Goal: Task Accomplishment & Management: Manage account settings

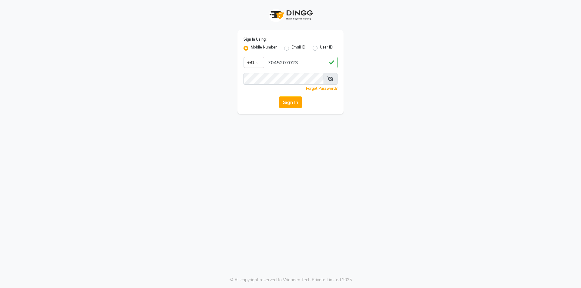
click at [310, 63] on input "7045207023" at bounding box center [301, 63] width 74 height 12
type input "7045207023"
click at [295, 103] on button "Sign In" at bounding box center [290, 102] width 23 height 12
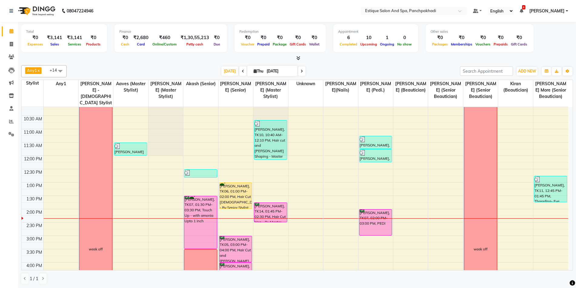
scroll to position [61, 0]
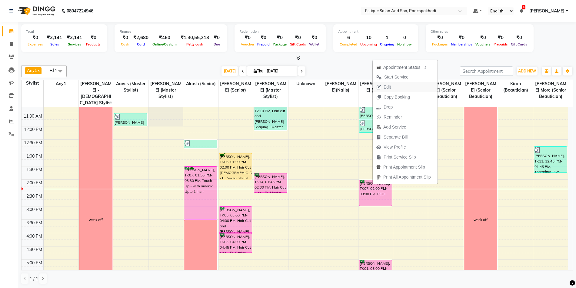
click at [392, 87] on span "Edit" at bounding box center [384, 87] width 22 height 10
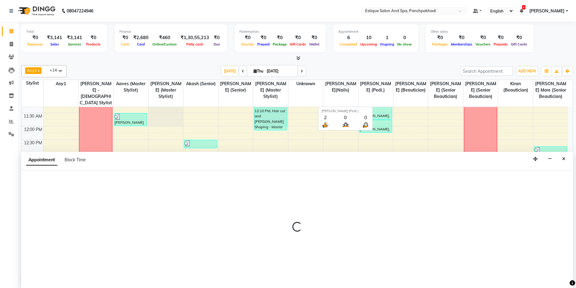
scroll to position [0, 0]
select select "15901"
select select "15914"
select select "confirm booking"
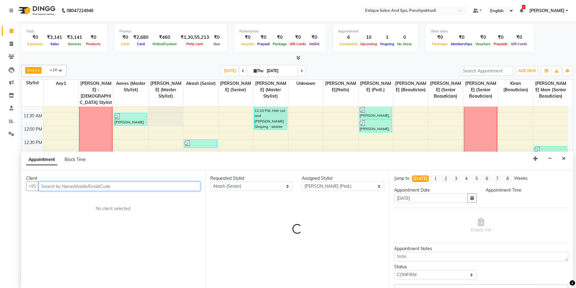
scroll to position [134, 0]
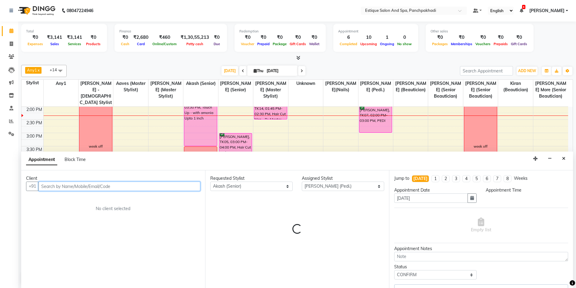
select select "810"
select select "1374"
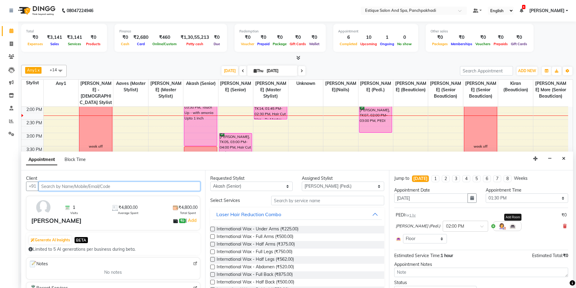
select select "1374"
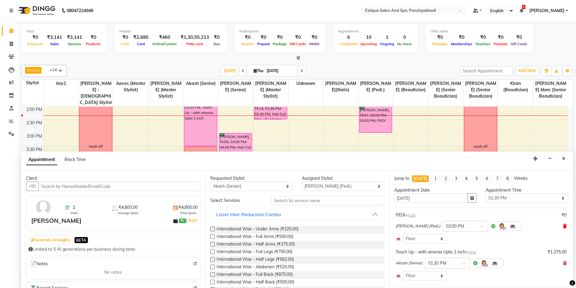
click at [563, 227] on icon at bounding box center [565, 226] width 4 height 4
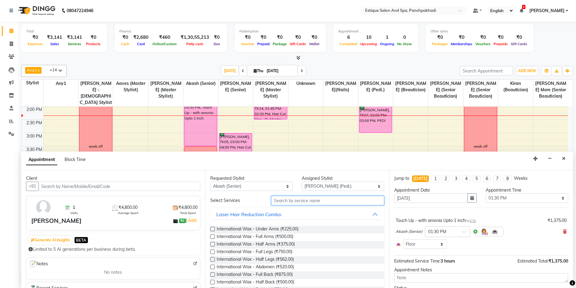
click at [295, 201] on input "text" at bounding box center [327, 200] width 113 height 9
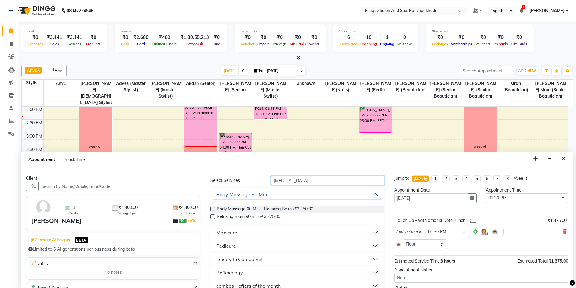
scroll to position [29, 0]
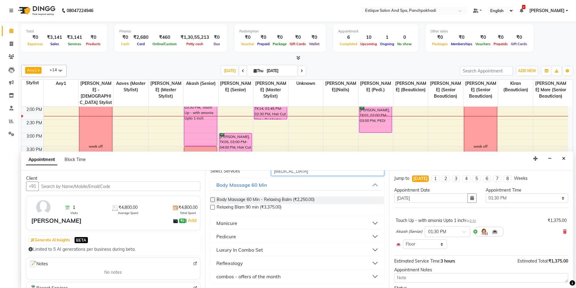
type input "relaxin"
click at [228, 235] on div "Pedicure" at bounding box center [226, 236] width 20 height 7
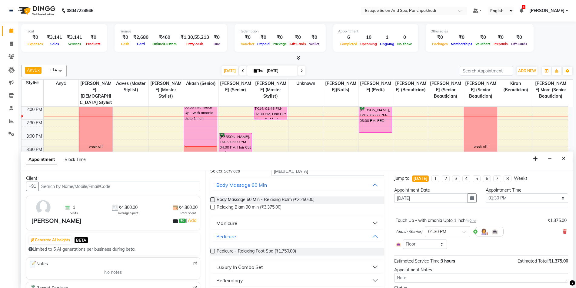
click at [214, 251] on label at bounding box center [212, 251] width 5 height 5
click at [214, 251] on input "checkbox" at bounding box center [212, 252] width 4 height 4
checkbox input "false"
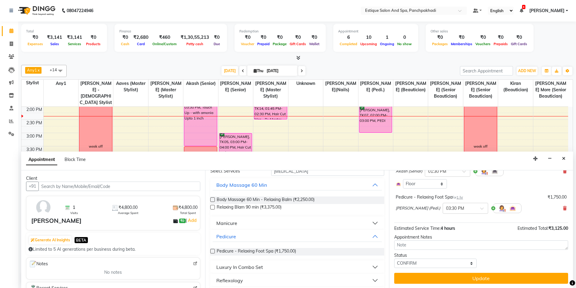
scroll to position [61, 0]
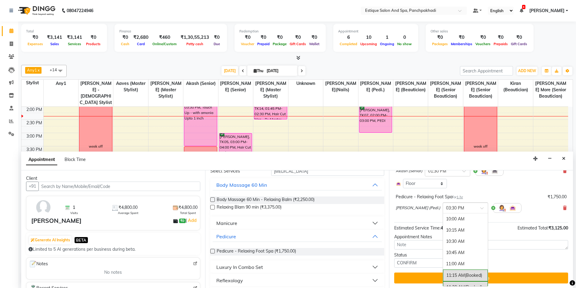
click at [471, 208] on div at bounding box center [465, 207] width 45 height 6
click at [450, 240] on div "02:00 PM" at bounding box center [465, 242] width 45 height 11
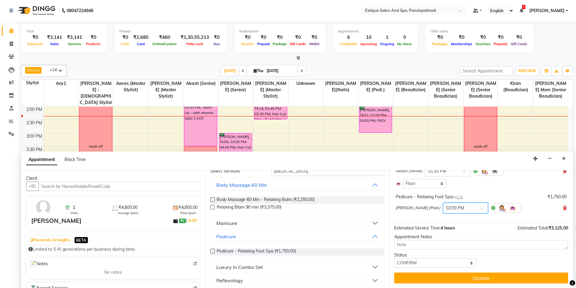
scroll to position [61, 0]
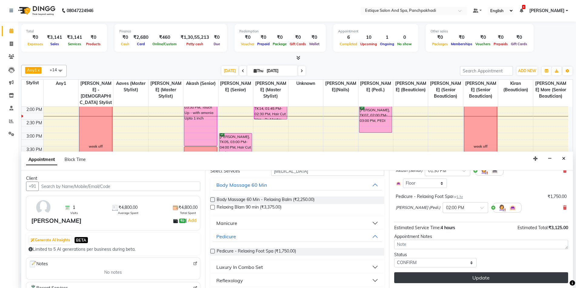
click at [448, 279] on button "Update" at bounding box center [481, 277] width 174 height 11
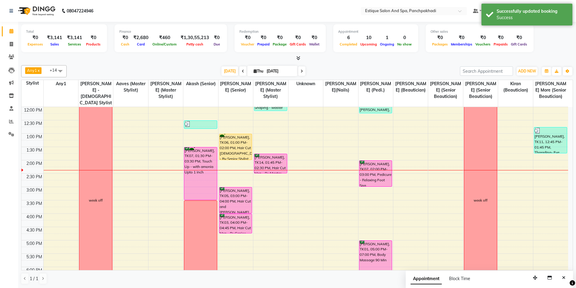
scroll to position [73, 0]
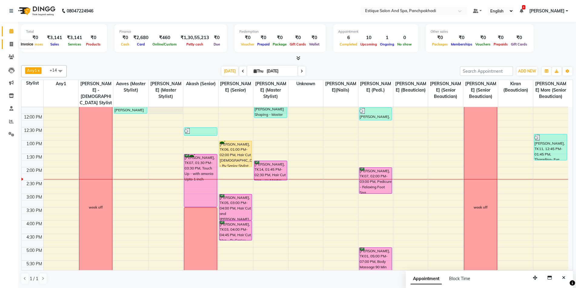
click at [14, 44] on span at bounding box center [11, 44] width 11 height 7
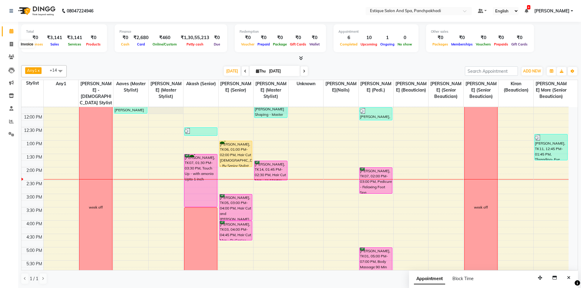
select select "925"
select select "service"
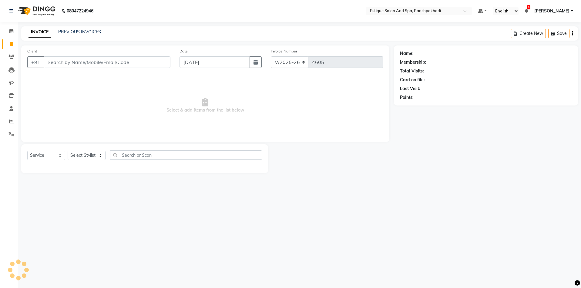
click at [87, 63] on input "Client" at bounding box center [107, 62] width 127 height 12
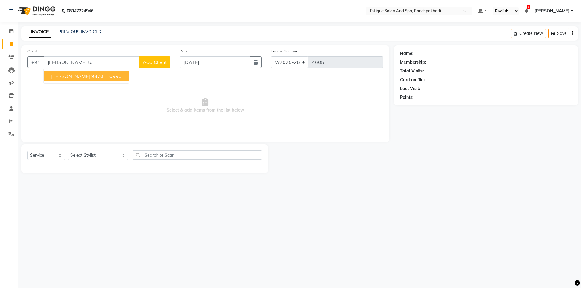
click at [91, 78] on ngb-highlight "9870110996" at bounding box center [106, 76] width 30 height 6
type input "9870110996"
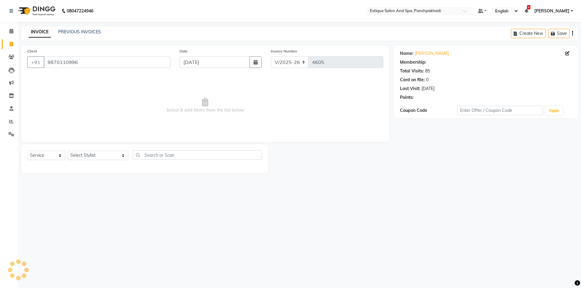
select select "1: Object"
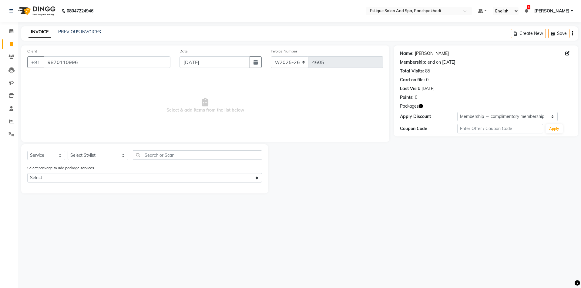
click at [424, 53] on link "Trupti Tanna" at bounding box center [432, 53] width 34 height 6
click at [10, 30] on icon at bounding box center [11, 31] width 4 height 5
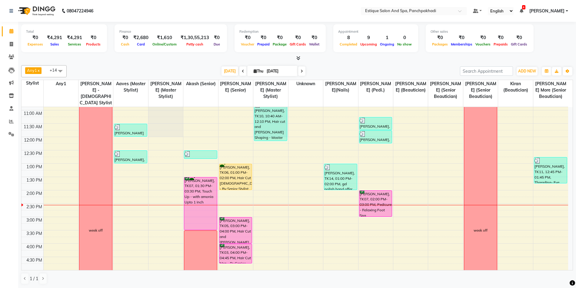
scroll to position [61, 0]
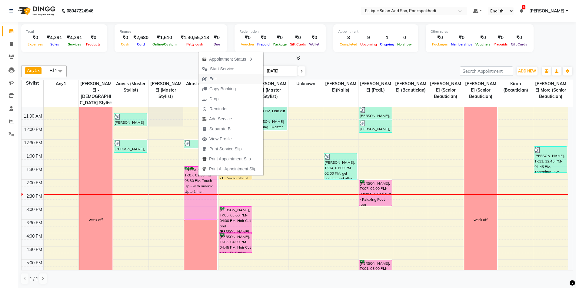
click at [216, 80] on span "Edit" at bounding box center [213, 79] width 7 height 6
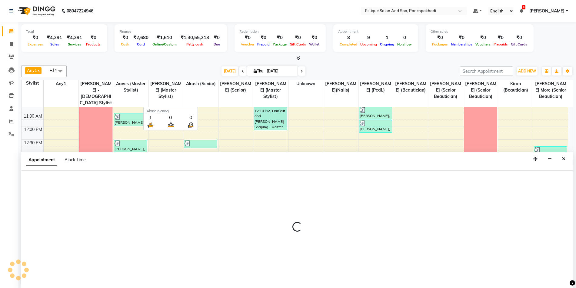
scroll to position [0, 0]
select select "tentative"
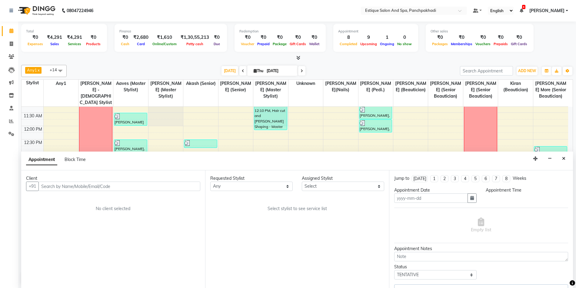
type input "[DATE]"
select select "15901"
select select "15914"
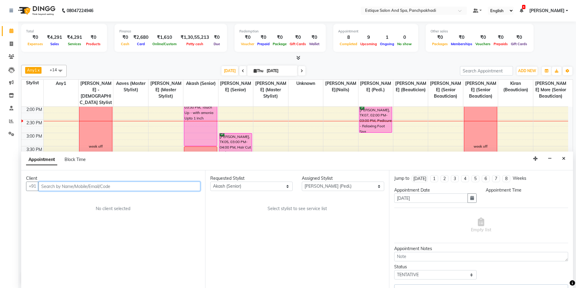
select select "confirm booking"
select select "810"
select select "1374"
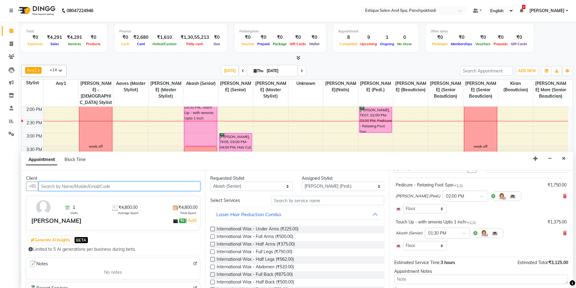
scroll to position [30, 0]
click at [563, 233] on icon at bounding box center [565, 233] width 4 height 4
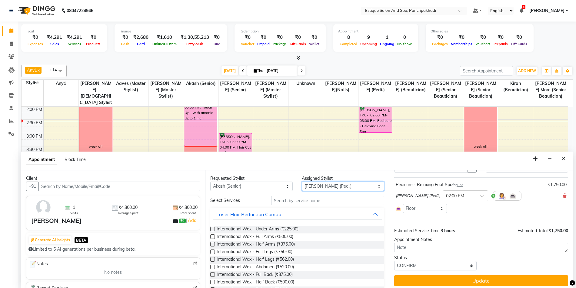
click at [315, 189] on select "Select [PERSON_NAME] (master stylist) [PERSON_NAME] (Senior) [PERSON_NAME]( Sen…" at bounding box center [343, 186] width 82 height 9
select select "57922"
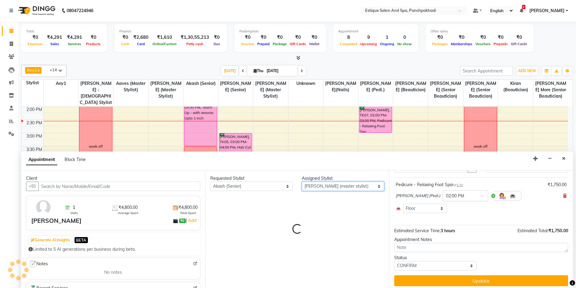
click at [315, 189] on select "Select [PERSON_NAME] (master stylist) [PERSON_NAME] (Senior) [PERSON_NAME]( Sen…" at bounding box center [343, 186] width 82 height 9
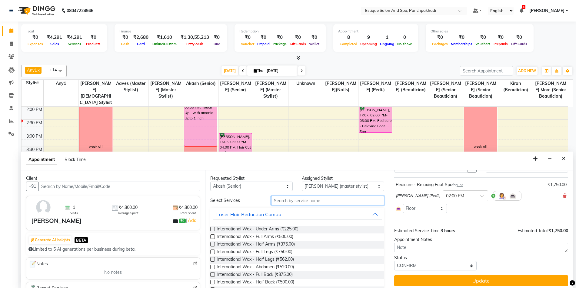
click at [301, 202] on input "text" at bounding box center [327, 200] width 113 height 9
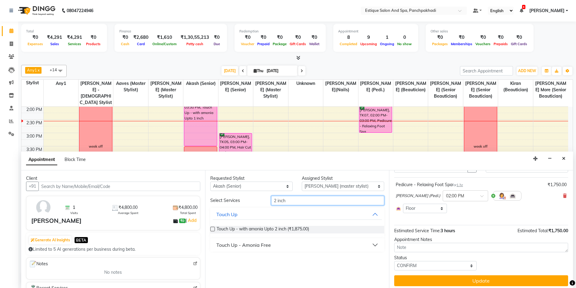
type input "2 inch"
click at [249, 244] on div "Touch Up - Amonia Free" at bounding box center [243, 244] width 55 height 7
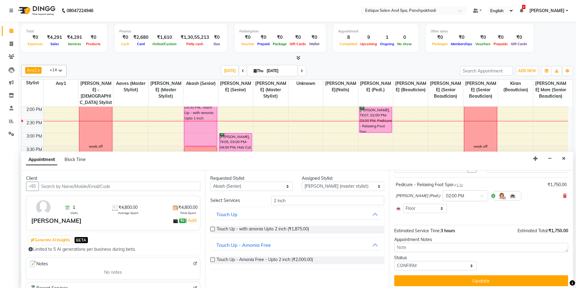
click at [213, 260] on label at bounding box center [212, 259] width 5 height 5
click at [213, 260] on input "checkbox" at bounding box center [212, 260] width 4 height 4
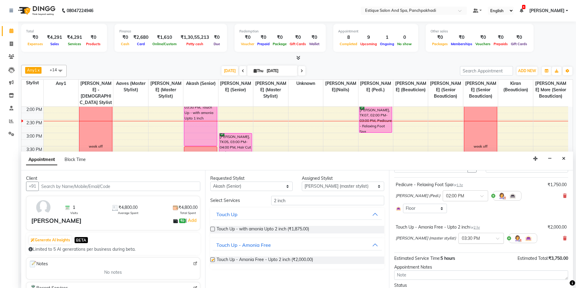
checkbox input "false"
click at [563, 238] on icon at bounding box center [565, 238] width 4 height 4
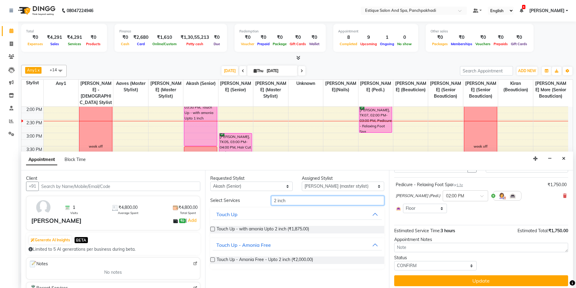
click at [296, 201] on input "2 inch" at bounding box center [327, 200] width 113 height 9
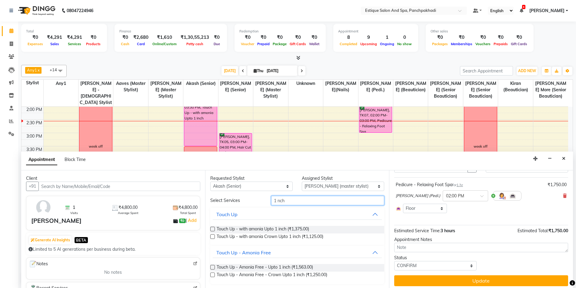
type input "1 nch"
click at [213, 267] on label at bounding box center [212, 267] width 5 height 5
click at [213, 267] on input "checkbox" at bounding box center [212, 268] width 4 height 4
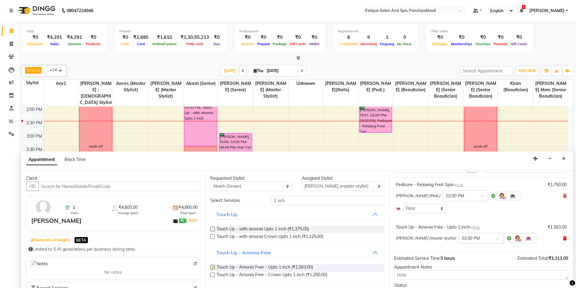
checkbox input "false"
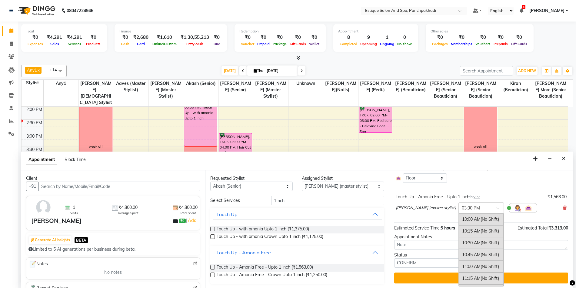
click at [476, 210] on input "text" at bounding box center [475, 207] width 27 height 6
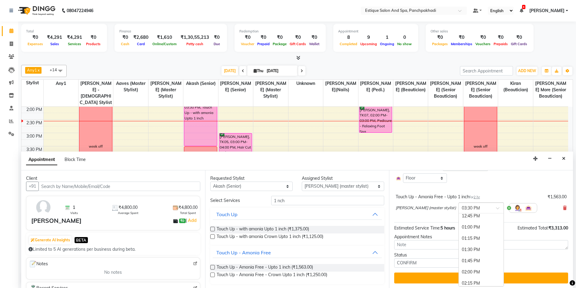
scroll to position [130, 0]
click at [464, 251] on div "01:30 PM" at bounding box center [481, 250] width 45 height 11
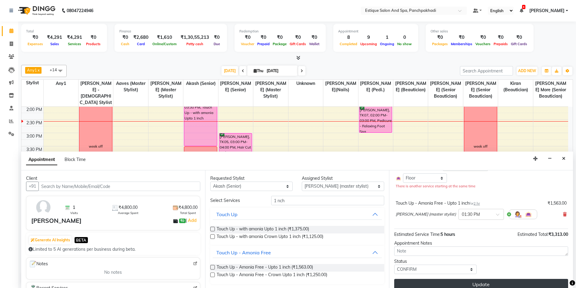
click at [468, 282] on button "Update" at bounding box center [481, 284] width 174 height 11
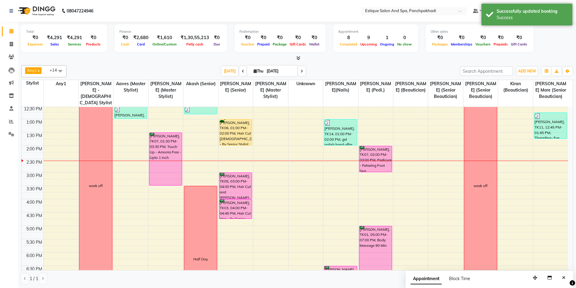
scroll to position [73, 0]
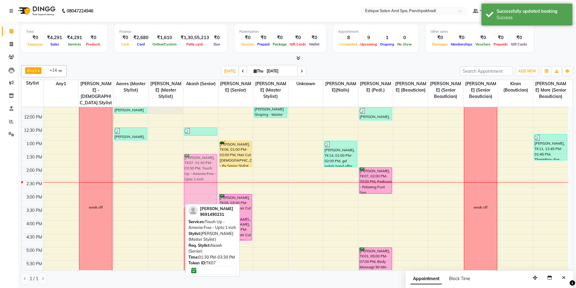
drag, startPoint x: 175, startPoint y: 158, endPoint x: 199, endPoint y: 158, distance: 24.3
click at [199, 158] on tr "week off karan ., TK08, 11:30 AM-12:00 PM, hair + wash combo - master Atharva J…" at bounding box center [295, 207] width 547 height 347
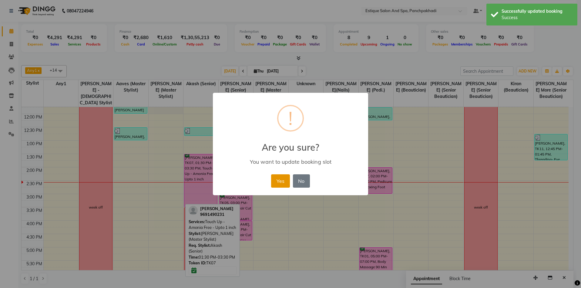
click at [280, 181] on button "Yes" at bounding box center [280, 180] width 18 height 13
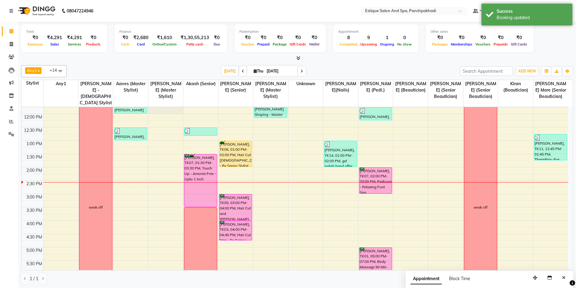
click at [164, 157] on div "9:00 AM 9:30 AM 10:00 AM 10:30 AM 11:00 AM 11:30 AM 12:00 PM 12:30 PM 1:00 PM 1…" at bounding box center [295, 207] width 547 height 347
select select "57922"
select select "810"
select select "tentative"
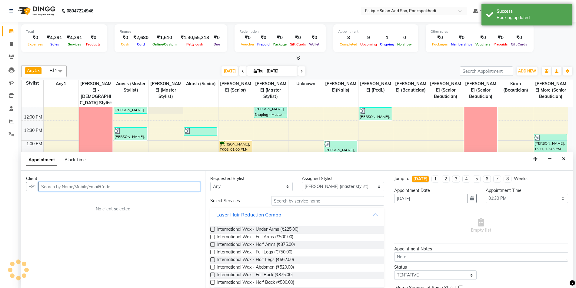
scroll to position [0, 0]
click at [71, 188] on input "text" at bounding box center [120, 186] width 162 height 9
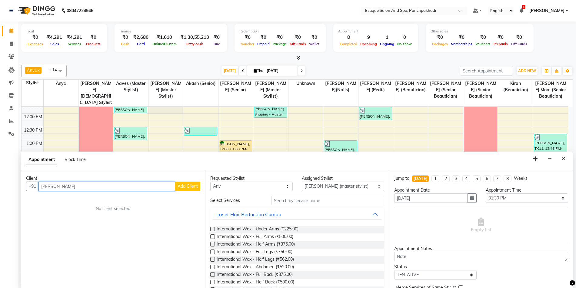
click at [53, 185] on input "meen patel" at bounding box center [107, 186] width 137 height 9
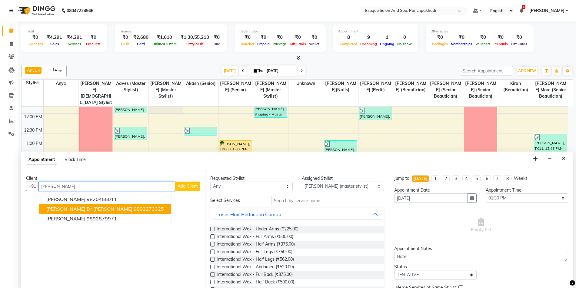
click at [134, 208] on ngb-highlight "9892273325" at bounding box center [149, 209] width 30 height 6
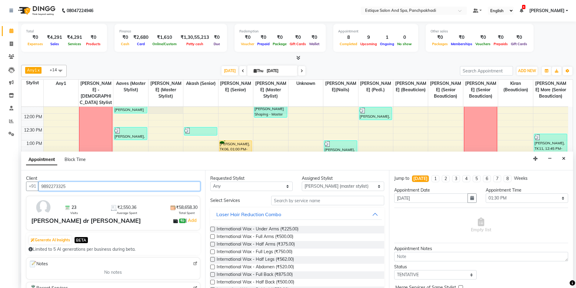
type input "9892273325"
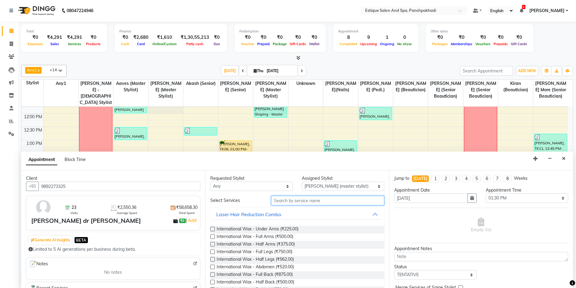
click at [316, 201] on input "text" at bounding box center [327, 200] width 113 height 9
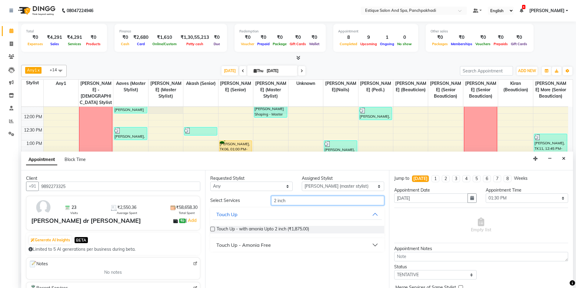
type input "2 inch"
click at [258, 244] on div "Touch Up - Amonia Free" at bounding box center [243, 244] width 55 height 7
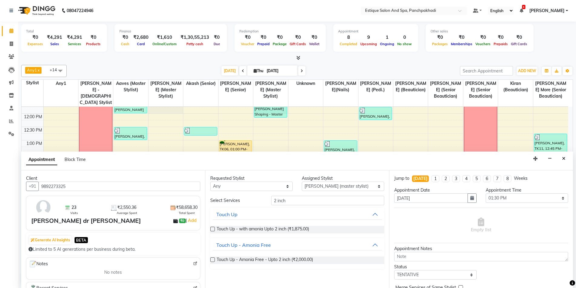
click at [211, 259] on label at bounding box center [212, 259] width 5 height 5
click at [211, 259] on input "checkbox" at bounding box center [212, 260] width 4 height 4
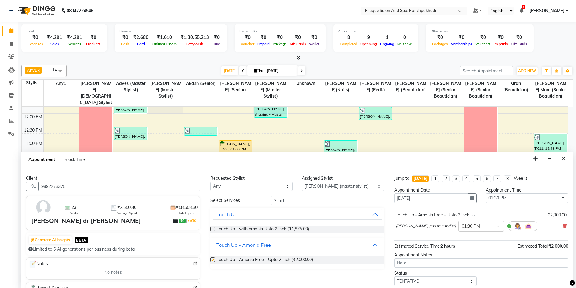
checkbox input "false"
click at [420, 283] on select "Select TENTATIVE CONFIRM CHECK-IN UPCOMING" at bounding box center [435, 281] width 82 height 9
click at [340, 188] on select "Select [PERSON_NAME] (master stylist) [PERSON_NAME] (Senior) [PERSON_NAME]( Sen…" at bounding box center [343, 186] width 82 height 9
select select "87916"
click at [331, 189] on select "Select [PERSON_NAME] (master stylist) [PERSON_NAME] (Senior) [PERSON_NAME]( Sen…" at bounding box center [343, 186] width 82 height 9
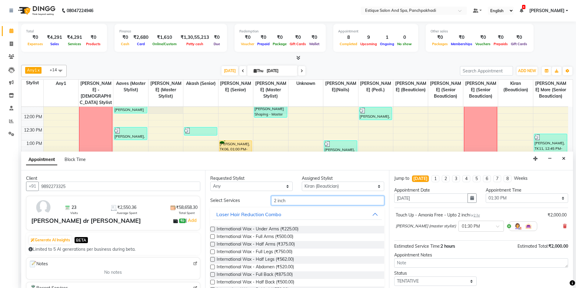
click at [307, 200] on input "2 inch" at bounding box center [327, 200] width 113 height 9
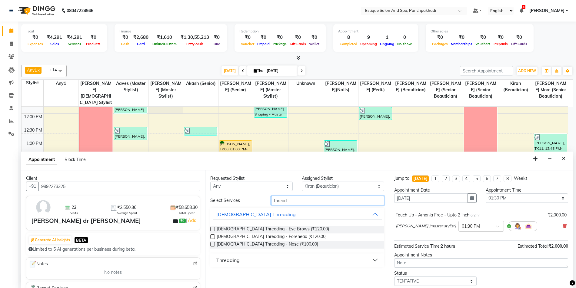
type input "thread"
click at [231, 260] on div "Threading" at bounding box center [227, 260] width 23 height 7
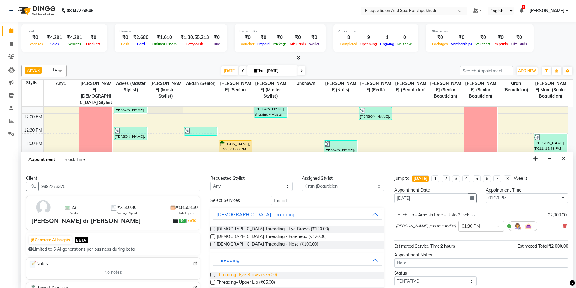
click at [256, 275] on span "Threading- Eye Brows (₹75.00)" at bounding box center [247, 276] width 60 height 8
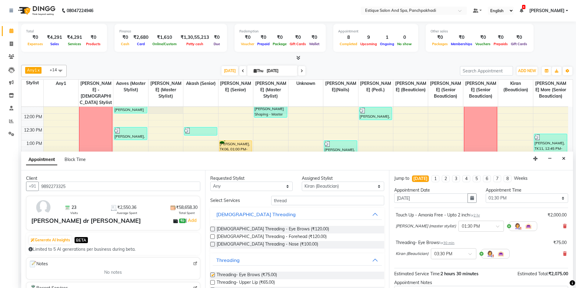
checkbox input "false"
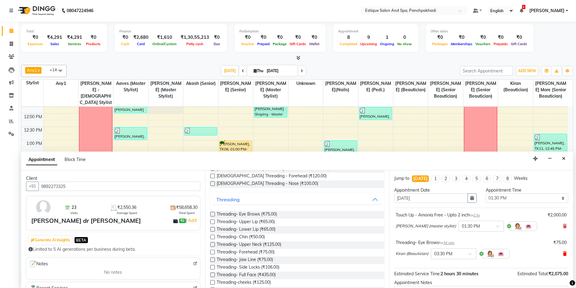
click at [563, 254] on icon at bounding box center [565, 254] width 4 height 4
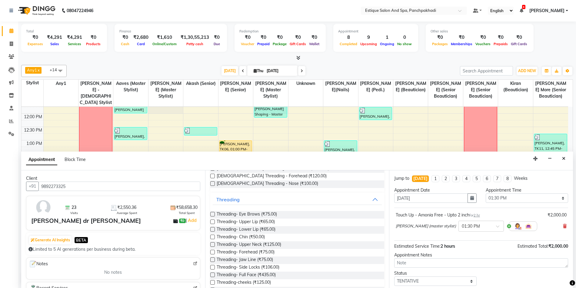
click at [212, 222] on label at bounding box center [212, 222] width 5 height 5
click at [212, 222] on input "checkbox" at bounding box center [212, 222] width 4 height 4
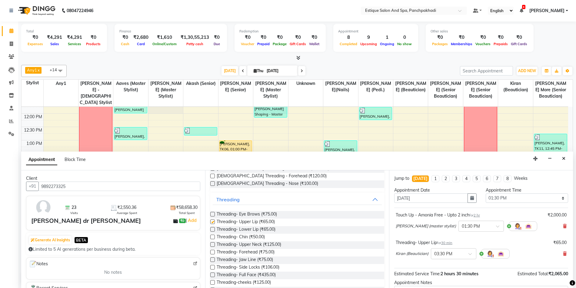
checkbox input "false"
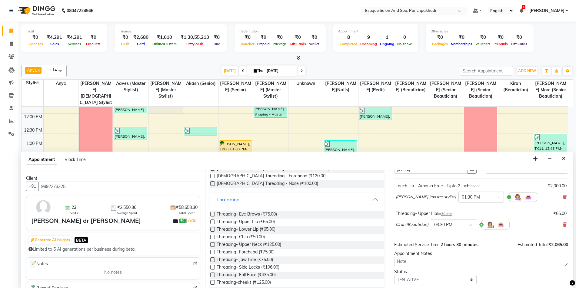
scroll to position [64, 0]
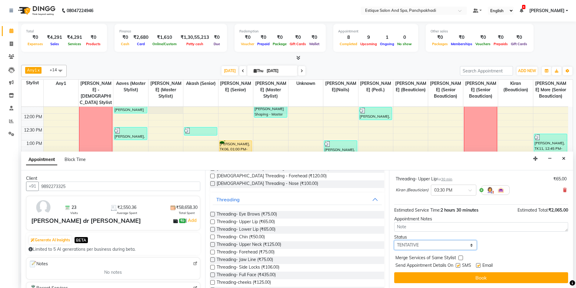
click at [417, 244] on select "Select TENTATIVE CONFIRM CHECK-IN UPCOMING" at bounding box center [435, 244] width 82 height 9
select select "confirm booking"
click at [394, 240] on select "Select TENTATIVE CONFIRM CHECK-IN UPCOMING" at bounding box center [435, 244] width 82 height 9
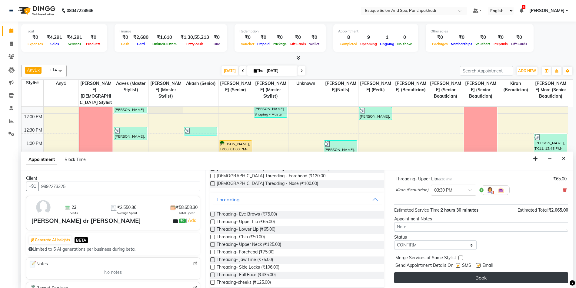
click at [424, 281] on button "Book" at bounding box center [481, 277] width 174 height 11
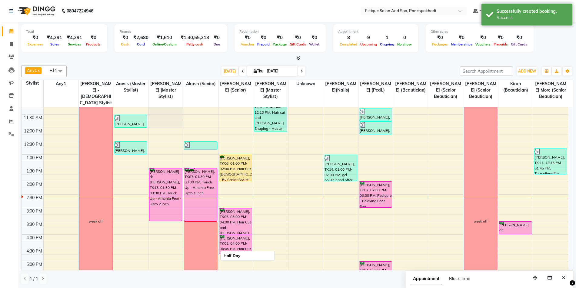
scroll to position [73, 0]
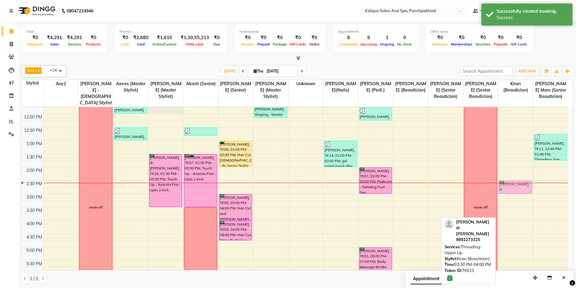
drag, startPoint x: 514, startPoint y: 213, endPoint x: 516, endPoint y: 187, distance: 26.2
click at [516, 187] on div "Meena Patel dr nikita, TK15, 03:30 PM-04:00 PM, Threading- Upper Lip shift over…" at bounding box center [515, 207] width 35 height 347
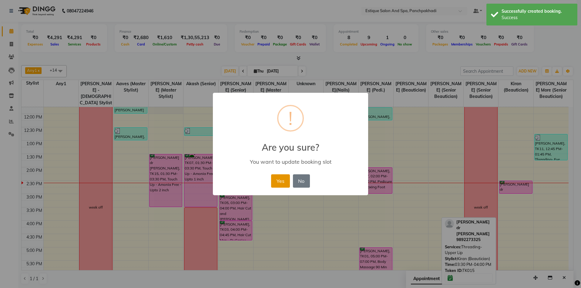
click at [286, 178] on button "Yes" at bounding box center [280, 180] width 18 height 13
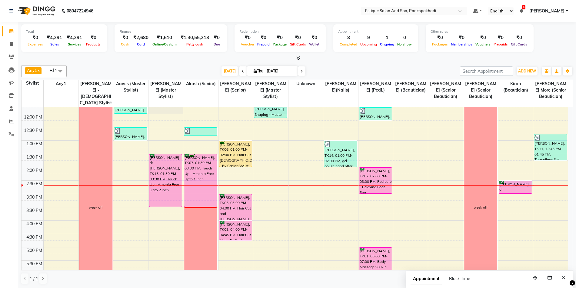
click at [506, 186] on div at bounding box center [515, 185] width 35 height 0
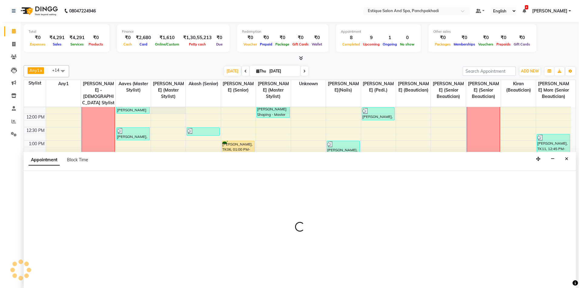
scroll to position [0, 0]
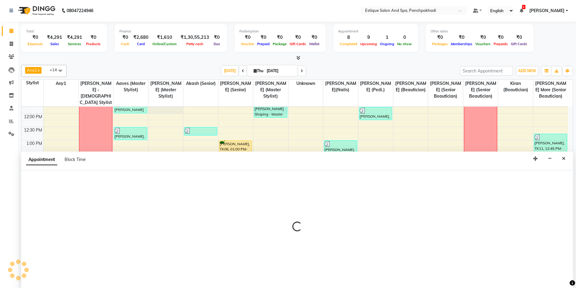
click at [506, 186] on div at bounding box center [297, 229] width 552 height 118
select select "87916"
select select "870"
select select "tentative"
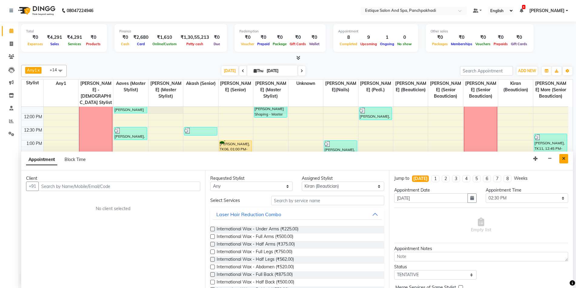
click at [563, 159] on icon "Close" at bounding box center [563, 158] width 3 height 4
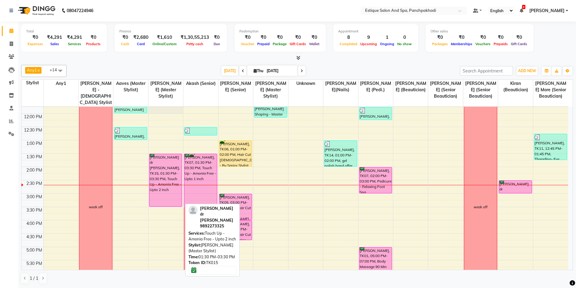
click at [170, 164] on div "[PERSON_NAME] dr [PERSON_NAME], TK15, 01:30 PM-03:30 PM, Touch Up - Amonia Free…" at bounding box center [165, 180] width 33 height 52
select select "6"
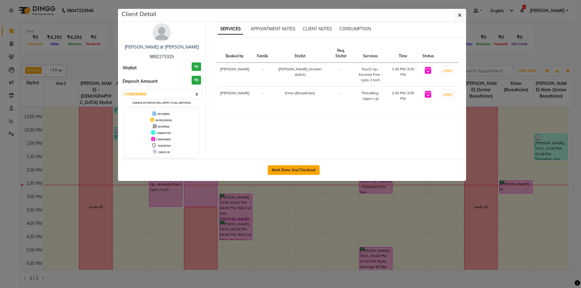
click at [292, 171] on button "Mark Done And Checkout" at bounding box center [294, 170] width 52 height 10
select select "service"
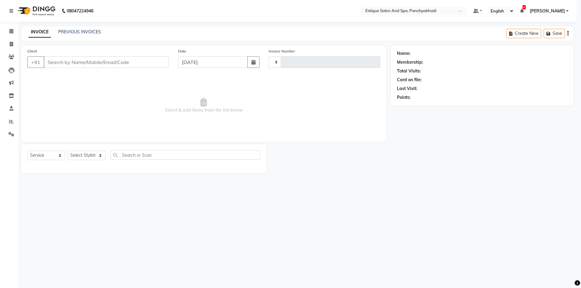
type input "4606"
select select "925"
type input "9892273325"
select select "87916"
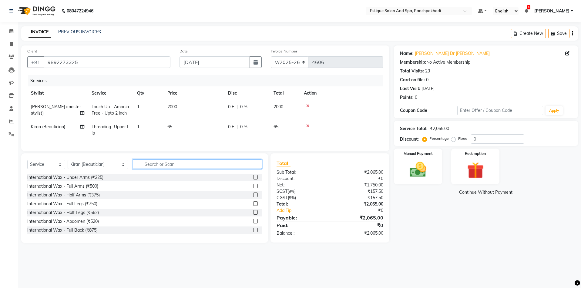
click at [146, 168] on input "text" at bounding box center [197, 163] width 129 height 9
type input "thre"
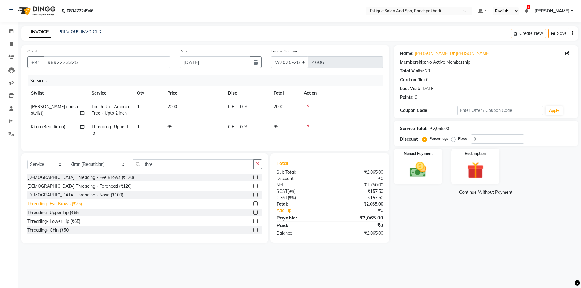
drag, startPoint x: 57, startPoint y: 234, endPoint x: 65, endPoint y: 230, distance: 9.1
click at [58, 233] on div "Threading- Chin (₹50)" at bounding box center [48, 230] width 42 height 6
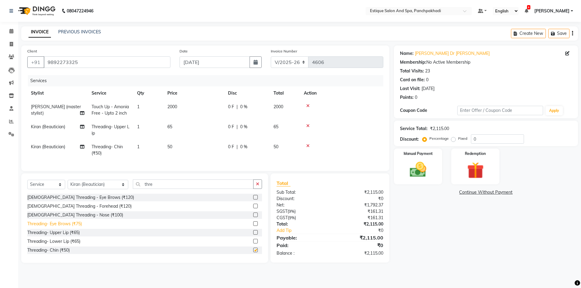
checkbox input "false"
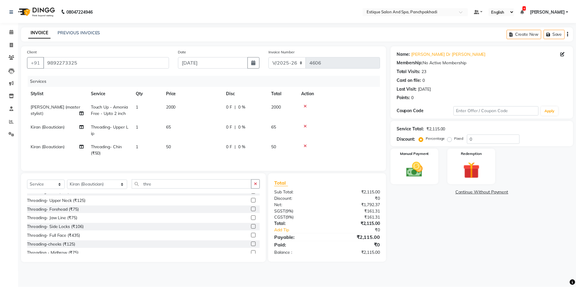
scroll to position [61, 0]
click at [68, 228] on div "Threading- Side Locks (₹106)" at bounding box center [55, 225] width 57 height 6
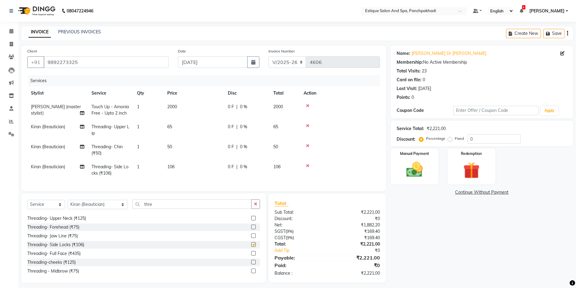
checkbox input "false"
click at [470, 136] on input "0" at bounding box center [494, 138] width 53 height 9
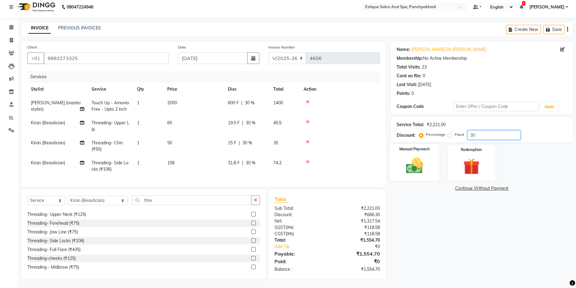
type input "30"
click at [412, 159] on img at bounding box center [415, 166] width 28 height 20
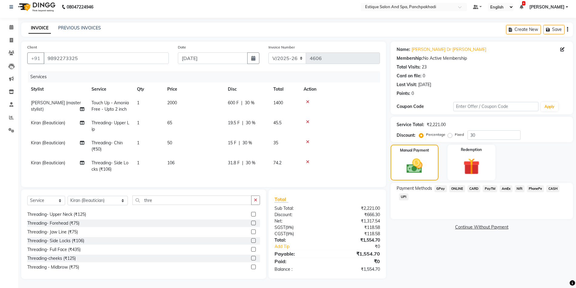
click at [473, 185] on span "CARD" at bounding box center [474, 188] width 13 height 7
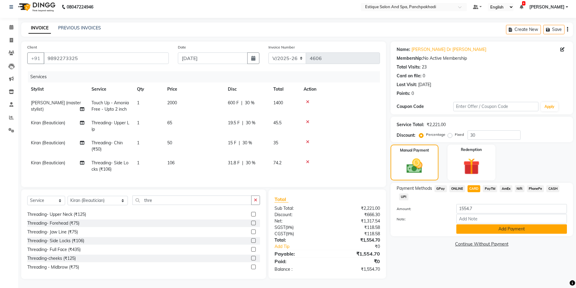
click at [485, 224] on button "Add Payment" at bounding box center [512, 228] width 111 height 9
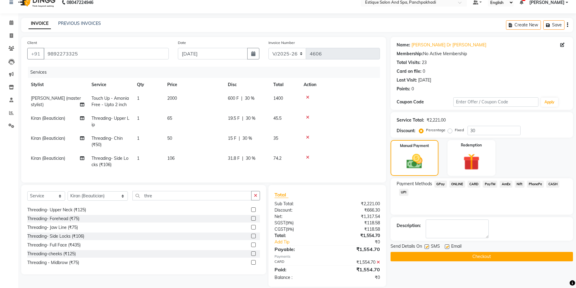
click at [487, 256] on button "Checkout" at bounding box center [482, 256] width 183 height 9
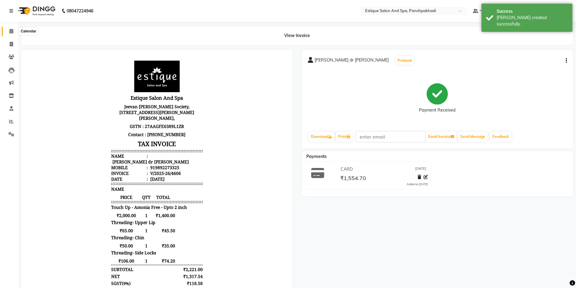
click at [9, 30] on icon at bounding box center [11, 31] width 4 height 5
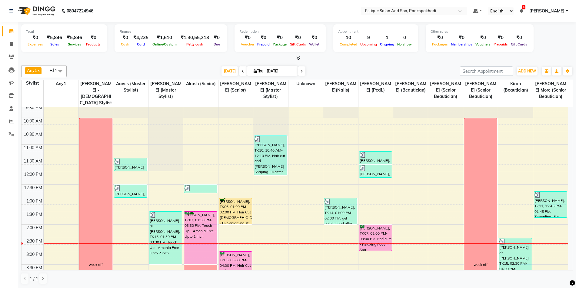
scroll to position [30, 0]
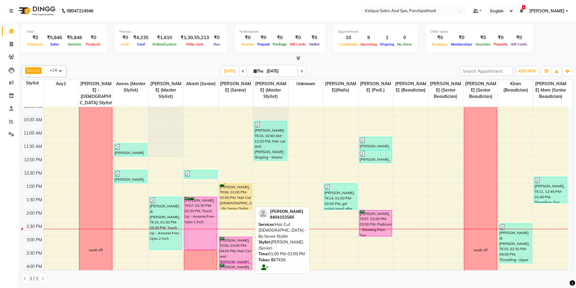
click at [232, 196] on div "krutika desai, TK06, 01:00 PM-02:00 PM, Hair Cut Female - By Senior Stylist" at bounding box center [236, 197] width 33 height 26
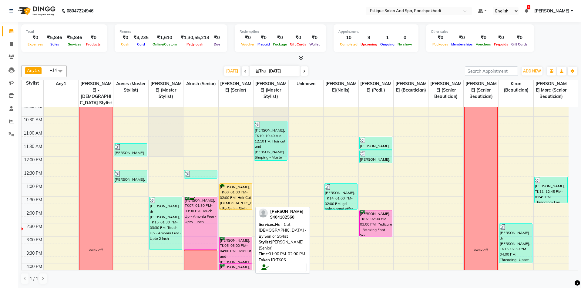
select select "1"
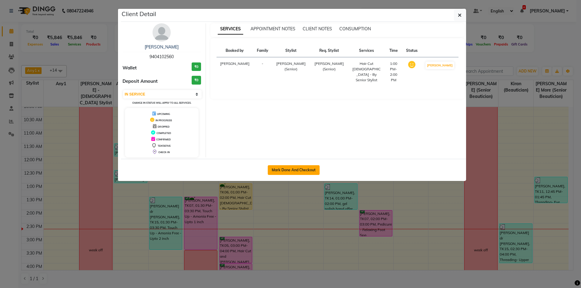
click at [302, 169] on button "Mark Done And Checkout" at bounding box center [294, 170] width 52 height 10
select select "service"
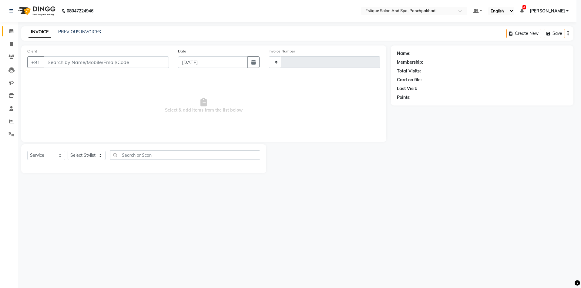
type input "4607"
select select "3"
select select "925"
type input "9404102560"
select select "15909"
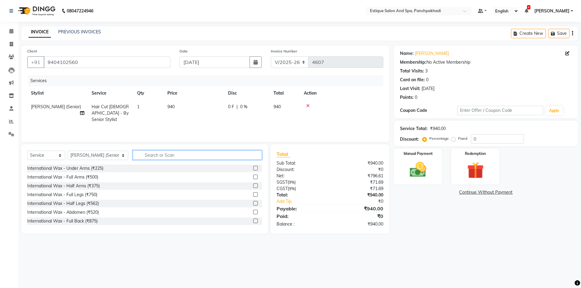
click at [149, 155] on input "text" at bounding box center [197, 154] width 129 height 9
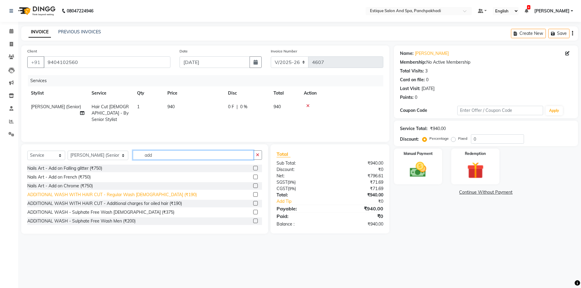
type input "add"
click at [108, 194] on div "ADDITIONAL WASH WITH HAIR CUT - Regular Wash [DEMOGRAPHIC_DATA] (₹190)" at bounding box center [111, 195] width 169 height 6
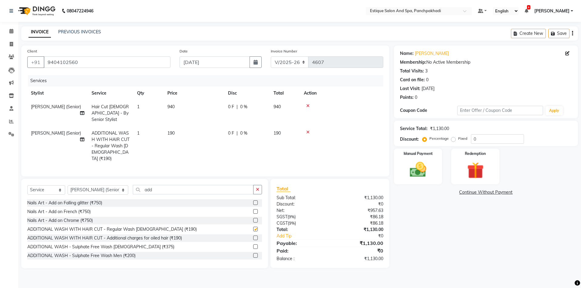
checkbox input "false"
click at [416, 170] on img at bounding box center [418, 170] width 28 height 20
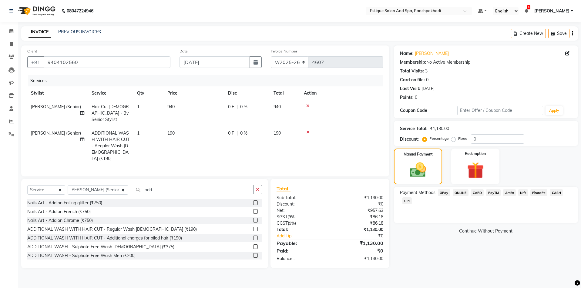
click at [444, 195] on span "GPay" at bounding box center [444, 192] width 12 height 7
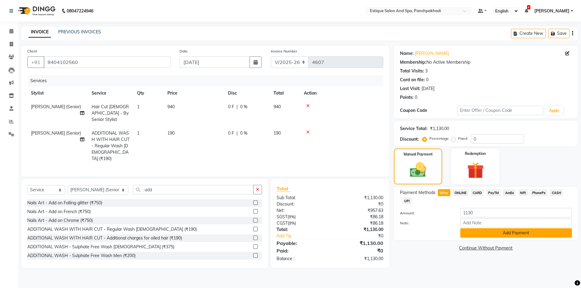
click at [476, 232] on button "Add Payment" at bounding box center [516, 232] width 112 height 9
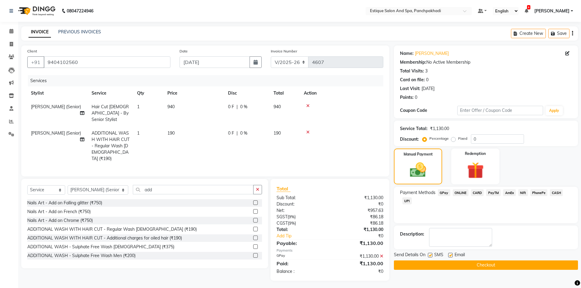
click at [478, 266] on button "Checkout" at bounding box center [486, 264] width 184 height 9
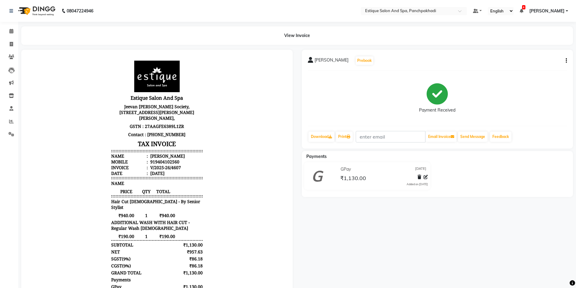
click at [361, 228] on div "krutika desai Prebook Payment Received Download Print Email Invoice Send Messag…" at bounding box center [437, 184] width 281 height 269
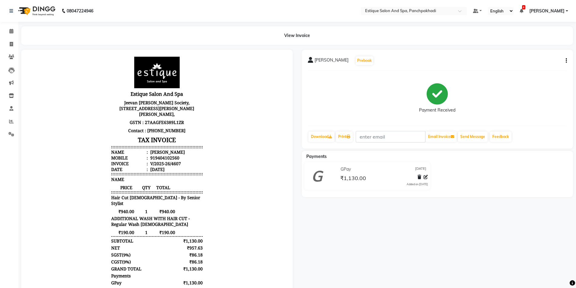
scroll to position [5, 0]
click at [11, 31] on icon at bounding box center [11, 31] width 4 height 5
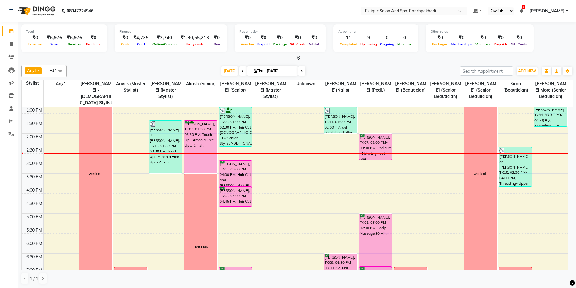
scroll to position [91, 0]
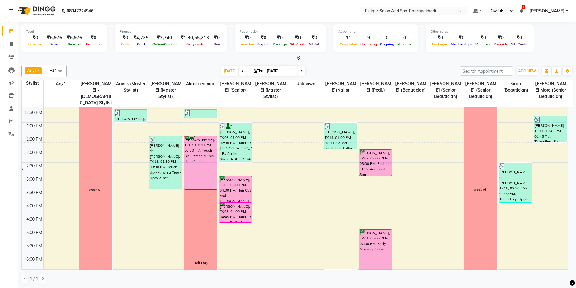
click at [299, 201] on div "9:00 AM 9:30 AM 10:00 AM 10:30 AM 11:00 AM 11:30 AM 12:00 PM 12:30 PM 1:00 PM 1…" at bounding box center [295, 189] width 547 height 347
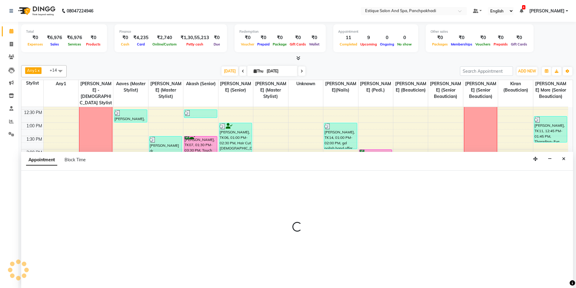
scroll to position [0, 0]
select select "16322"
select select "tentative"
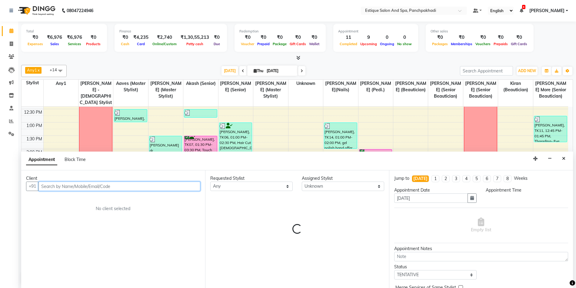
select select "945"
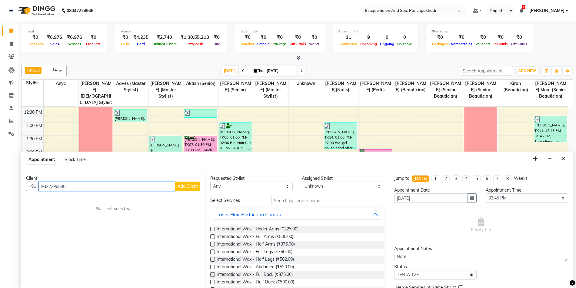
click at [81, 187] on input "9322296580" at bounding box center [107, 186] width 137 height 9
type input "9322296580"
click at [193, 182] on button "Add Client" at bounding box center [187, 186] width 25 height 9
select select "22"
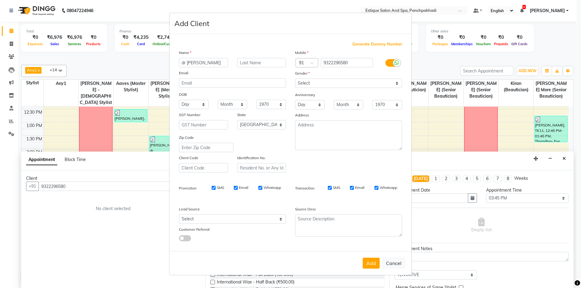
type input "dr jyoti"
click at [270, 66] on input "text" at bounding box center [261, 62] width 49 height 9
type input "bhojane"
click at [320, 84] on select "Select [DEMOGRAPHIC_DATA] [DEMOGRAPHIC_DATA] Other Prefer Not To Say" at bounding box center [348, 83] width 107 height 9
select select "[DEMOGRAPHIC_DATA]"
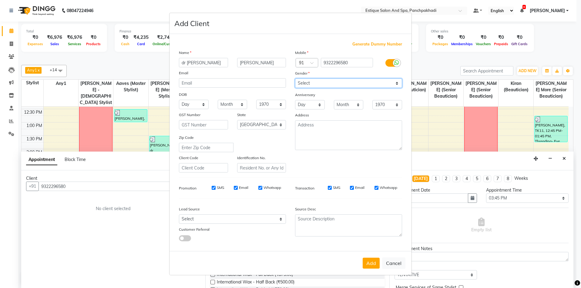
click at [295, 79] on select "Select [DEMOGRAPHIC_DATA] [DEMOGRAPHIC_DATA] Other Prefer Not To Say" at bounding box center [348, 83] width 107 height 9
click at [373, 264] on button "Add" at bounding box center [371, 263] width 17 height 11
select select
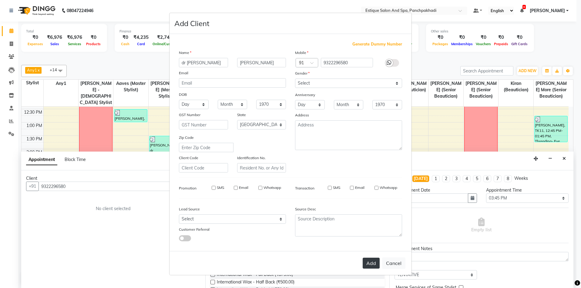
select select "null"
select select
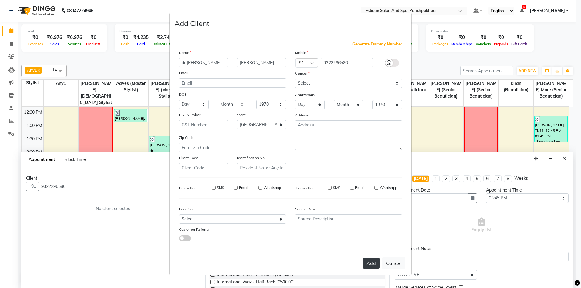
checkbox input "false"
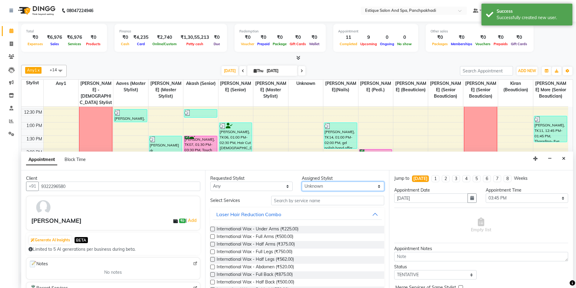
click at [318, 188] on select "Select [PERSON_NAME] (master stylist) [PERSON_NAME] (Senior) [PERSON_NAME]( Sen…" at bounding box center [343, 186] width 82 height 9
select select "15914"
click at [318, 188] on select "Select [PERSON_NAME] (master stylist) [PERSON_NAME] (Senior) [PERSON_NAME]( Sen…" at bounding box center [343, 186] width 82 height 9
click at [288, 198] on input "text" at bounding box center [327, 200] width 113 height 9
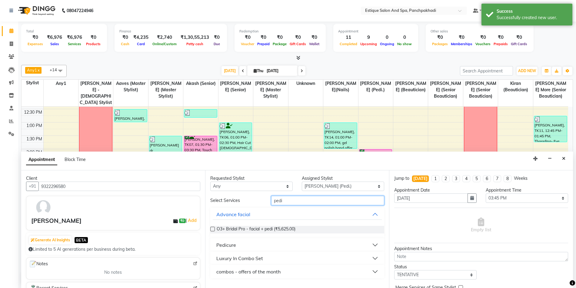
type input "pedi"
click at [231, 244] on div "Pedicure" at bounding box center [226, 244] width 20 height 7
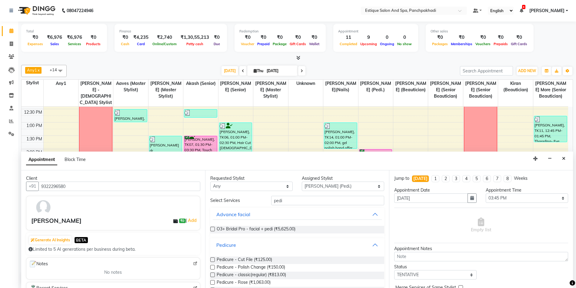
scroll to position [61, 0]
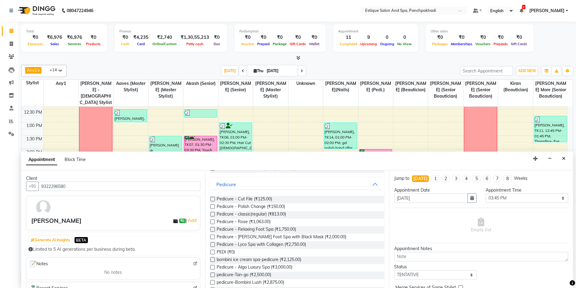
click at [213, 252] on label at bounding box center [212, 252] width 5 height 5
click at [213, 252] on input "checkbox" at bounding box center [212, 253] width 4 height 4
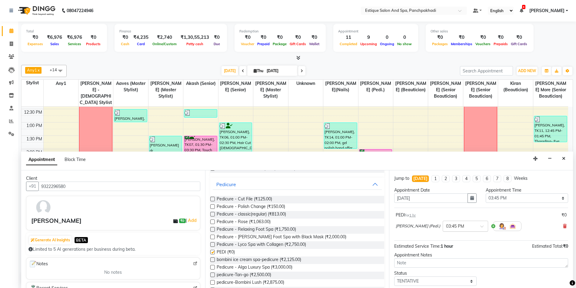
checkbox input "false"
click at [509, 198] on select "Select 10:00 AM 10:15 AM 10:30 AM 10:45 AM 11:00 AM 11:15 AM 11:30 AM 11:45 AM …" at bounding box center [527, 197] width 82 height 9
select select "870"
click at [486, 193] on select "Select 10:00 AM 10:15 AM 10:30 AM 10:45 AM 11:00 AM 11:15 AM 11:30 AM 11:45 AM …" at bounding box center [527, 197] width 82 height 9
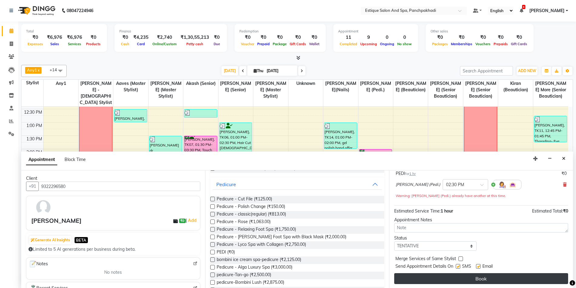
scroll to position [42, 0]
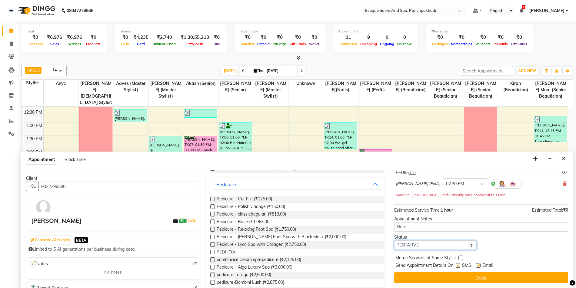
drag, startPoint x: 418, startPoint y: 246, endPoint x: 419, endPoint y: 242, distance: 4.6
click at [418, 246] on select "Select TENTATIVE CONFIRM CHECK-IN UPCOMING" at bounding box center [435, 244] width 82 height 9
select select "confirm booking"
click at [394, 240] on select "Select TENTATIVE CONFIRM CHECK-IN UPCOMING" at bounding box center [435, 244] width 82 height 9
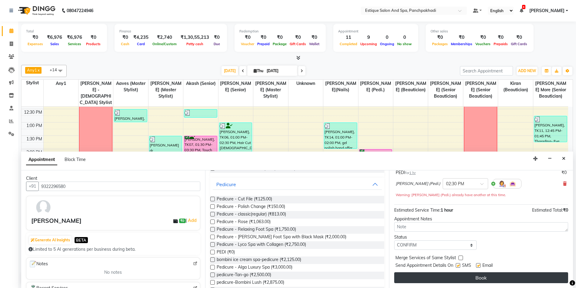
click at [445, 280] on button "Book" at bounding box center [481, 277] width 174 height 11
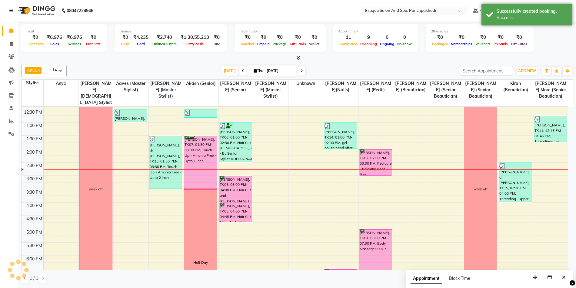
scroll to position [0, 0]
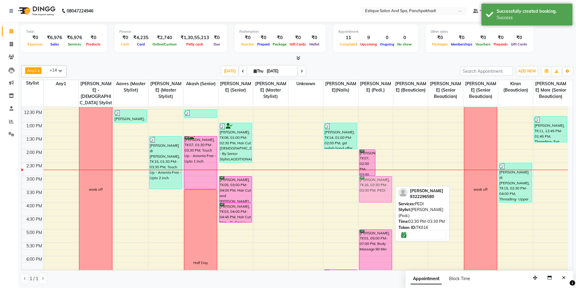
drag, startPoint x: 385, startPoint y: 167, endPoint x: 388, endPoint y: 179, distance: 12.0
click at [388, 179] on div "aprna wani, TK07, 02:00 PM-03:00 PM, Pedicure - Relaxing Foot Spa dr jyoti bhoj…" at bounding box center [376, 189] width 35 height 347
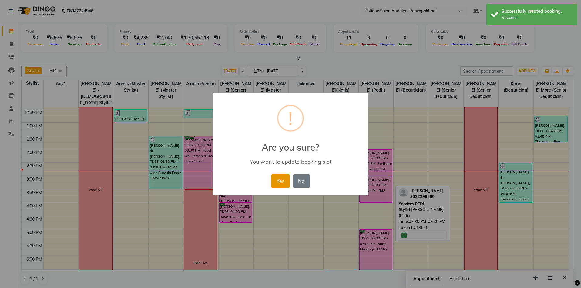
click at [279, 178] on button "Yes" at bounding box center [280, 180] width 18 height 13
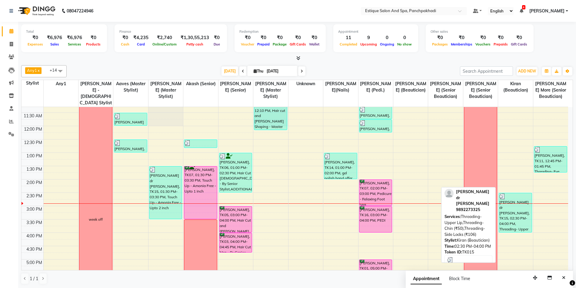
scroll to position [61, 0]
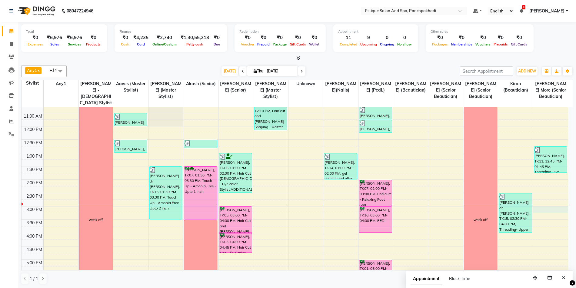
click at [560, 208] on div "9:00 AM 9:30 AM 10:00 AM 10:30 AM 11:00 AM 11:30 AM 12:00 PM 12:30 PM 1:00 PM 1…" at bounding box center [295, 219] width 547 height 347
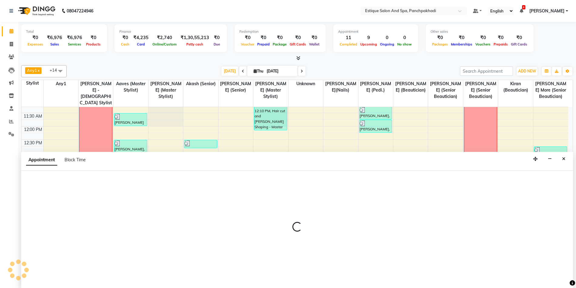
scroll to position [0, 0]
select select "15907"
select select "900"
select select "tentative"
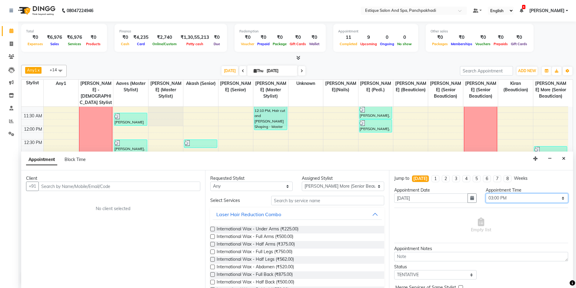
click at [533, 197] on select "Select 10:00 AM 10:15 AM 10:30 AM 10:45 AM 11:00 AM 11:15 AM 11:30 AM 11:45 AM …" at bounding box center [527, 197] width 82 height 9
select select "930"
click at [486, 193] on select "Select 10:00 AM 10:15 AM 10:30 AM 10:45 AM 11:00 AM 11:15 AM 11:30 AM 11:45 AM …" at bounding box center [527, 197] width 82 height 9
click at [101, 189] on input "text" at bounding box center [120, 186] width 162 height 9
type input "t"
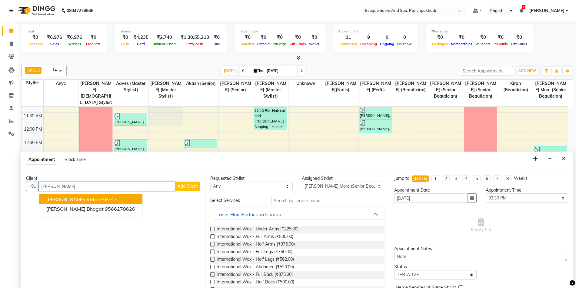
click at [91, 202] on button "Shrenika Bhagat 9867749747" at bounding box center [90, 199] width 103 height 10
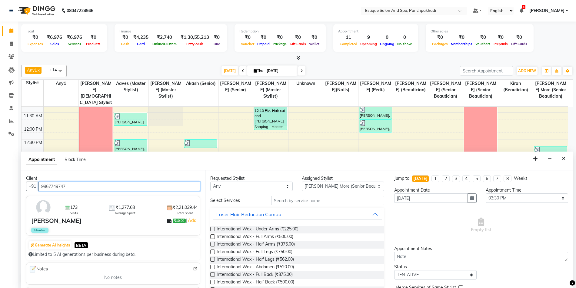
type input "9867749747"
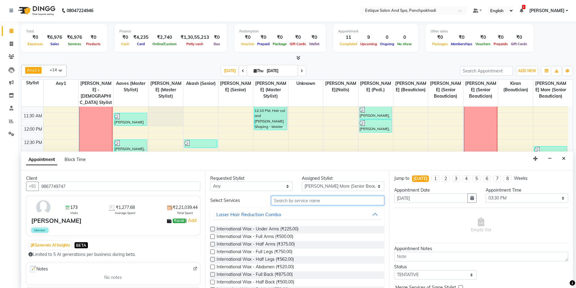
click at [314, 201] on input "text" at bounding box center [327, 200] width 113 height 9
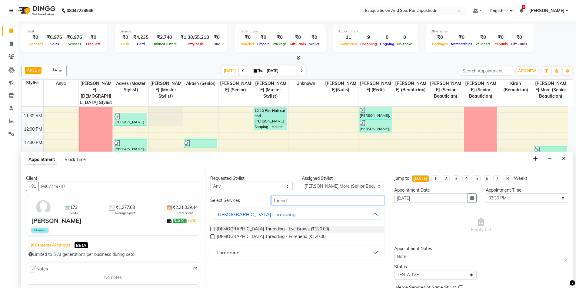
type input "thread"
click at [230, 253] on div "Threading" at bounding box center [227, 252] width 23 height 7
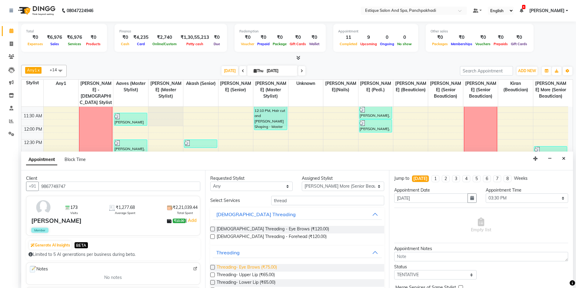
click at [252, 269] on span "Threading- Eye Brows (₹75.00)" at bounding box center [247, 268] width 60 height 8
checkbox input "false"
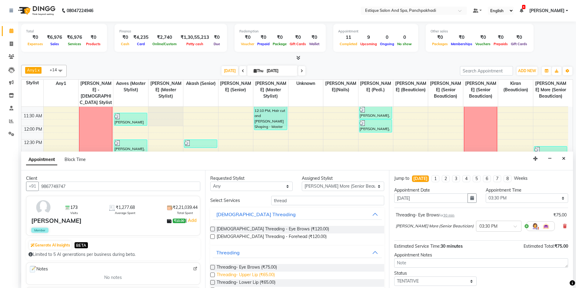
click at [233, 275] on span "Threading- Upper Lip (₹65.00)" at bounding box center [246, 276] width 58 height 8
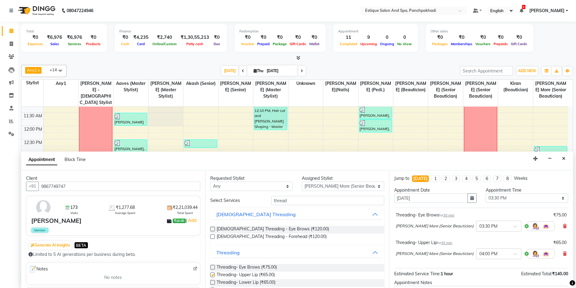
checkbox input "false"
click at [320, 185] on select "Select [PERSON_NAME] (master stylist) [PERSON_NAME] (Senior) [PERSON_NAME]( Sen…" at bounding box center [343, 186] width 82 height 9
click at [292, 201] on input "thread" at bounding box center [327, 200] width 113 height 9
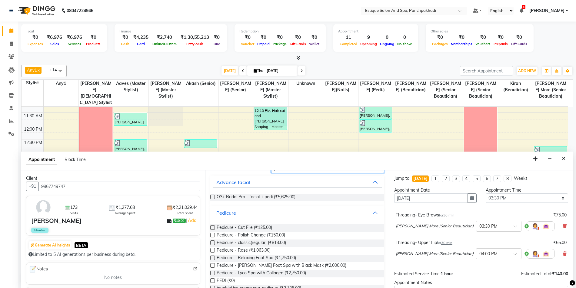
scroll to position [91, 0]
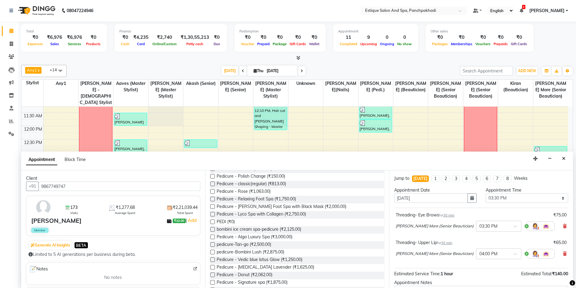
type input "pedi"
click at [211, 221] on label at bounding box center [212, 222] width 5 height 5
click at [211, 221] on input "checkbox" at bounding box center [212, 222] width 4 height 4
checkbox input "false"
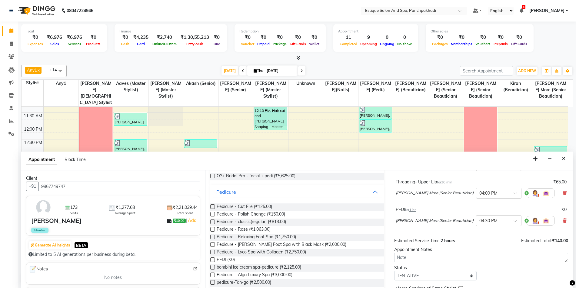
scroll to position [0, 0]
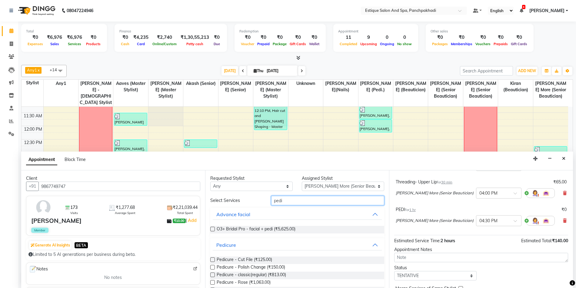
click at [289, 199] on input "pedi" at bounding box center [327, 200] width 113 height 9
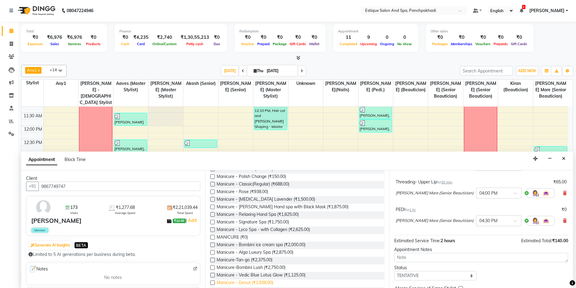
scroll to position [61, 0]
type input "mani"
click at [214, 237] on label at bounding box center [212, 236] width 5 height 5
click at [214, 237] on input "checkbox" at bounding box center [212, 237] width 4 height 4
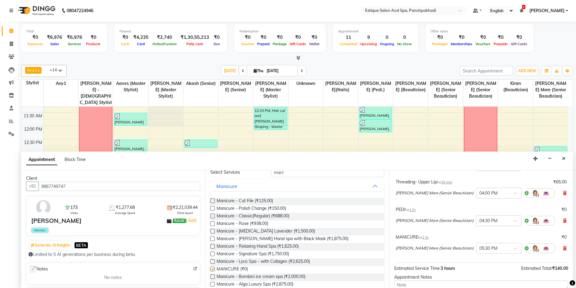
checkbox input "false"
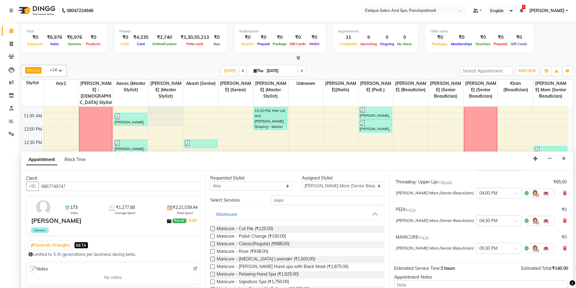
scroll to position [0, 0]
click at [322, 187] on select "Select [PERSON_NAME] (master stylist) [PERSON_NAME] (Senior) [PERSON_NAME]( Sen…" at bounding box center [343, 186] width 82 height 9
select select "88867"
click at [323, 187] on select "Select [PERSON_NAME] (master stylist) [PERSON_NAME] (Senior) [PERSON_NAME]( Sen…" at bounding box center [343, 186] width 82 height 9
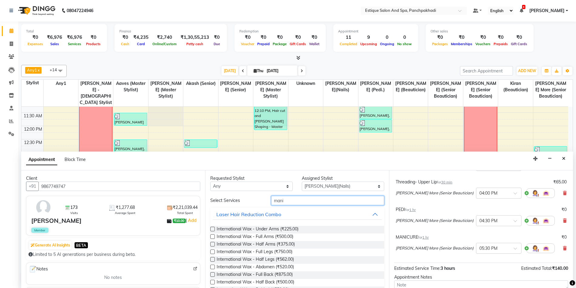
click at [288, 201] on input "mani" at bounding box center [327, 200] width 113 height 9
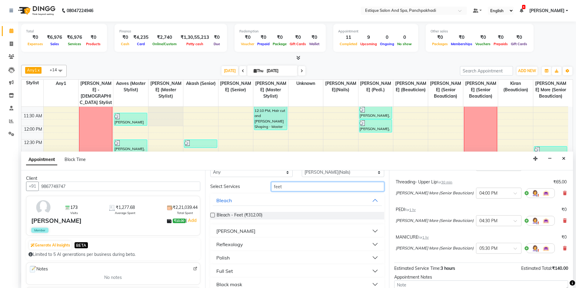
scroll to position [22, 0]
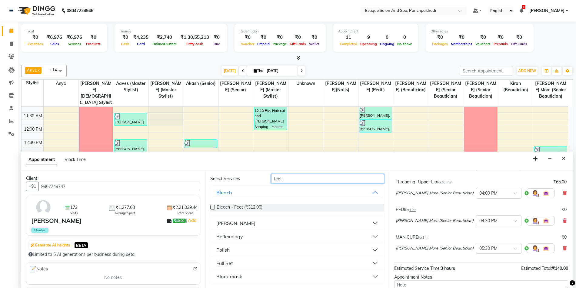
type input "feet"
click at [229, 250] on div "Polish" at bounding box center [222, 249] width 13 height 7
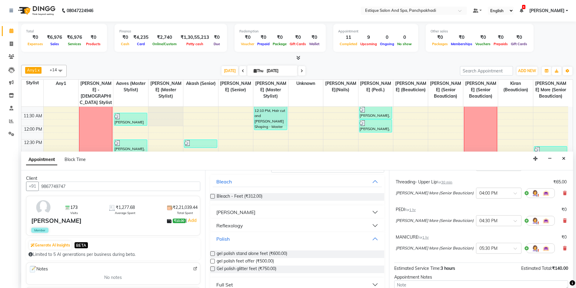
scroll to position [52, 0]
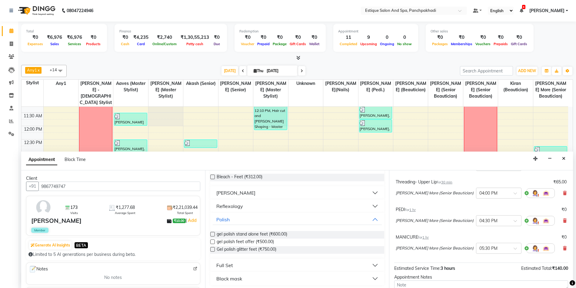
click at [214, 242] on label at bounding box center [212, 242] width 5 height 5
click at [214, 242] on input "checkbox" at bounding box center [212, 242] width 4 height 4
checkbox input "false"
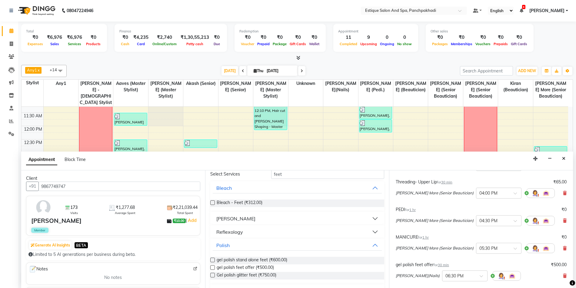
scroll to position [0, 0]
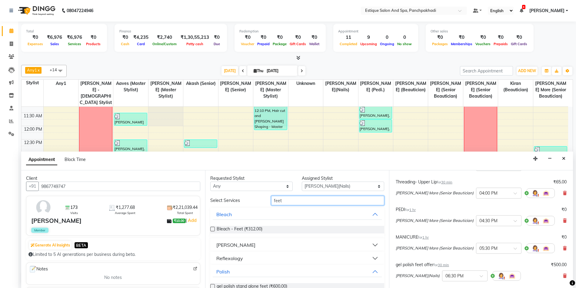
click at [286, 202] on input "feet" at bounding box center [327, 200] width 113 height 9
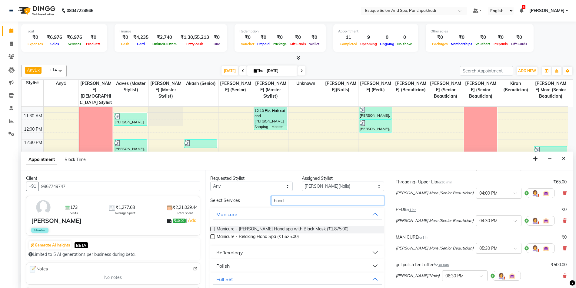
type input "hand"
click at [228, 267] on div "Polish" at bounding box center [222, 265] width 13 height 7
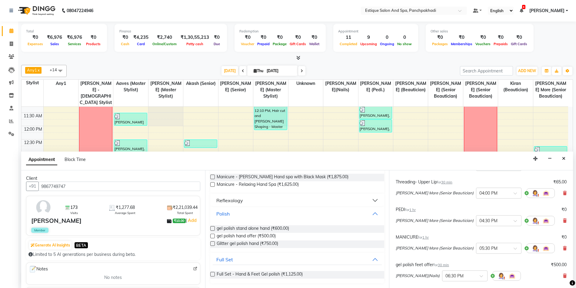
scroll to position [52, 0]
click at [211, 235] on label at bounding box center [212, 235] width 5 height 5
click at [211, 235] on input "checkbox" at bounding box center [212, 236] width 4 height 4
checkbox input "false"
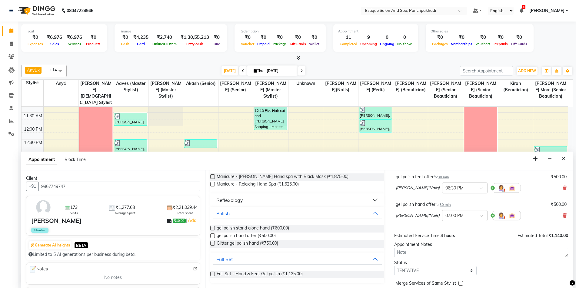
scroll to position [174, 0]
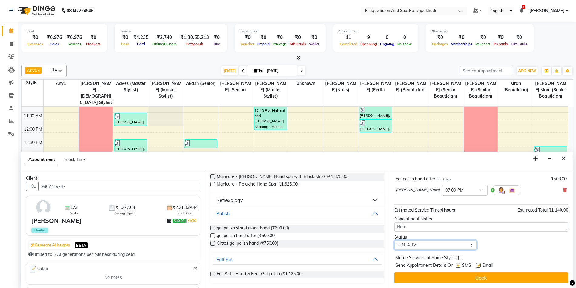
click at [419, 243] on select "Select TENTATIVE CONFIRM CHECK-IN UPCOMING" at bounding box center [435, 244] width 82 height 9
select select "confirm booking"
click at [394, 240] on select "Select TENTATIVE CONFIRM CHECK-IN UPCOMING" at bounding box center [435, 244] width 82 height 9
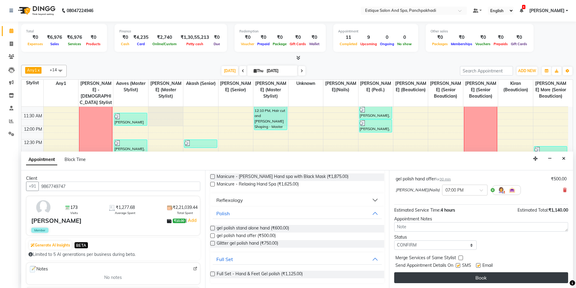
click at [428, 278] on button "Book" at bounding box center [481, 277] width 174 height 11
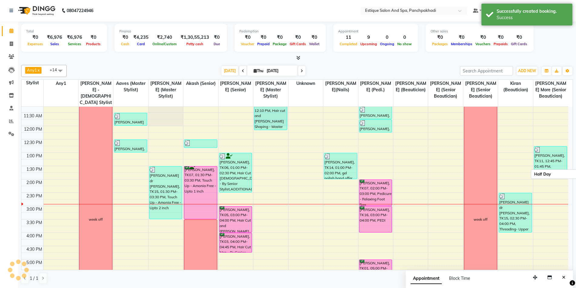
scroll to position [0, 0]
click at [138, 193] on div "9:00 AM 9:30 AM 10:00 AM 10:30 AM 11:00 AM 11:30 AM 12:00 PM 12:30 PM 1:00 PM 1…" at bounding box center [295, 219] width 547 height 347
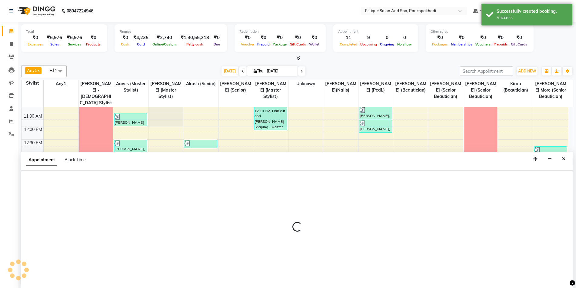
scroll to position [0, 0]
select select "68913"
select select "870"
select select "tentative"
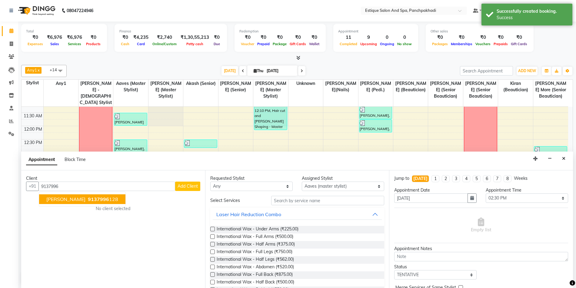
click at [69, 203] on button "Yash Kamble 9137996 128" at bounding box center [82, 199] width 86 height 10
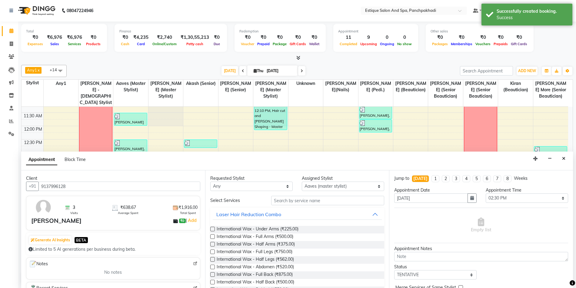
type input "9137996128"
click at [330, 203] on input "text" at bounding box center [327, 200] width 113 height 9
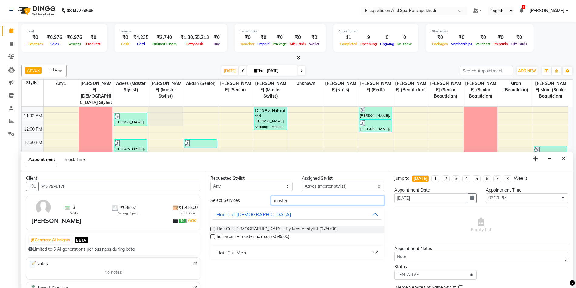
type input "master"
click at [245, 253] on div "Hair Cut Men" at bounding box center [231, 252] width 30 height 7
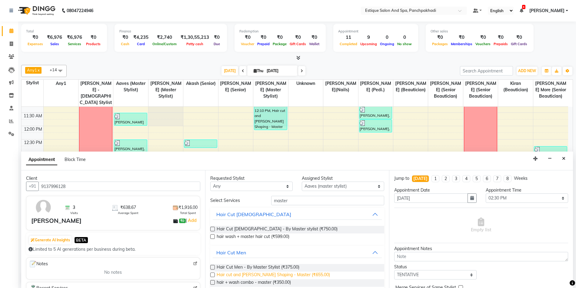
click at [303, 273] on span "Hair cut and Beard Shaping - Master (₹655.00)" at bounding box center [273, 276] width 113 height 8
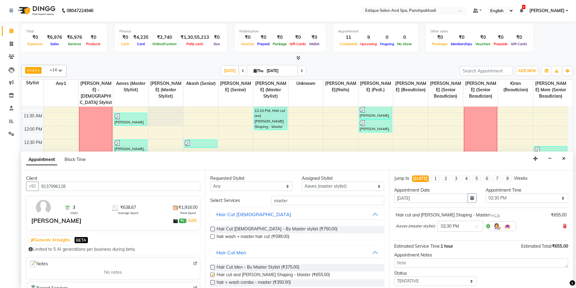
checkbox input "false"
click at [504, 199] on select "Select 10:00 AM 10:15 AM 10:30 AM 10:45 AM 11:00 AM 11:15 AM 11:30 AM 11:45 AM …" at bounding box center [527, 197] width 82 height 9
select select "915"
click at [486, 193] on select "Select 10:00 AM 10:15 AM 10:30 AM 10:45 AM 11:00 AM 11:15 AM 11:30 AM 11:45 AM …" at bounding box center [527, 197] width 82 height 9
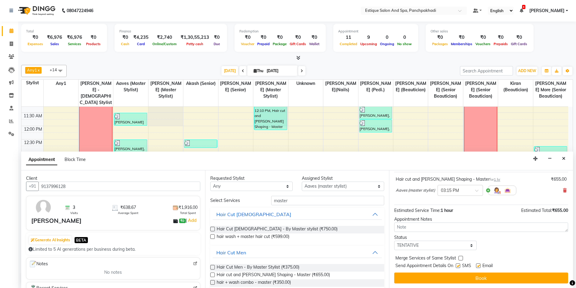
scroll to position [36, 0]
click at [420, 247] on select "Select TENTATIVE CONFIRM CHECK-IN UPCOMING" at bounding box center [435, 244] width 82 height 9
select select "confirm booking"
click at [394, 240] on select "Select TENTATIVE CONFIRM CHECK-IN UPCOMING" at bounding box center [435, 244] width 82 height 9
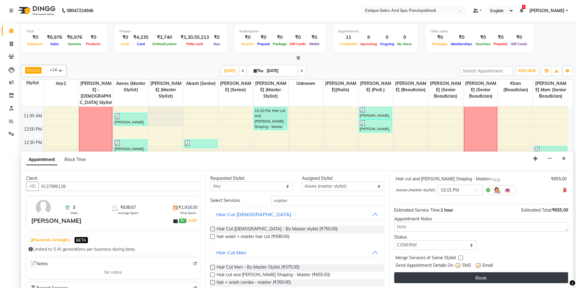
click at [427, 278] on button "Book" at bounding box center [481, 277] width 174 height 11
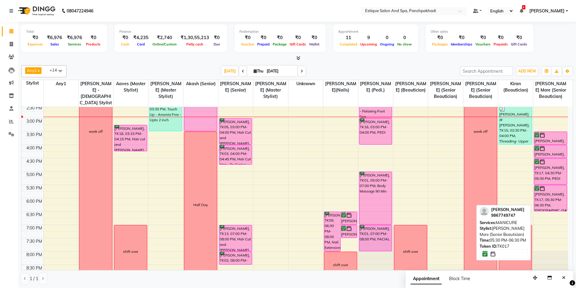
scroll to position [152, 0]
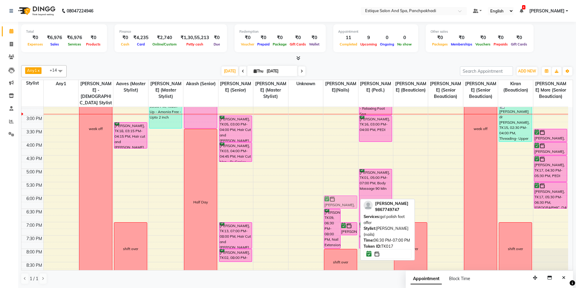
drag, startPoint x: 349, startPoint y: 214, endPoint x: 349, endPoint y: 199, distance: 14.6
click at [349, 199] on div "Anjali Ghulve, TK09, 06:30 PM-08:00 PM, Nail Extension - with gel polish offer …" at bounding box center [341, 128] width 35 height 347
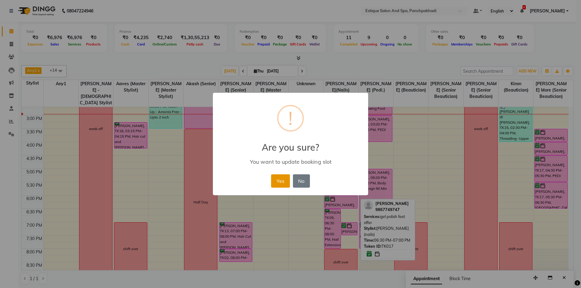
click at [277, 181] on button "Yes" at bounding box center [280, 180] width 18 height 13
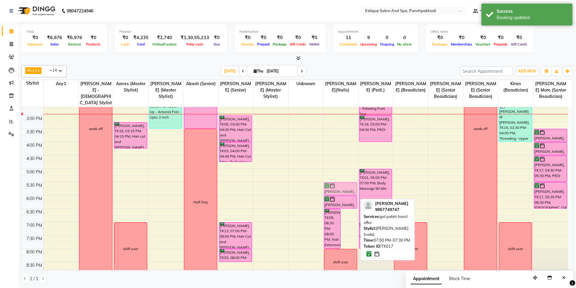
drag, startPoint x: 354, startPoint y: 229, endPoint x: 351, endPoint y: 187, distance: 41.9
click at [351, 187] on div "Anjali Ghulve, TK09, 06:30 PM-08:00 PM, Nail Extension - with gel polish offer …" at bounding box center [341, 128] width 35 height 347
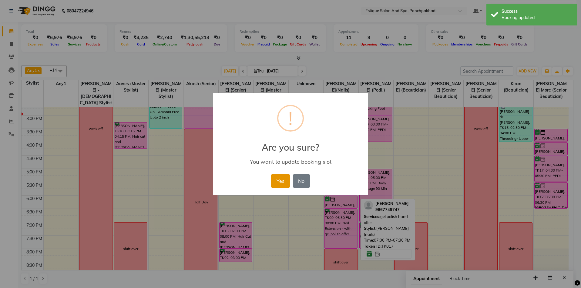
click at [282, 180] on button "Yes" at bounding box center [280, 180] width 18 height 13
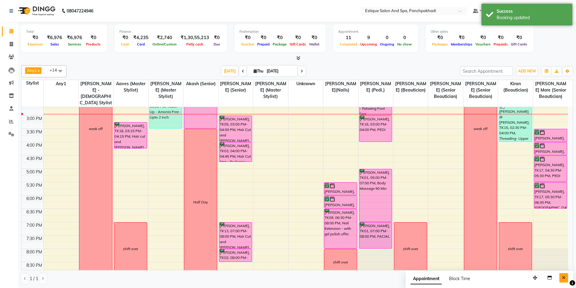
click at [564, 277] on icon "Close" at bounding box center [563, 278] width 3 height 4
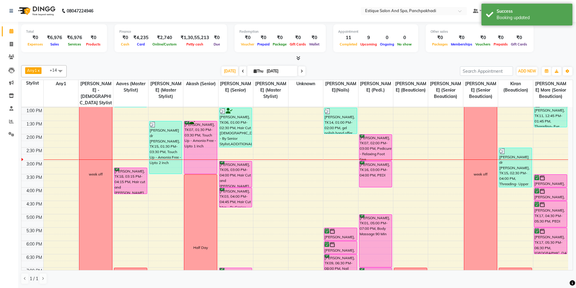
scroll to position [91, 0]
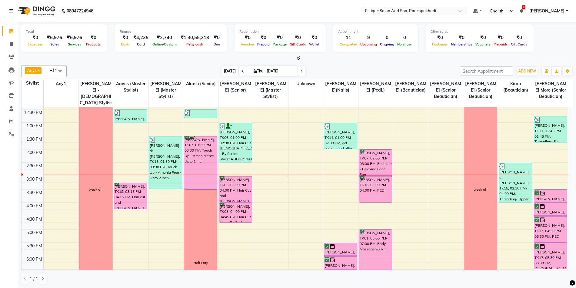
click at [228, 72] on span "Today" at bounding box center [230, 70] width 17 height 9
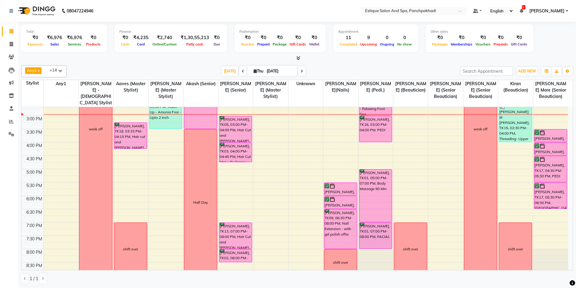
scroll to position [123, 0]
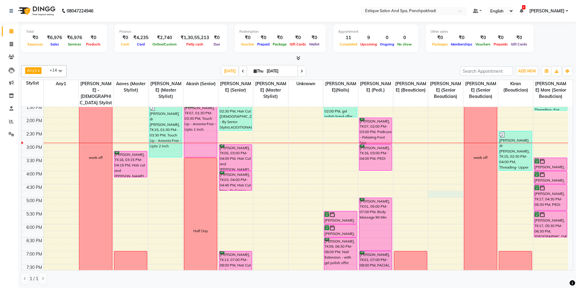
click at [438, 194] on div "9:00 AM 9:30 AM 10:00 AM 10:30 AM 11:00 AM 11:30 AM 12:00 PM 12:30 PM 1:00 PM 1…" at bounding box center [295, 157] width 547 height 347
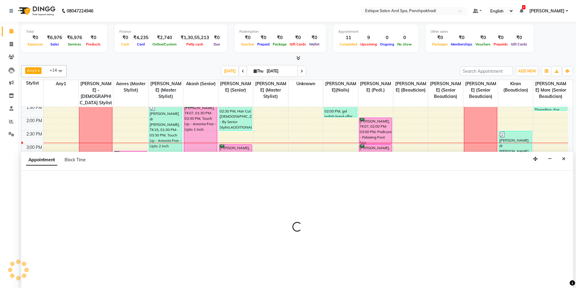
scroll to position [0, 0]
select select "15917"
select select "1005"
select select "tentative"
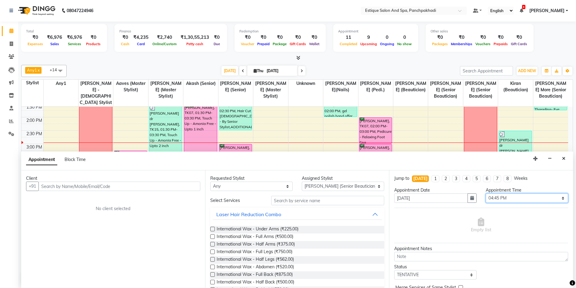
click at [505, 199] on select "Select 10:00 AM 10:15 AM 10:30 AM 10:45 AM 11:00 AM 11:15 AM 11:30 AM 11:45 AM …" at bounding box center [527, 197] width 82 height 9
select select "915"
click at [486, 193] on select "Select 10:00 AM 10:15 AM 10:30 AM 10:45 AM 11:00 AM 11:15 AM 11:30 AM 11:45 AM …" at bounding box center [527, 197] width 82 height 9
click at [116, 188] on input "text" at bounding box center [120, 186] width 162 height 9
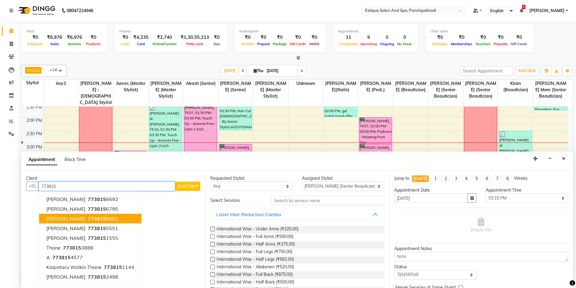
click at [116, 219] on ngb-highlight "773815 6662" at bounding box center [103, 219] width 32 height 6
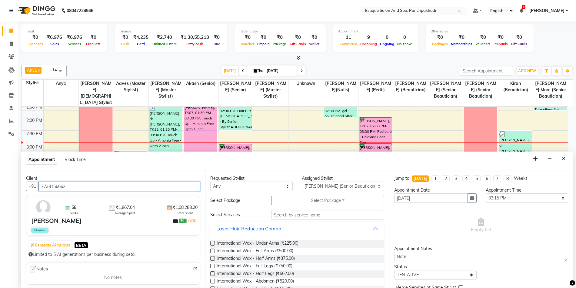
type input "7738156662"
click at [295, 213] on input "text" at bounding box center [327, 214] width 113 height 9
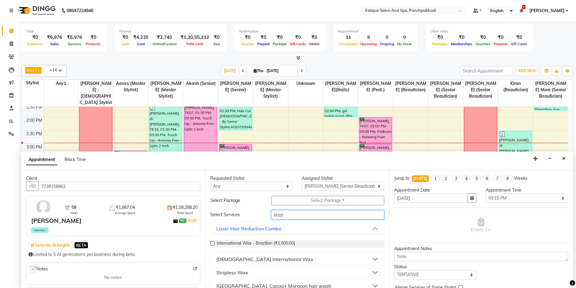
type input "brazi"
click at [211, 242] on label at bounding box center [212, 243] width 5 height 5
click at [211, 242] on input "checkbox" at bounding box center [212, 244] width 4 height 4
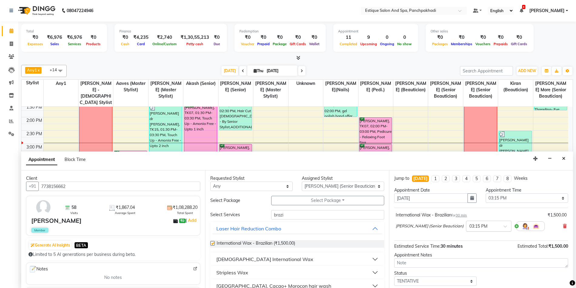
checkbox input "false"
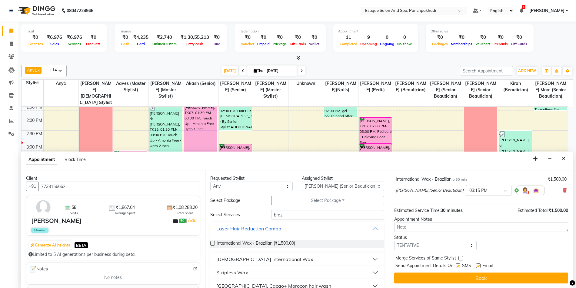
scroll to position [36, 0]
drag, startPoint x: 426, startPoint y: 245, endPoint x: 426, endPoint y: 242, distance: 3.0
click at [426, 245] on select "Select TENTATIVE CONFIRM CHECK-IN UPCOMING" at bounding box center [435, 244] width 82 height 9
select select "confirm booking"
click at [394, 240] on select "Select TENTATIVE CONFIRM CHECK-IN UPCOMING" at bounding box center [435, 244] width 82 height 9
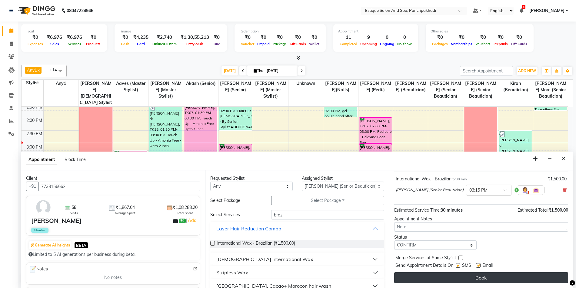
click at [435, 275] on button "Book" at bounding box center [481, 277] width 174 height 11
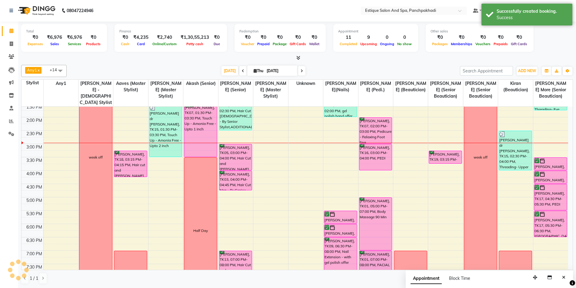
scroll to position [0, 0]
drag, startPoint x: 448, startPoint y: 164, endPoint x: 448, endPoint y: 169, distance: 4.9
click at [448, 169] on div "Razia Thanawala, TK19, 03:15 PM-03:45 PM, International Wax - Brazilian Razia T…" at bounding box center [445, 157] width 35 height 347
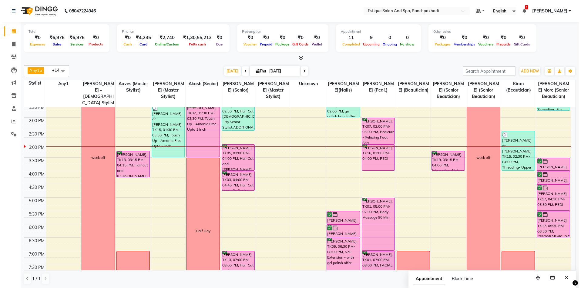
scroll to position [92, 0]
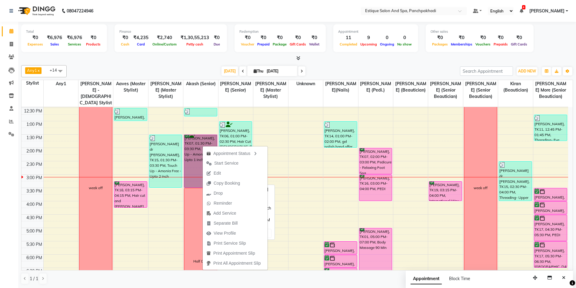
click at [194, 148] on link "[PERSON_NAME], TK07, 01:30 PM-03:30 PM, Touch Up - Amonia Free - Upto 1 inch" at bounding box center [200, 161] width 33 height 53
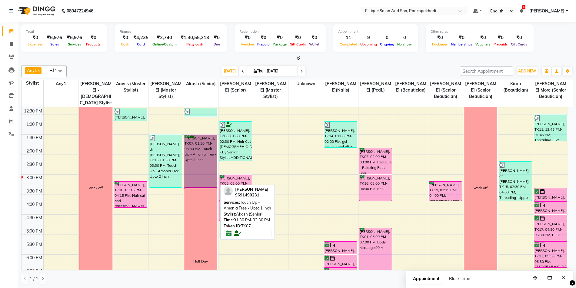
click at [194, 148] on link "[PERSON_NAME], TK07, 01:30 PM-03:30 PM, Touch Up - Amonia Free - Upto 1 inch" at bounding box center [200, 161] width 33 height 53
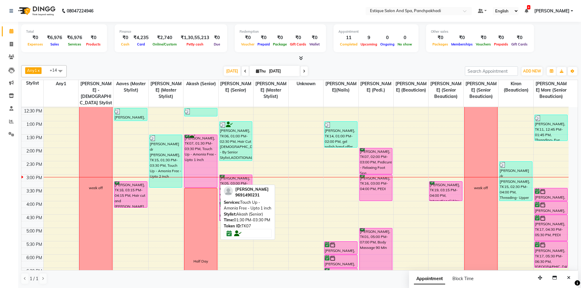
select select "6"
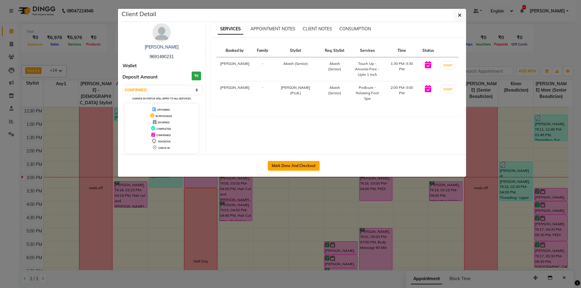
click at [290, 165] on button "Mark Done And Checkout" at bounding box center [294, 166] width 52 height 10
select select "service"
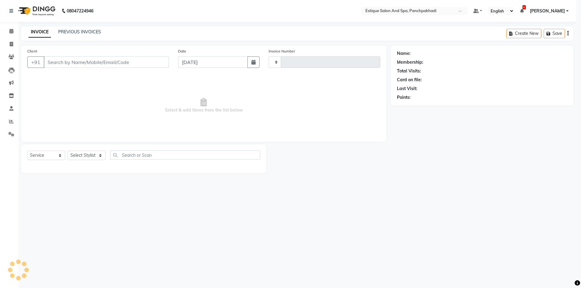
type input "4608"
select select "select"
select select "925"
type input "9691490231"
select select "15901"
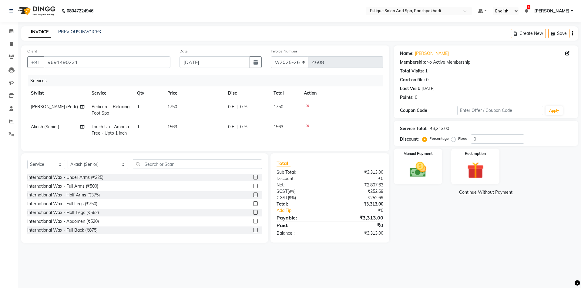
click at [109, 134] on span "Touch Up - Amonia Free - Upto 1 inch" at bounding box center [110, 130] width 37 height 12
select select "15901"
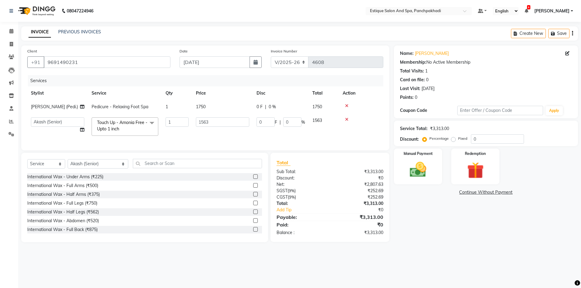
click at [113, 132] on span "Touch Up - Amonia Free - Upto 1 inch x" at bounding box center [122, 125] width 53 height 13
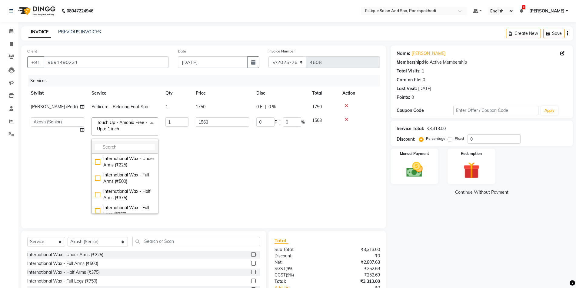
click at [115, 144] on input "multiselect-search" at bounding box center [125, 147] width 60 height 6
type input "1 inch"
click at [98, 165] on div "Touch Up - with amonia Upto 1 inch (₹1375)" at bounding box center [125, 162] width 60 height 13
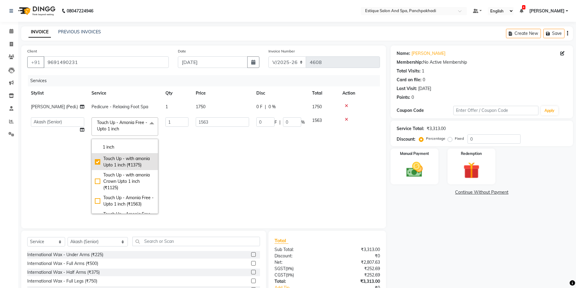
checkbox input "true"
checkbox input "false"
type input "1375"
click at [217, 153] on td "1375" at bounding box center [222, 166] width 61 height 104
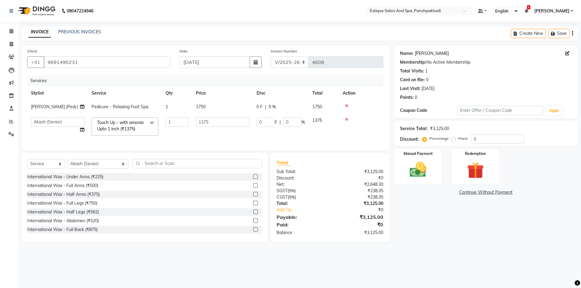
click at [422, 55] on link "Aprna Wani" at bounding box center [432, 53] width 34 height 6
click at [562, 33] on button "Save" at bounding box center [558, 33] width 21 height 9
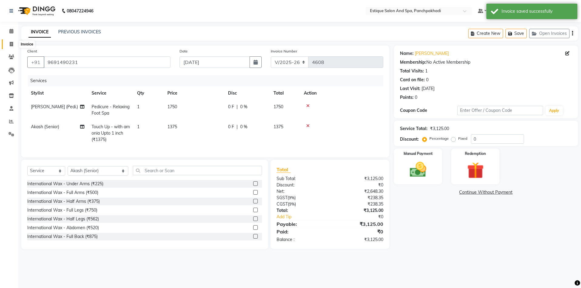
click at [11, 42] on icon at bounding box center [11, 44] width 3 height 5
select select "925"
select select "service"
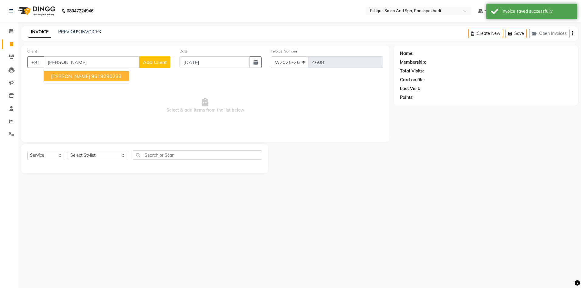
click at [86, 77] on span "shrutika kochda" at bounding box center [70, 76] width 39 height 6
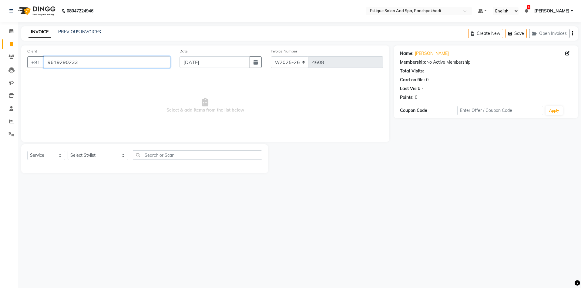
click at [93, 62] on input "9619290233" at bounding box center [107, 62] width 127 height 12
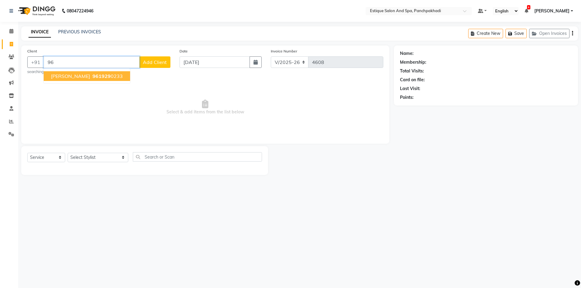
type input "9"
click at [94, 76] on ngb-highlight "9619490233" at bounding box center [106, 76] width 30 height 6
type input "9619490233"
select select "1: Object"
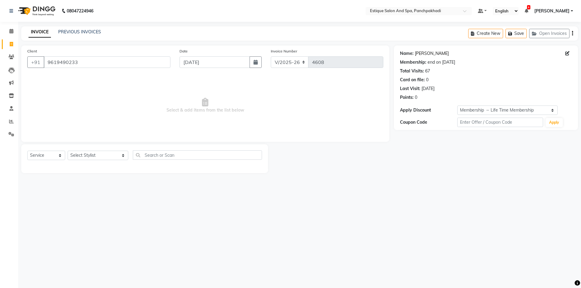
click at [425, 54] on link "Shritika Kotecha" at bounding box center [432, 53] width 34 height 6
click at [548, 35] on button "Open Invoices" at bounding box center [549, 33] width 40 height 9
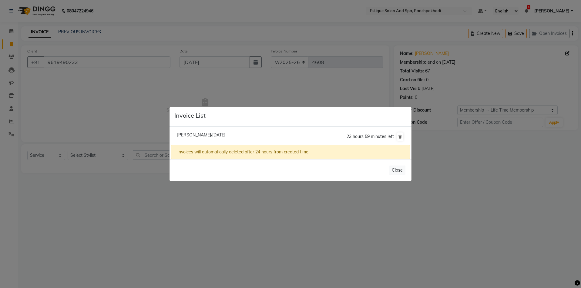
click at [201, 135] on span "Aprna Wani/04 September 2025" at bounding box center [201, 134] width 48 height 5
type input "9691490231"
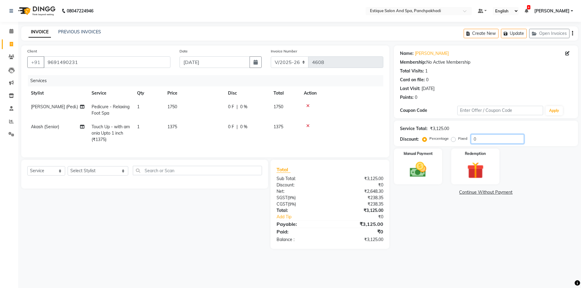
click at [471, 139] on input "0" at bounding box center [497, 138] width 53 height 9
type input "20"
click at [40, 174] on select "Select Service Product Membership Package Voucher Prepaid Gift Card" at bounding box center [46, 170] width 38 height 9
click at [27, 171] on select "Select Service Product Membership Package Voucher Prepaid Gift Card" at bounding box center [46, 170] width 38 height 9
click at [98, 175] on select "Select Stylist [PERSON_NAME] (master stylist) [PERSON_NAME] (Senior) [PERSON_NA…" at bounding box center [98, 170] width 61 height 9
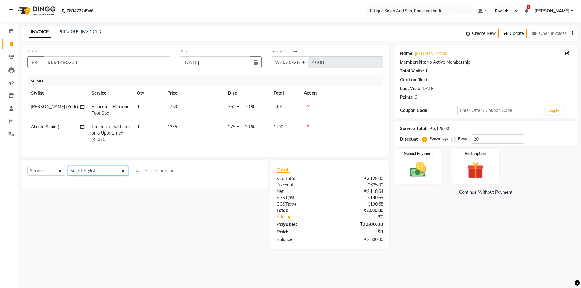
select select "78185"
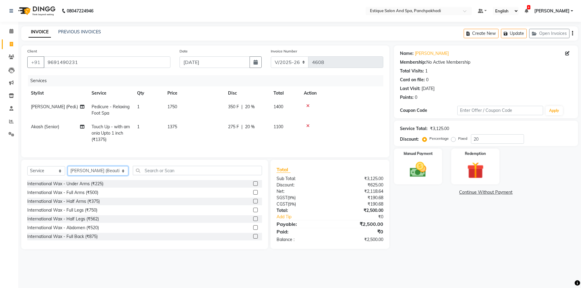
click at [98, 175] on select "Select Stylist [PERSON_NAME] (master stylist) [PERSON_NAME] (Senior) [PERSON_NA…" at bounding box center [98, 170] width 61 height 9
click at [134, 171] on input "text" at bounding box center [197, 170] width 129 height 9
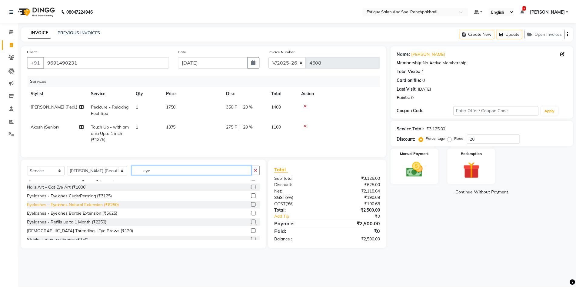
scroll to position [27, 0]
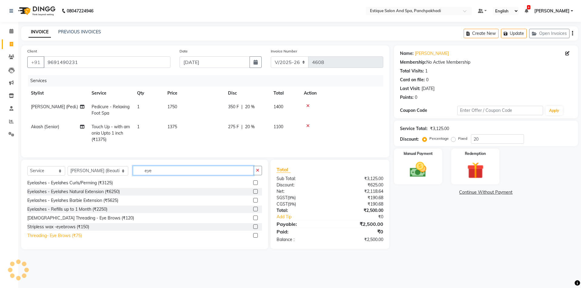
type input "eye"
click at [61, 239] on div "Threading- Eye Brows (₹75)" at bounding box center [54, 236] width 55 height 6
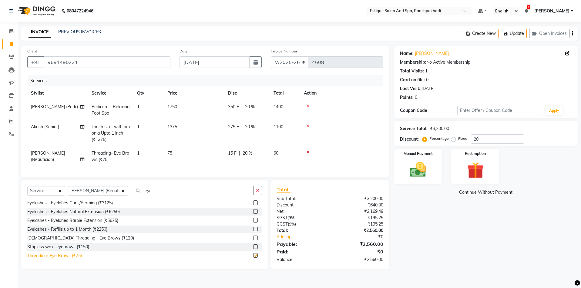
checkbox input "false"
click at [419, 170] on img at bounding box center [418, 170] width 28 height 20
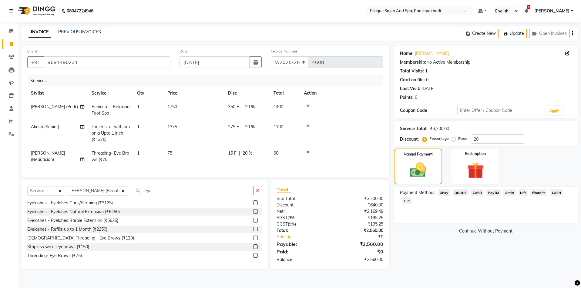
click at [551, 192] on span "CASH" at bounding box center [556, 192] width 13 height 7
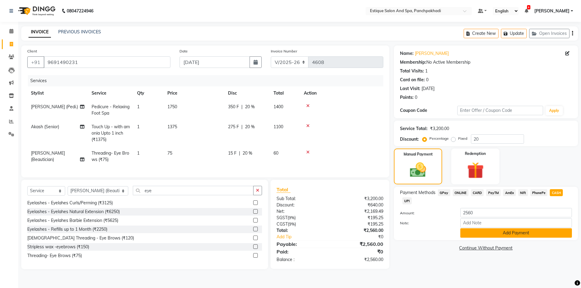
click at [518, 235] on button "Add Payment" at bounding box center [516, 232] width 112 height 9
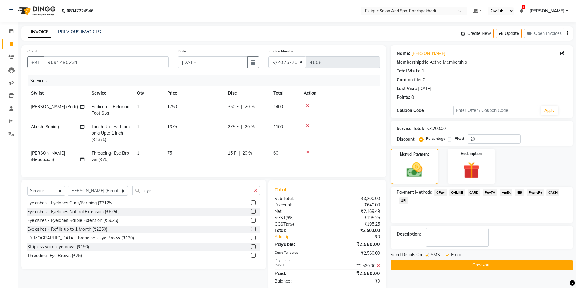
click at [488, 267] on button "Checkout" at bounding box center [482, 264] width 183 height 9
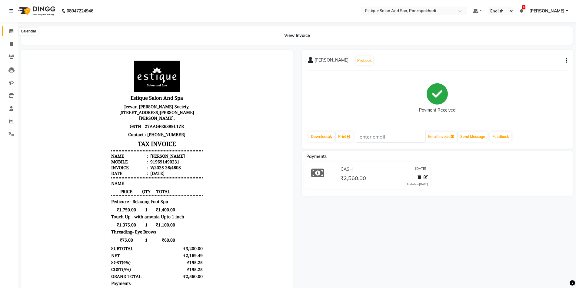
click at [12, 31] on icon at bounding box center [11, 31] width 4 height 5
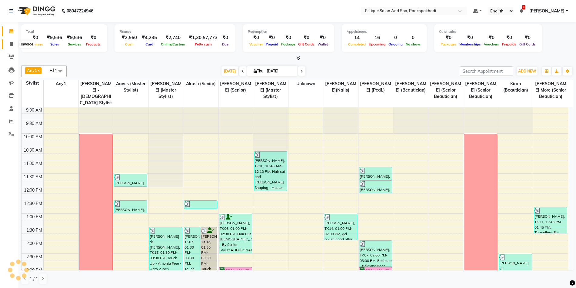
click at [13, 43] on span at bounding box center [11, 44] width 11 height 7
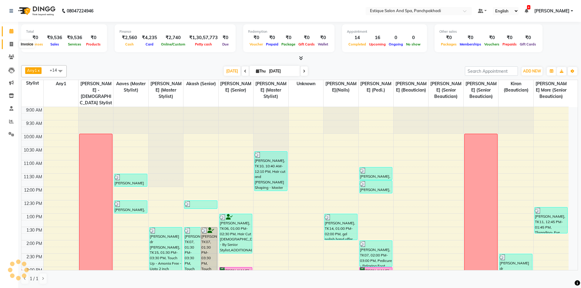
select select "925"
select select "service"
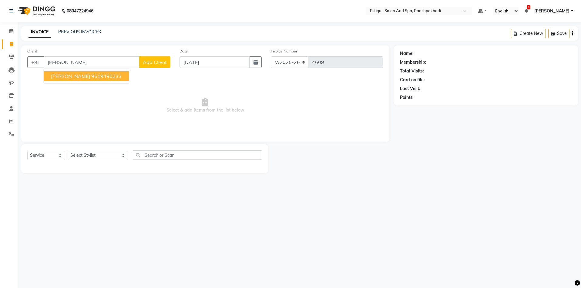
click at [90, 78] on span "Shritika KOTECHA" at bounding box center [70, 76] width 39 height 6
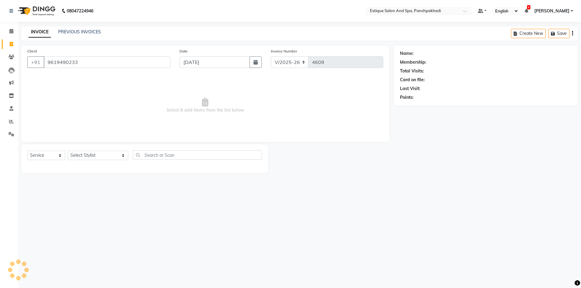
type input "9619490233"
select select "1: Object"
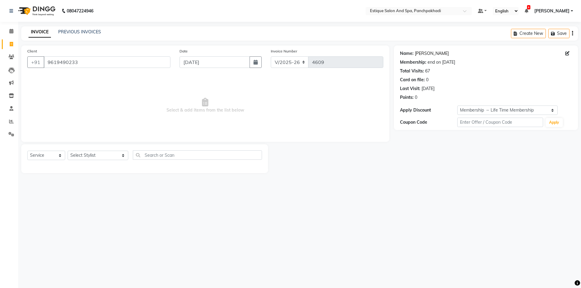
click at [436, 55] on link "Shritika Kotecha" at bounding box center [432, 53] width 34 height 6
click at [10, 30] on icon at bounding box center [11, 31] width 4 height 5
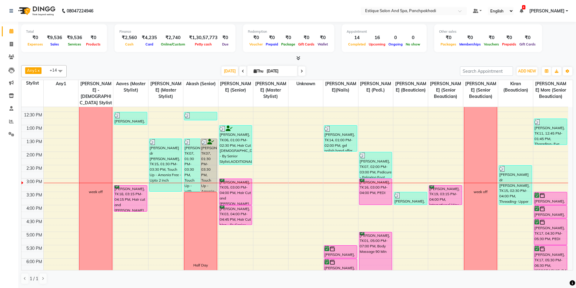
scroll to position [91, 0]
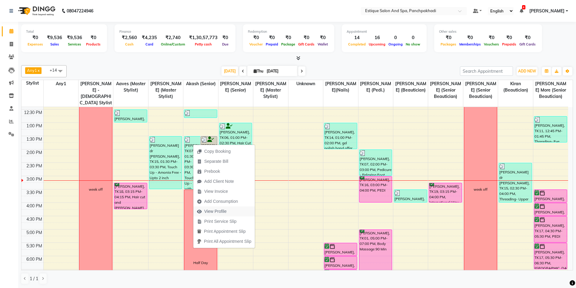
click at [218, 208] on span "View Profile" at bounding box center [215, 211] width 22 height 6
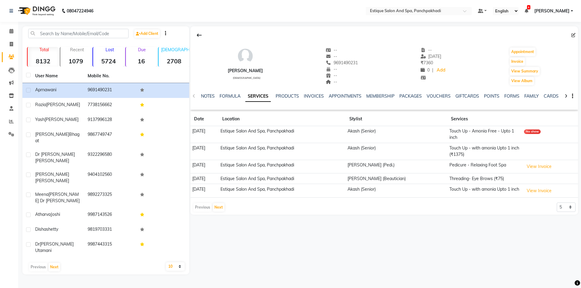
click at [362, 67] on div "aprna wani female -- -- 9691490231 -- -- -- -- 04-09-2025 ₹ 7360 0 | Add Appoin…" at bounding box center [384, 63] width 388 height 45
click at [357, 62] on div "aprna wani female -- -- 9691490231 -- -- -- -- 04-09-2025 ₹ 7360 0 | Add Appoin…" at bounding box center [384, 63] width 388 height 45
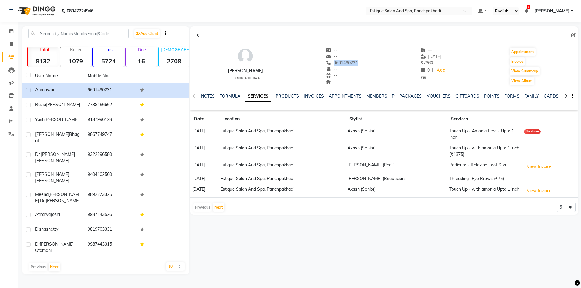
click at [357, 62] on div "aprna wani female -- -- 9691490231 -- -- -- -- 04-09-2025 ₹ 7360 0 | Add Appoin…" at bounding box center [384, 63] width 388 height 45
copy span "9691490231"
click at [13, 44] on icon at bounding box center [11, 44] width 3 height 5
select select "925"
select select "service"
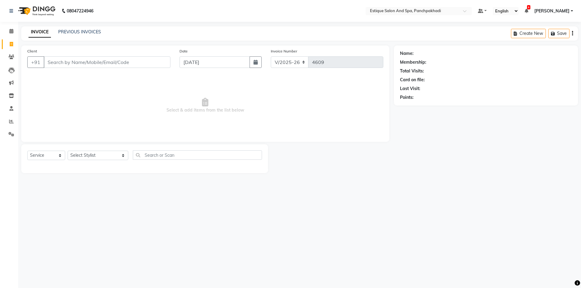
click at [58, 63] on input "Client" at bounding box center [107, 62] width 127 height 12
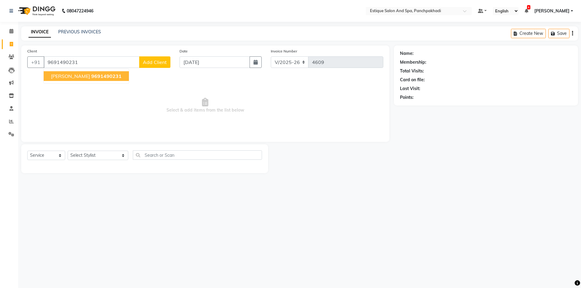
click at [65, 75] on span "[PERSON_NAME]" at bounding box center [70, 76] width 39 height 6
type input "9691490231"
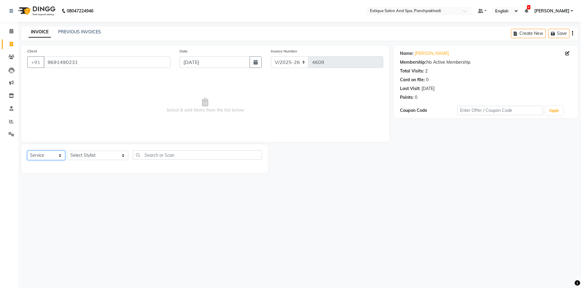
click at [47, 156] on select "Select Service Product Membership Package Voucher Prepaid Gift Card" at bounding box center [46, 155] width 38 height 9
select select "membership"
click at [27, 151] on select "Select Service Product Membership Package Voucher Prepaid Gift Card" at bounding box center [46, 155] width 38 height 9
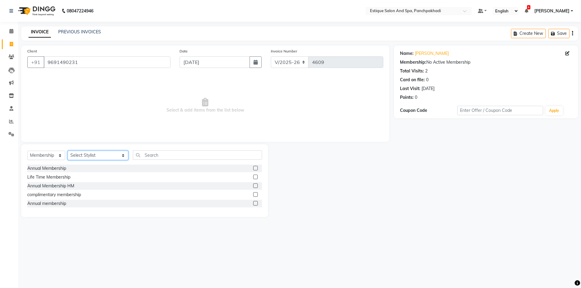
click at [84, 154] on select "Select Stylist [PERSON_NAME] (master stylist) [PERSON_NAME] (Senior) [PERSON_NA…" at bounding box center [98, 155] width 61 height 9
select select "16322"
click at [84, 154] on select "Select Stylist [PERSON_NAME] (master stylist) [PERSON_NAME] (Senior) [PERSON_NA…" at bounding box center [98, 155] width 61 height 9
click at [71, 194] on div "complimentary membership" at bounding box center [54, 195] width 54 height 6
select select "select"
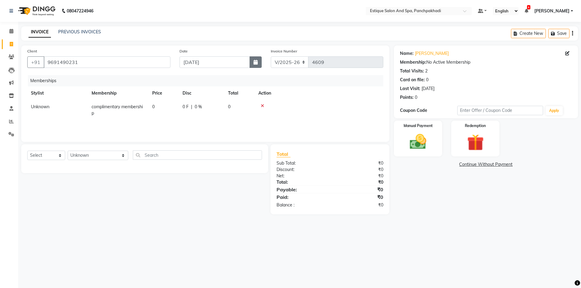
click at [257, 62] on icon "button" at bounding box center [255, 62] width 4 height 5
select select "9"
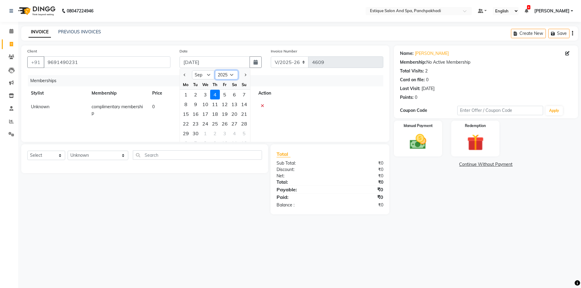
click at [232, 76] on select "2015 2016 2017 2018 2019 2020 2021 2022 2023 2024 2025 2026 2027 2028 2029 2030…" at bounding box center [226, 74] width 23 height 9
select select "2021"
click at [215, 70] on select "2015 2016 2017 2018 2019 2020 2021 2022 2023 2024 2025 2026 2027 2028 2029 2030…" at bounding box center [226, 74] width 23 height 9
click at [208, 76] on select "Jan Feb Mar Apr May Jun Jul Aug Sep Oct Nov Dec" at bounding box center [203, 74] width 23 height 9
select select "1"
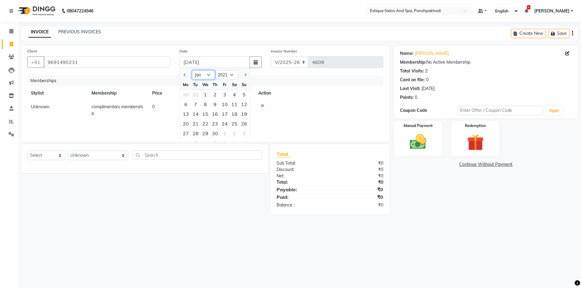
click at [192, 70] on select "Jan Feb Mar Apr May Jun Jul Aug Sep Oct Nov Dec" at bounding box center [203, 74] width 23 height 9
click at [206, 125] on div "20" at bounding box center [205, 124] width 10 height 10
type input "20-01-2021"
type input "3570"
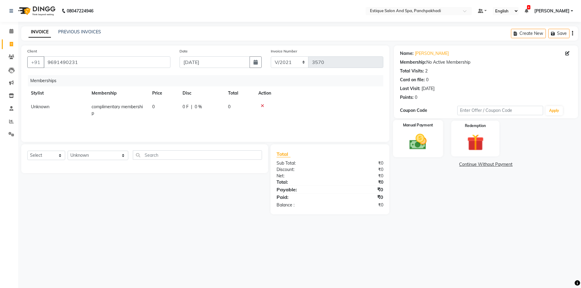
click at [416, 145] on img at bounding box center [418, 142] width 28 height 20
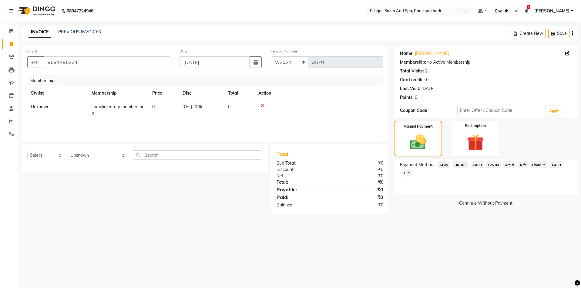
click at [480, 166] on span "CARD" at bounding box center [477, 164] width 13 height 7
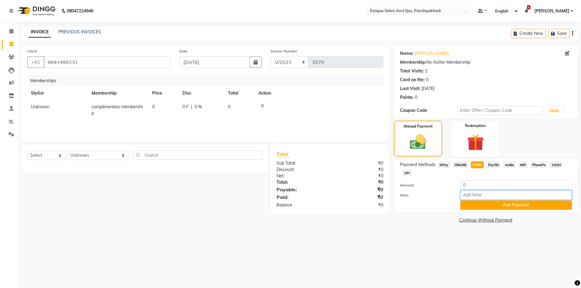
click at [482, 196] on input "Note:" at bounding box center [516, 194] width 112 height 9
type input "add on mem of shritika kotecha"
click at [506, 206] on button "Add Payment" at bounding box center [516, 204] width 112 height 9
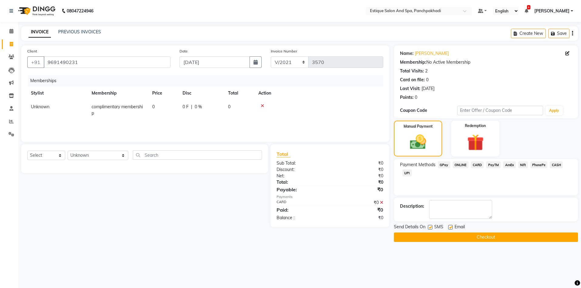
click at [460, 237] on button "Checkout" at bounding box center [486, 237] width 184 height 9
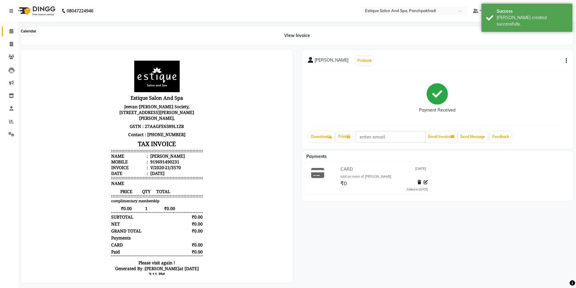
click at [12, 31] on icon at bounding box center [11, 31] width 4 height 5
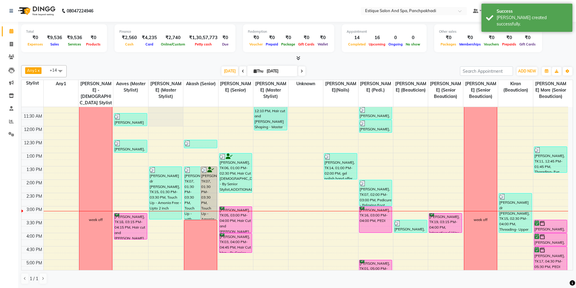
scroll to position [121, 0]
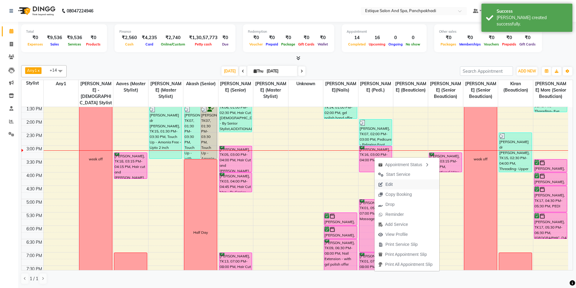
drag, startPoint x: 374, startPoint y: 157, endPoint x: 389, endPoint y: 184, distance: 30.7
click at [389, 184] on span "Edit" at bounding box center [389, 184] width 7 height 6
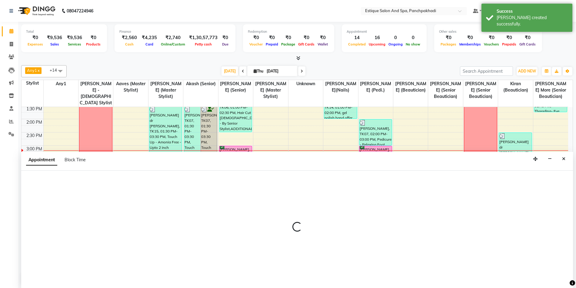
scroll to position [0, 0]
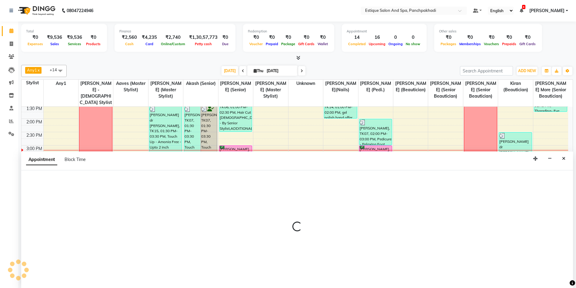
select select "tentative"
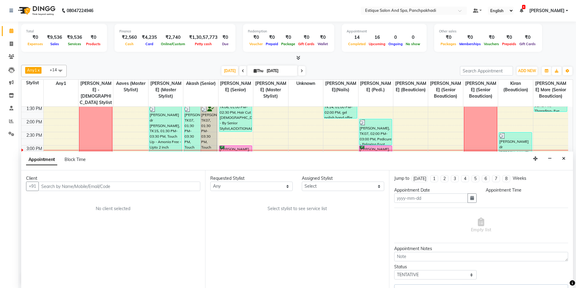
type input "[DATE]"
select select "15914"
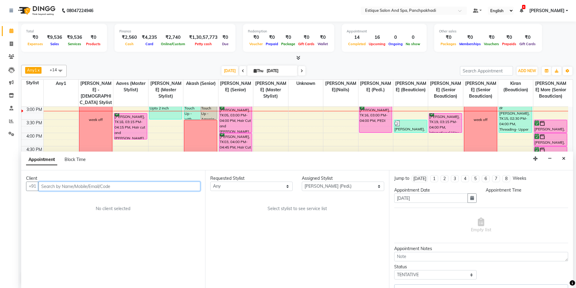
select select "confirm booking"
select select "900"
select select "1374"
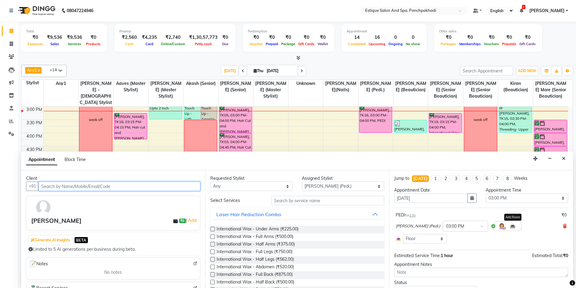
scroll to position [28, 0]
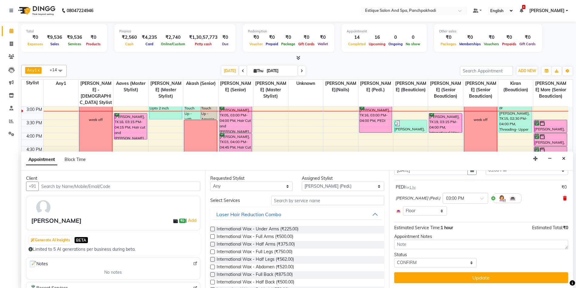
click at [563, 198] on icon at bounding box center [565, 198] width 4 height 4
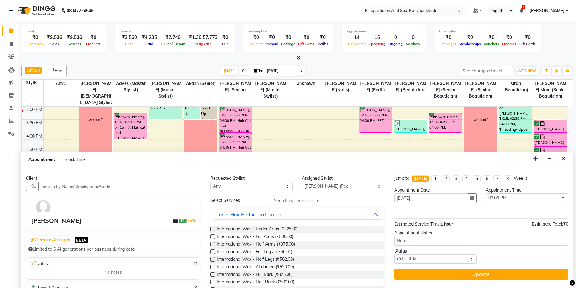
scroll to position [0, 0]
click at [291, 201] on input "text" at bounding box center [327, 200] width 113 height 9
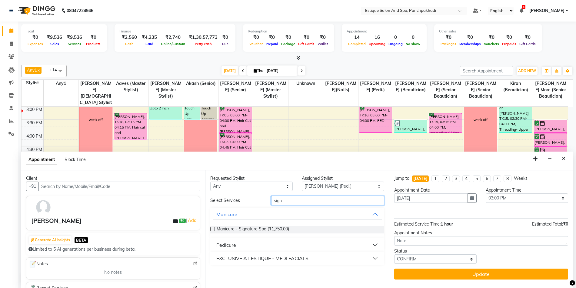
type input "sign"
click at [234, 247] on div "Pedicure" at bounding box center [226, 244] width 20 height 7
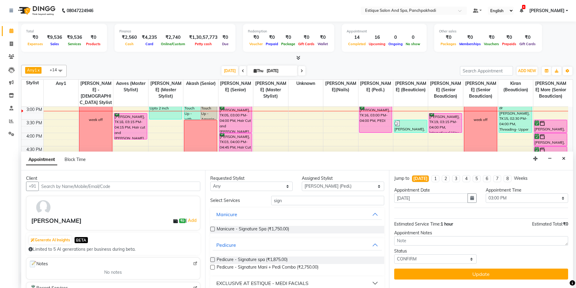
click at [212, 259] on label at bounding box center [212, 259] width 5 height 5
click at [212, 259] on input "checkbox" at bounding box center [212, 260] width 4 height 4
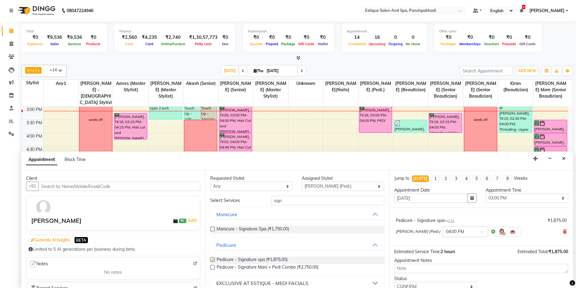
checkbox input "false"
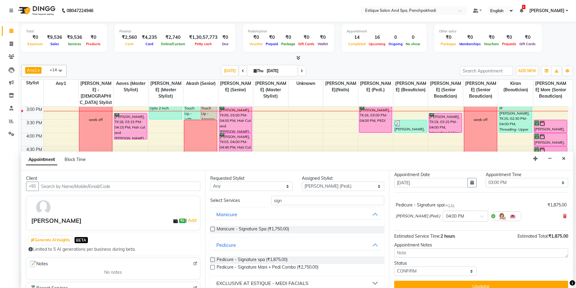
scroll to position [24, 0]
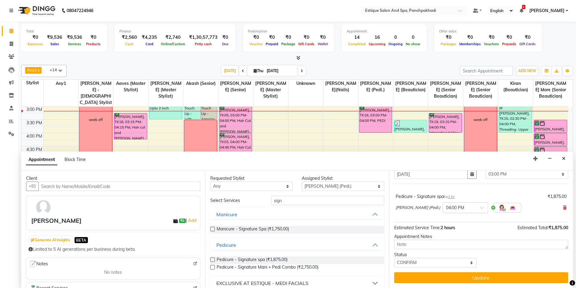
click at [461, 206] on input "text" at bounding box center [459, 207] width 27 height 6
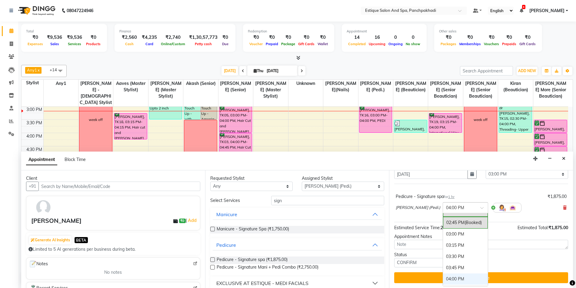
scroll to position [213, 0]
click at [451, 232] on div "03:00 PM" at bounding box center [465, 234] width 45 height 11
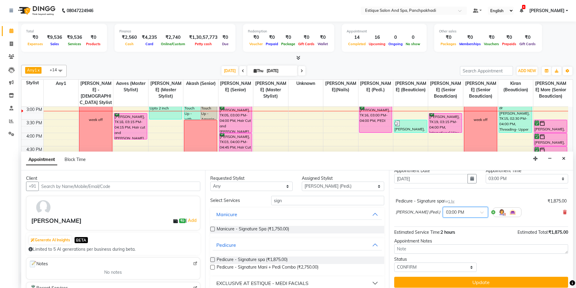
scroll to position [24, 0]
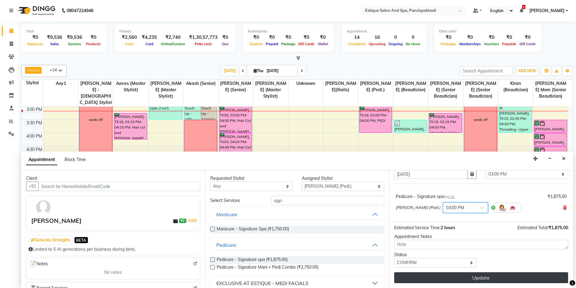
click at [450, 278] on button "Update" at bounding box center [481, 277] width 174 height 11
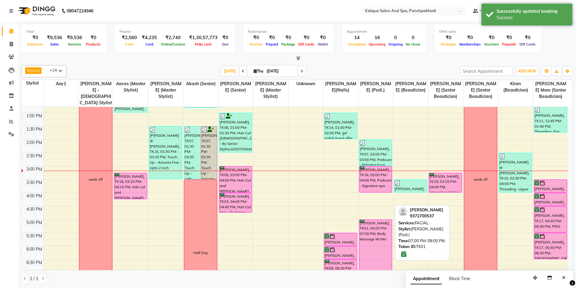
scroll to position [100, 0]
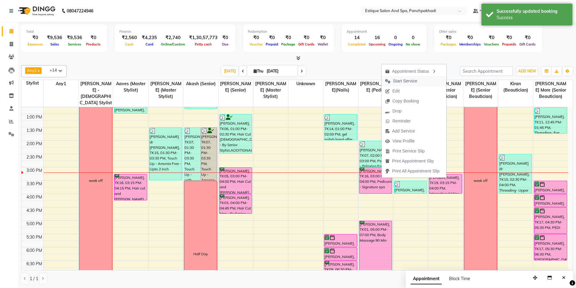
click at [409, 81] on span "Start Service" at bounding box center [405, 81] width 24 height 6
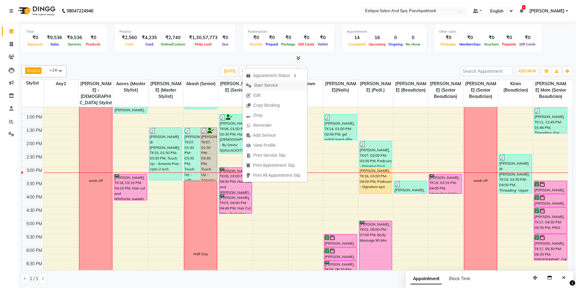
click at [264, 84] on span "Start Service" at bounding box center [266, 85] width 24 height 6
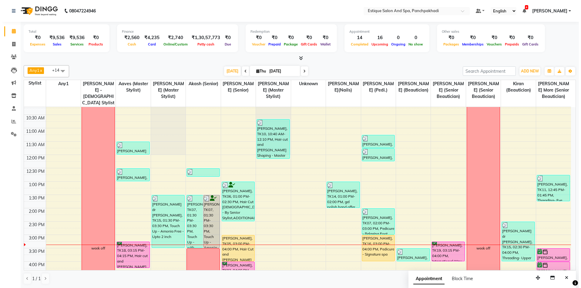
scroll to position [32, 0]
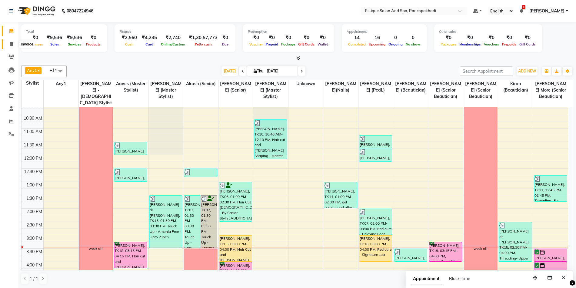
click at [10, 42] on icon at bounding box center [11, 44] width 3 height 5
select select "service"
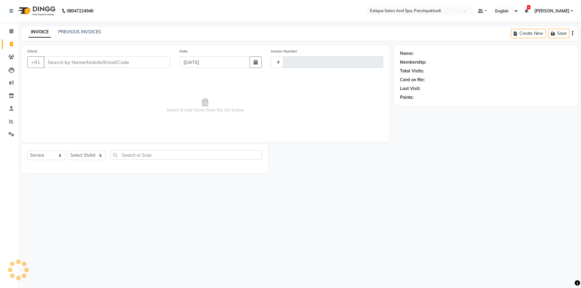
type input "4609"
select select "925"
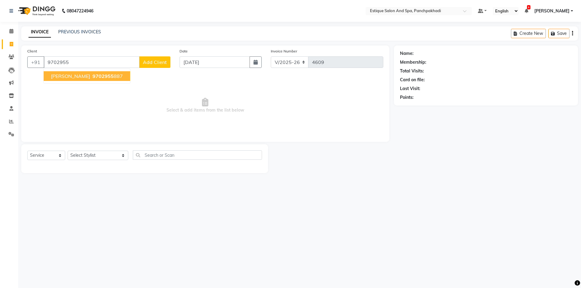
click at [83, 77] on span "[PERSON_NAME]" at bounding box center [70, 76] width 39 height 6
type input "9702955887"
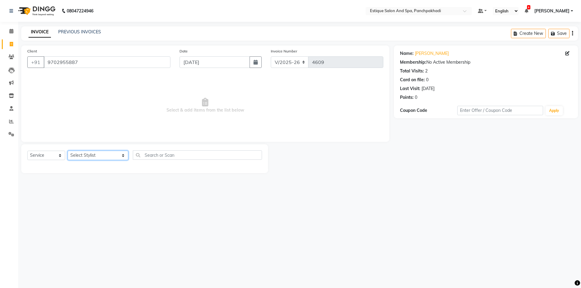
click at [80, 154] on select "Select Stylist [PERSON_NAME] (master stylist) [PERSON_NAME] (Senior) [PERSON_NA…" at bounding box center [98, 155] width 61 height 9
click at [280, 116] on span "Select & add items from the list below" at bounding box center [205, 105] width 356 height 61
click at [567, 32] on button "Save" at bounding box center [558, 33] width 21 height 9
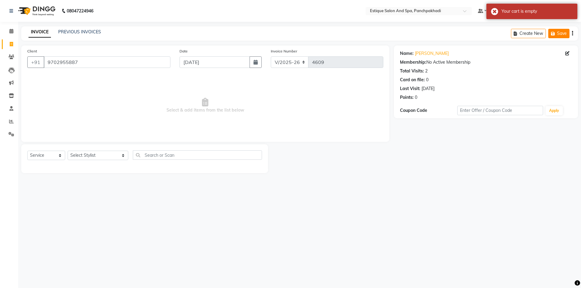
click at [557, 34] on button "Save" at bounding box center [558, 33] width 21 height 9
click at [528, 35] on button "Create New" at bounding box center [528, 33] width 35 height 9
select select "service"
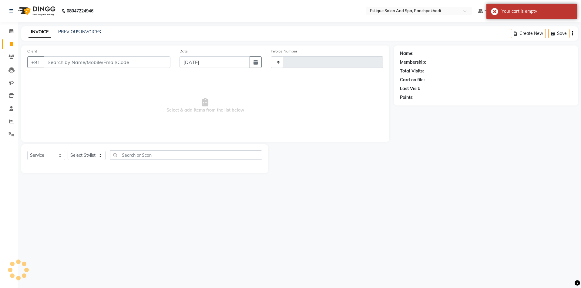
type input "4609"
select select "925"
click at [86, 64] on input "Client" at bounding box center [107, 62] width 127 height 12
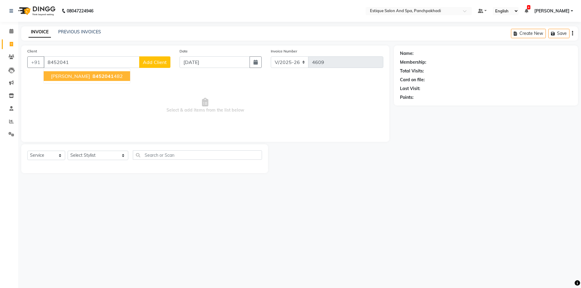
click at [92, 77] on span "8452041" at bounding box center [102, 76] width 21 height 6
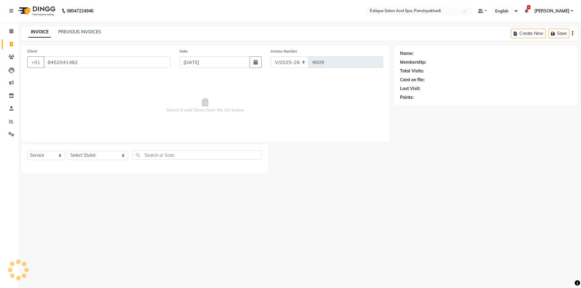
type input "8452041482"
select select "1: Object"
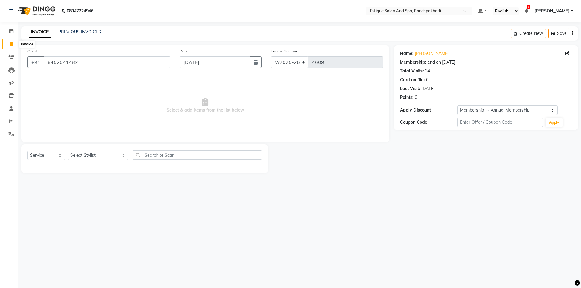
click at [11, 42] on icon at bounding box center [11, 44] width 3 height 5
select select "service"
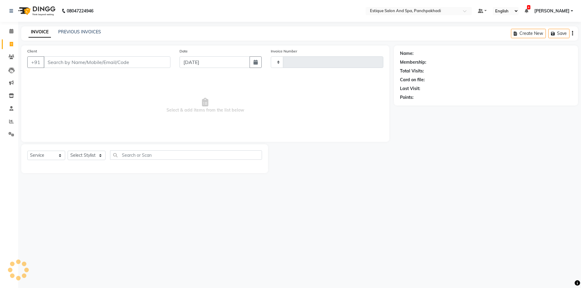
type input "4609"
select select "925"
click at [58, 64] on input "Client" at bounding box center [107, 62] width 127 height 12
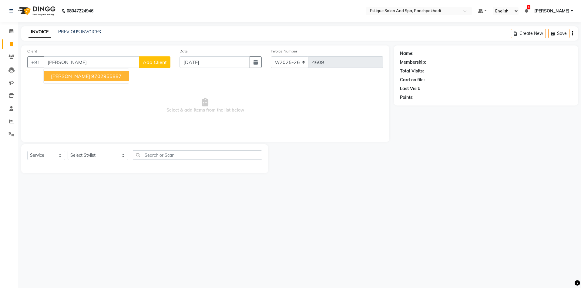
click at [66, 77] on span "[PERSON_NAME]" at bounding box center [70, 76] width 39 height 6
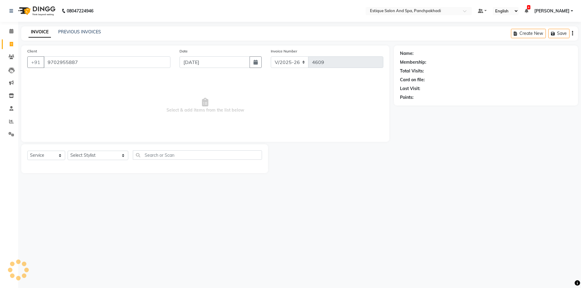
type input "9702955887"
click at [80, 156] on select "Select Stylist [PERSON_NAME] (master stylist) [PERSON_NAME] (Senior) [PERSON_NA…" at bounding box center [98, 155] width 61 height 9
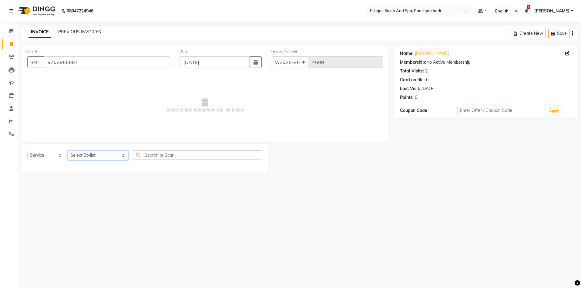
select select "35892"
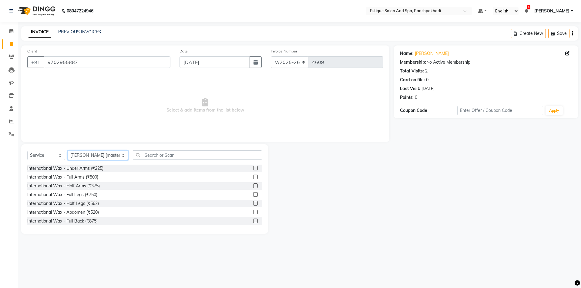
drag, startPoint x: 80, startPoint y: 156, endPoint x: 92, endPoint y: 155, distance: 12.8
click at [80, 156] on select "Select Stylist [PERSON_NAME] (master stylist) [PERSON_NAME] (Senior) [PERSON_NA…" at bounding box center [98, 155] width 61 height 9
click at [154, 156] on input "text" at bounding box center [197, 154] width 129 height 9
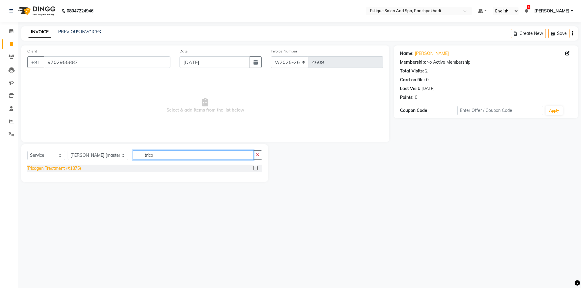
type input "trico"
click at [73, 167] on div "Tricogen Treatment (₹1875)" at bounding box center [54, 168] width 54 height 6
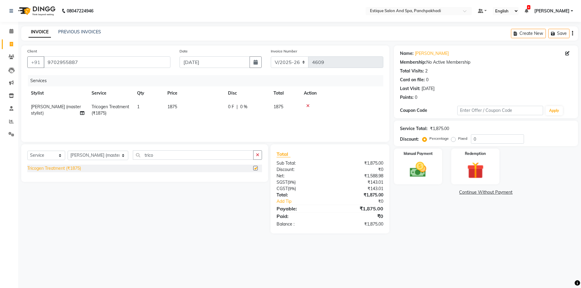
checkbox input "false"
click at [160, 155] on input "trico" at bounding box center [193, 154] width 121 height 9
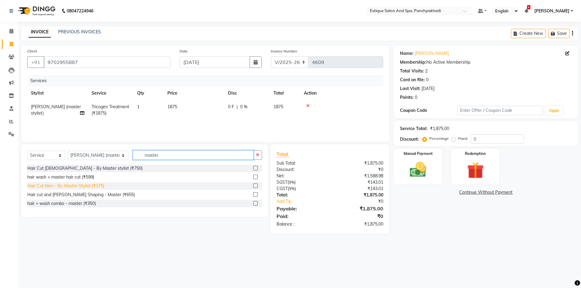
type input "master"
click at [90, 187] on div "Hair Cut Men - By Master Stylist (₹375)" at bounding box center [65, 186] width 77 height 6
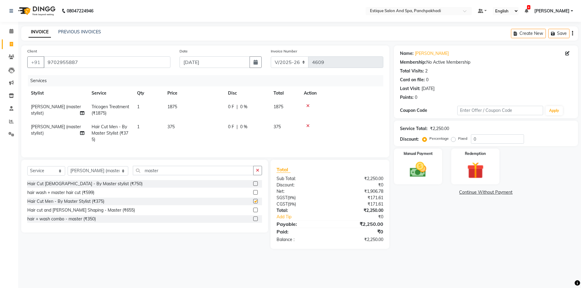
checkbox input "false"
click at [42, 176] on select "Select Service Product Membership Package Voucher Prepaid Gift Card" at bounding box center [46, 170] width 38 height 9
select select "product"
click at [27, 171] on select "Select Service Product Membership Package Voucher Prepaid Gift Card" at bounding box center [46, 170] width 38 height 9
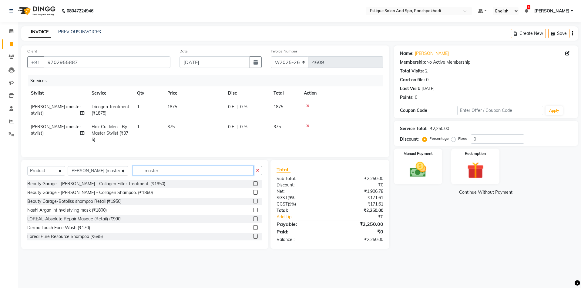
click at [153, 175] on input "master" at bounding box center [193, 170] width 121 height 9
type input "m"
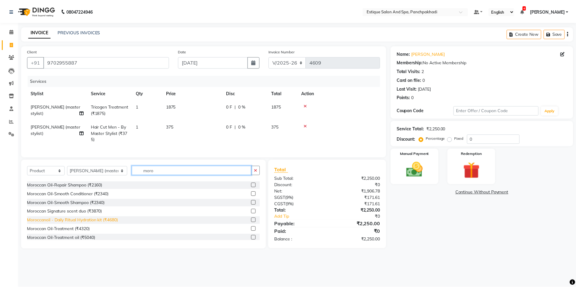
scroll to position [71, 0]
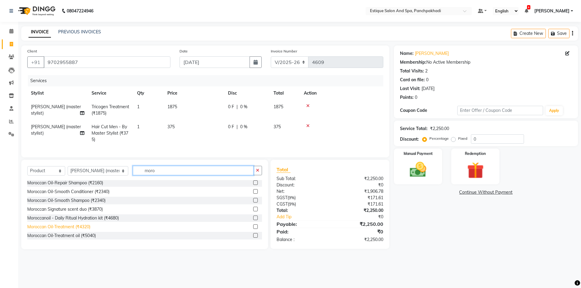
type input "moro"
click at [71, 230] on div "Moroccan Oil-Treatment (₹4320)" at bounding box center [58, 227] width 63 height 6
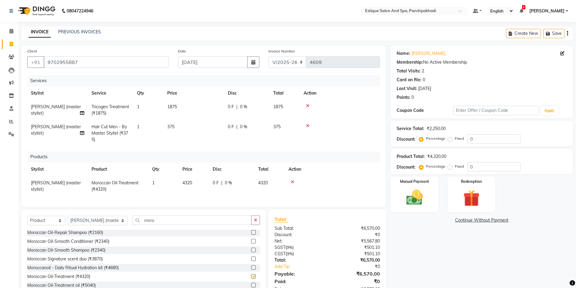
checkbox input "false"
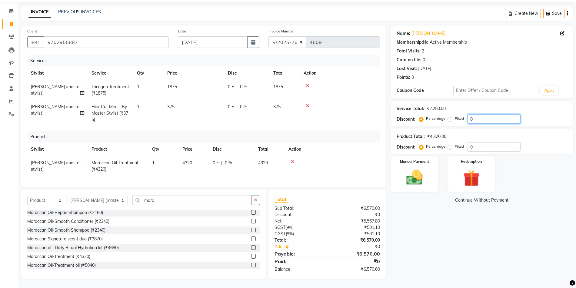
click at [470, 114] on input "0" at bounding box center [494, 118] width 53 height 9
type input "20"
click at [418, 177] on img at bounding box center [415, 178] width 28 height 20
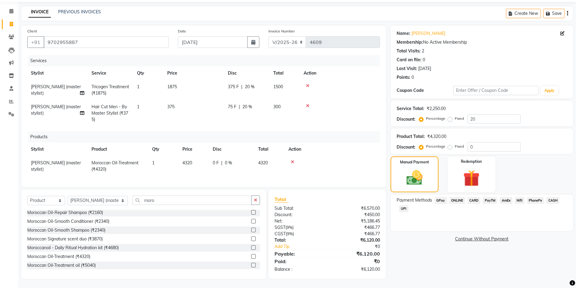
click at [439, 197] on span "GPay" at bounding box center [441, 200] width 12 height 7
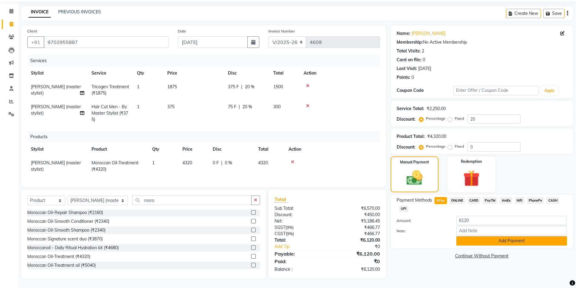
click at [485, 237] on button "Add Payment" at bounding box center [512, 240] width 111 height 9
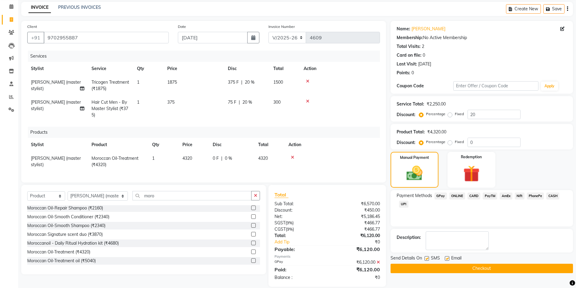
click at [465, 270] on button "Checkout" at bounding box center [482, 268] width 183 height 9
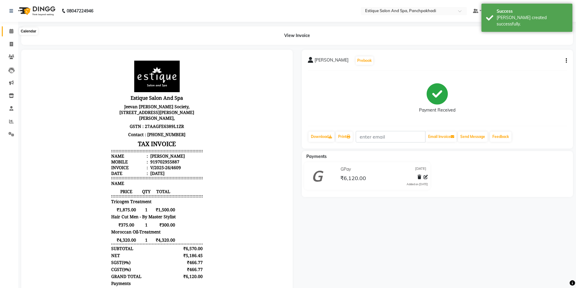
click at [12, 31] on icon at bounding box center [11, 31] width 4 height 5
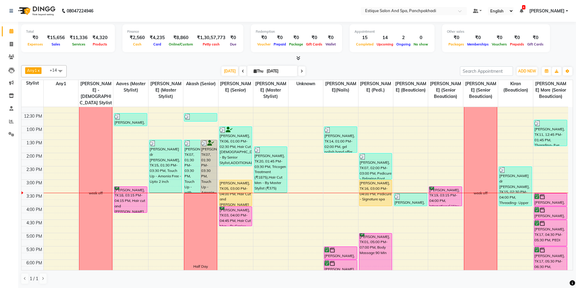
scroll to position [91, 0]
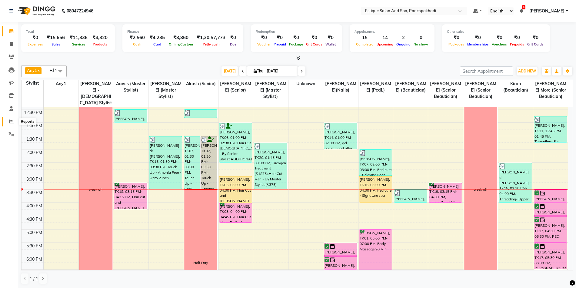
click at [10, 122] on icon at bounding box center [11, 121] width 5 height 5
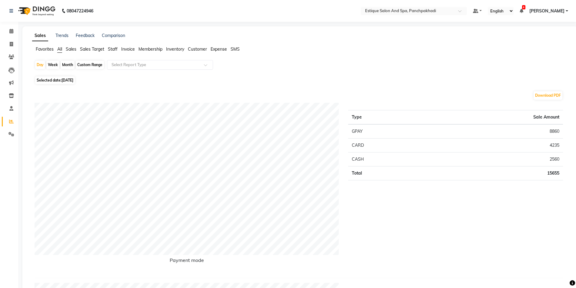
click at [68, 65] on div "Month" at bounding box center [68, 65] width 14 height 8
select select "9"
select select "2025"
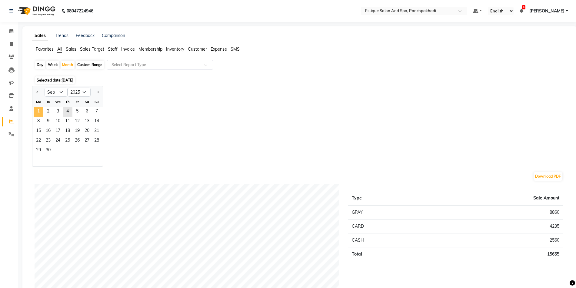
click at [40, 110] on span "1" at bounding box center [39, 112] width 10 height 10
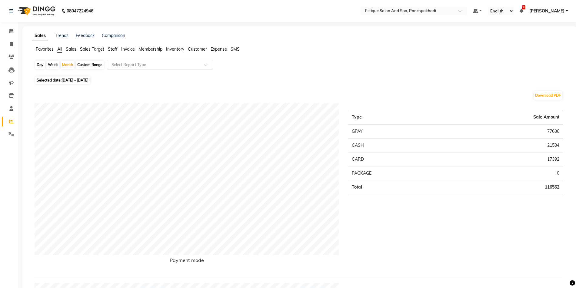
click at [122, 65] on input "text" at bounding box center [153, 65] width 87 height 6
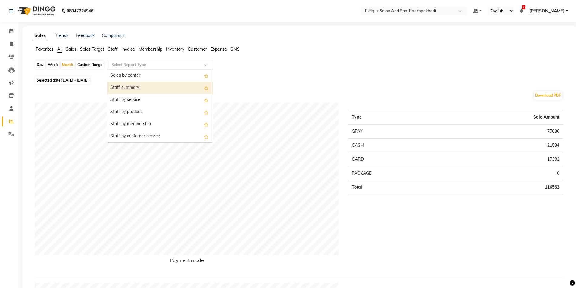
click at [140, 85] on div "Staff summary" at bounding box center [160, 88] width 106 height 12
select select "full_report"
select select "csv"
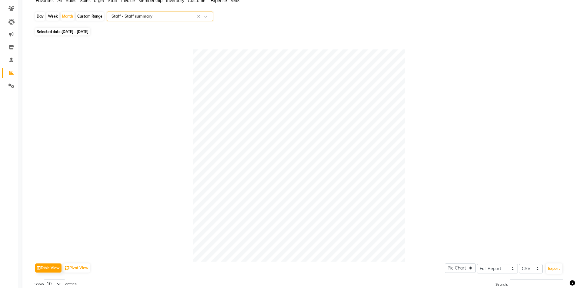
scroll to position [0, 0]
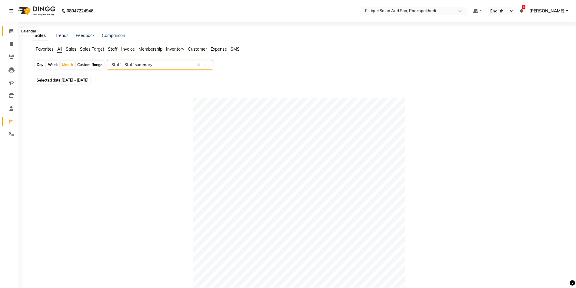
click at [11, 31] on icon at bounding box center [11, 31] width 4 height 5
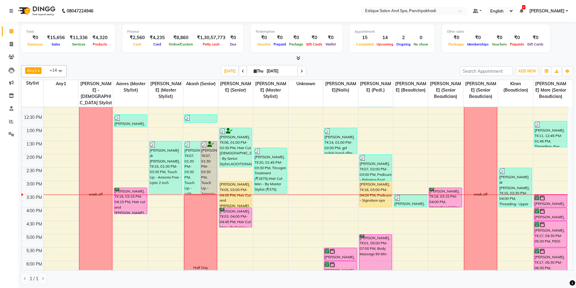
scroll to position [91, 0]
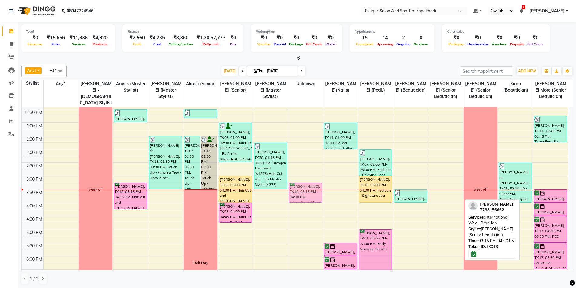
drag, startPoint x: 447, startPoint y: 185, endPoint x: 297, endPoint y: 187, distance: 149.8
click at [297, 187] on tr "week off karan ., TK08, 11:30 AM-12:00 PM, hair + wash combo - master Atharva J…" at bounding box center [295, 189] width 547 height 347
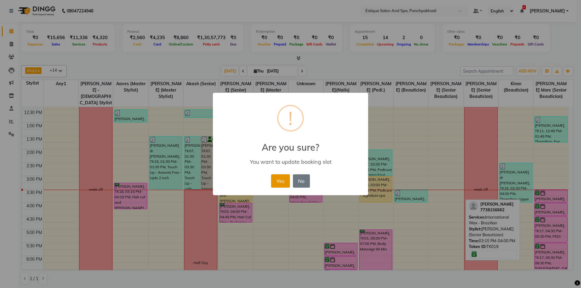
click at [279, 182] on button "Yes" at bounding box center [280, 180] width 18 height 13
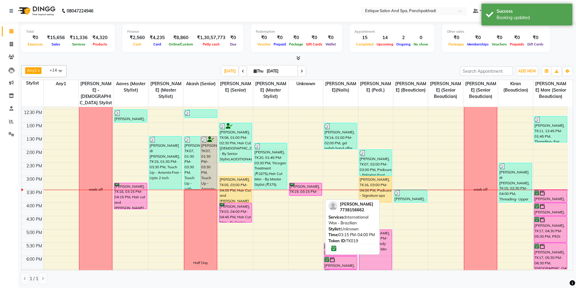
drag, startPoint x: 306, startPoint y: 202, endPoint x: 307, endPoint y: 192, distance: 10.3
click at [307, 192] on div "Razia Thanawala, TK19, 03:15 PM-04:00 PM, International Wax - Brazilian Razia T…" at bounding box center [306, 189] width 35 height 347
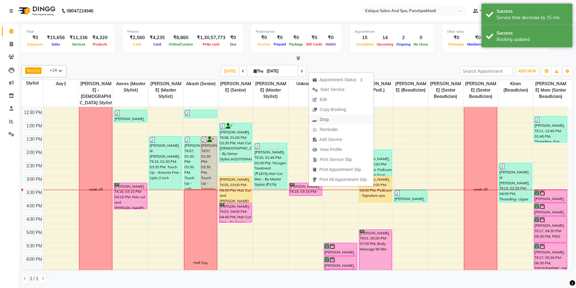
click at [327, 120] on span "Drop" at bounding box center [324, 119] width 9 height 6
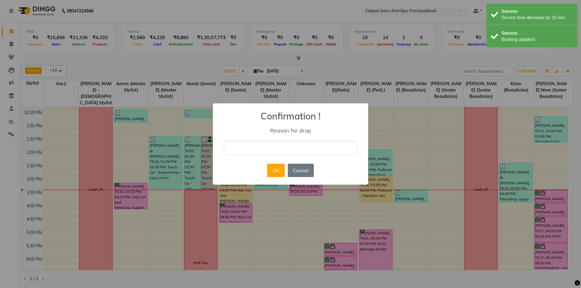
click at [296, 145] on input "text" at bounding box center [290, 148] width 133 height 14
type input "na"
click at [276, 173] on button "OK" at bounding box center [275, 170] width 17 height 13
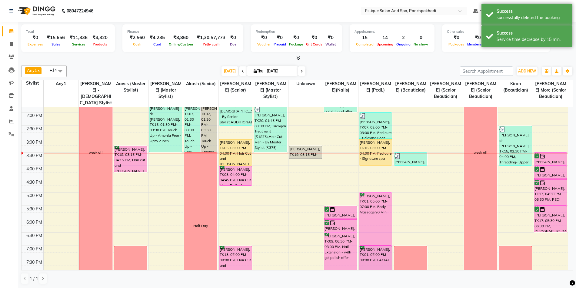
scroll to position [152, 0]
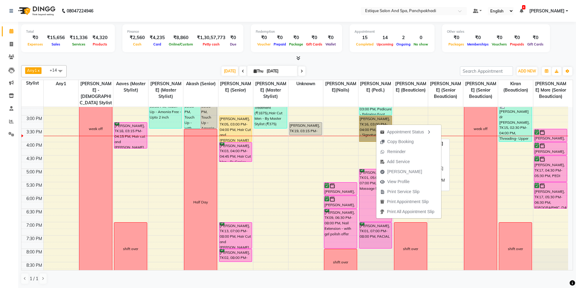
click at [369, 123] on link "[PERSON_NAME], TK16, 03:00 PM-04:00 PM, Pedicure - Signature spa" at bounding box center [375, 129] width 33 height 26
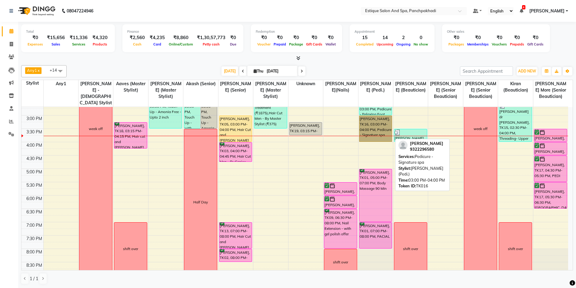
click at [369, 123] on link "[PERSON_NAME], TK16, 03:00 PM-04:00 PM, Pedicure - Signature spa" at bounding box center [375, 129] width 33 height 26
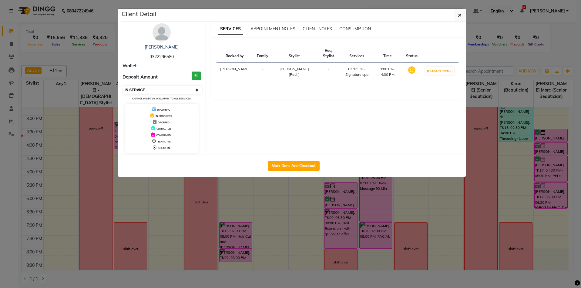
click at [175, 89] on select "Select IN SERVICE CONFIRMED TENTATIVE CHECK IN MARK DONE DROPPED UPCOMING" at bounding box center [162, 90] width 79 height 8
select select "6"
click at [123, 86] on select "Select IN SERVICE CONFIRMED TENTATIVE CHECK IN MARK DONE DROPPED UPCOMING" at bounding box center [162, 90] width 79 height 8
click at [460, 16] on icon "button" at bounding box center [460, 15] width 4 height 5
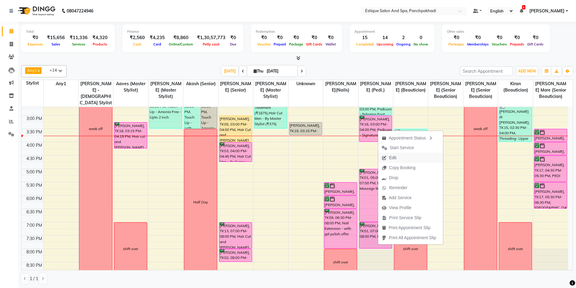
click at [395, 157] on span "Edit" at bounding box center [392, 158] width 7 height 6
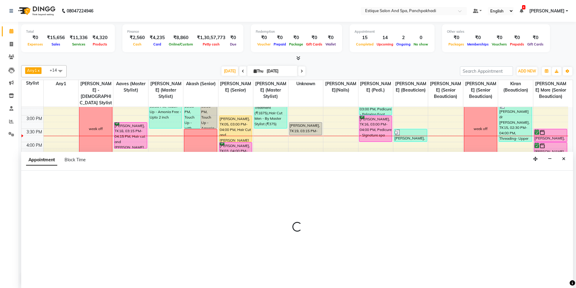
scroll to position [0, 0]
select select "confirm booking"
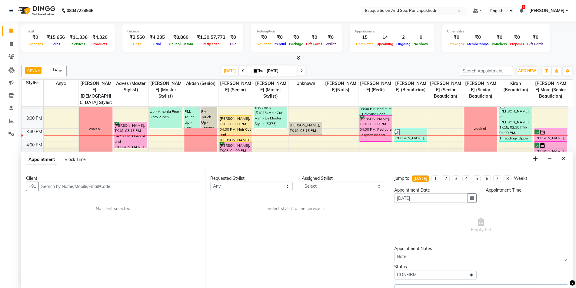
select select "15914"
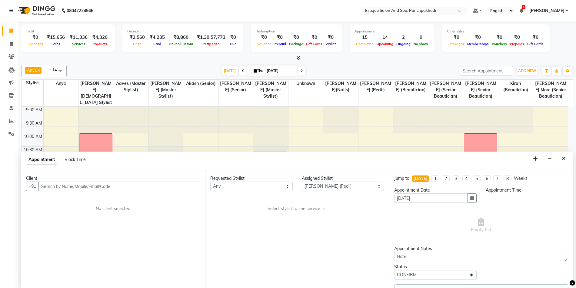
select select "900"
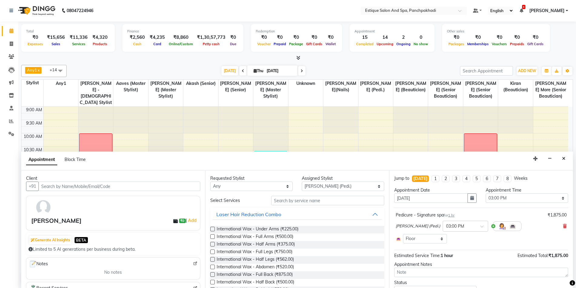
scroll to position [160, 0]
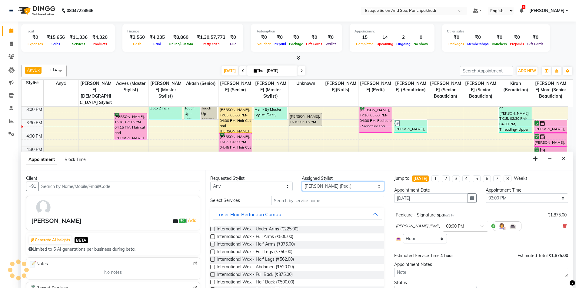
click at [311, 186] on select "Select [PERSON_NAME] (master stylist) [PERSON_NAME] (Senior) [PERSON_NAME]( Sen…" at bounding box center [343, 186] width 82 height 9
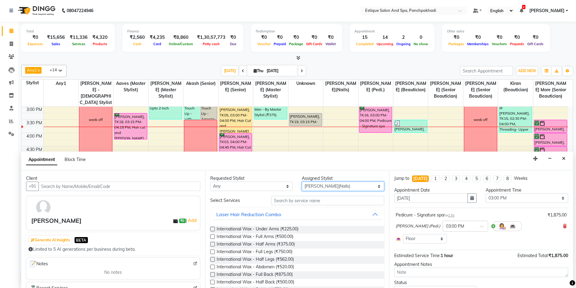
click at [311, 186] on select "Select [PERSON_NAME] (master stylist) [PERSON_NAME] (Senior) [PERSON_NAME]( Sen…" at bounding box center [343, 186] width 82 height 9
click at [309, 197] on input "text" at bounding box center [327, 200] width 113 height 9
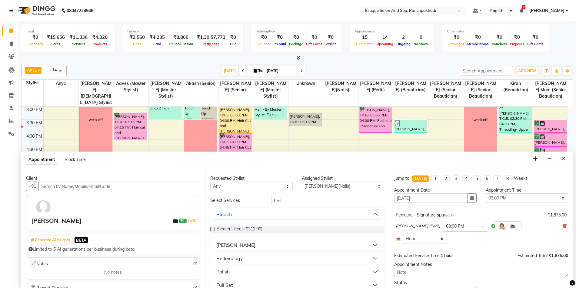
click at [224, 270] on div "Polish" at bounding box center [222, 271] width 13 height 7
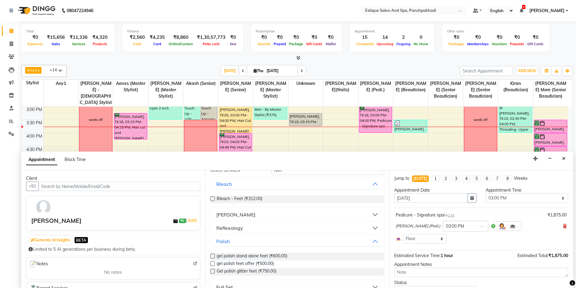
click at [212, 264] on label at bounding box center [212, 263] width 5 height 5
click at [212, 264] on input "checkbox" at bounding box center [212, 264] width 4 height 4
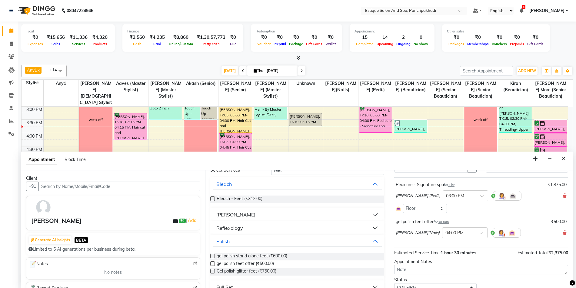
scroll to position [55, 0]
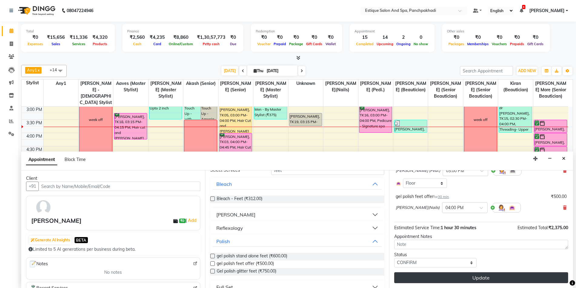
click at [413, 279] on button "Update" at bounding box center [481, 277] width 174 height 11
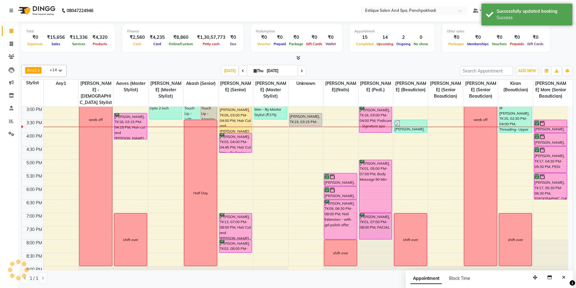
scroll to position [0, 0]
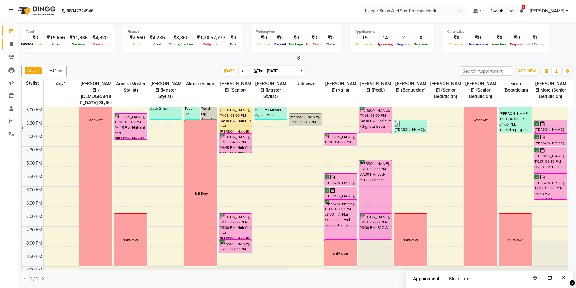
click at [11, 45] on icon at bounding box center [11, 44] width 3 height 5
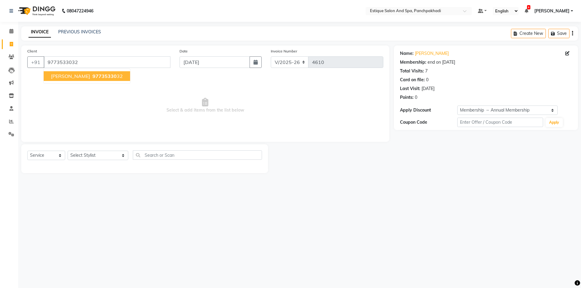
click at [69, 76] on span "[PERSON_NAME]" at bounding box center [70, 76] width 39 height 6
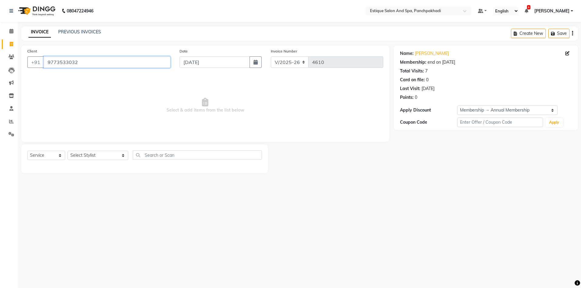
click at [84, 64] on input "9773533032" at bounding box center [107, 62] width 127 height 12
click at [431, 54] on link "[PERSON_NAME]" at bounding box center [432, 53] width 34 height 6
click at [88, 59] on input "9773533032" at bounding box center [107, 62] width 127 height 12
click at [12, 30] on icon at bounding box center [11, 31] width 4 height 5
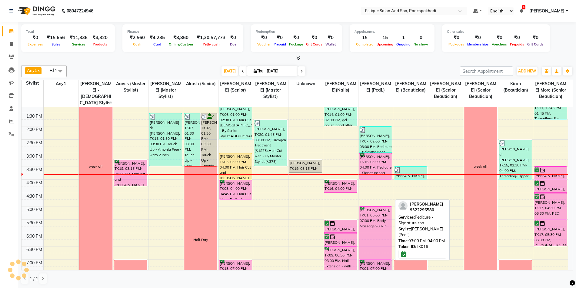
scroll to position [121, 0]
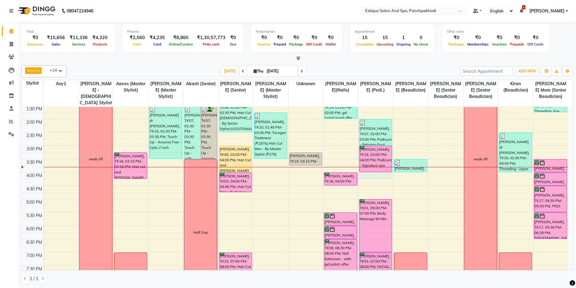
click at [377, 176] on div "9:00 AM 9:30 AM 10:00 AM 10:30 AM 11:00 AM 11:30 AM 12:00 PM 12:30 PM 1:00 PM 1…" at bounding box center [295, 159] width 547 height 347
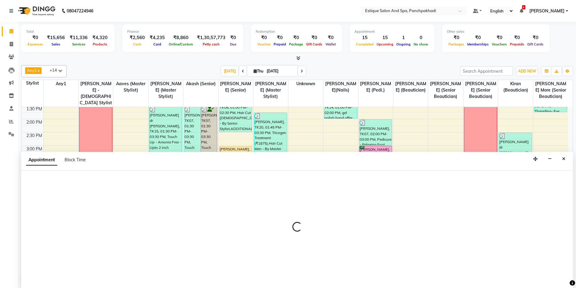
scroll to position [0, 0]
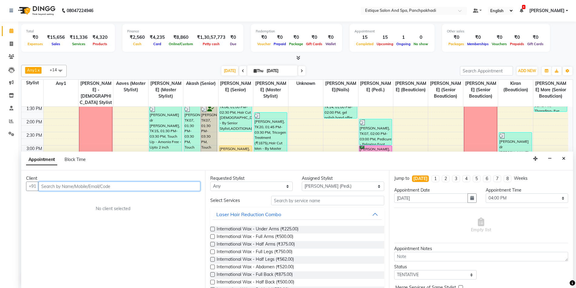
click at [81, 186] on input "text" at bounding box center [120, 186] width 162 height 9
paste input "9773533032"
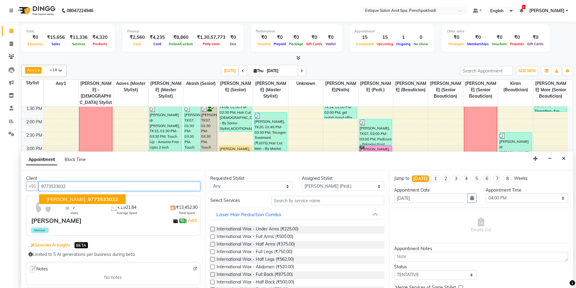
click at [73, 201] on span "[PERSON_NAME]" at bounding box center [65, 199] width 39 height 6
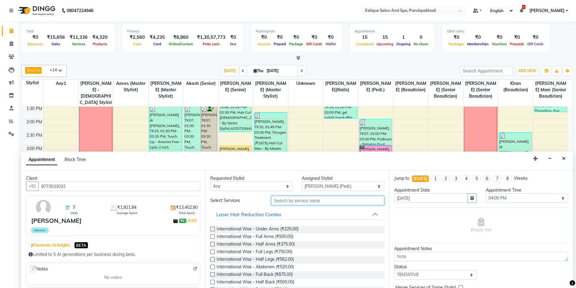
click at [299, 203] on input "text" at bounding box center [327, 200] width 113 height 9
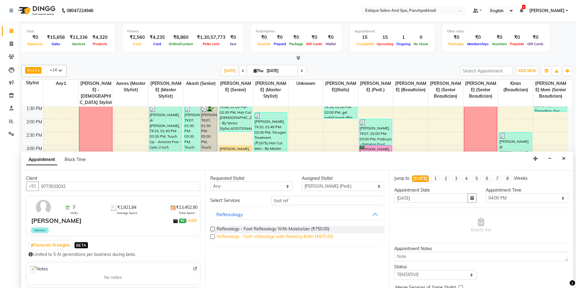
click at [284, 238] on span "Reflexology - Foot reflexology with Relaxing Balm (₹875.00)" at bounding box center [275, 237] width 116 height 8
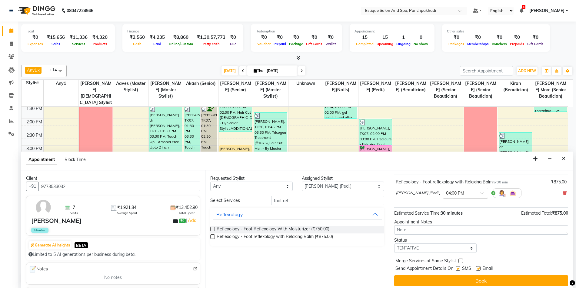
scroll to position [36, 0]
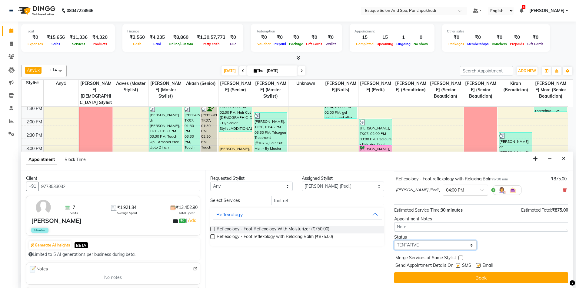
click at [428, 245] on select "Select TENTATIVE CONFIRM CHECK-IN UPCOMING" at bounding box center [435, 244] width 82 height 9
click at [394, 240] on select "Select TENTATIVE CONFIRM CHECK-IN UPCOMING" at bounding box center [435, 244] width 82 height 9
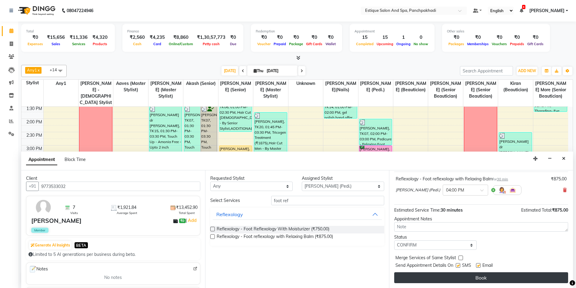
click at [434, 277] on button "Book" at bounding box center [481, 277] width 174 height 11
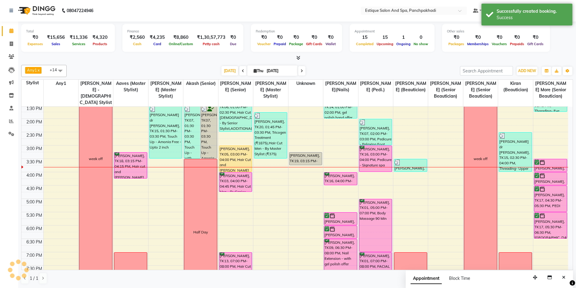
scroll to position [0, 0]
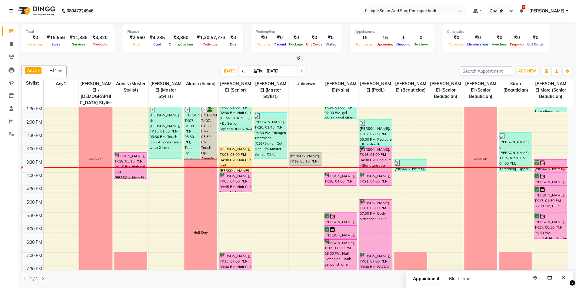
click at [301, 72] on icon at bounding box center [302, 71] width 2 height 4
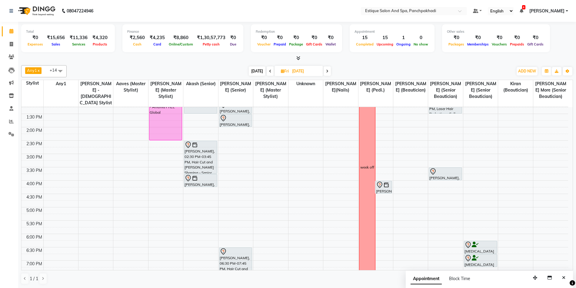
scroll to position [92, 0]
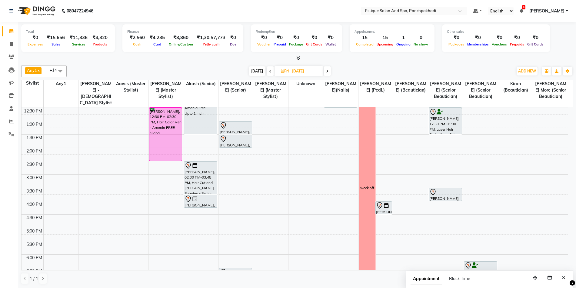
click at [253, 70] on span "Today" at bounding box center [257, 70] width 17 height 9
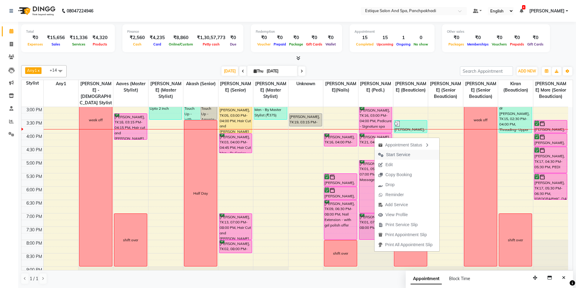
click at [398, 156] on span "Start Service" at bounding box center [398, 155] width 24 height 6
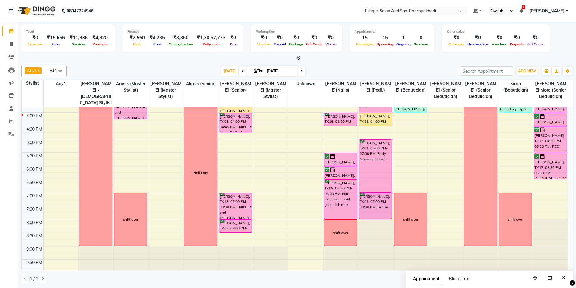
scroll to position [62, 0]
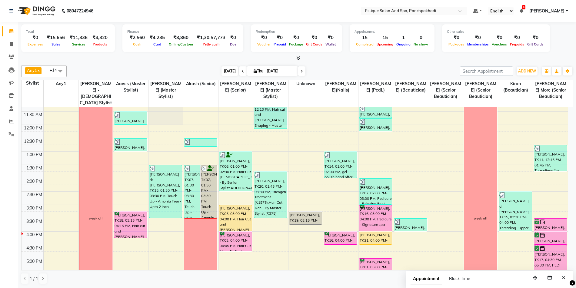
click at [227, 72] on span "Today" at bounding box center [230, 70] width 17 height 9
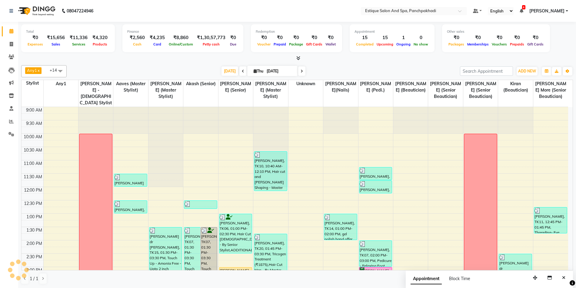
scroll to position [183, 0]
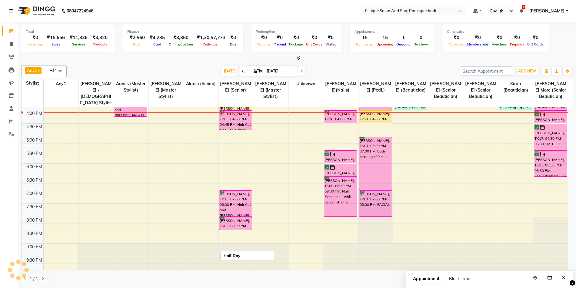
click at [195, 152] on div "9:00 AM 9:30 AM 10:00 AM 10:30 AM 11:00 AM 11:30 AM 12:00 PM 12:30 PM 1:00 PM 1…" at bounding box center [295, 97] width 547 height 347
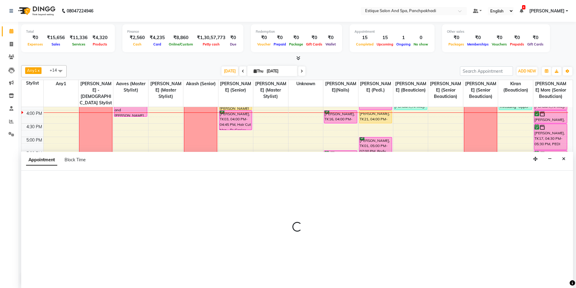
scroll to position [0, 0]
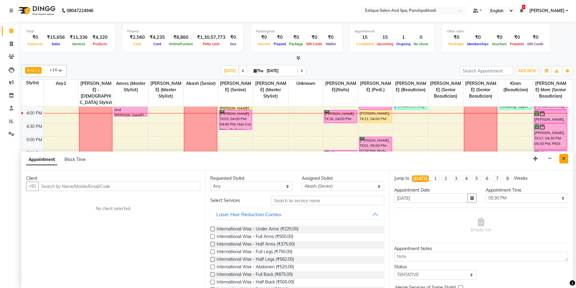
click at [564, 157] on icon "Close" at bounding box center [563, 158] width 3 height 4
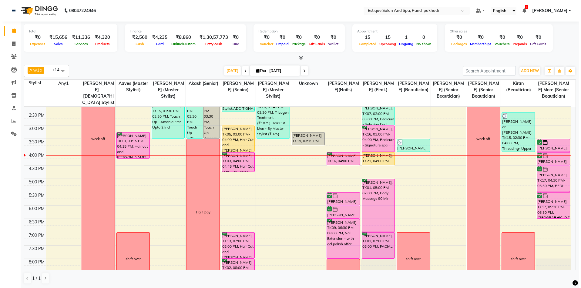
scroll to position [123, 0]
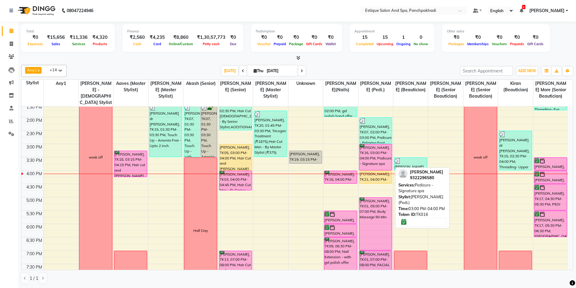
click at [375, 158] on div "[PERSON_NAME], TK16, 03:00 PM-04:00 PM, Pedicure - Signature spa" at bounding box center [376, 157] width 33 height 26
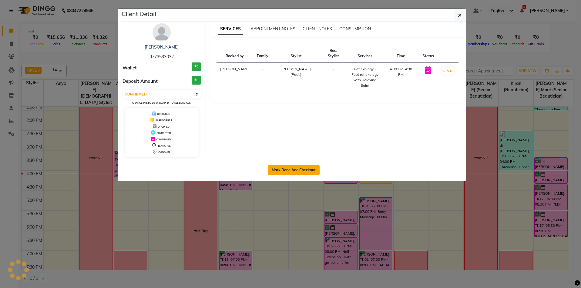
click at [301, 168] on button "Mark Done And Checkout" at bounding box center [294, 170] width 52 height 10
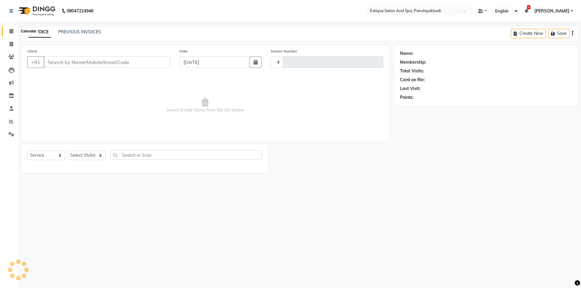
click at [11, 29] on icon at bounding box center [11, 31] width 4 height 5
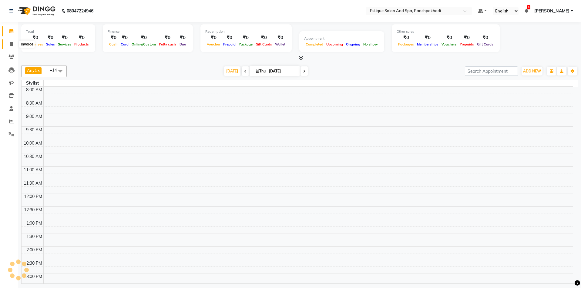
click at [13, 45] on span at bounding box center [11, 44] width 11 height 7
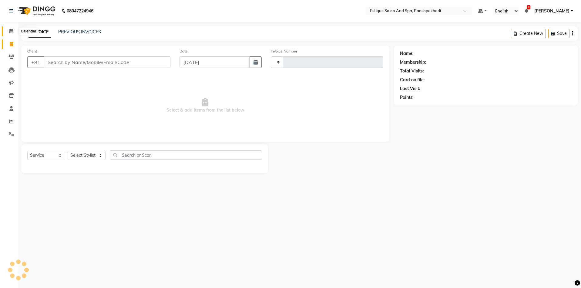
click at [13, 31] on icon at bounding box center [11, 31] width 4 height 5
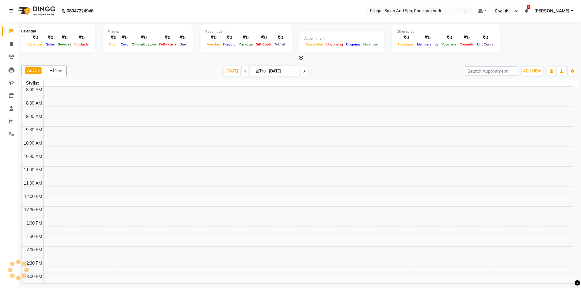
click at [11, 33] on icon at bounding box center [11, 31] width 4 height 5
click at [11, 32] on icon at bounding box center [11, 31] width 4 height 5
click at [10, 45] on icon at bounding box center [11, 44] width 3 height 5
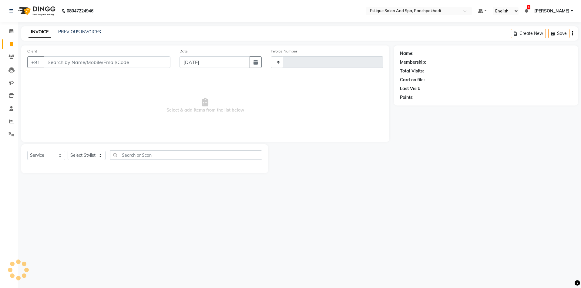
click at [79, 29] on div "PREVIOUS INVOICES" at bounding box center [79, 32] width 43 height 6
click at [80, 32] on link "PREVIOUS INVOICES" at bounding box center [79, 31] width 43 height 5
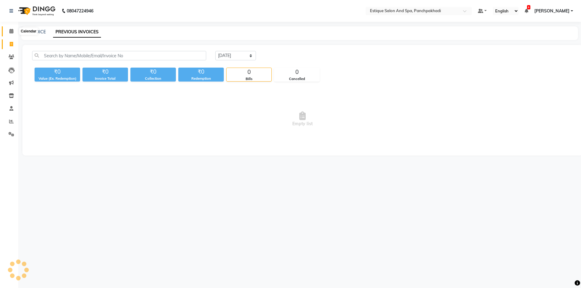
click at [12, 30] on icon at bounding box center [11, 31] width 4 height 5
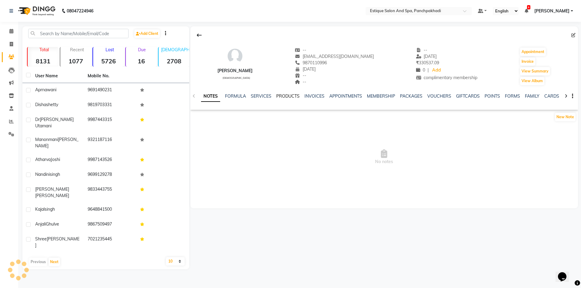
click at [280, 95] on link "PRODUCTS" at bounding box center [287, 95] width 23 height 5
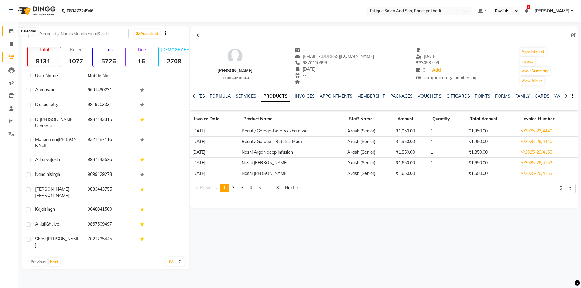
click at [11, 30] on icon at bounding box center [11, 31] width 4 height 5
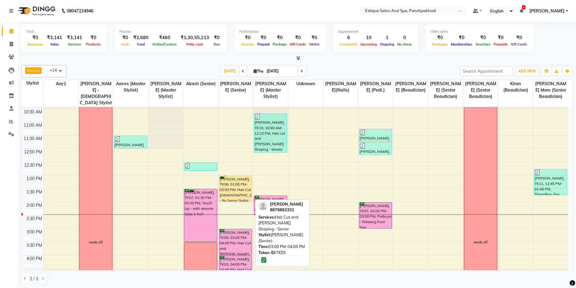
scroll to position [152, 0]
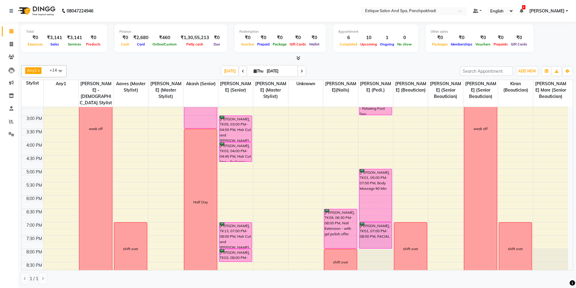
click at [299, 72] on span at bounding box center [301, 70] width 7 height 9
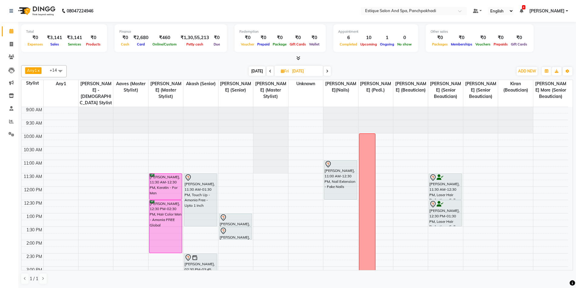
scroll to position [0, 0]
click at [326, 73] on span at bounding box center [327, 70] width 7 height 9
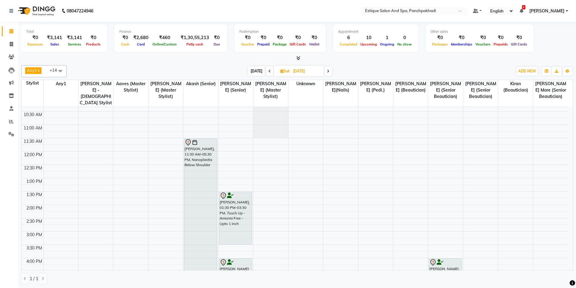
scroll to position [12, 0]
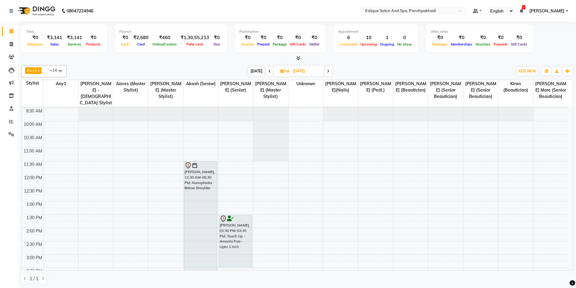
click at [328, 72] on icon at bounding box center [328, 71] width 2 height 4
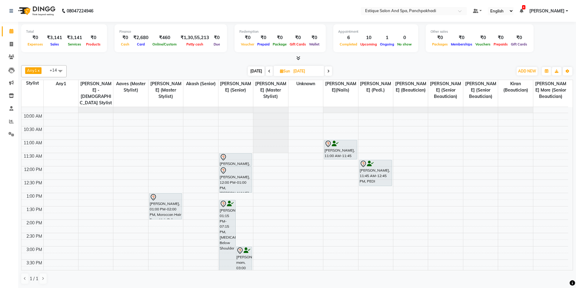
scroll to position [0, 0]
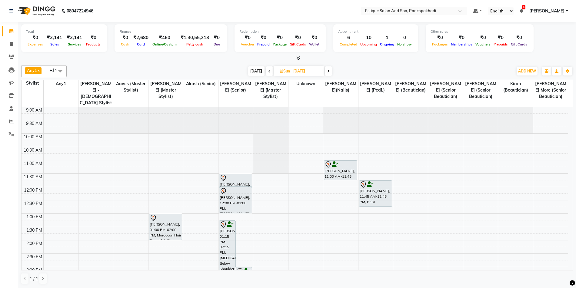
click at [328, 69] on icon at bounding box center [328, 71] width 2 height 4
type input "08-09-2025"
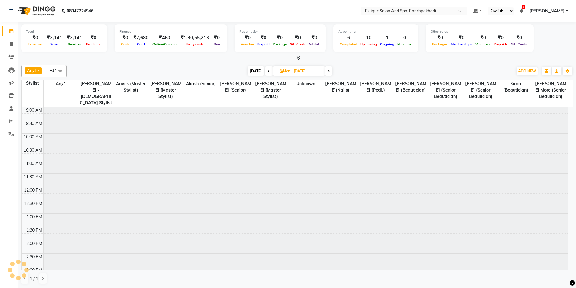
scroll to position [134, 0]
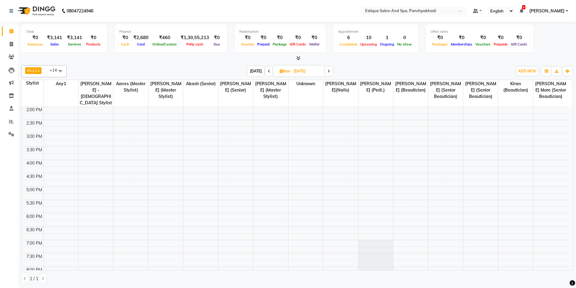
click at [280, 72] on icon at bounding box center [281, 71] width 3 height 4
select select "9"
select select "2025"
click at [296, 112] on span "4" at bounding box center [295, 110] width 10 height 10
type input "[DATE]"
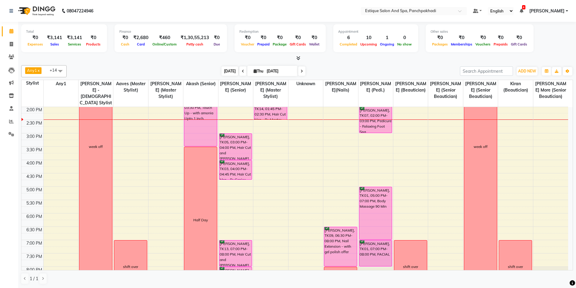
click at [231, 71] on span "Today" at bounding box center [230, 70] width 17 height 9
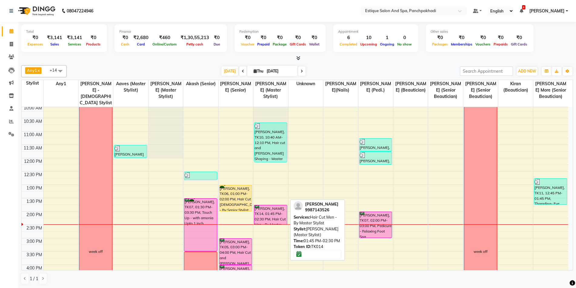
scroll to position [43, 0]
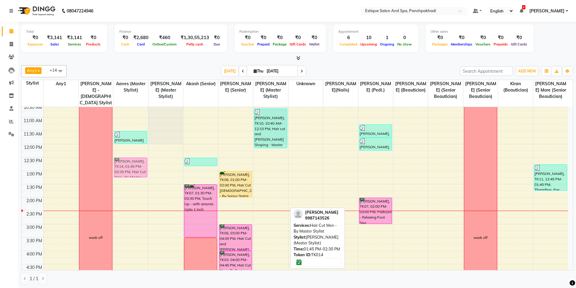
drag, startPoint x: 270, startPoint y: 197, endPoint x: 123, endPoint y: 162, distance: 151.4
click at [123, 162] on tr "week off karan ., TK08, 11:30 AM-12:00 PM, hair + wash combo - master shift ove…" at bounding box center [295, 237] width 547 height 347
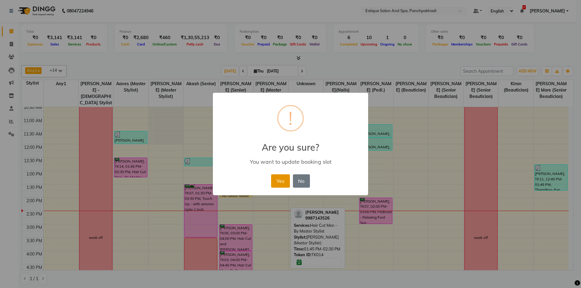
click at [282, 178] on button "Yes" at bounding box center [280, 180] width 18 height 13
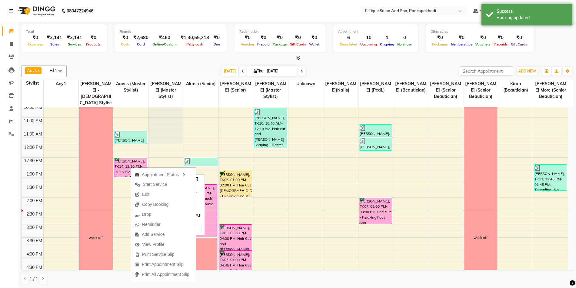
click at [122, 165] on div "Atharva Joshi, TK14, 12:30 PM-01:15 PM, Hair Cut Men - By Master Stylist" at bounding box center [130, 167] width 33 height 19
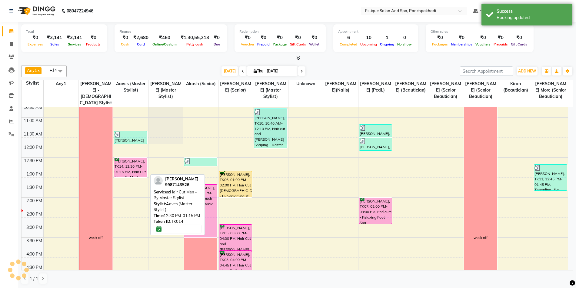
click at [122, 165] on div "Atharva Joshi, TK14, 12:30 PM-01:15 PM, Hair Cut Men - By Master Stylist" at bounding box center [130, 167] width 33 height 19
select select "6"
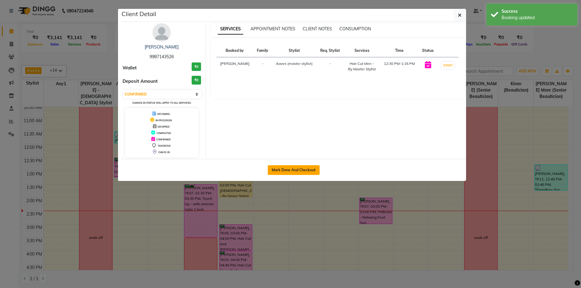
click at [285, 169] on button "Mark Done And Checkout" at bounding box center [294, 170] width 52 height 10
select select "service"
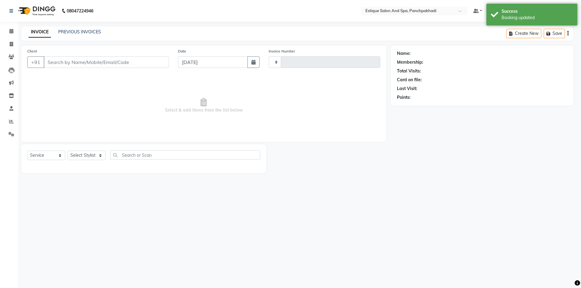
type input "4605"
select select "925"
type input "9987143526"
select select "68913"
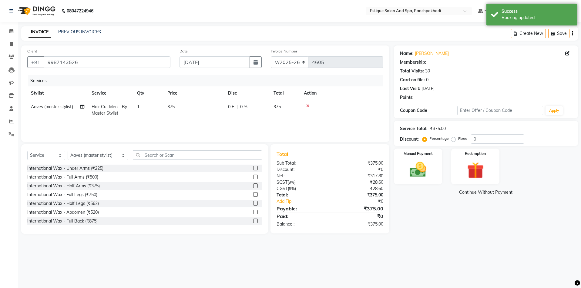
click at [108, 109] on td "Hair Cut Men - By Master Stylist" at bounding box center [110, 110] width 45 height 20
select select "68913"
click at [111, 116] on link "x" at bounding box center [110, 114] width 3 height 5
checkbox input "false"
type input "0"
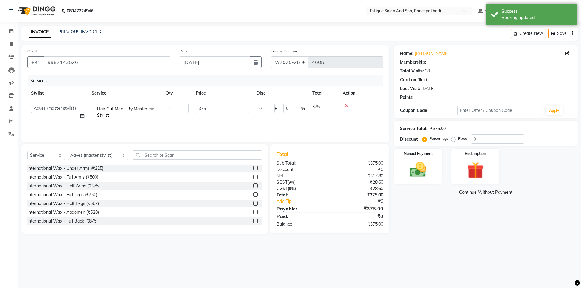
type input "0"
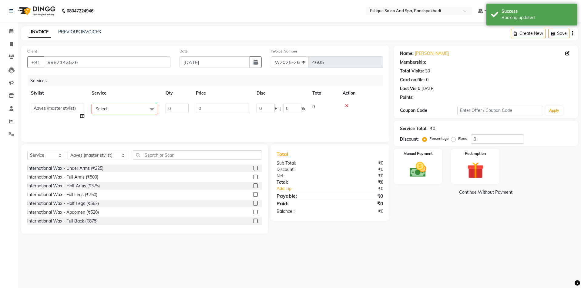
click at [115, 110] on span "Select" at bounding box center [125, 109] width 67 height 11
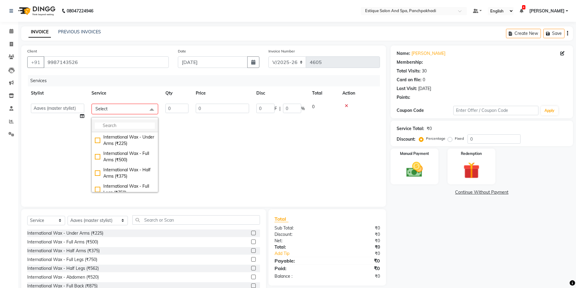
click at [121, 125] on input "multiselect-search" at bounding box center [125, 125] width 60 height 6
select select "1: Object"
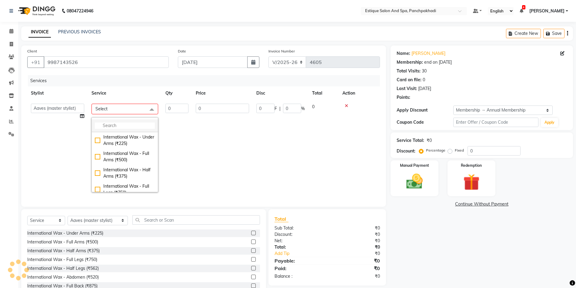
type input "20"
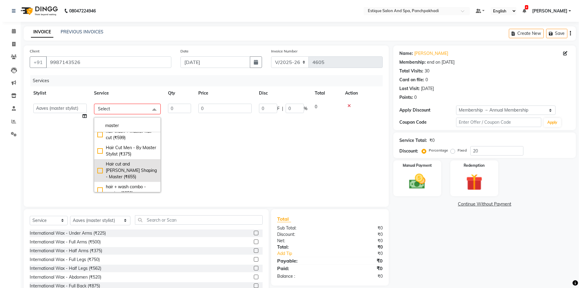
scroll to position [5, 0]
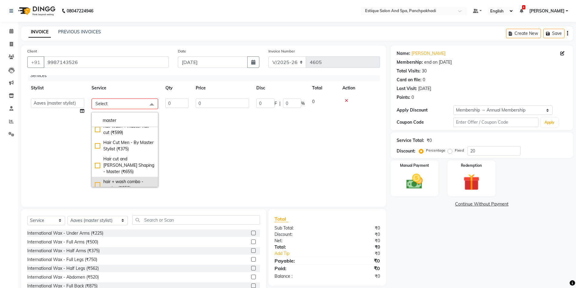
type input "master"
click at [96, 179] on div "hair + wash combo - master (₹350)" at bounding box center [125, 185] width 60 height 13
checkbox input "true"
type input "1"
type input "350"
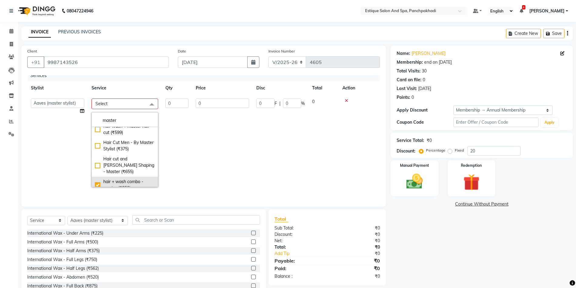
type input "70"
type input "20"
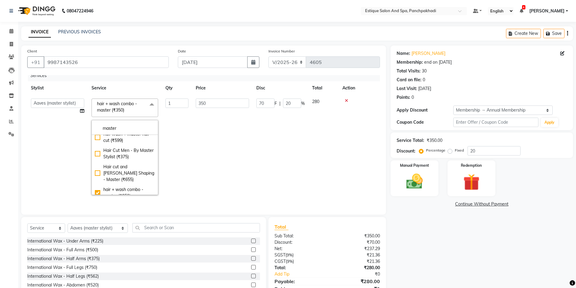
click at [213, 131] on td "350" at bounding box center [222, 147] width 61 height 104
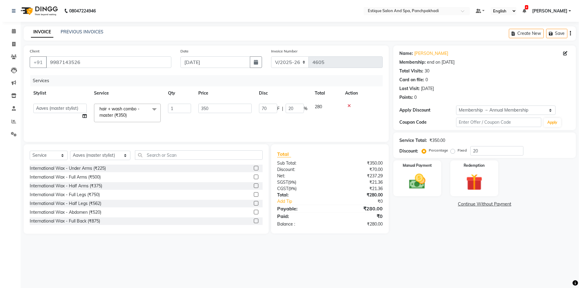
scroll to position [0, 0]
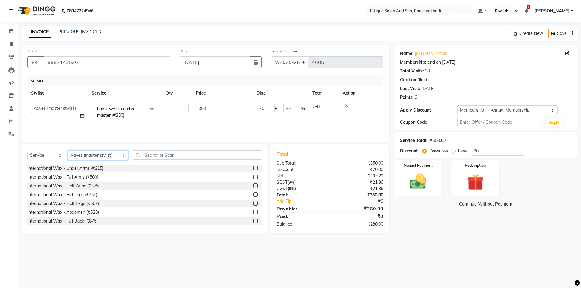
click at [93, 153] on select "Select Stylist [PERSON_NAME] (master stylist) [PERSON_NAME] (Senior) [PERSON_NA…" at bounding box center [98, 155] width 61 height 9
select select "88867"
click at [93, 153] on select "Select Stylist [PERSON_NAME] (master stylist) [PERSON_NAME] (Senior) [PERSON_NA…" at bounding box center [98, 155] width 61 height 9
click at [140, 156] on input "text" at bounding box center [197, 154] width 129 height 9
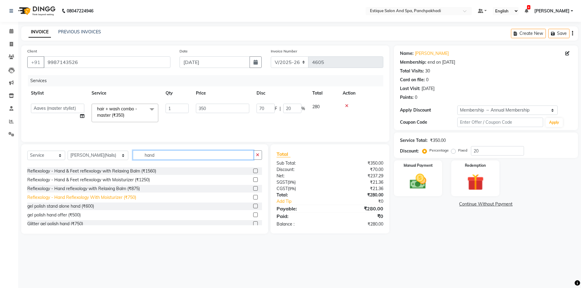
scroll to position [27, 0]
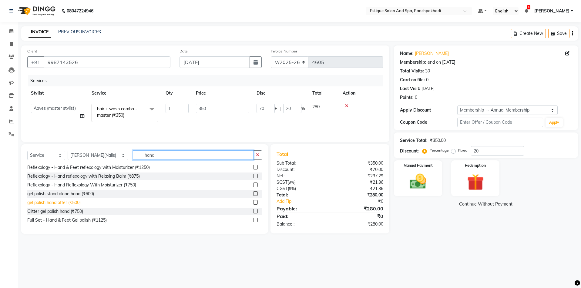
type input "hand"
click at [66, 203] on div "gel polish hand offer (₹500)" at bounding box center [53, 203] width 53 height 6
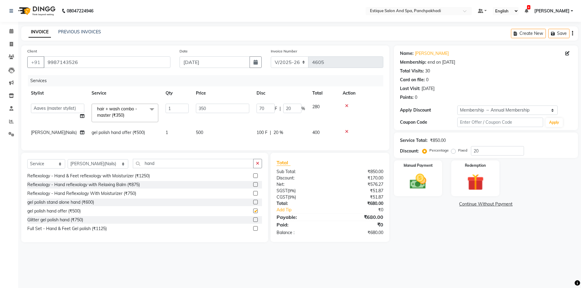
checkbox input "false"
click at [154, 168] on input "hand" at bounding box center [193, 163] width 121 height 9
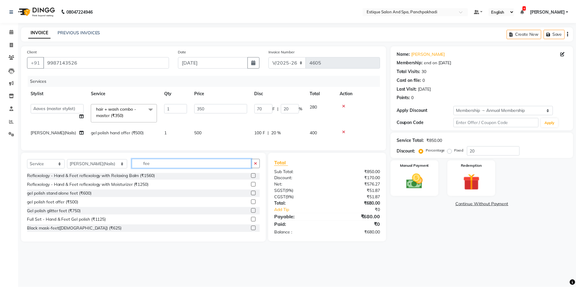
scroll to position [10, 0]
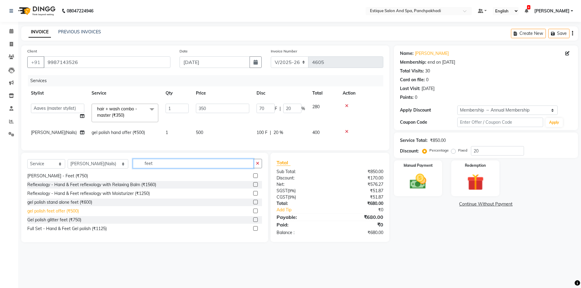
type input "feet"
click at [70, 214] on div "gel polish feet offer (₹500)" at bounding box center [53, 211] width 52 height 6
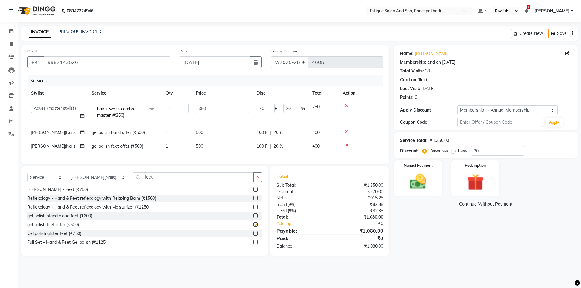
checkbox input "false"
click at [274, 118] on td "70 F | 20 %" at bounding box center [281, 113] width 56 height 26
click at [288, 106] on input "20" at bounding box center [292, 108] width 18 height 9
type input "0"
click at [294, 121] on tbody "aarti k Aaves (master stylist) Akash (Senior) Anita salve( Senior Beautician) A…" at bounding box center [205, 126] width 356 height 53
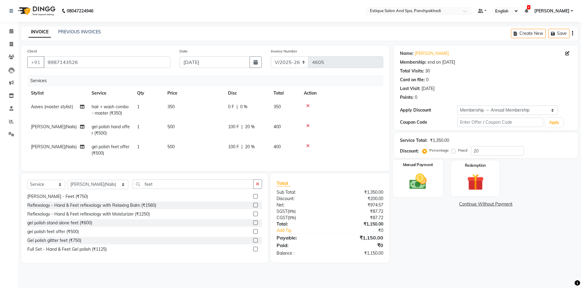
click at [414, 180] on img at bounding box center [418, 182] width 28 height 20
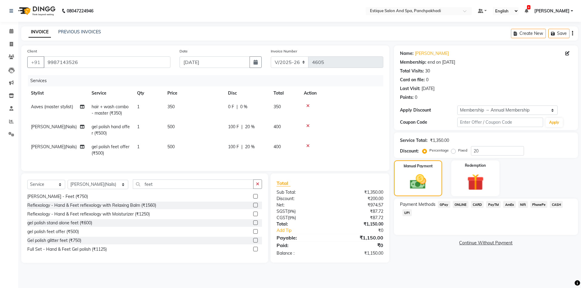
click at [443, 205] on span "GPay" at bounding box center [444, 204] width 12 height 7
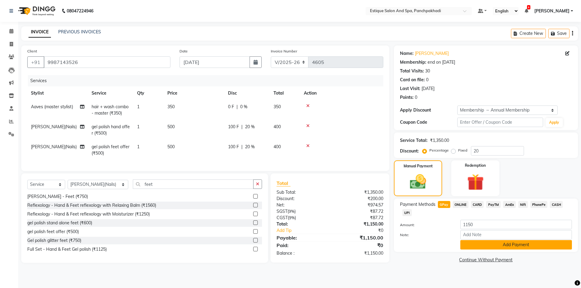
click at [473, 241] on button "Add Payment" at bounding box center [516, 244] width 112 height 9
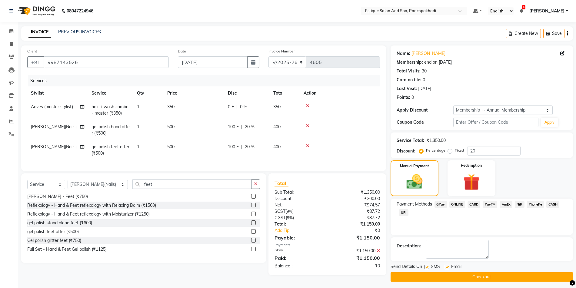
click at [480, 276] on button "Checkout" at bounding box center [482, 276] width 183 height 9
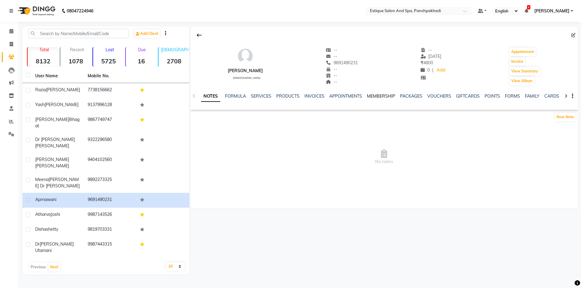
click at [374, 96] on link "MEMBERSHIP" at bounding box center [381, 95] width 28 height 5
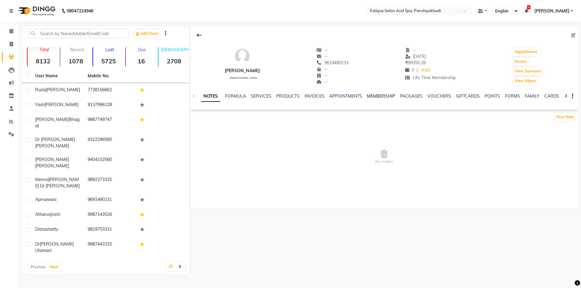
click at [382, 97] on link "MEMBERSHIP" at bounding box center [381, 95] width 28 height 5
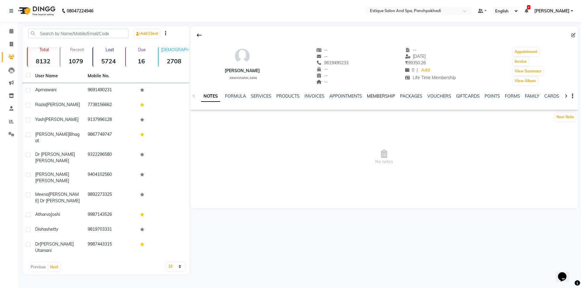
click at [382, 96] on link "MEMBERSHIP" at bounding box center [381, 95] width 28 height 5
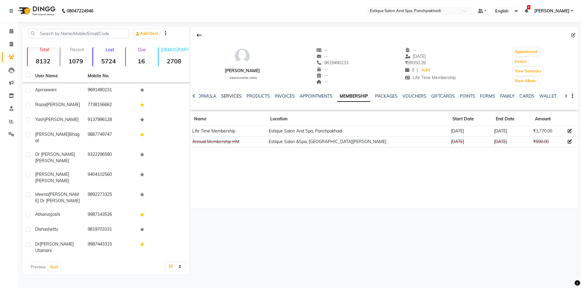
click at [233, 97] on link "SERVICES" at bounding box center [231, 95] width 21 height 5
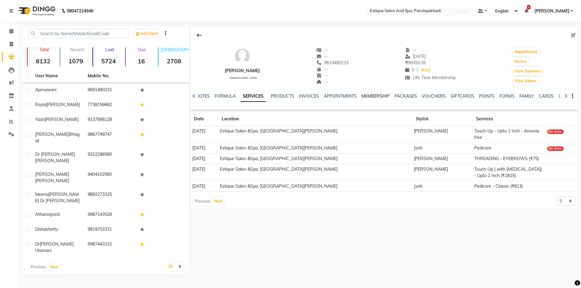
click at [373, 98] on link "MEMBERSHIP" at bounding box center [375, 95] width 28 height 5
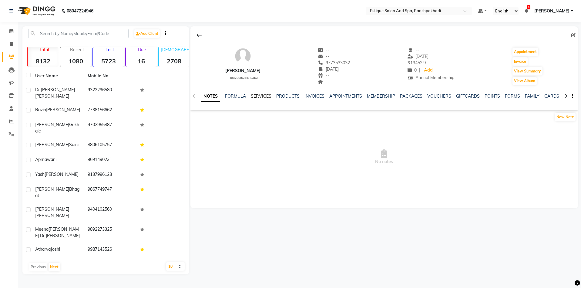
click at [261, 99] on div "NOTES FORMULA SERVICES PRODUCTS INVOICES APPOINTMENTS MEMBERSHIP PACKAGES VOUCH…" at bounding box center [377, 98] width 352 height 11
click at [261, 97] on link "SERVICES" at bounding box center [261, 95] width 21 height 5
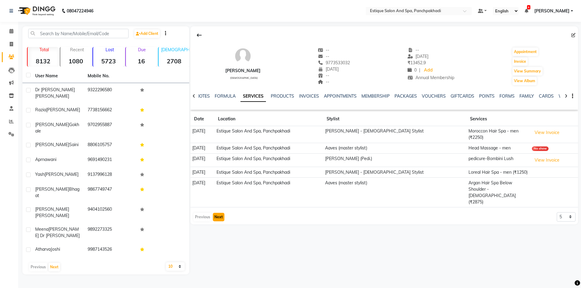
click at [218, 213] on button "Next" at bounding box center [219, 217] width 12 height 8
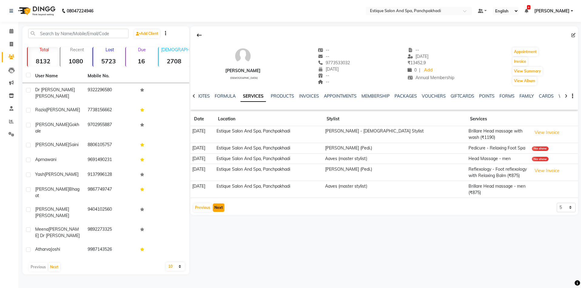
click at [221, 209] on button "Next" at bounding box center [219, 207] width 12 height 8
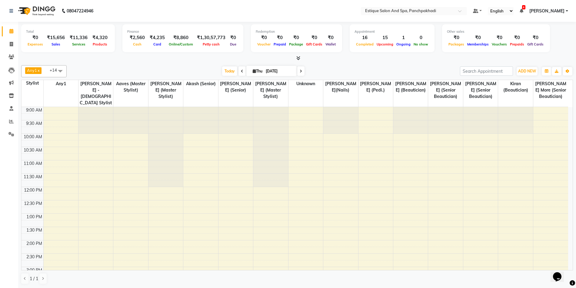
click at [185, 72] on div "[DATE] [DATE]" at bounding box center [264, 71] width 388 height 9
click at [227, 70] on span "Today" at bounding box center [229, 70] width 15 height 9
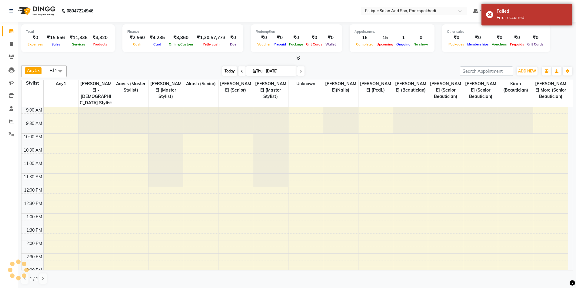
scroll to position [183, 0]
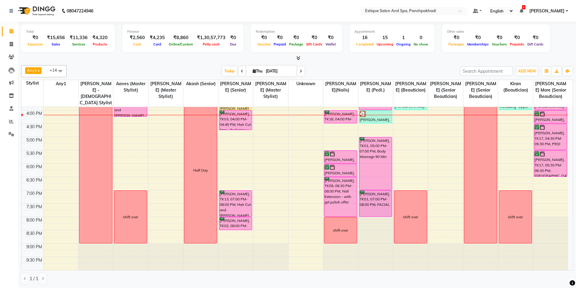
click at [180, 63] on div "Any1 x [PERSON_NAME] x Aaves x [PERSON_NAME] (Senior) x [PERSON_NAME] (Senior) …" at bounding box center [297, 175] width 552 height 224
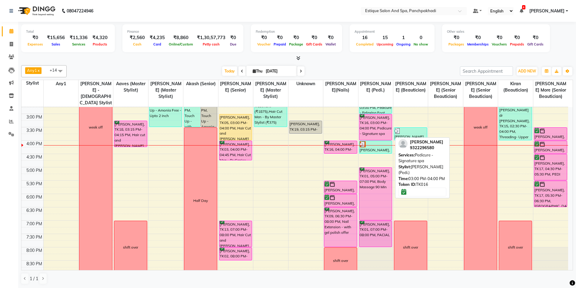
click at [374, 133] on div "[PERSON_NAME], TK16, 03:00 PM-04:00 PM, Pedicure - Signature spa" at bounding box center [376, 127] width 33 height 26
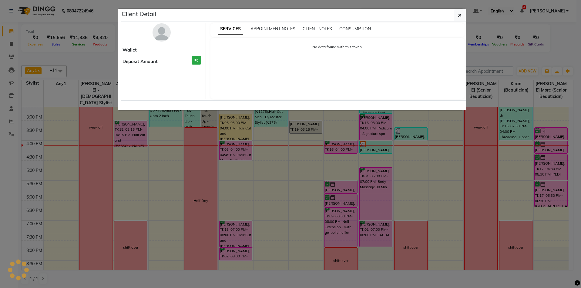
select select "6"
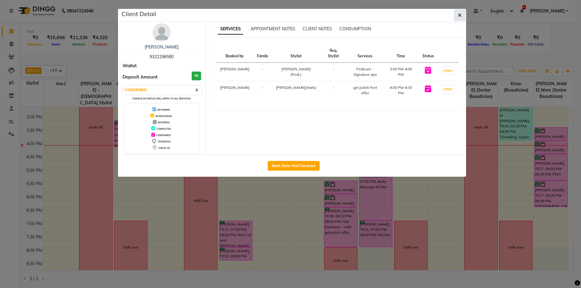
click at [460, 16] on icon "button" at bounding box center [460, 15] width 4 height 5
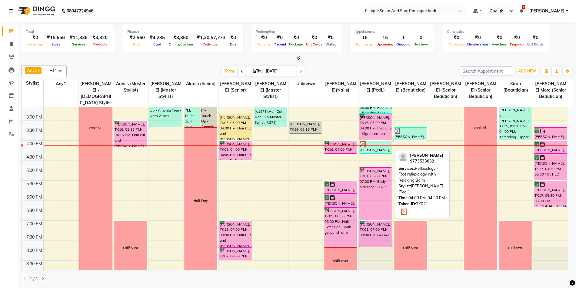
click at [370, 149] on div "[PERSON_NAME], TK21, 04:00 PM-04:30 PM, Reflexology - Foot reflexology with Rel…" at bounding box center [376, 147] width 33 height 12
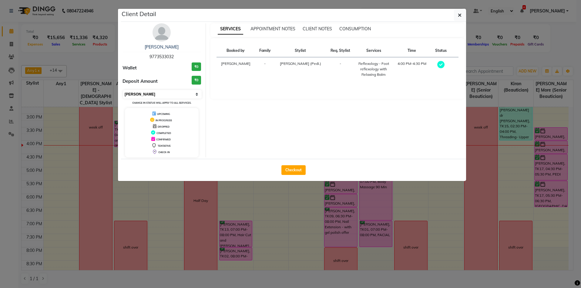
click at [166, 91] on select "Select MARK DONE UPCOMING" at bounding box center [162, 94] width 79 height 8
click at [123, 90] on select "Select MARK DONE UPCOMING" at bounding box center [162, 94] width 79 height 8
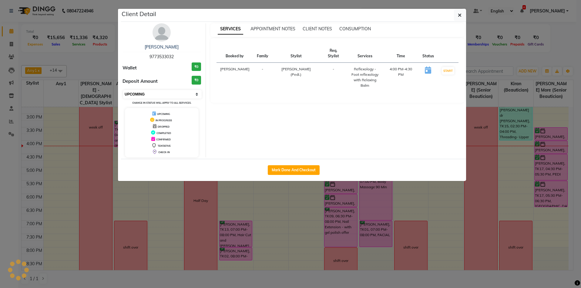
click at [168, 94] on select "Select IN SERVICE CONFIRMED TENTATIVE CHECK IN MARK DONE DROPPED UPCOMING" at bounding box center [162, 94] width 79 height 8
select select "6"
click at [123, 90] on select "Select IN SERVICE CONFIRMED TENTATIVE CHECK IN MARK DONE DROPPED UPCOMING" at bounding box center [162, 94] width 79 height 8
click at [457, 17] on button "button" at bounding box center [460, 15] width 12 height 12
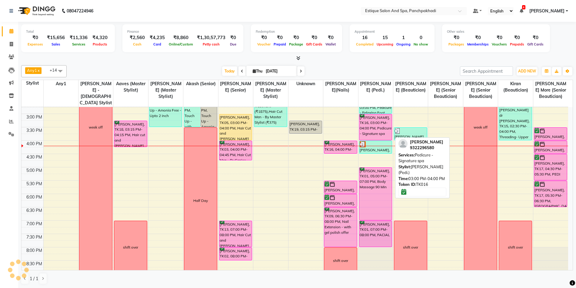
click at [379, 132] on div "[PERSON_NAME], TK16, 03:00 PM-04:00 PM, Pedicure - Signature spa" at bounding box center [376, 127] width 33 height 26
select select "6"
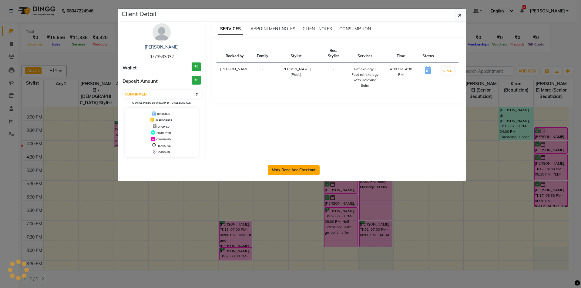
click at [282, 168] on button "Mark Done And Checkout" at bounding box center [294, 170] width 52 height 10
select select "service"
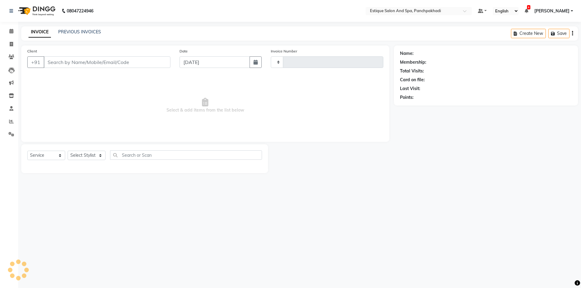
type input "4610"
select select "925"
click at [11, 31] on icon at bounding box center [11, 31] width 4 height 5
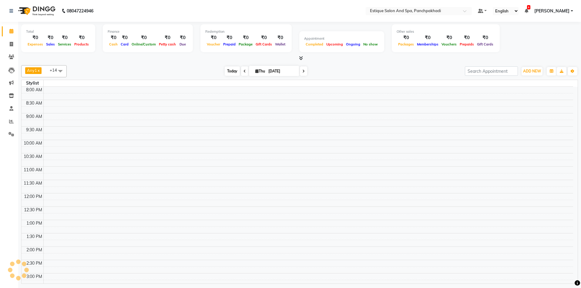
click at [230, 72] on span "Today" at bounding box center [232, 70] width 15 height 9
click at [243, 70] on icon at bounding box center [244, 71] width 2 height 4
click at [332, 72] on icon at bounding box center [331, 71] width 2 height 4
type input "[DATE]"
click at [234, 72] on span "Today" at bounding box center [232, 70] width 15 height 9
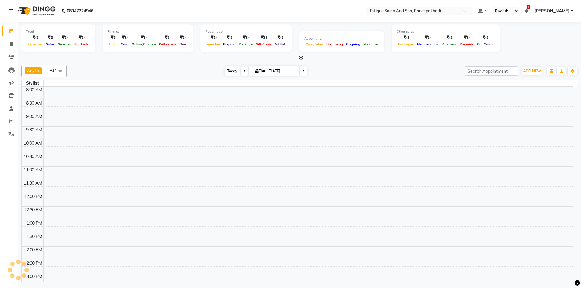
click at [229, 70] on span "Today" at bounding box center [232, 70] width 15 height 9
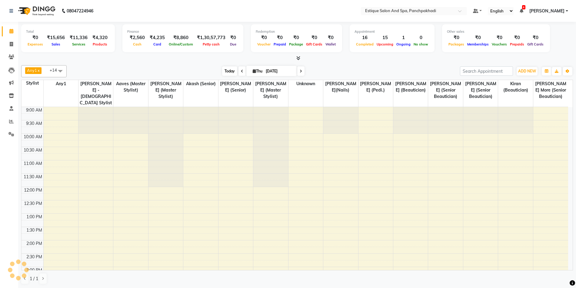
click at [229, 72] on span "Today" at bounding box center [229, 70] width 15 height 9
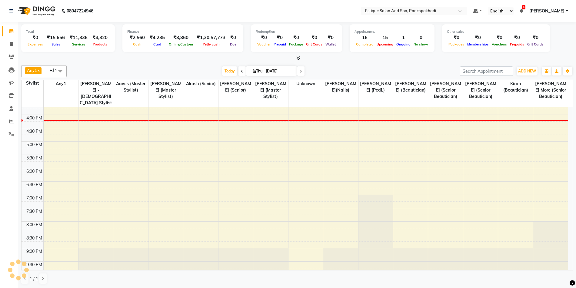
scroll to position [183, 0]
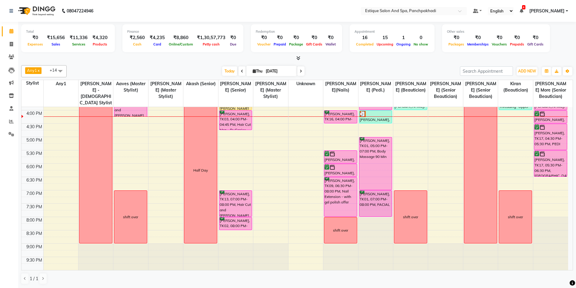
click at [253, 72] on icon at bounding box center [254, 71] width 3 height 4
select select "9"
select select "2025"
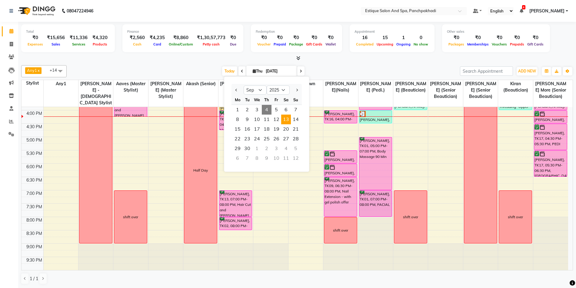
click at [289, 118] on span "13" at bounding box center [286, 120] width 10 height 10
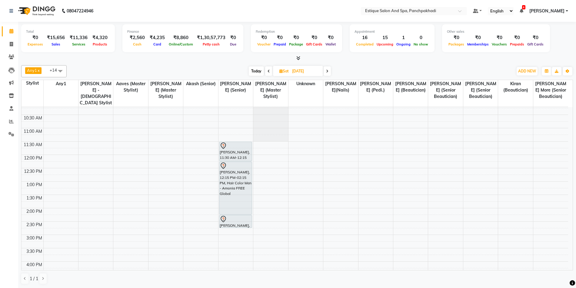
scroll to position [32, 0]
click at [254, 70] on span "Today" at bounding box center [256, 70] width 15 height 9
type input "[DATE]"
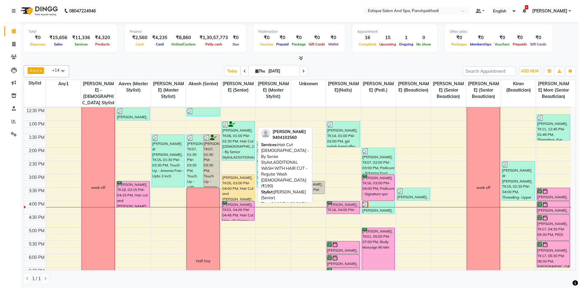
scroll to position [92, 0]
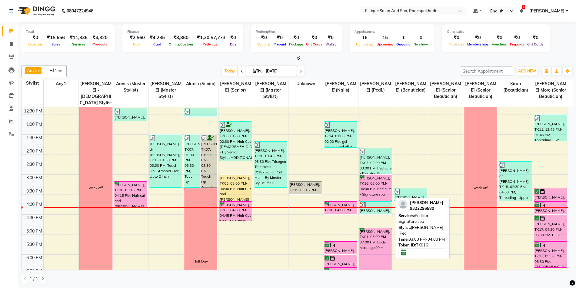
click at [375, 183] on div "[PERSON_NAME], TK16, 03:00 PM-04:00 PM, Pedicure - Signature spa" at bounding box center [376, 188] width 33 height 26
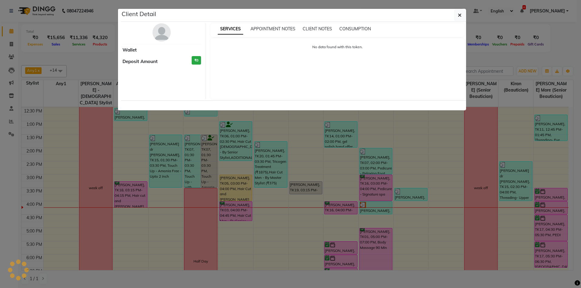
select select "6"
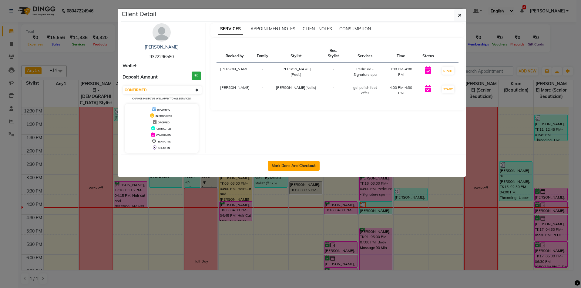
click at [284, 166] on button "Mark Done And Checkout" at bounding box center [294, 166] width 52 height 10
select select "service"
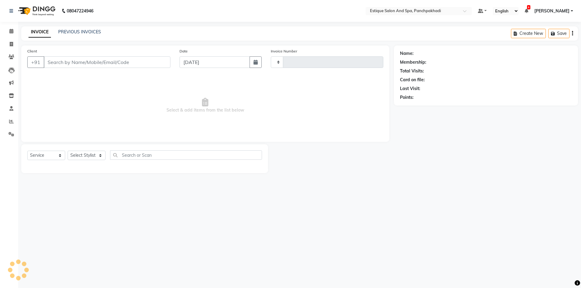
type input "4610"
select select "925"
click at [12, 30] on icon at bounding box center [11, 31] width 4 height 5
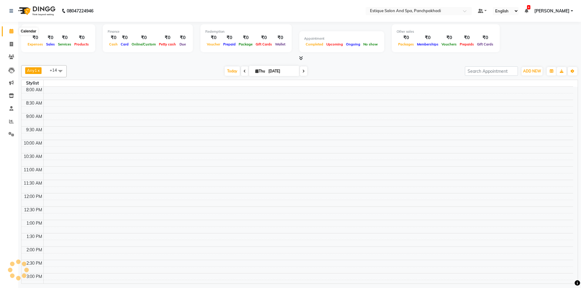
click at [9, 32] on icon at bounding box center [11, 31] width 4 height 5
click at [13, 42] on icon at bounding box center [11, 44] width 3 height 5
select select "service"
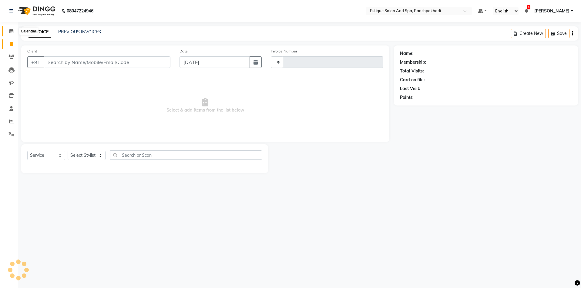
click at [8, 32] on span at bounding box center [11, 31] width 11 height 7
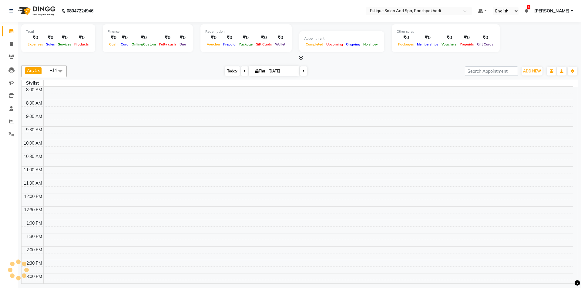
click at [231, 70] on span "Today" at bounding box center [232, 70] width 15 height 9
click at [230, 71] on span "Today" at bounding box center [232, 70] width 15 height 9
click at [228, 72] on span "Today" at bounding box center [232, 70] width 15 height 9
click at [232, 72] on span "Today" at bounding box center [232, 70] width 15 height 9
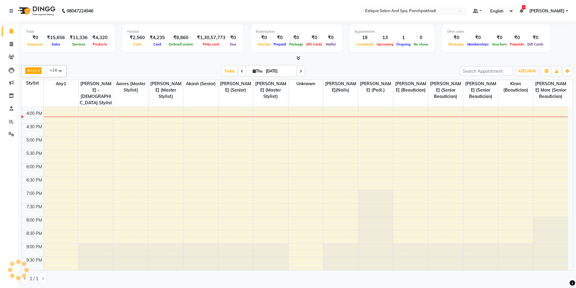
scroll to position [0, 0]
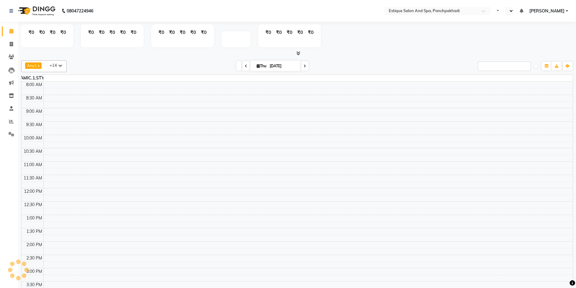
select select "en"
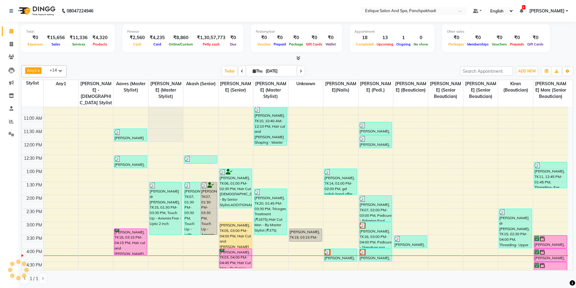
scroll to position [152, 0]
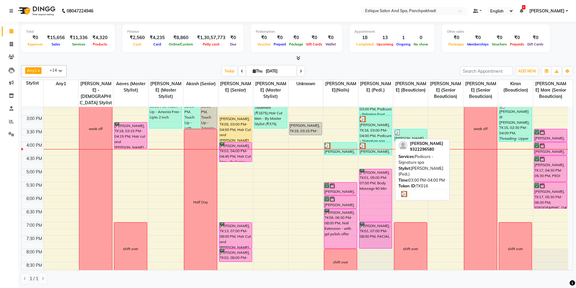
click at [372, 133] on div "[PERSON_NAME], TK16, 03:00 PM-04:00 PM, Pedicure - Signature spa" at bounding box center [376, 129] width 33 height 26
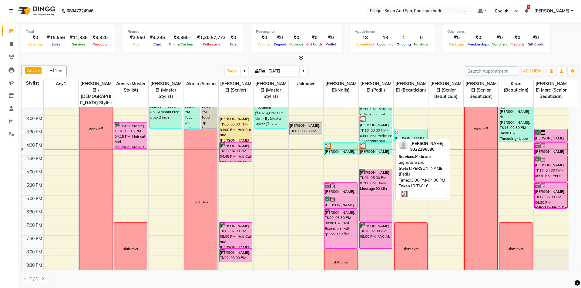
select select "3"
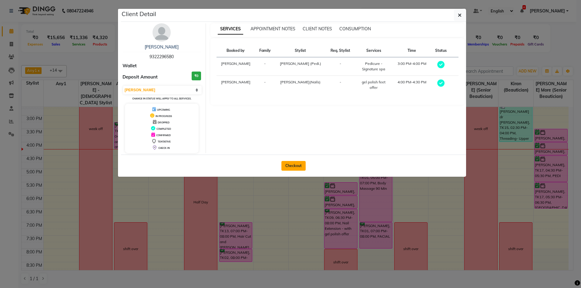
click at [294, 165] on button "Checkout" at bounding box center [293, 166] width 24 height 10
select select "service"
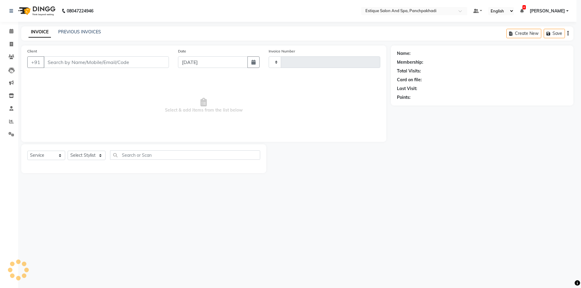
type input "4610"
select select "925"
type input "9322296580"
select select "88867"
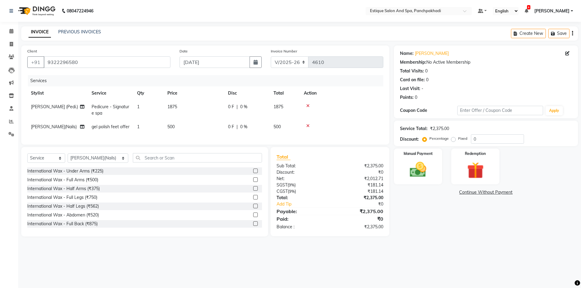
click at [169, 130] on td "500" at bounding box center [194, 127] width 61 height 14
select select "88867"
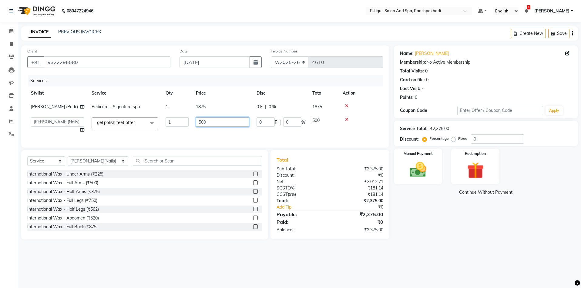
click at [222, 121] on input "500" at bounding box center [222, 121] width 53 height 9
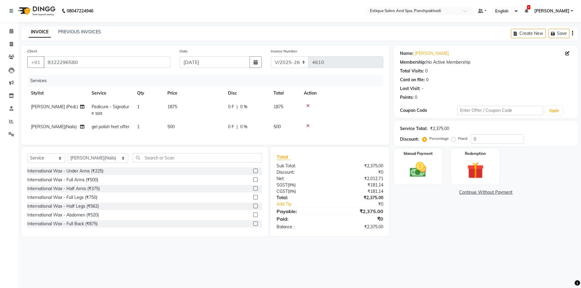
click at [119, 128] on span "gel polish feet offer" at bounding box center [111, 126] width 38 height 5
select select "88867"
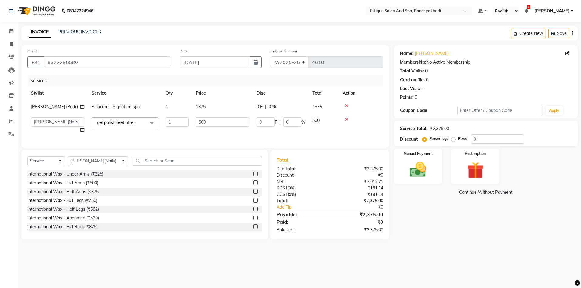
click at [119, 126] on span "gel polish feet offer x" at bounding box center [118, 123] width 45 height 8
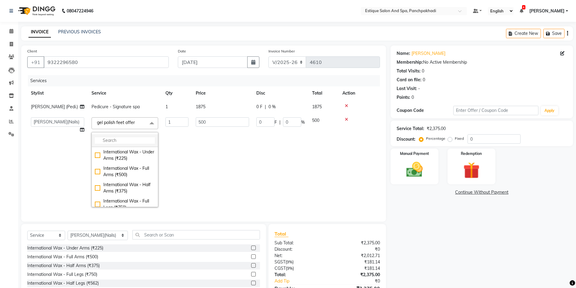
click at [120, 142] on input "multiselect-search" at bounding box center [125, 140] width 60 height 6
type input "glitt"
click at [99, 153] on div "Gel polish glitter feet (₹750)" at bounding box center [125, 155] width 60 height 13
checkbox input "true"
type input "750"
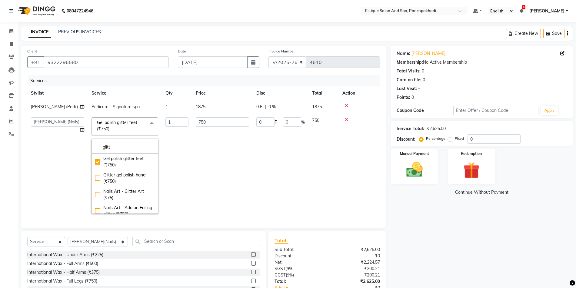
click at [224, 141] on td "750" at bounding box center [222, 166] width 61 height 104
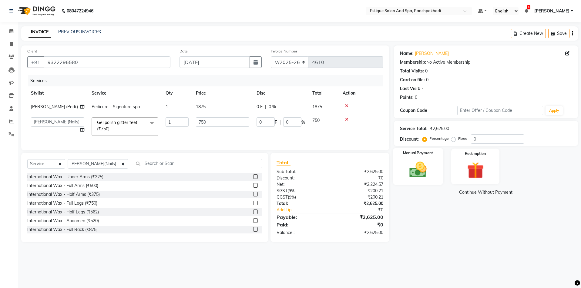
click at [411, 175] on img at bounding box center [418, 170] width 28 height 20
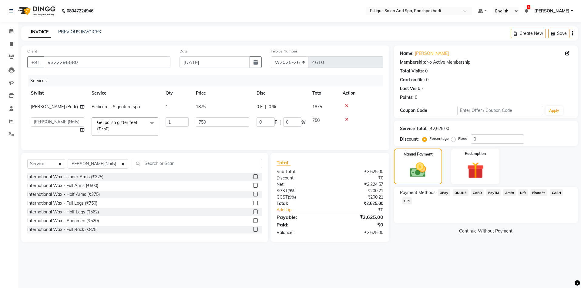
click at [559, 194] on span "CASH" at bounding box center [556, 192] width 13 height 7
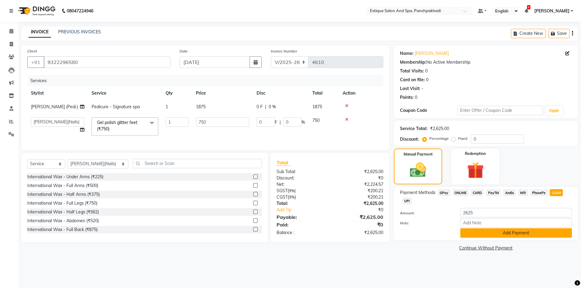
click at [521, 234] on button "Add Payment" at bounding box center [516, 232] width 112 height 9
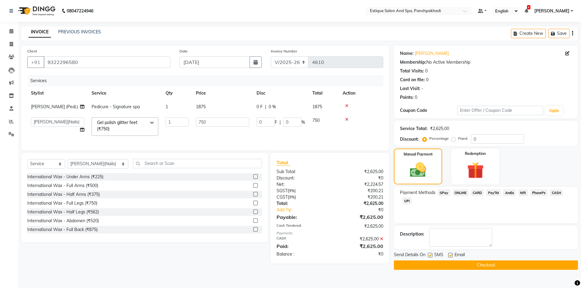
click at [513, 267] on button "Checkout" at bounding box center [486, 264] width 184 height 9
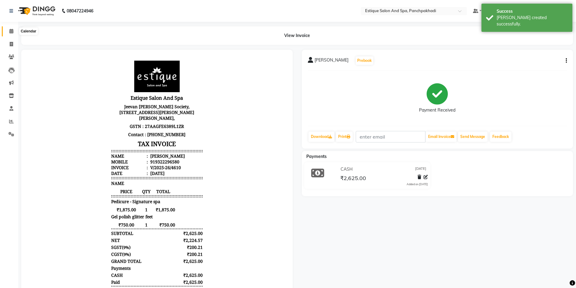
click at [13, 31] on icon at bounding box center [11, 31] width 4 height 5
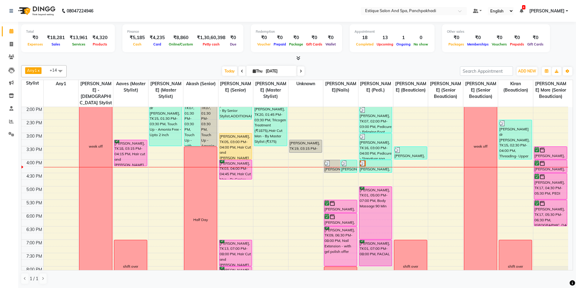
scroll to position [152, 0]
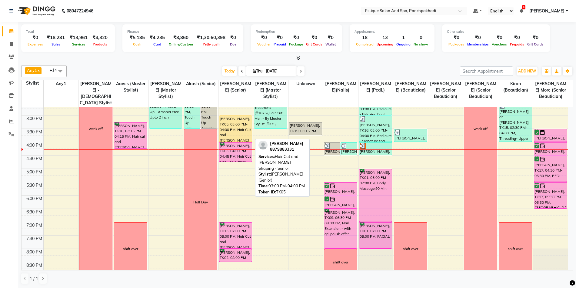
click at [233, 126] on div "[PERSON_NAME], TK05, 03:00 PM-04:00 PM, Hair Cut and [PERSON_NAME] Shaping - Se…" at bounding box center [236, 129] width 33 height 26
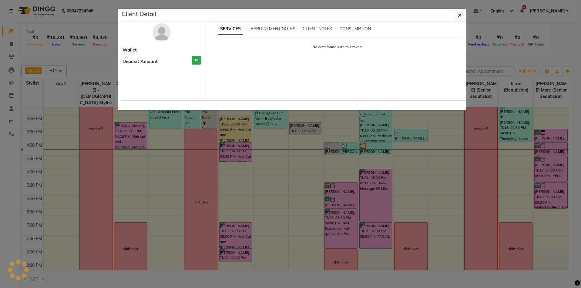
select select "1"
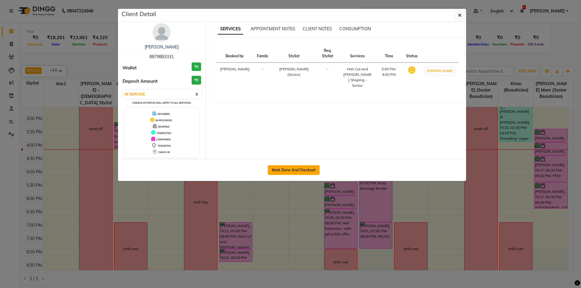
click at [299, 171] on button "Mark Done And Checkout" at bounding box center [294, 170] width 52 height 10
select select "service"
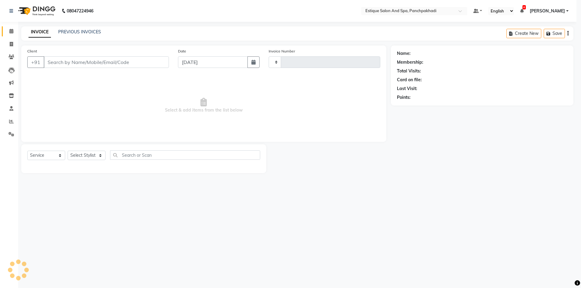
select select "3"
type input "4611"
select select "925"
type input "8879883331"
select select "15909"
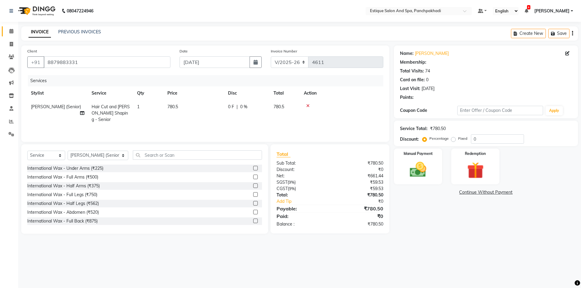
select select "1: Object"
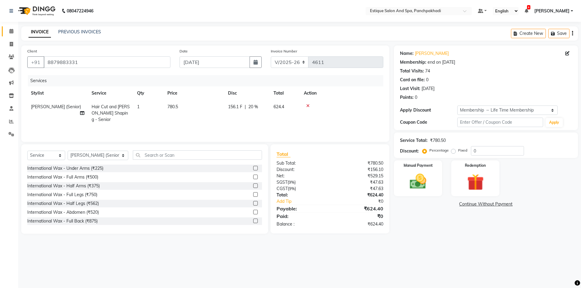
type input "20"
click at [107, 111] on span "Hair Cut and [PERSON_NAME] Shaping - Senior" at bounding box center [111, 113] width 38 height 18
select select "15909"
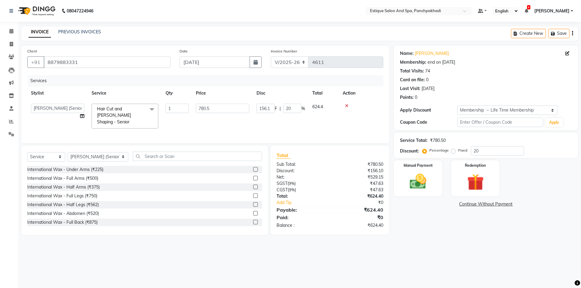
click at [112, 119] on span "Hair Cut and [PERSON_NAME] Shaping - Senior x" at bounding box center [123, 116] width 55 height 21
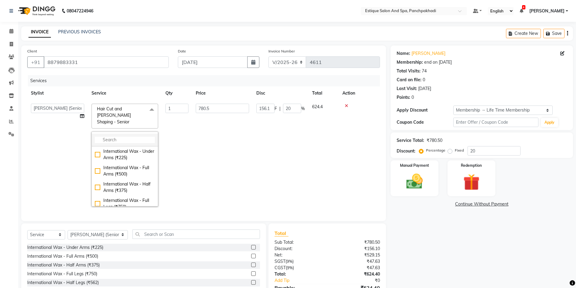
click at [112, 137] on input "multiselect-search" at bounding box center [125, 140] width 60 height 6
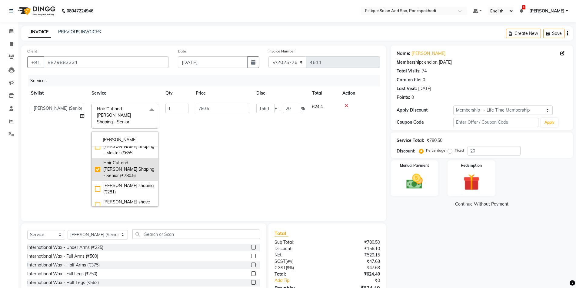
scroll to position [22, 0]
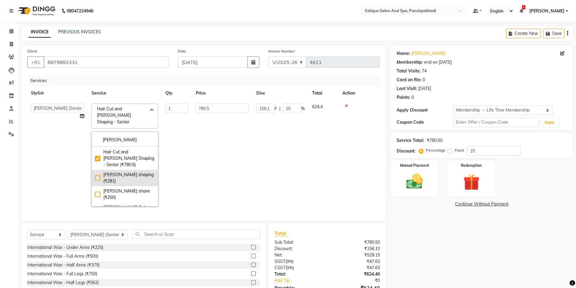
type input "[PERSON_NAME]"
click at [97, 172] on div "[PERSON_NAME] shaping (₹281)" at bounding box center [125, 178] width 60 height 13
type input "281"
type input "56.2"
checkbox input "false"
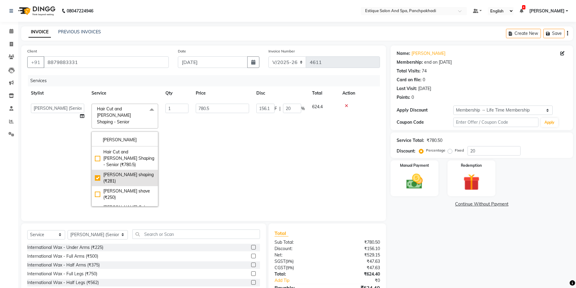
checkbox input "true"
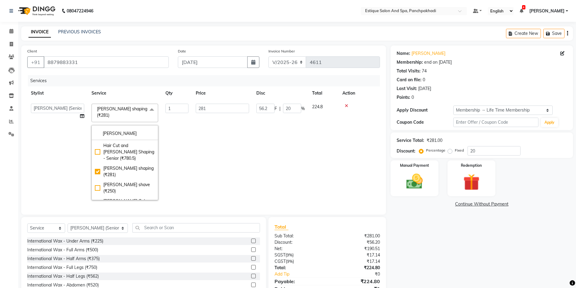
click at [198, 153] on td "281" at bounding box center [222, 152] width 61 height 104
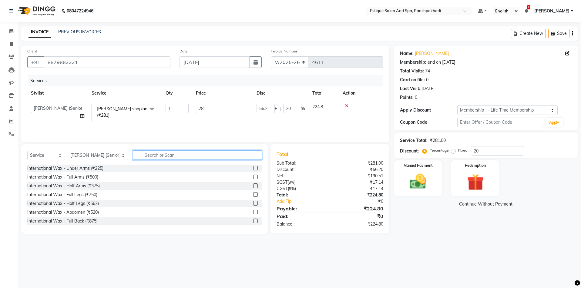
click at [139, 156] on input "text" at bounding box center [197, 154] width 129 height 9
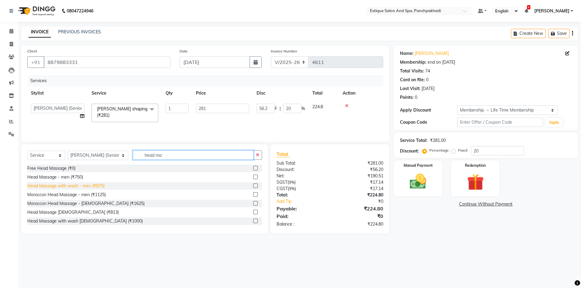
type input "head ma"
click at [78, 186] on div "Head Massage with wash - men (₹875)" at bounding box center [65, 186] width 77 height 6
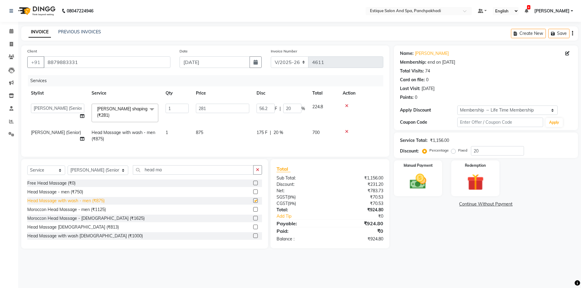
checkbox input "false"
click at [214, 109] on input "281" at bounding box center [222, 108] width 53 height 9
type input "275"
click at [216, 118] on td "275" at bounding box center [222, 113] width 61 height 26
select select "15909"
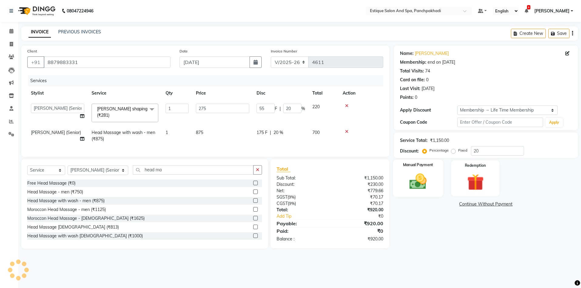
click at [417, 180] on img at bounding box center [418, 182] width 28 height 20
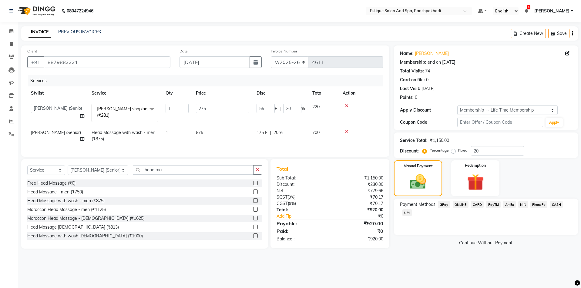
click at [557, 203] on span "CASH" at bounding box center [556, 204] width 13 height 7
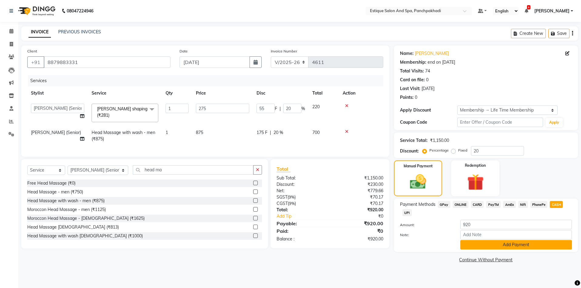
click at [530, 243] on button "Add Payment" at bounding box center [516, 244] width 112 height 9
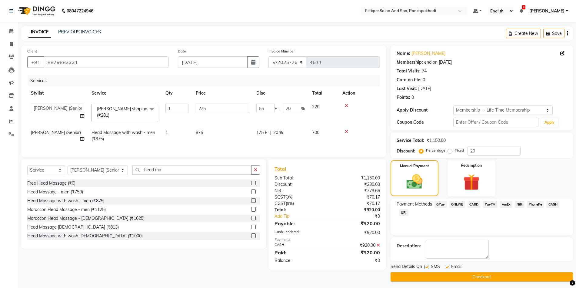
click at [512, 278] on button "Checkout" at bounding box center [482, 276] width 183 height 9
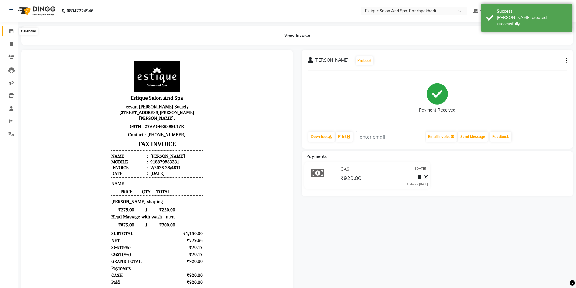
click at [10, 31] on icon at bounding box center [11, 31] width 4 height 5
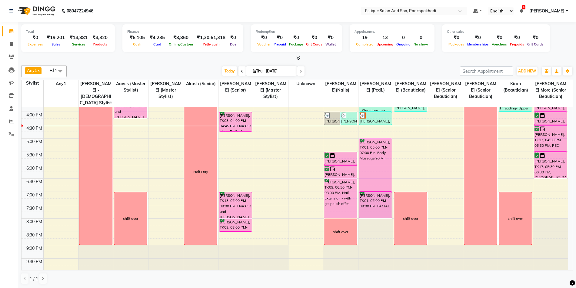
scroll to position [152, 0]
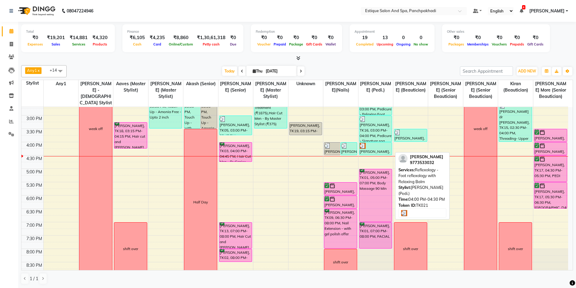
click at [376, 148] on div at bounding box center [376, 146] width 32 height 6
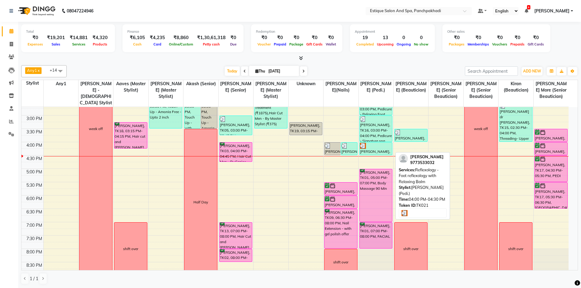
select select "3"
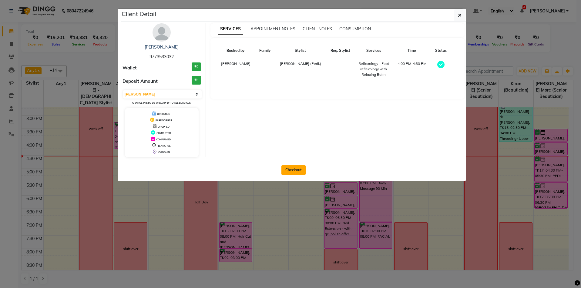
click at [297, 171] on button "Checkout" at bounding box center [293, 170] width 24 height 10
select select "925"
select select "service"
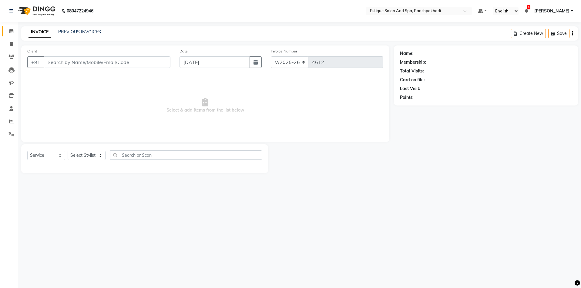
type input "9773533032"
select select "15914"
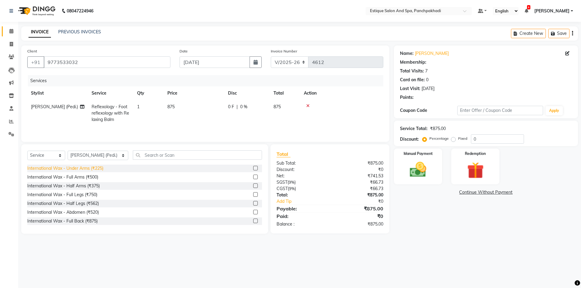
select select "1: Object"
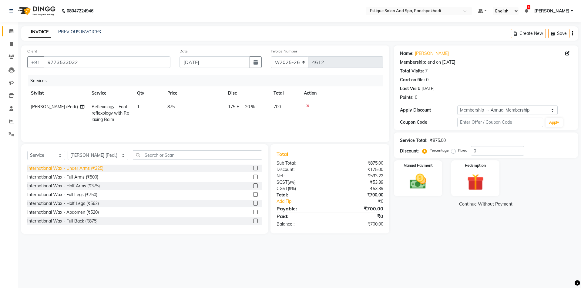
type input "20"
click at [92, 155] on select "Select Stylist [PERSON_NAME] (master stylist) [PERSON_NAME] (Senior) [PERSON_NA…" at bounding box center [98, 155] width 61 height 9
select select "87916"
click at [92, 155] on select "Select Stylist [PERSON_NAME] (master stylist) [PERSON_NAME] (Senior) [PERSON_NA…" at bounding box center [98, 155] width 61 height 9
click at [153, 154] on input "text" at bounding box center [197, 154] width 129 height 9
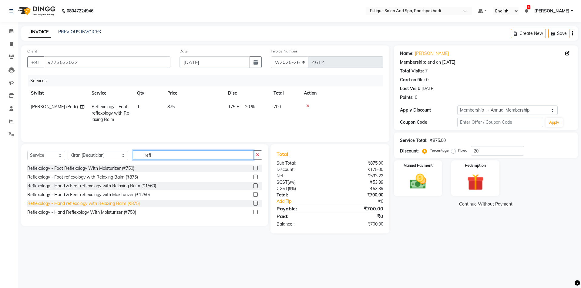
type input "refl"
click at [120, 203] on div "Reflexology - Hand reflexology with Relaxing Balm (₹875)" at bounding box center [83, 203] width 112 height 6
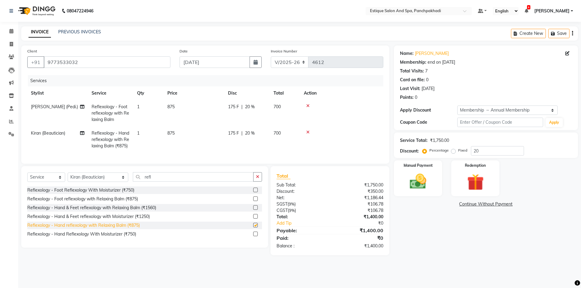
checkbox input "false"
click at [417, 178] on img at bounding box center [418, 182] width 28 height 20
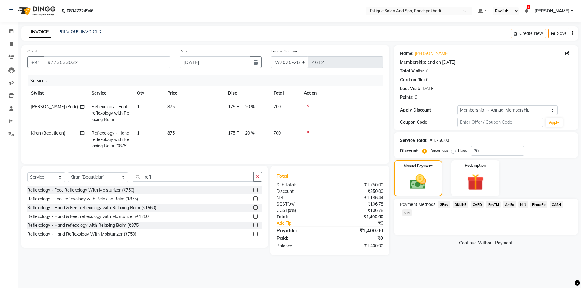
click at [551, 205] on span "CASH" at bounding box center [556, 204] width 13 height 7
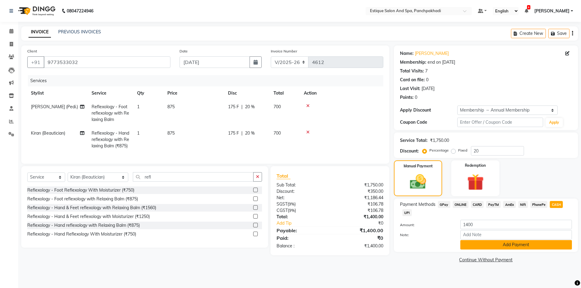
click at [531, 247] on button "Add Payment" at bounding box center [516, 244] width 112 height 9
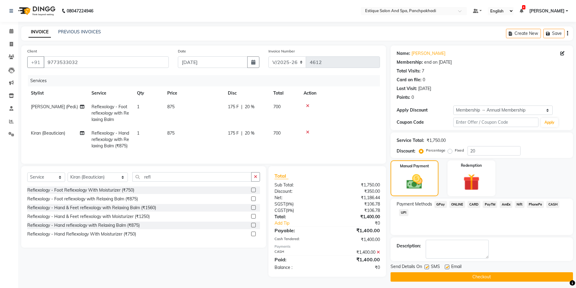
click at [505, 281] on button "Checkout" at bounding box center [482, 276] width 183 height 9
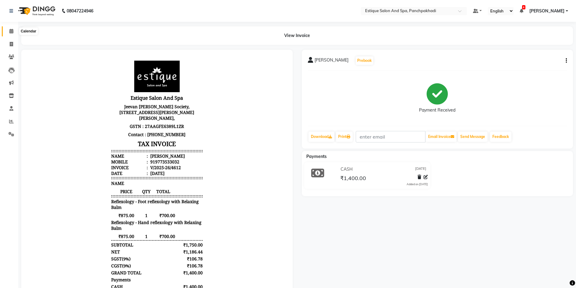
click at [8, 31] on span at bounding box center [11, 31] width 11 height 7
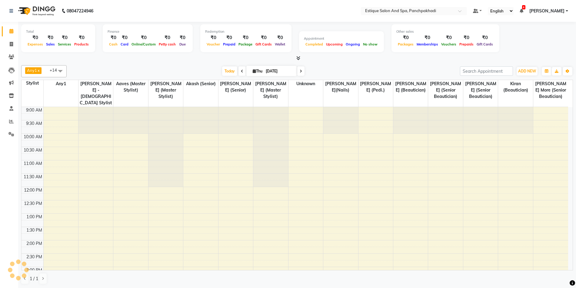
scroll to position [172, 0]
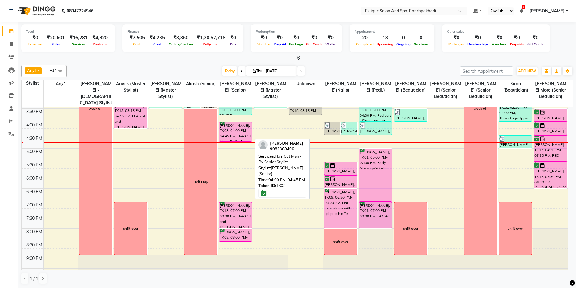
click at [240, 129] on div "[PERSON_NAME], TK03, 04:00 PM-04:45 PM, Hair Cut Men - By Senior Stylist" at bounding box center [236, 131] width 33 height 19
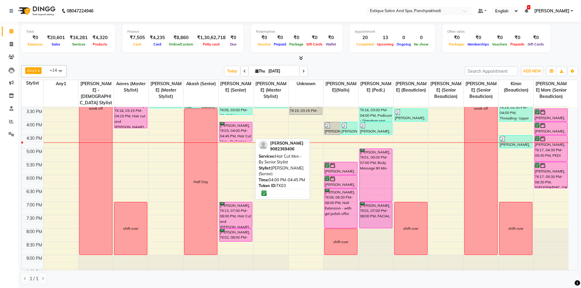
select select "6"
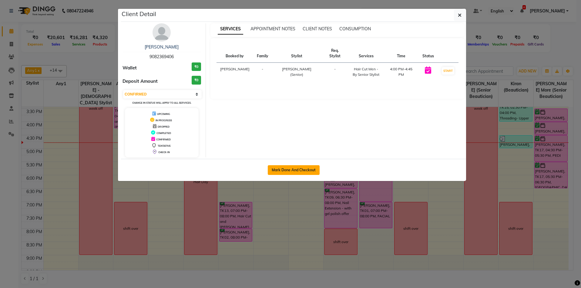
click at [287, 168] on button "Mark Done And Checkout" at bounding box center [294, 170] width 52 height 10
select select "925"
select select "service"
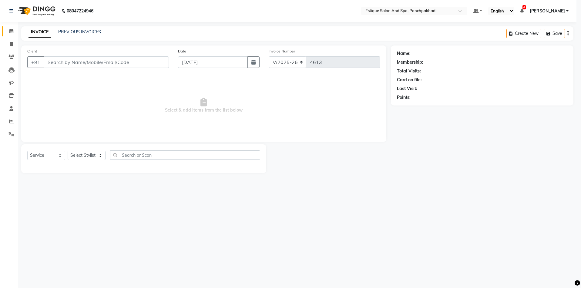
select select "3"
type input "9082369406"
select select "15909"
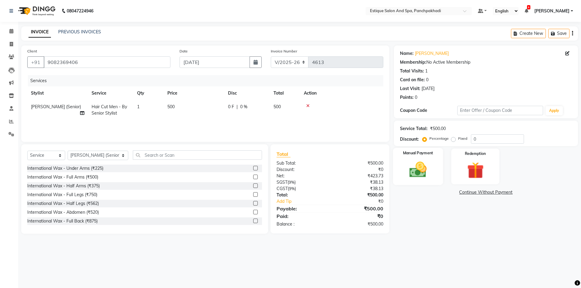
click at [432, 174] on img at bounding box center [418, 170] width 28 height 20
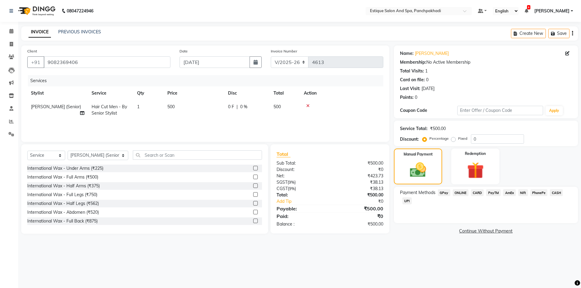
click at [553, 192] on span "CASH" at bounding box center [556, 192] width 13 height 7
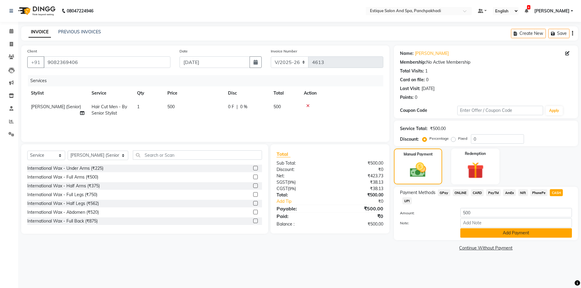
click at [529, 236] on button "Add Payment" at bounding box center [516, 232] width 112 height 9
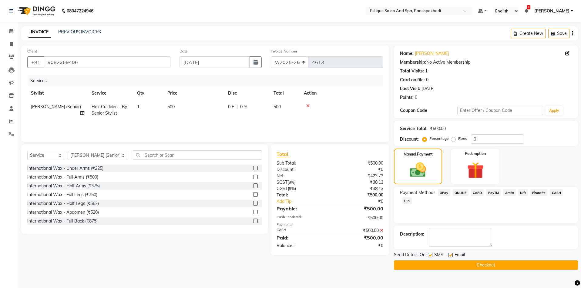
click at [501, 266] on button "Checkout" at bounding box center [486, 264] width 184 height 9
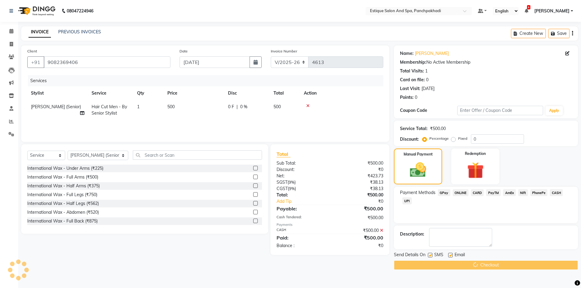
click at [501, 266] on div "Checkout" at bounding box center [486, 264] width 184 height 9
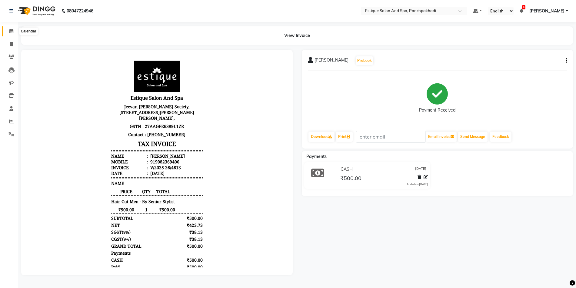
click at [12, 34] on span at bounding box center [11, 31] width 11 height 7
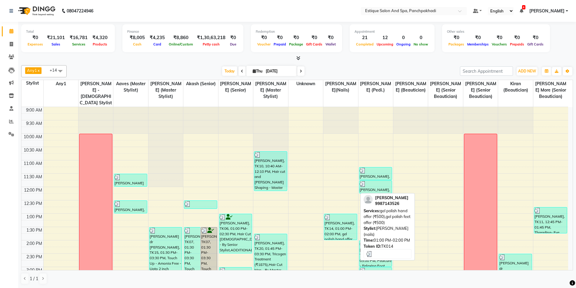
scroll to position [152, 0]
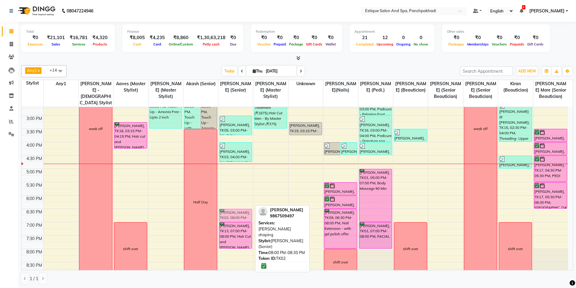
drag, startPoint x: 227, startPoint y: 256, endPoint x: 243, endPoint y: 216, distance: 43.0
click at [243, 216] on div "[PERSON_NAME], TK06, 01:00 PM-02:30 PM, Hair Cut [DEMOGRAPHIC_DATA] - By Senior…" at bounding box center [236, 128] width 35 height 347
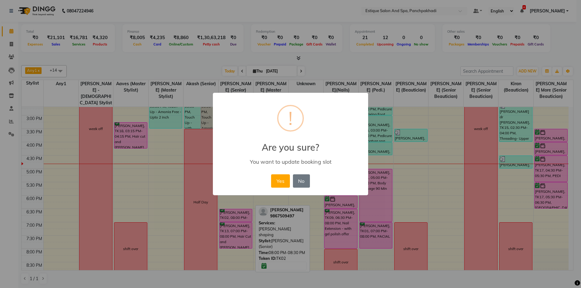
drag, startPoint x: 286, startPoint y: 184, endPoint x: 285, endPoint y: 189, distance: 4.6
click at [286, 186] on button "Yes" at bounding box center [280, 180] width 18 height 13
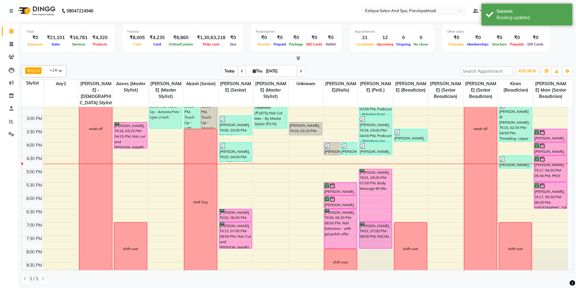
click at [228, 71] on span "Today" at bounding box center [229, 70] width 15 height 9
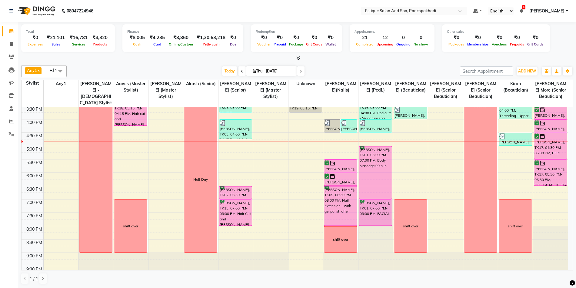
scroll to position [183, 0]
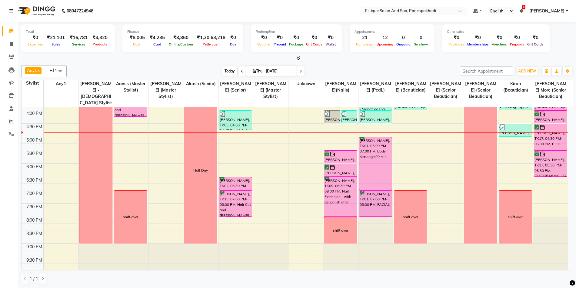
click at [227, 69] on span "Today" at bounding box center [229, 70] width 15 height 9
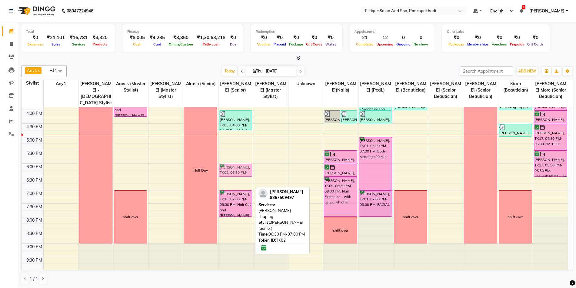
drag, startPoint x: 238, startPoint y: 181, endPoint x: 238, endPoint y: 169, distance: 12.4
click at [238, 169] on div "[PERSON_NAME], TK06, 01:00 PM-02:30 PM, Hair Cut [DEMOGRAPHIC_DATA] - By Senior…" at bounding box center [236, 97] width 35 height 347
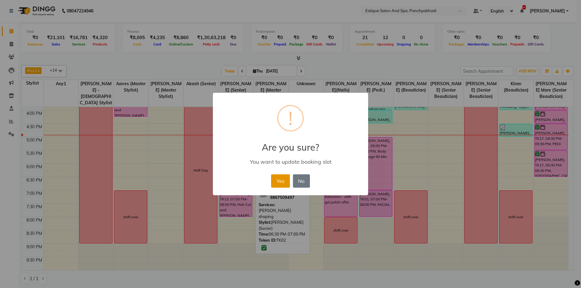
click at [284, 184] on button "Yes" at bounding box center [280, 180] width 18 height 13
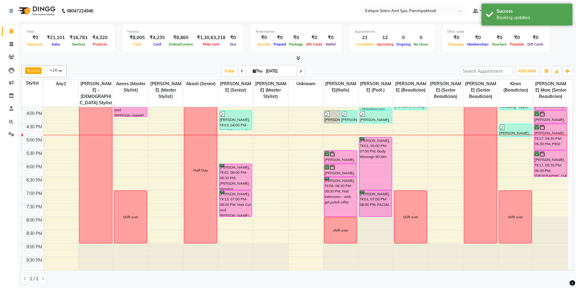
drag, startPoint x: 237, startPoint y: 176, endPoint x: 237, endPoint y: 186, distance: 10.3
click at [237, 186] on div "[PERSON_NAME], TK06, 01:00 PM-02:30 PM, Hair Cut [DEMOGRAPHIC_DATA] - By Senior…" at bounding box center [236, 97] width 35 height 347
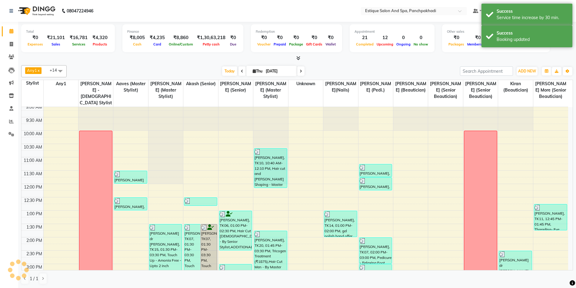
scroll to position [0, 0]
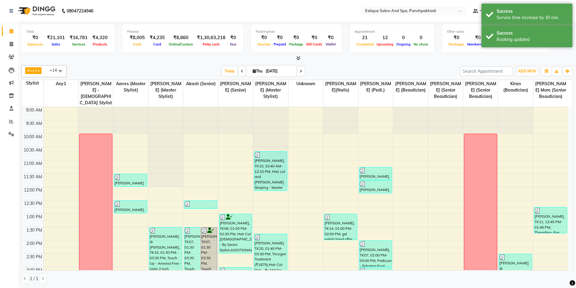
click at [300, 68] on span at bounding box center [300, 70] width 7 height 9
type input "[DATE]"
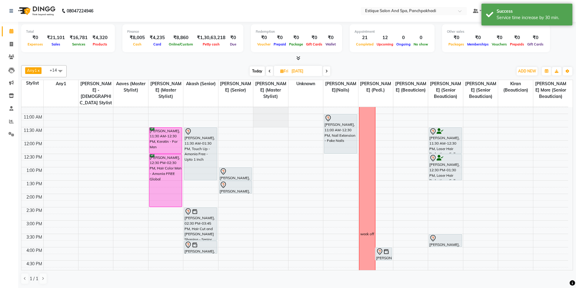
scroll to position [61, 0]
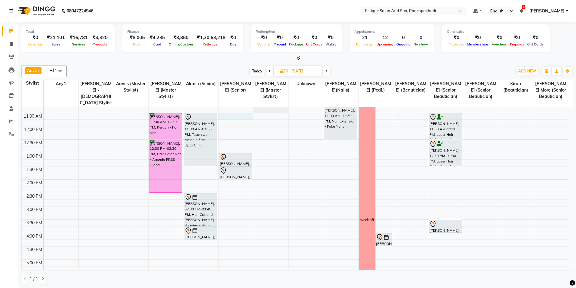
click at [224, 116] on div "9:00 AM 9:30 AM 10:00 AM 10:30 AM 11:00 AM 11:30 AM 12:00 PM 12:30 PM 1:00 PM 1…" at bounding box center [295, 219] width 547 height 347
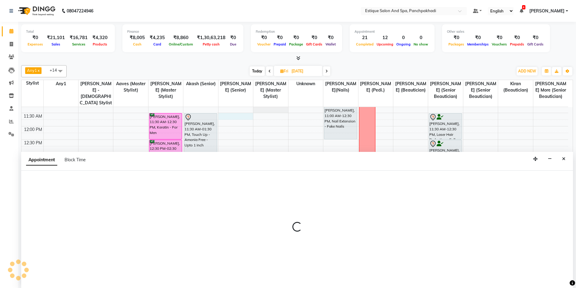
scroll to position [0, 0]
select select "15909"
select select "690"
select select "tentative"
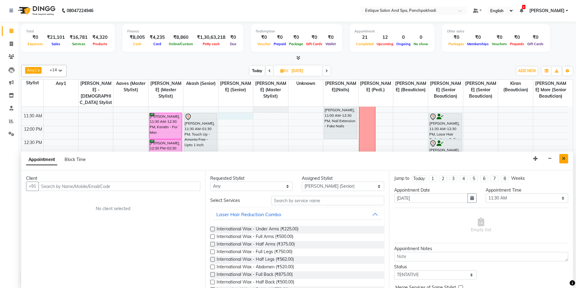
click at [565, 159] on icon "Close" at bounding box center [563, 158] width 3 height 4
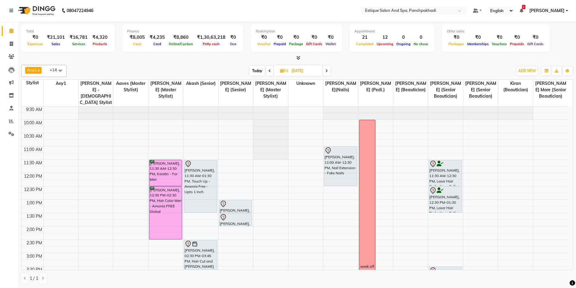
scroll to position [0, 0]
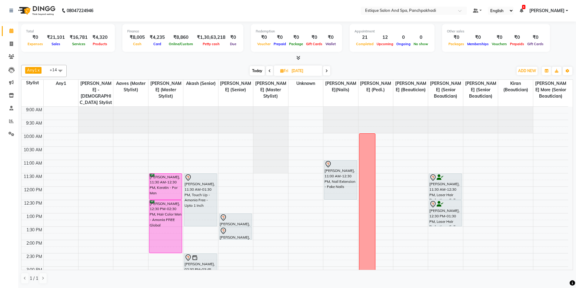
click at [256, 69] on span "Today" at bounding box center [257, 70] width 15 height 9
type input "[DATE]"
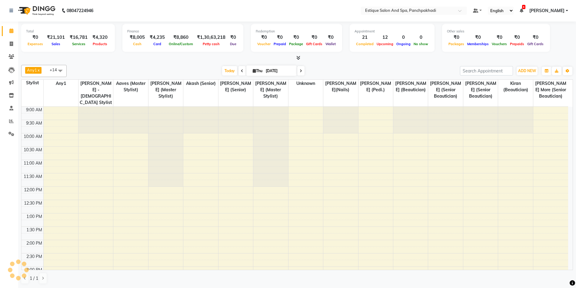
scroll to position [183, 0]
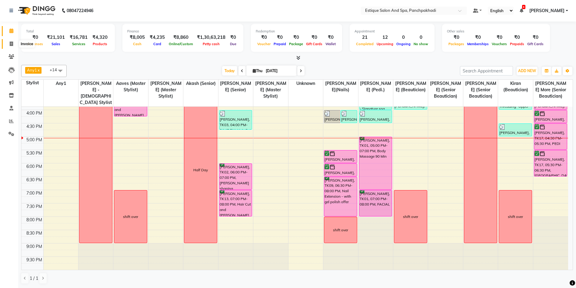
click at [11, 43] on icon at bounding box center [11, 44] width 3 height 5
select select "925"
select select "service"
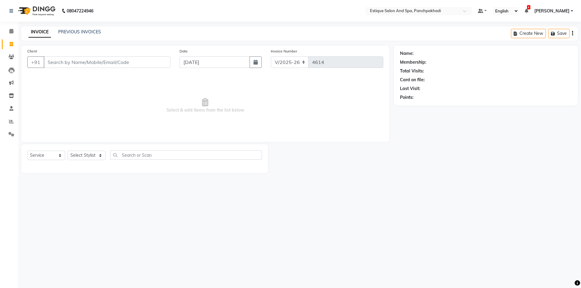
click at [86, 56] on div "Client +91" at bounding box center [99, 60] width 152 height 25
click at [89, 59] on input "Client" at bounding box center [107, 62] width 127 height 12
click at [67, 60] on input "Client" at bounding box center [107, 62] width 127 height 12
type input "9765369376"
click at [157, 63] on span "Add Client" at bounding box center [155, 62] width 24 height 6
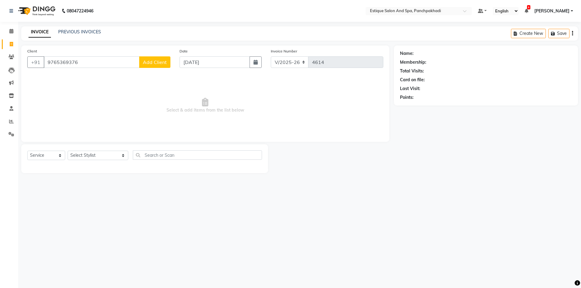
select select "22"
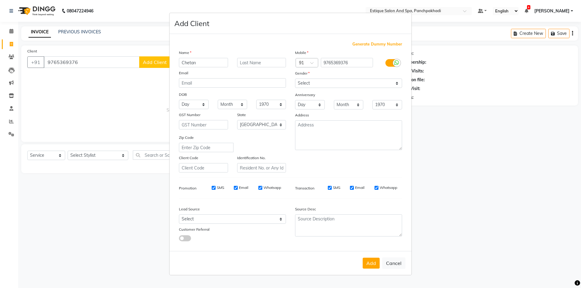
type input "Chetan"
type input "Chavan"
click at [313, 82] on select "Select [DEMOGRAPHIC_DATA] [DEMOGRAPHIC_DATA] Other Prefer Not To Say" at bounding box center [348, 83] width 107 height 9
select select "[DEMOGRAPHIC_DATA]"
click at [295, 79] on select "Select [DEMOGRAPHIC_DATA] [DEMOGRAPHIC_DATA] Other Prefer Not To Say" at bounding box center [348, 83] width 107 height 9
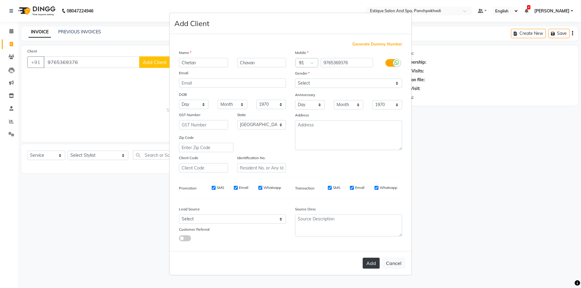
click at [373, 264] on button "Add" at bounding box center [371, 263] width 17 height 11
select select
select select "null"
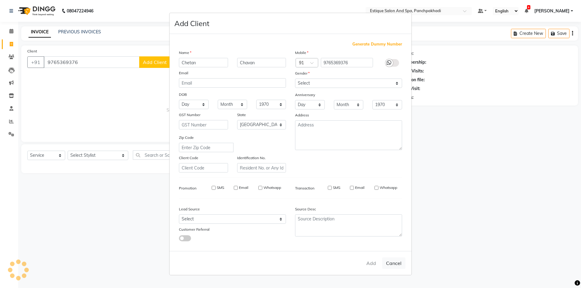
select select
checkbox input "false"
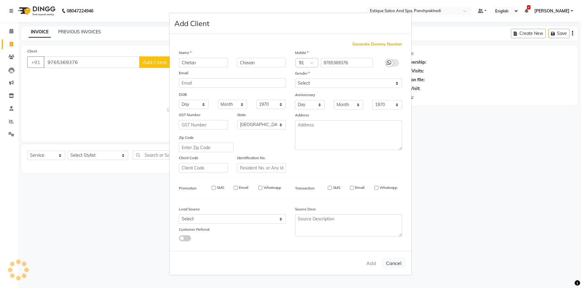
checkbox input "false"
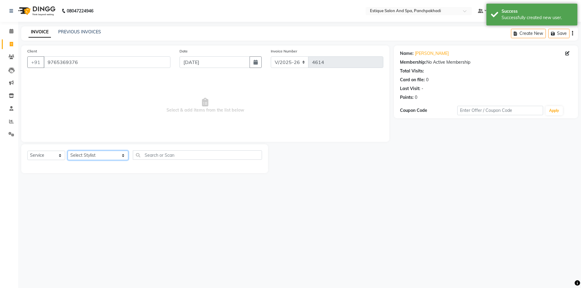
click at [82, 158] on select "Select Stylist [PERSON_NAME] (master stylist) [PERSON_NAME] (Senior) [PERSON_NA…" at bounding box center [98, 155] width 61 height 9
select select "57922"
click at [90, 156] on select "Select Stylist [PERSON_NAME] (master stylist) [PERSON_NAME] (Senior) [PERSON_NA…" at bounding box center [98, 155] width 61 height 9
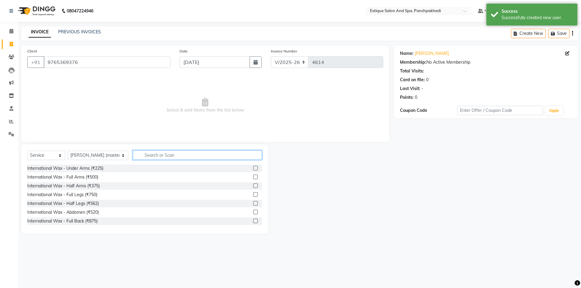
click at [190, 155] on input "text" at bounding box center [197, 154] width 129 height 9
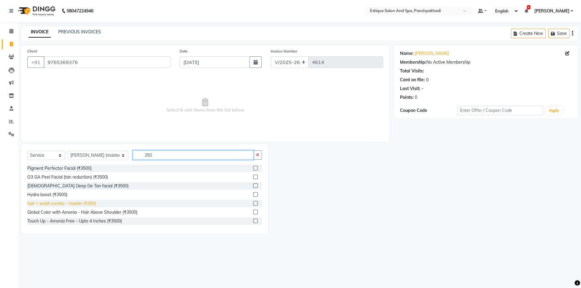
type input "350"
click at [91, 203] on div "hair + wash combo - master (₹350)" at bounding box center [61, 203] width 69 height 6
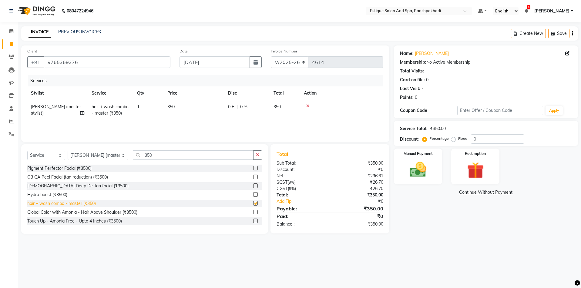
checkbox input "false"
click at [149, 154] on input "350" at bounding box center [193, 154] width 121 height 9
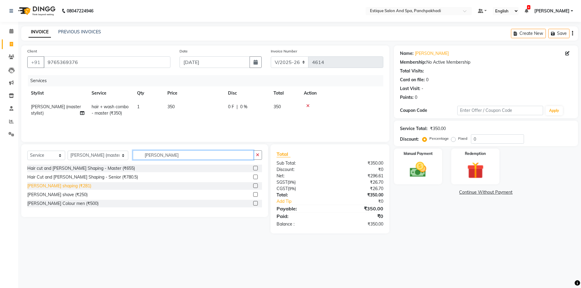
type input "[PERSON_NAME]"
click at [60, 185] on div "[PERSON_NAME] shaping (₹281)" at bounding box center [59, 186] width 64 height 6
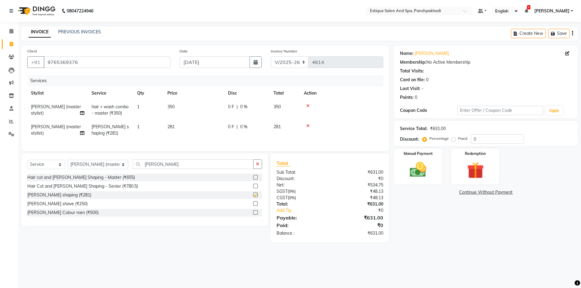
checkbox input "false"
click at [159, 144] on div "Services Stylist Service Qty Price Disc Total Action Dhananjay (master stylist)…" at bounding box center [205, 110] width 356 height 70
click at [184, 130] on td "281" at bounding box center [194, 130] width 61 height 20
select select "57922"
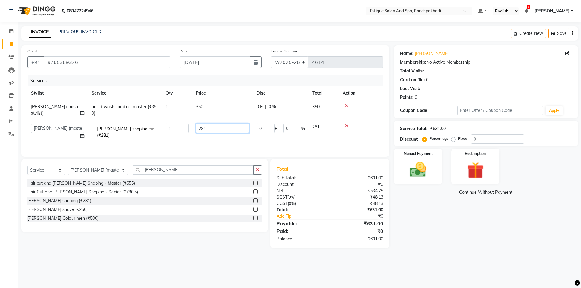
click at [217, 127] on input "281" at bounding box center [222, 128] width 53 height 9
type input "280"
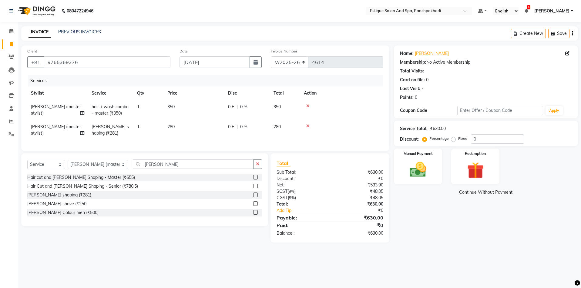
click at [211, 144] on div "Services Stylist Service Qty Price Disc Total Action Dhananjay (master stylist)…" at bounding box center [205, 110] width 356 height 70
click at [425, 166] on img at bounding box center [418, 170] width 28 height 20
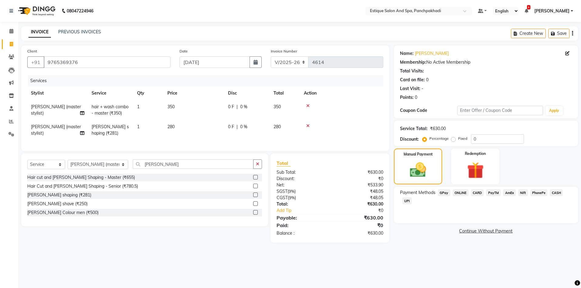
click at [445, 192] on span "GPay" at bounding box center [444, 192] width 12 height 7
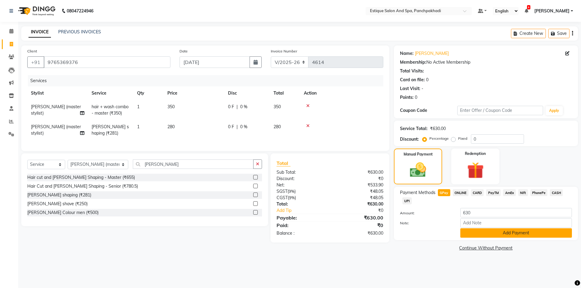
click at [479, 231] on button "Add Payment" at bounding box center [516, 232] width 112 height 9
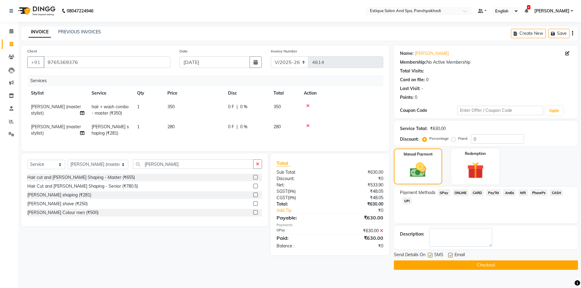
click at [483, 267] on button "Checkout" at bounding box center [486, 264] width 184 height 9
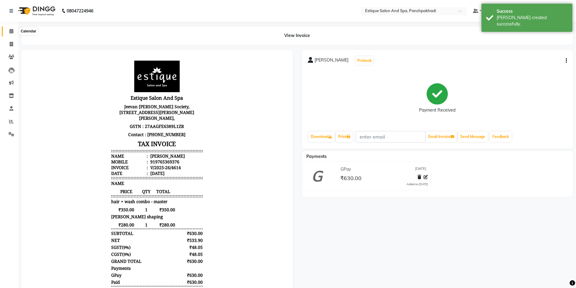
click at [13, 32] on icon at bounding box center [11, 31] width 4 height 5
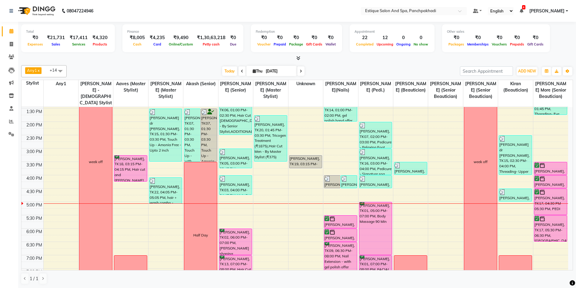
scroll to position [121, 0]
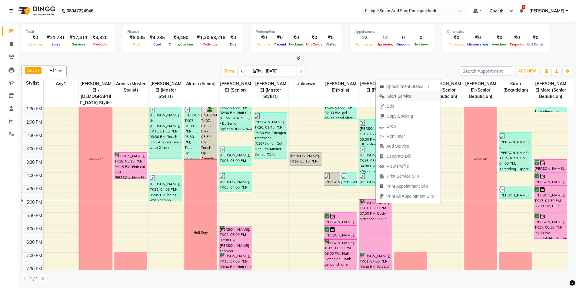
click at [403, 95] on span "Start Service" at bounding box center [400, 96] width 24 height 6
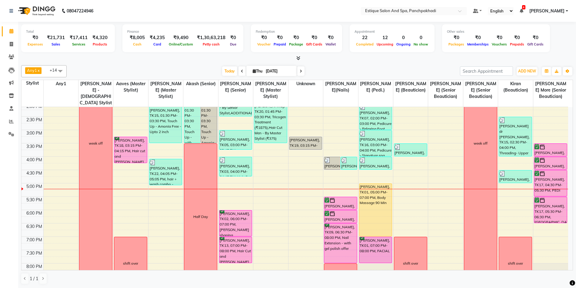
scroll to position [183, 0]
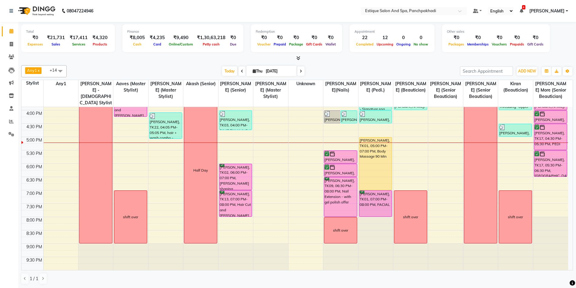
click at [301, 72] on icon at bounding box center [301, 71] width 2 height 4
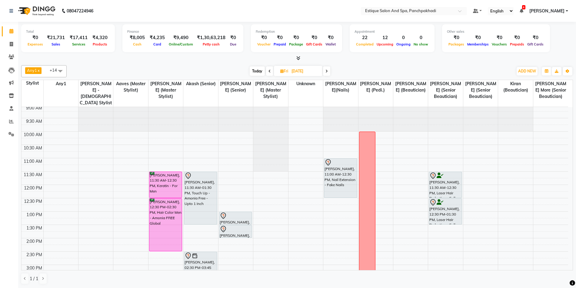
scroll to position [2, 0]
click at [451, 233] on div "[PERSON_NAME], 11:30 AM-12:30 PM, Laser Hair Reduction - Full Legs [PERSON_NAME…" at bounding box center [445, 279] width 35 height 347
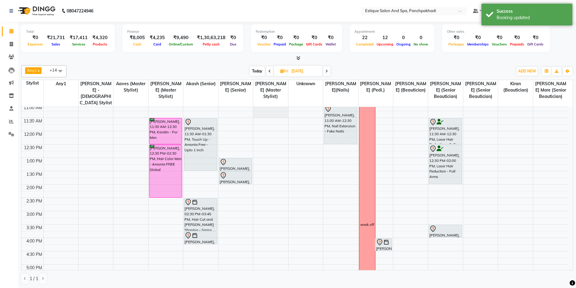
scroll to position [0, 0]
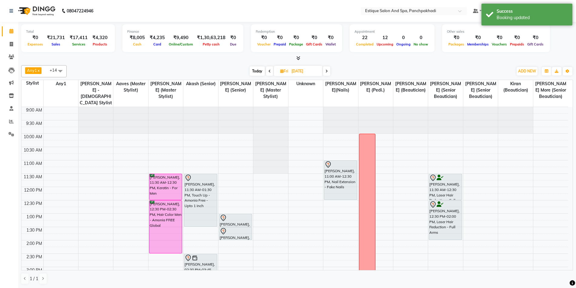
click at [257, 70] on span "Today" at bounding box center [257, 70] width 15 height 9
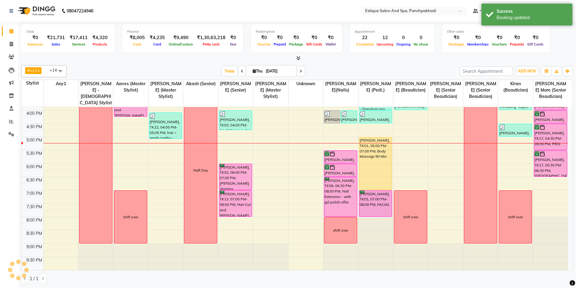
scroll to position [153, 0]
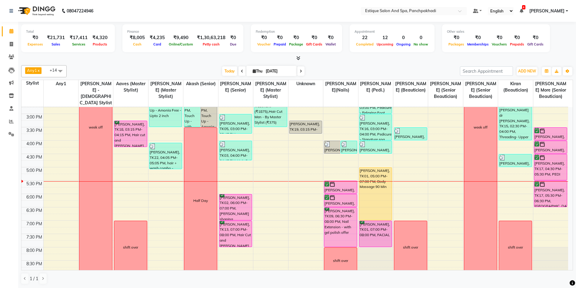
click at [302, 71] on span at bounding box center [300, 70] width 7 height 9
type input "[DATE]"
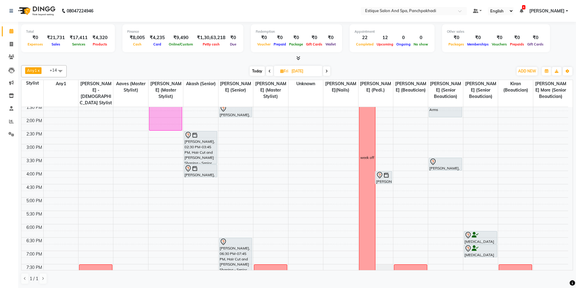
scroll to position [0, 0]
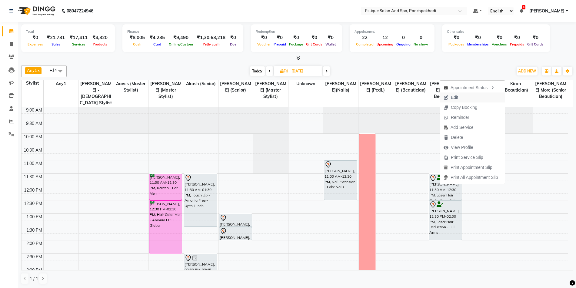
click at [458, 97] on span "Edit" at bounding box center [454, 97] width 7 height 6
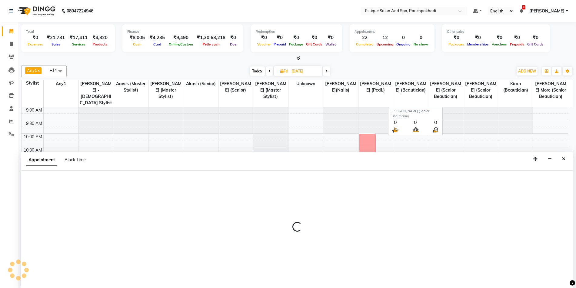
scroll to position [0, 0]
select select "690"
select select "tentative"
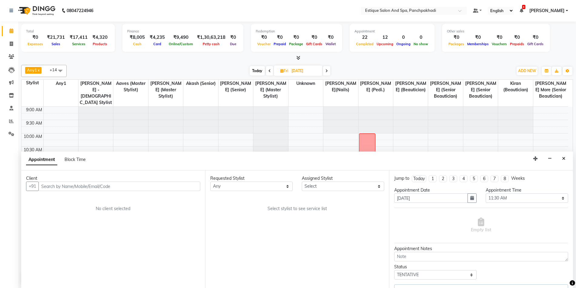
select select "15917"
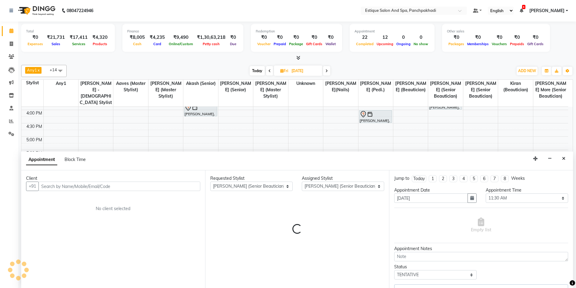
select select "1374"
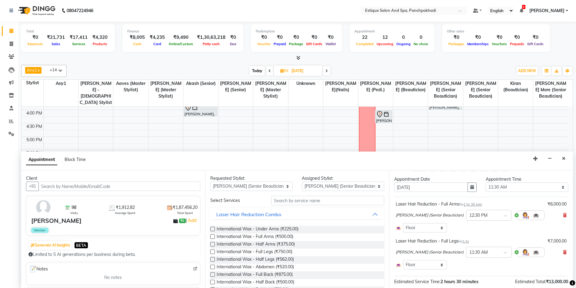
scroll to position [0, 0]
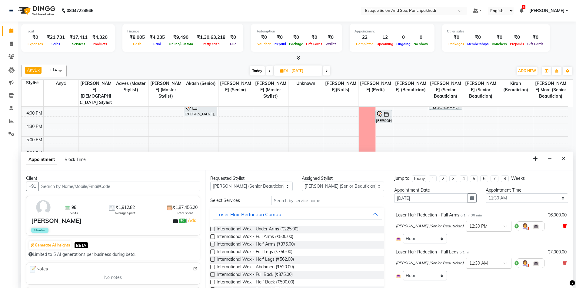
click at [563, 226] on icon at bounding box center [565, 226] width 4 height 4
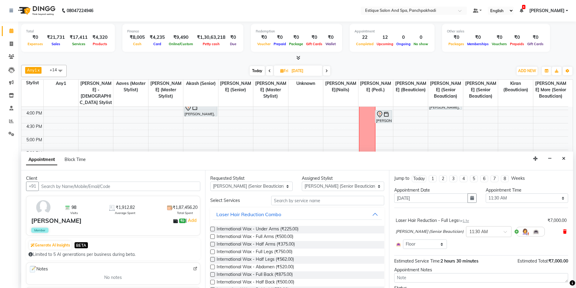
click at [563, 231] on icon at bounding box center [565, 232] width 4 height 4
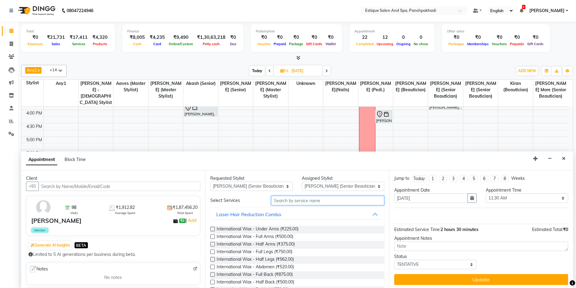
click at [306, 201] on input "text" at bounding box center [327, 200] width 113 height 9
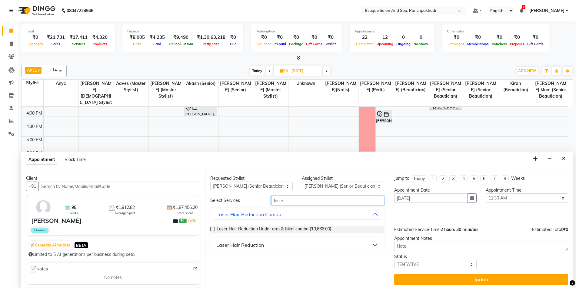
type input "laser"
click at [250, 243] on div "Laser Hair Reduction" at bounding box center [240, 244] width 48 height 7
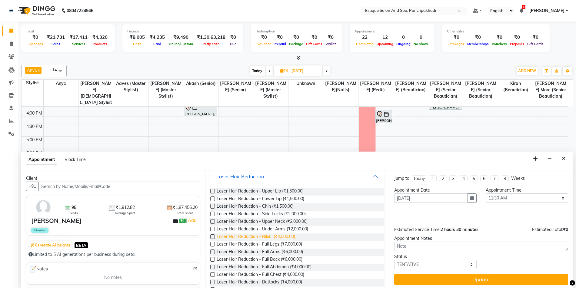
scroll to position [91, 0]
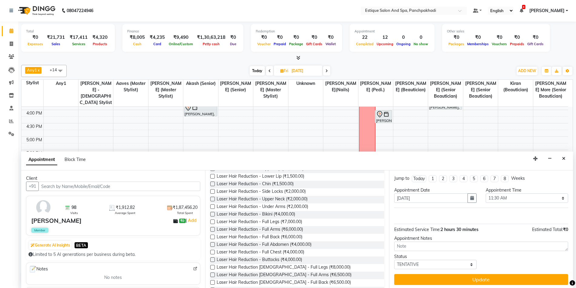
click at [213, 206] on label at bounding box center [212, 206] width 5 height 5
click at [213, 206] on input "checkbox" at bounding box center [212, 207] width 4 height 4
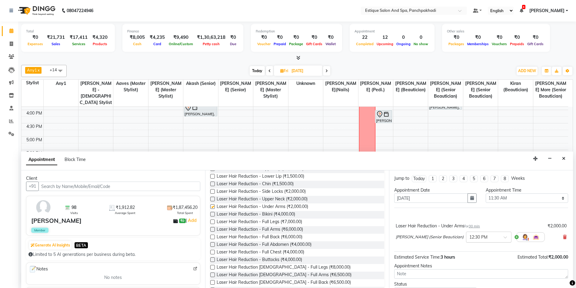
checkbox input "false"
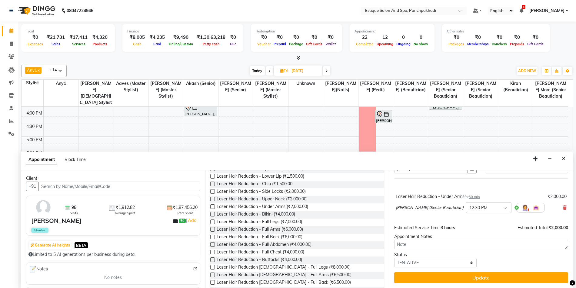
click at [484, 204] on div "× 12:30 PM" at bounding box center [488, 207] width 45 height 11
click at [472, 235] on div "11:30 AM" at bounding box center [489, 234] width 45 height 11
click at [427, 260] on select "Select TENTATIVE CONFIRM UPCOMING" at bounding box center [435, 262] width 82 height 9
select select "confirm booking"
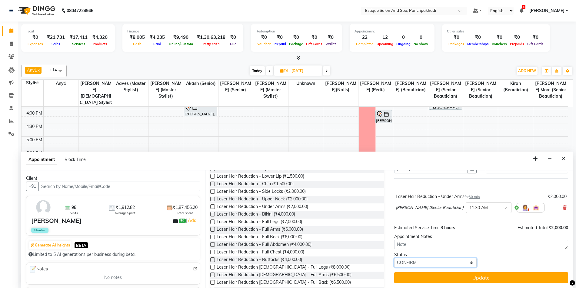
click at [394, 258] on select "Select TENTATIVE CONFIRM UPCOMING" at bounding box center [435, 262] width 82 height 9
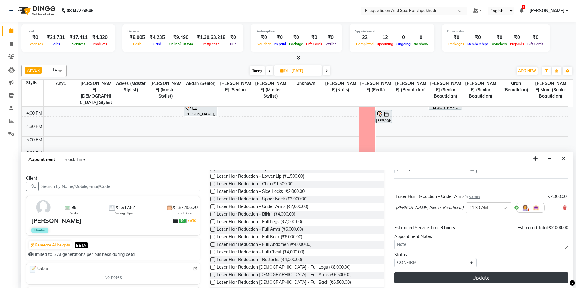
click at [426, 279] on button "Update" at bounding box center [481, 277] width 174 height 11
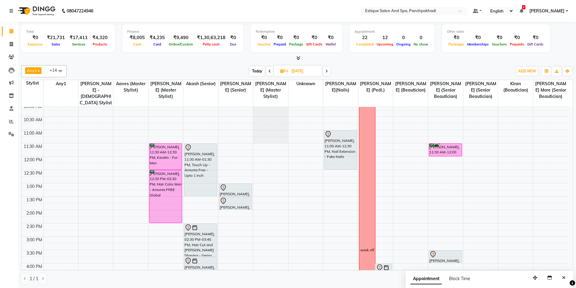
scroll to position [0, 0]
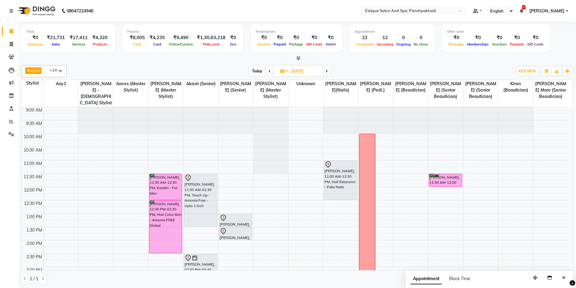
click at [260, 72] on span "Today" at bounding box center [257, 70] width 15 height 9
type input "[DATE]"
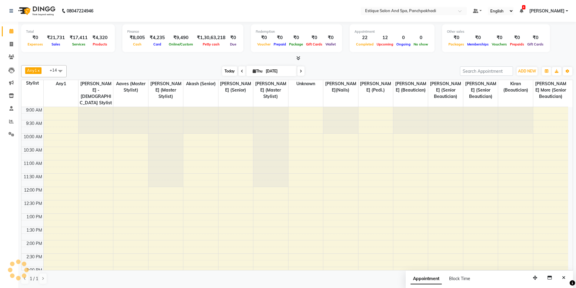
scroll to position [183, 0]
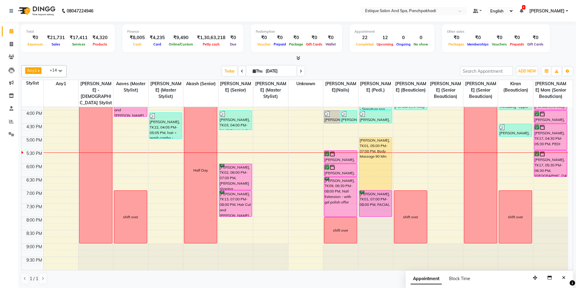
click at [351, 70] on div "[DATE] [DATE]" at bounding box center [264, 71] width 388 height 9
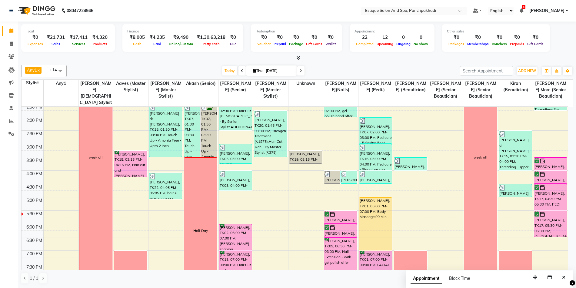
scroll to position [153, 0]
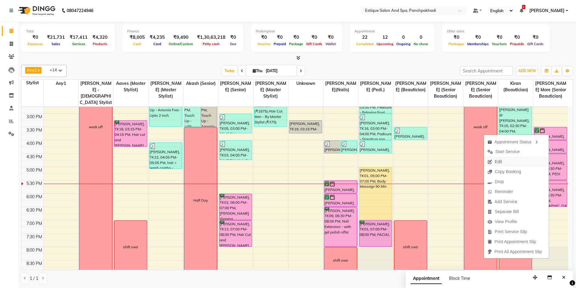
click at [496, 163] on span "Edit" at bounding box center [498, 162] width 7 height 6
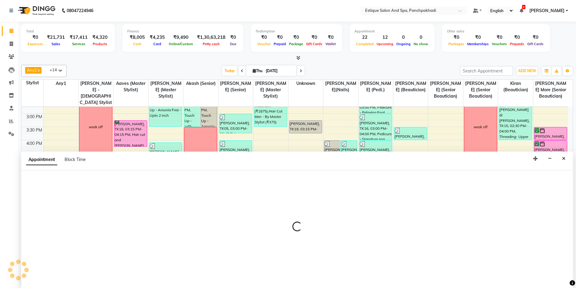
select select "tentative"
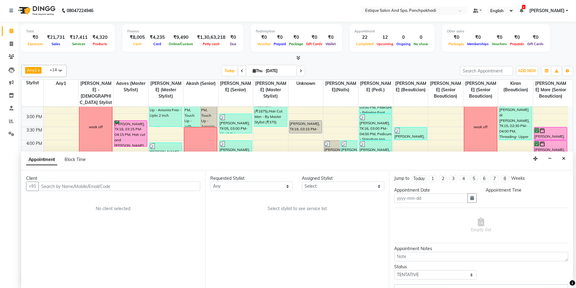
type input "[DATE]"
select select "confirm booking"
select select "930"
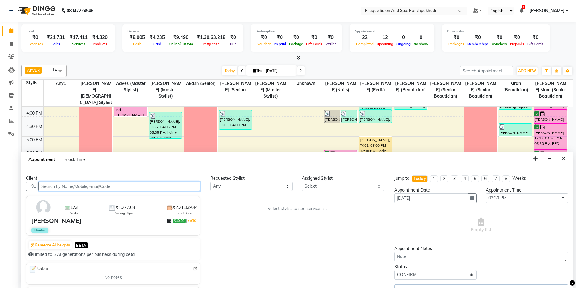
select select "88867"
select select "1374"
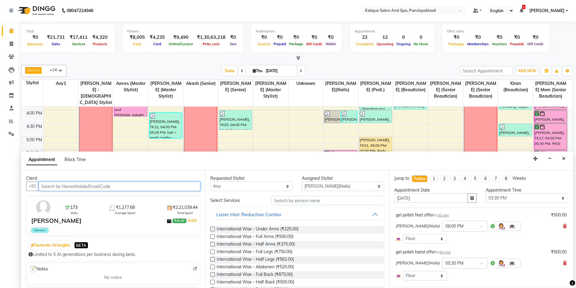
select select "1374"
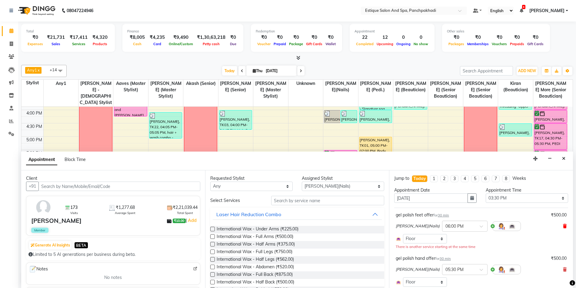
click at [563, 227] on icon at bounding box center [565, 226] width 4 height 4
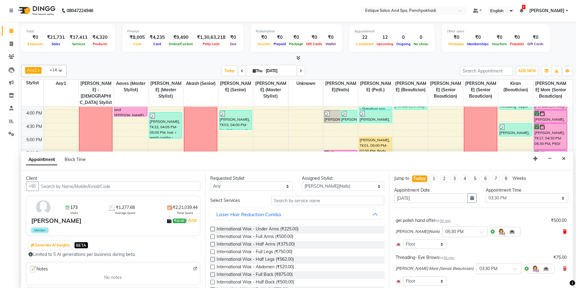
click at [563, 230] on icon at bounding box center [565, 232] width 4 height 4
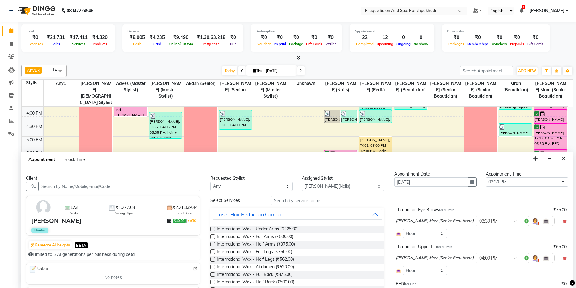
scroll to position [30, 0]
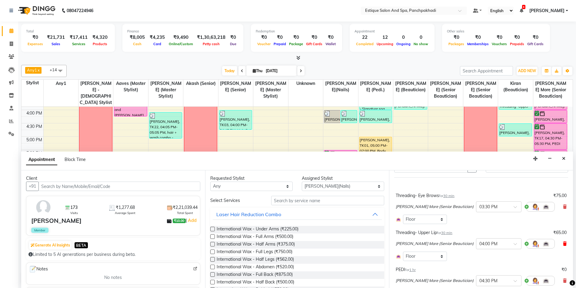
click at [563, 244] on icon at bounding box center [565, 244] width 4 height 4
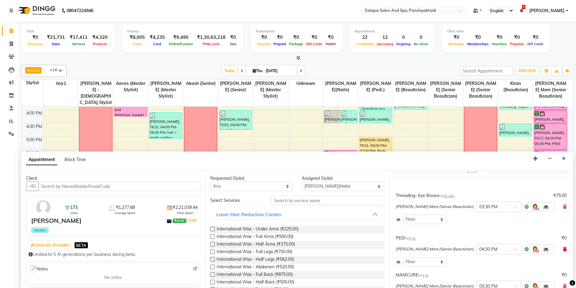
click at [563, 250] on icon at bounding box center [565, 249] width 4 height 4
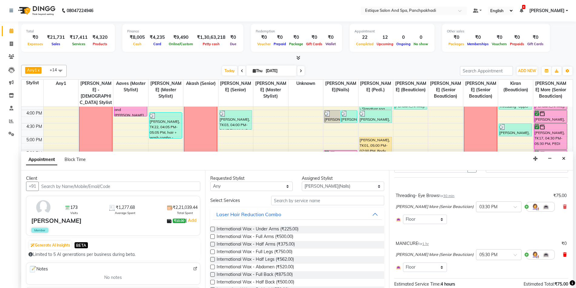
click at [563, 254] on icon at bounding box center [565, 255] width 4 height 4
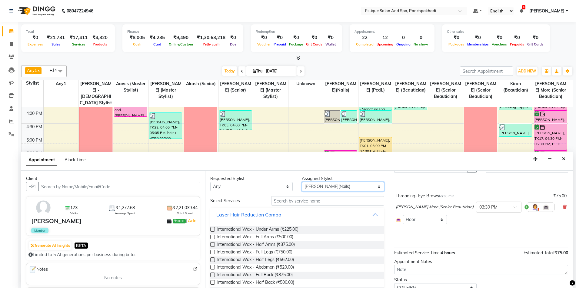
click at [337, 185] on select "Select [PERSON_NAME] (master stylist) [PERSON_NAME] (Senior) [PERSON_NAME]( Sen…" at bounding box center [343, 186] width 82 height 9
select select "15907"
click at [337, 185] on select "Select [PERSON_NAME] (master stylist) [PERSON_NAME] (Senior) [PERSON_NAME]( Sen…" at bounding box center [343, 186] width 82 height 9
click at [327, 204] on input "text" at bounding box center [327, 200] width 113 height 9
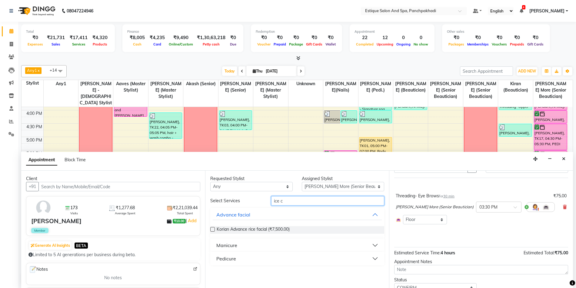
type input "ice c"
click at [237, 246] on button "Manicure" at bounding box center [297, 245] width 169 height 11
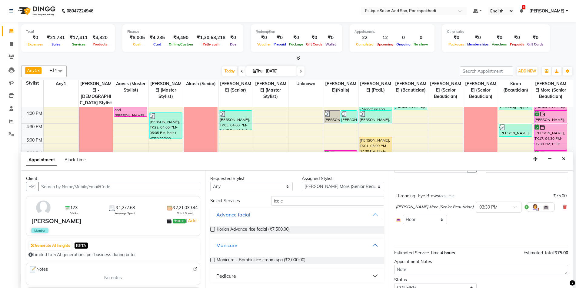
scroll to position [0, 0]
click at [213, 258] on label at bounding box center [212, 259] width 5 height 5
click at [213, 258] on input "checkbox" at bounding box center [212, 260] width 4 height 4
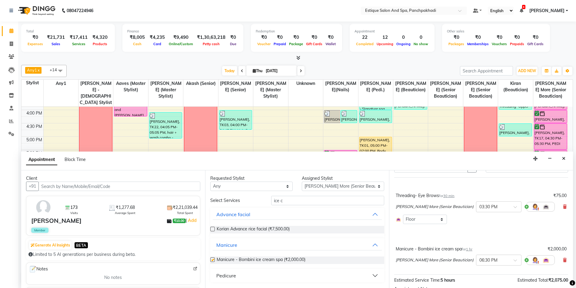
checkbox input "false"
click at [230, 276] on div "Pedicure" at bounding box center [226, 275] width 20 height 7
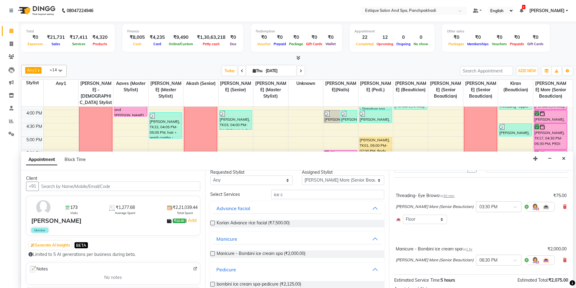
scroll to position [15, 0]
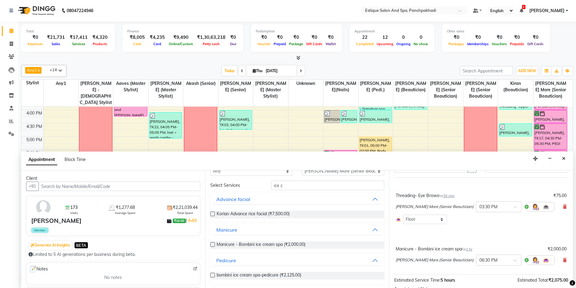
click at [213, 274] on label at bounding box center [212, 275] width 5 height 5
click at [213, 274] on input "checkbox" at bounding box center [212, 276] width 4 height 4
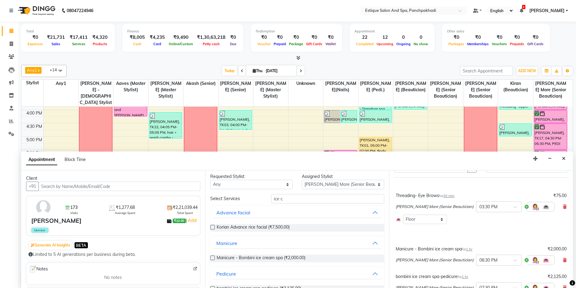
checkbox input "false"
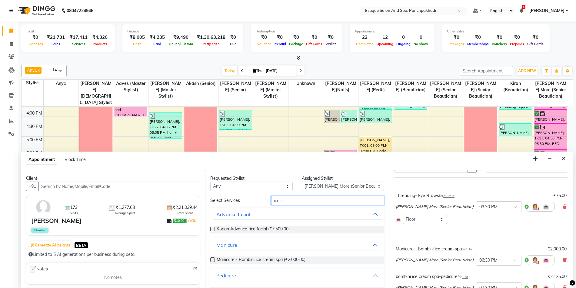
click at [286, 201] on input "ice c" at bounding box center [327, 200] width 113 height 9
type input "remo"
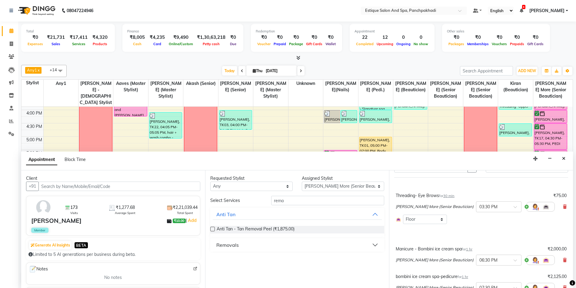
click at [226, 245] on div "Removals" at bounding box center [227, 244] width 22 height 7
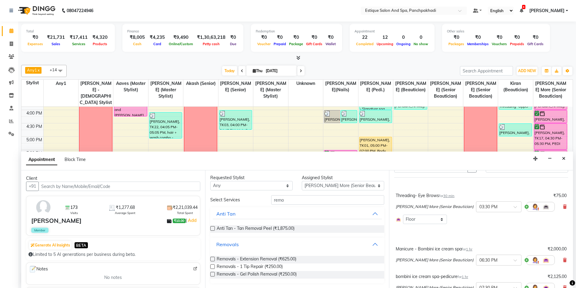
scroll to position [1, 0]
click at [211, 274] on label at bounding box center [212, 274] width 5 height 5
click at [211, 274] on input "checkbox" at bounding box center [212, 275] width 4 height 4
checkbox input "false"
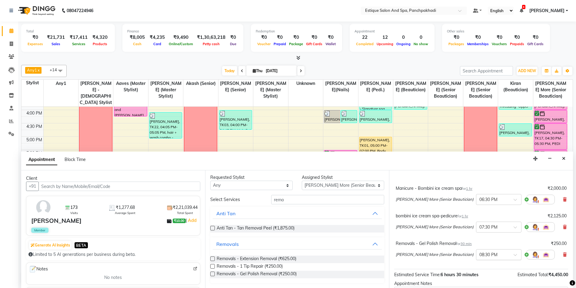
scroll to position [138, 0]
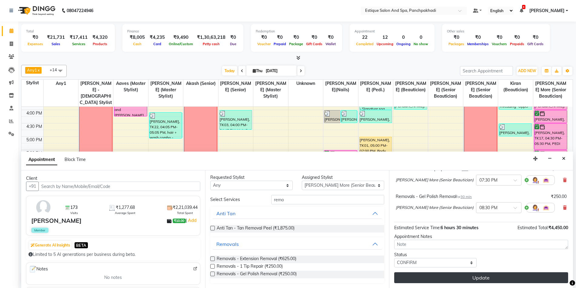
click at [449, 279] on button "Update" at bounding box center [481, 277] width 174 height 11
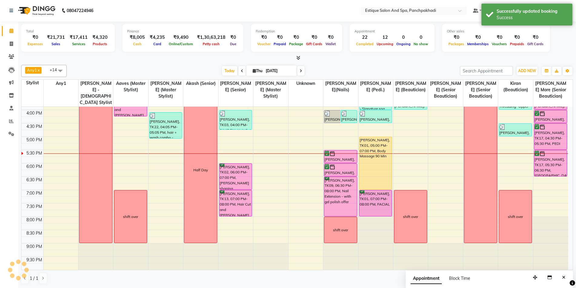
scroll to position [0, 0]
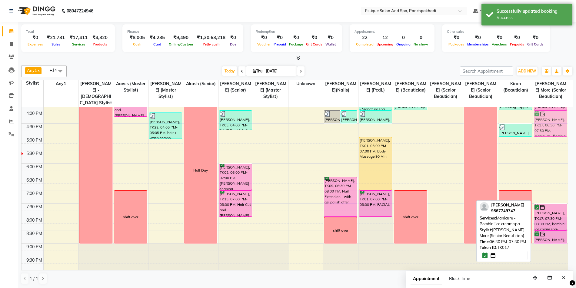
drag, startPoint x: 554, startPoint y: 192, endPoint x: 549, endPoint y: 128, distance: 64.5
click at [549, 128] on div "[PERSON_NAME], TK11, 12:45 PM-01:45 PM, Threading- Eye Brows,Threading- Upper L…" at bounding box center [551, 97] width 35 height 347
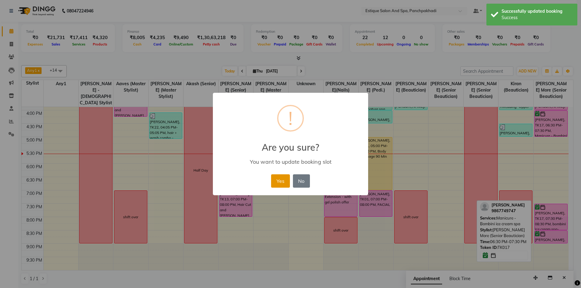
click at [281, 182] on button "Yes" at bounding box center [280, 180] width 18 height 13
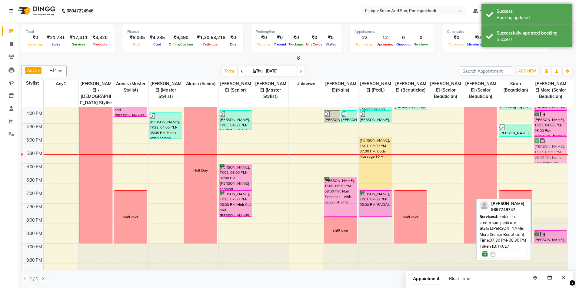
drag, startPoint x: 549, startPoint y: 216, endPoint x: 547, endPoint y: 149, distance: 66.7
click at [547, 149] on div "[PERSON_NAME], TK11, 12:45 PM-01:45 PM, Threading- Eye Brows,Threading- Upper L…" at bounding box center [551, 97] width 35 height 347
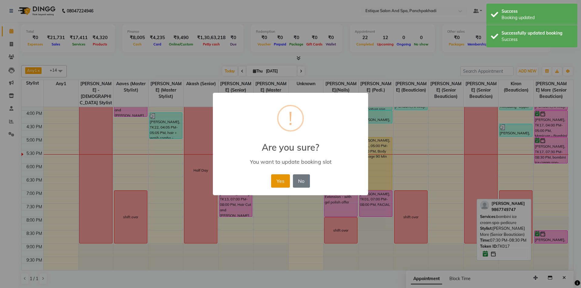
click at [278, 183] on button "Yes" at bounding box center [280, 180] width 18 height 13
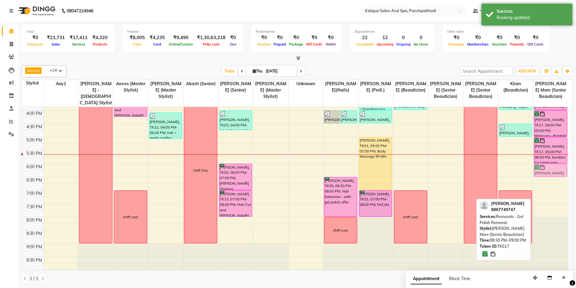
drag, startPoint x: 546, startPoint y: 237, endPoint x: 549, endPoint y: 168, distance: 68.3
click at [549, 168] on div "[PERSON_NAME], TK11, 12:45 PM-01:45 PM, Threading- Eye Brows,Threading- Upper L…" at bounding box center [551, 97] width 35 height 347
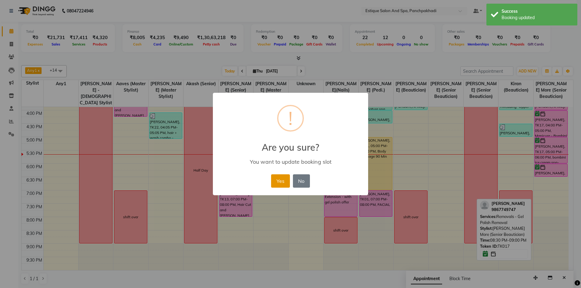
click at [280, 182] on button "Yes" at bounding box center [280, 180] width 18 height 13
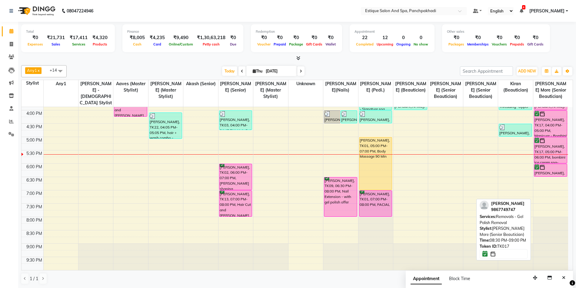
drag, startPoint x: 415, startPoint y: 70, endPoint x: 461, endPoint y: 99, distance: 54.9
click at [415, 70] on div "[DATE] [DATE]" at bounding box center [264, 71] width 388 height 9
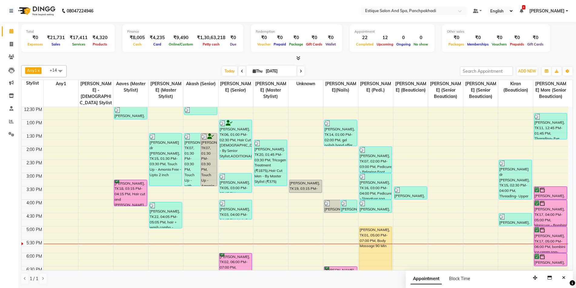
scroll to position [92, 0]
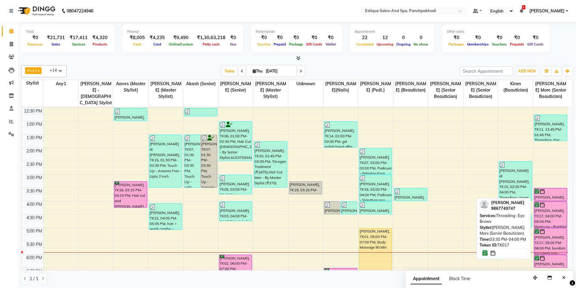
click at [544, 195] on div "[PERSON_NAME], TK17, 03:30 PM-04:00 PM, Threading- Eye Brows" at bounding box center [551, 194] width 33 height 12
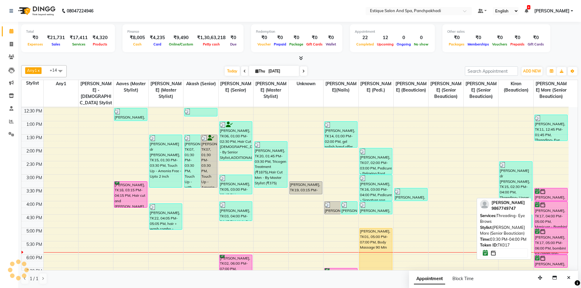
select select "6"
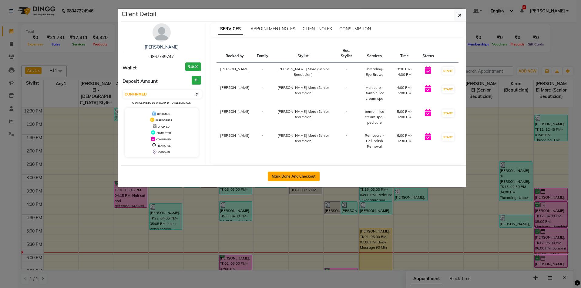
click at [300, 172] on button "Mark Done And Checkout" at bounding box center [294, 177] width 52 height 10
select select "service"
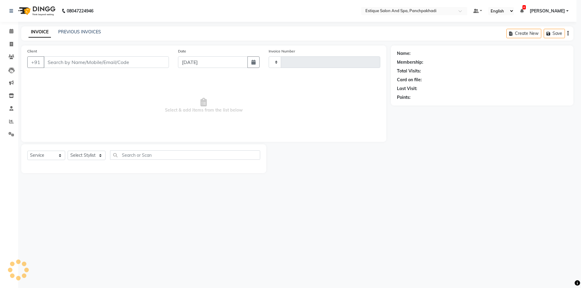
type input "4615"
select select "925"
type input "9867749747"
select select "15907"
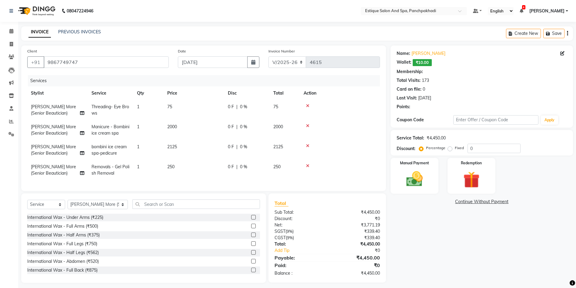
select select "1: Object"
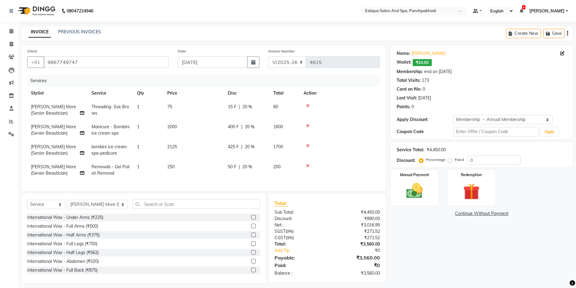
type input "20"
click at [252, 142] on td "425 F | 20 %" at bounding box center [246, 150] width 45 height 20
select select "15907"
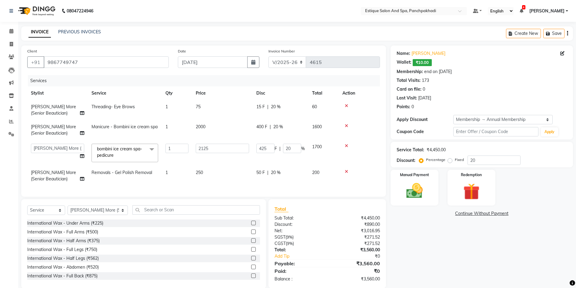
click at [283, 125] on span "20 %" at bounding box center [278, 127] width 10 height 6
select select "15907"
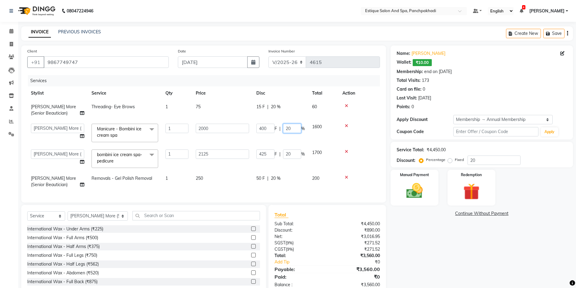
click at [291, 126] on input "20" at bounding box center [292, 128] width 18 height 9
type input "25"
click at [292, 155] on td "425 F | 20 %" at bounding box center [281, 159] width 56 height 26
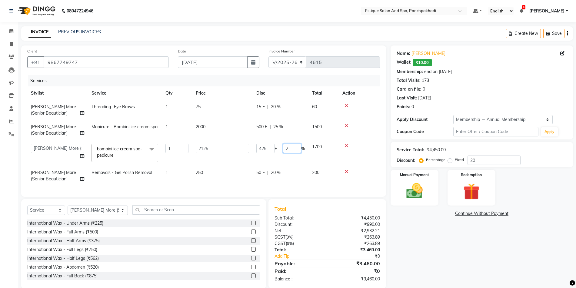
type input "25"
click at [293, 162] on tbody "[PERSON_NAME] More (Senior Beautician) Threading- Eye Brows 1 75 15 F | 20 % 60…" at bounding box center [203, 143] width 353 height 86
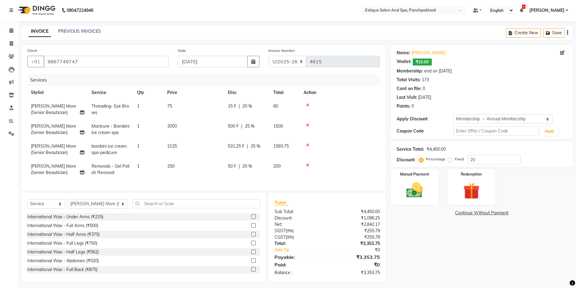
scroll to position [8, 0]
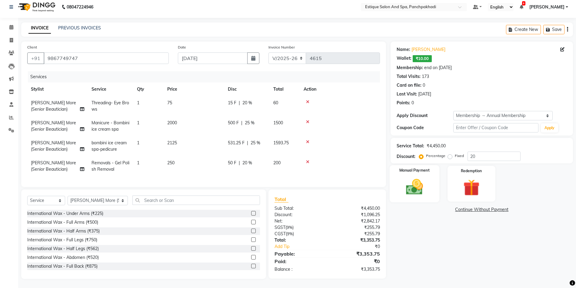
click at [418, 180] on img at bounding box center [415, 187] width 28 height 20
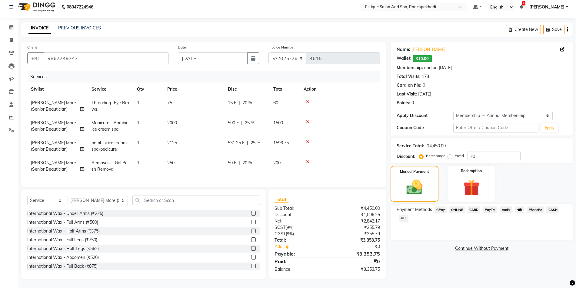
click at [555, 206] on span "CASH" at bounding box center [553, 209] width 13 height 7
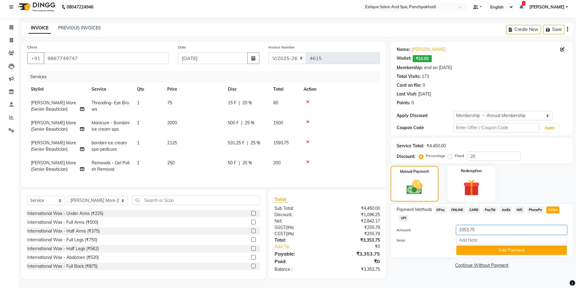
click at [484, 226] on input "3353.75" at bounding box center [512, 229] width 111 height 9
type input "2000"
click at [518, 246] on button "Add Payment" at bounding box center [512, 250] width 111 height 9
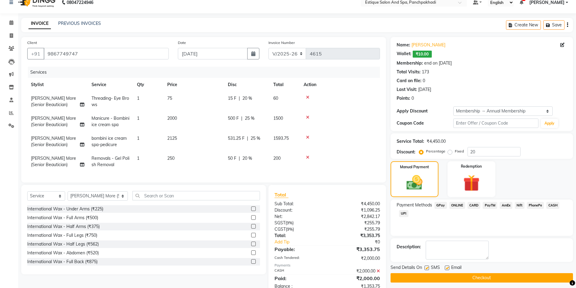
click at [437, 205] on span "GPay" at bounding box center [441, 205] width 12 height 7
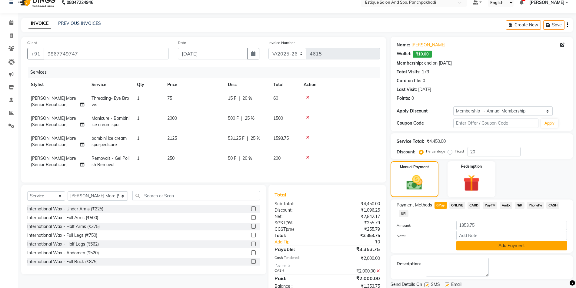
click at [500, 246] on button "Add Payment" at bounding box center [512, 245] width 111 height 9
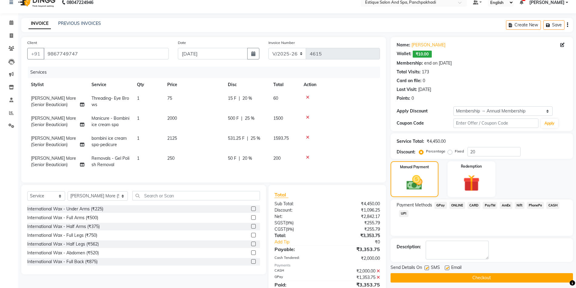
scroll to position [36, 0]
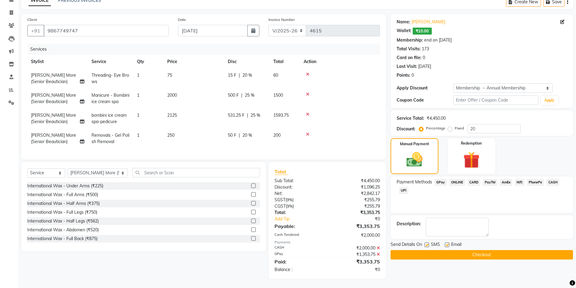
click at [478, 252] on button "Checkout" at bounding box center [482, 254] width 183 height 9
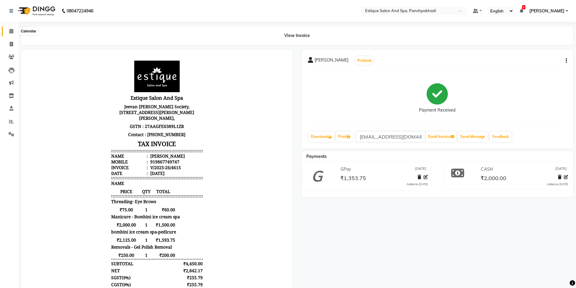
click at [10, 28] on span at bounding box center [11, 31] width 11 height 7
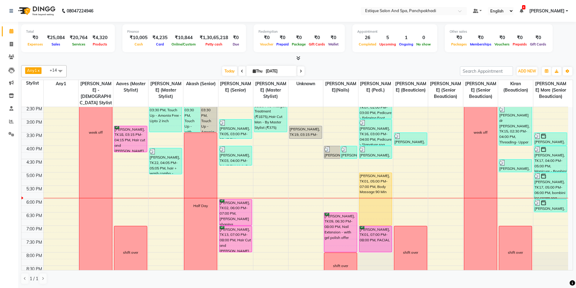
scroll to position [152, 0]
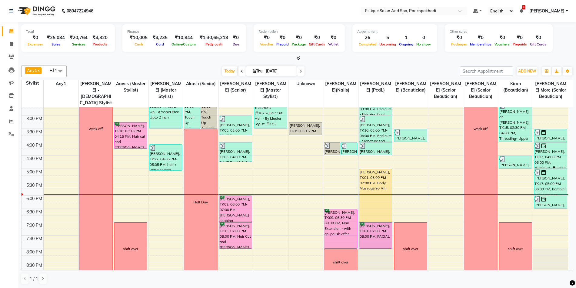
click at [300, 71] on icon at bounding box center [301, 71] width 2 height 4
type input "[DATE]"
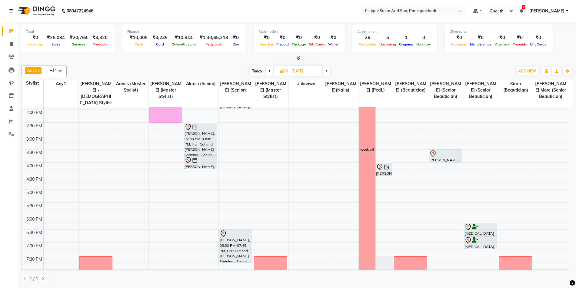
scroll to position [123, 0]
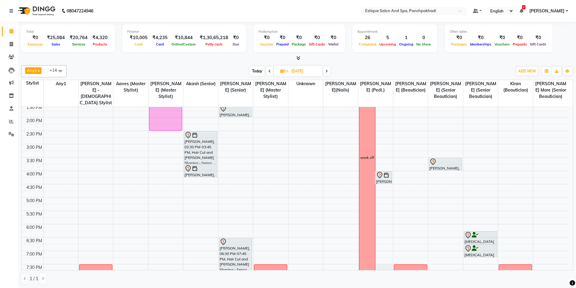
click at [471, 207] on div "9:00 AM 9:30 AM 10:00 AM 10:30 AM 11:00 AM 11:30 AM 12:00 PM 12:30 PM 1:00 PM 1…" at bounding box center [295, 157] width 547 height 347
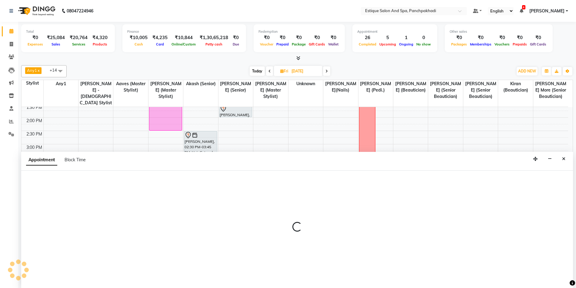
scroll to position [0, 0]
select select "15912"
select select "1035"
select select "tentative"
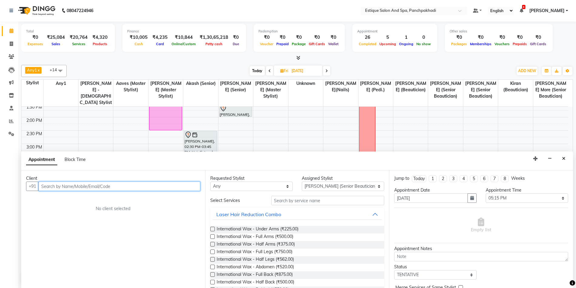
click at [88, 185] on input "text" at bounding box center [120, 186] width 162 height 9
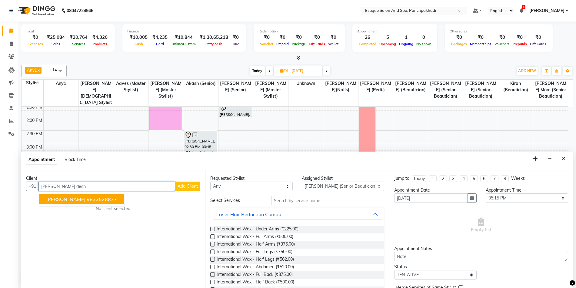
click at [97, 198] on ngb-highlight "9833528877" at bounding box center [102, 199] width 30 height 6
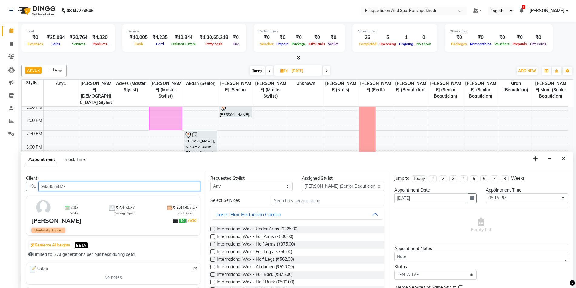
type input "9833528877"
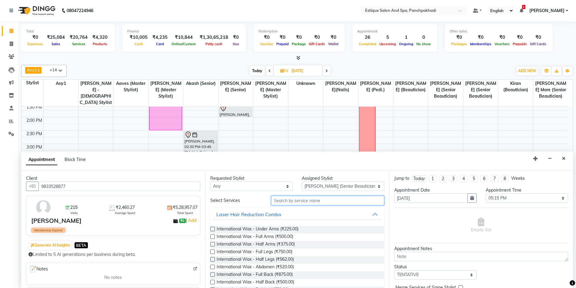
click at [325, 201] on input "text" at bounding box center [327, 200] width 113 height 9
type input "facial"
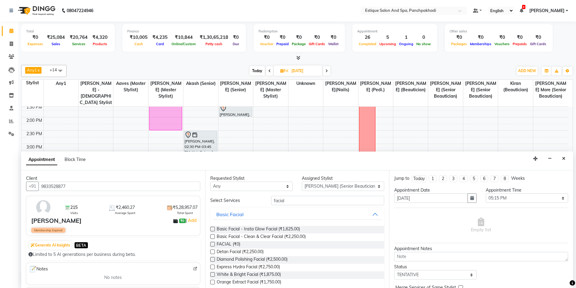
click at [212, 245] on label at bounding box center [212, 244] width 5 height 5
click at [212, 245] on input "checkbox" at bounding box center [212, 245] width 4 height 4
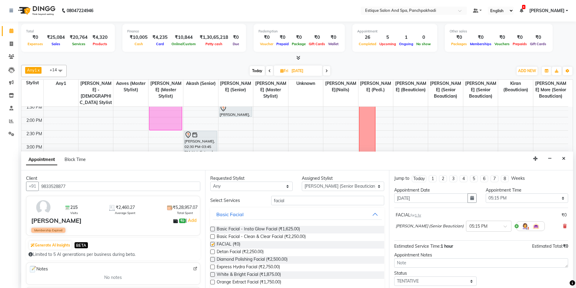
checkbox input "false"
click at [225, 188] on select "Any [PERSON_NAME] (master stylist) [PERSON_NAME] (Senior) [PERSON_NAME]( Senior…" at bounding box center [251, 186] width 82 height 9
select select "15912"
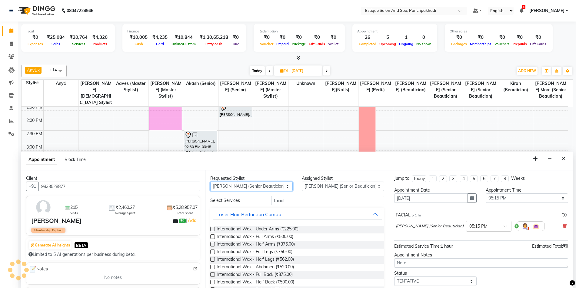
click at [225, 188] on select "Any [PERSON_NAME] (master stylist) [PERSON_NAME] (Senior) [PERSON_NAME]( Senior…" at bounding box center [251, 186] width 82 height 9
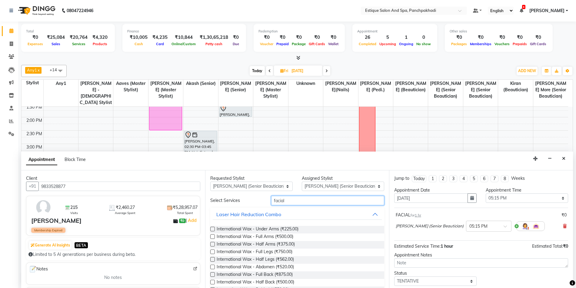
click at [302, 200] on input "facial" at bounding box center [327, 200] width 113 height 9
click at [310, 187] on select "Select [PERSON_NAME] (master stylist) [PERSON_NAME] (Senior) [PERSON_NAME]( Sen…" at bounding box center [343, 186] width 82 height 9
select select "15907"
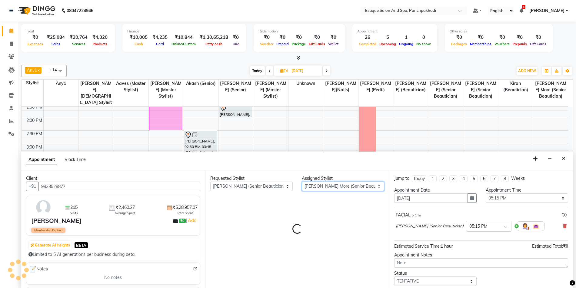
click at [310, 187] on select "Select [PERSON_NAME] (master stylist) [PERSON_NAME] (Senior) [PERSON_NAME]( Sen…" at bounding box center [343, 186] width 82 height 9
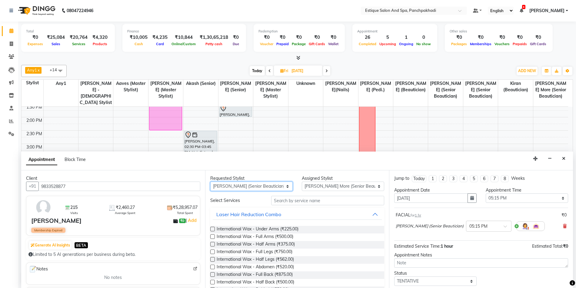
click at [255, 188] on select "Any [PERSON_NAME] (master stylist) [PERSON_NAME] (Senior) [PERSON_NAME]( Senior…" at bounding box center [251, 186] width 82 height 9
select select "15907"
click at [255, 188] on select "Any [PERSON_NAME] (master stylist) [PERSON_NAME] (Senior) [PERSON_NAME]( Senior…" at bounding box center [251, 186] width 82 height 9
click at [285, 198] on input "text" at bounding box center [327, 200] width 113 height 9
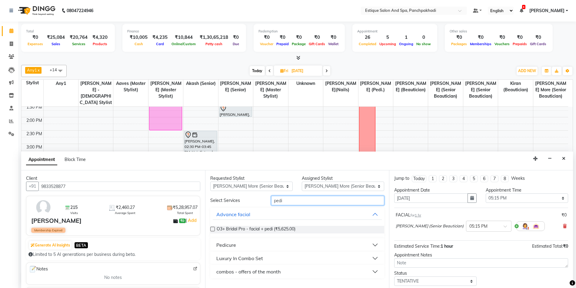
type input "pedi"
click at [233, 242] on div "Pedicure" at bounding box center [226, 244] width 20 height 7
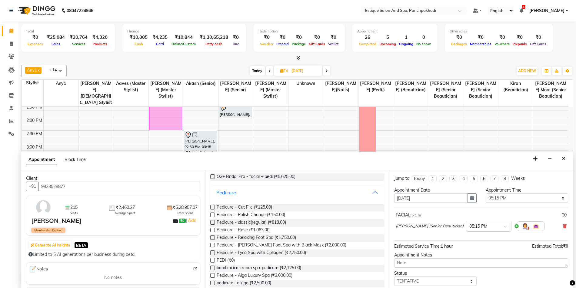
scroll to position [61, 0]
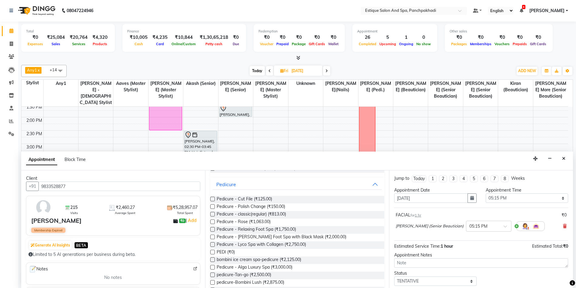
click at [213, 252] on label at bounding box center [212, 252] width 5 height 5
click at [213, 252] on input "checkbox" at bounding box center [212, 253] width 4 height 4
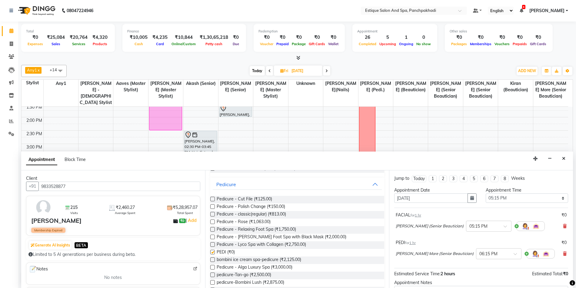
checkbox input "false"
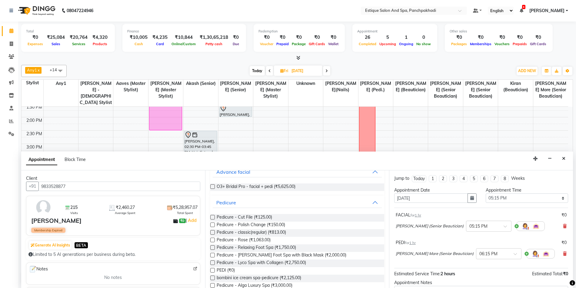
scroll to position [0, 0]
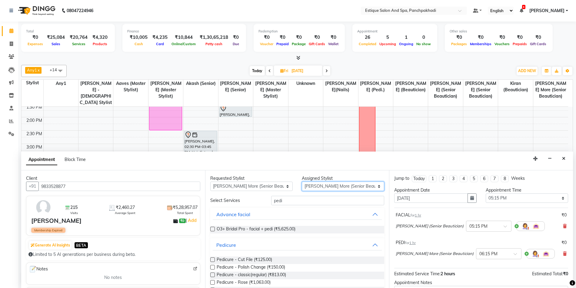
click at [314, 185] on select "Select [PERSON_NAME] (master stylist) [PERSON_NAME] (Senior) [PERSON_NAME]( Sen…" at bounding box center [343, 186] width 82 height 9
select select "15909"
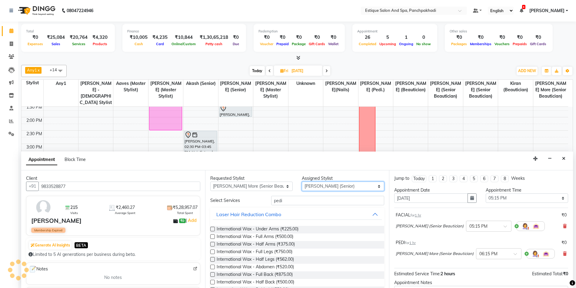
click at [314, 185] on select "Select [PERSON_NAME] (master stylist) [PERSON_NAME] (Senior) [PERSON_NAME]( Sen…" at bounding box center [343, 186] width 82 height 9
click at [250, 189] on select "Any [PERSON_NAME] (master stylist) [PERSON_NAME] (Senior) [PERSON_NAME]( Senior…" at bounding box center [251, 186] width 82 height 9
select select "15909"
click at [250, 189] on select "Any [PERSON_NAME] (master stylist) [PERSON_NAME] (Senior) [PERSON_NAME]( Senior…" at bounding box center [251, 186] width 82 height 9
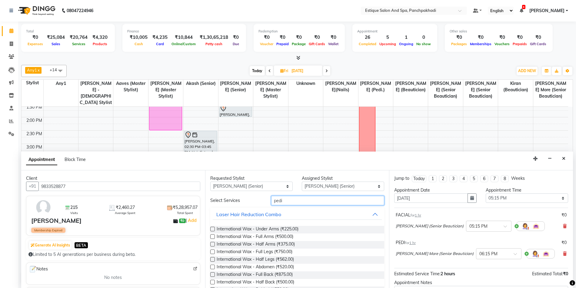
click at [298, 200] on input "pedi" at bounding box center [327, 200] width 113 height 9
click at [298, 201] on input "pedi" at bounding box center [327, 200] width 113 height 9
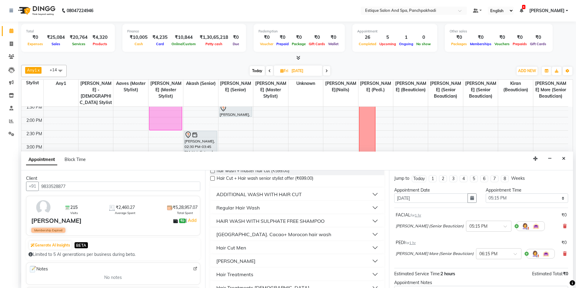
scroll to position [61, 0]
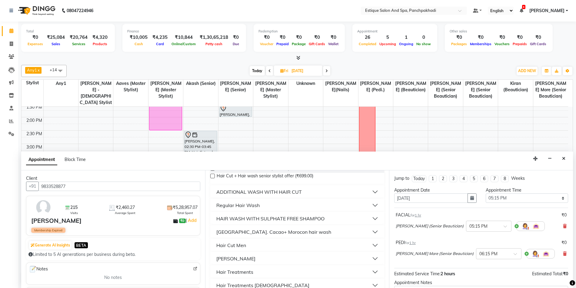
type input "wash"
click at [227, 210] on button "Regular Hair Wash" at bounding box center [297, 205] width 169 height 11
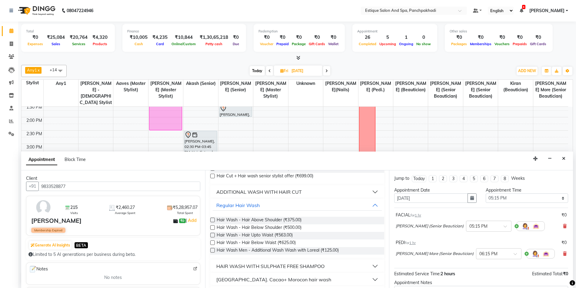
click at [213, 235] on label at bounding box center [212, 235] width 5 height 5
click at [213, 235] on input "checkbox" at bounding box center [212, 236] width 4 height 4
checkbox input "false"
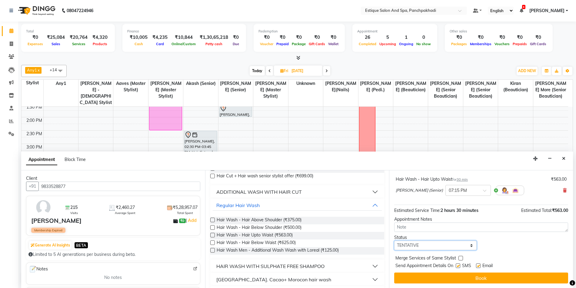
click at [431, 247] on select "Select TENTATIVE CONFIRM UPCOMING" at bounding box center [435, 245] width 82 height 9
select select "confirm booking"
click at [394, 241] on select "Select TENTATIVE CONFIRM UPCOMING" at bounding box center [435, 245] width 82 height 9
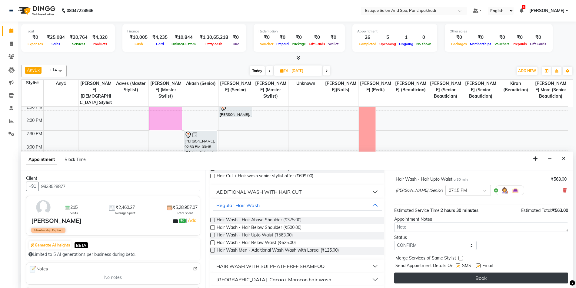
click at [433, 277] on button "Book" at bounding box center [481, 278] width 174 height 11
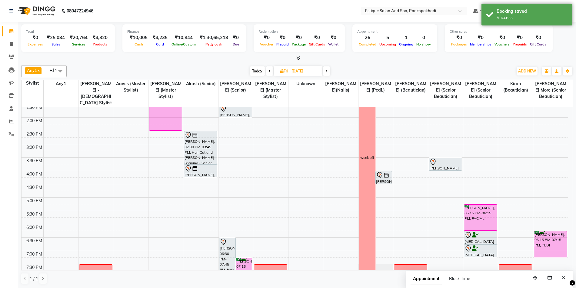
scroll to position [183, 0]
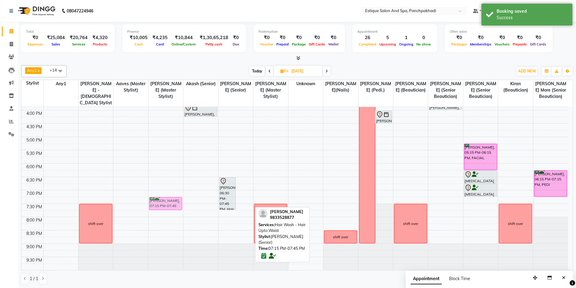
drag, startPoint x: 245, startPoint y: 202, endPoint x: 157, endPoint y: 200, distance: 87.9
click at [157, 200] on tr "shift over [PERSON_NAME], 11:30 AM-12:30 PM, Keratin - For Men [PERSON_NAME], 1…" at bounding box center [295, 97] width 547 height 347
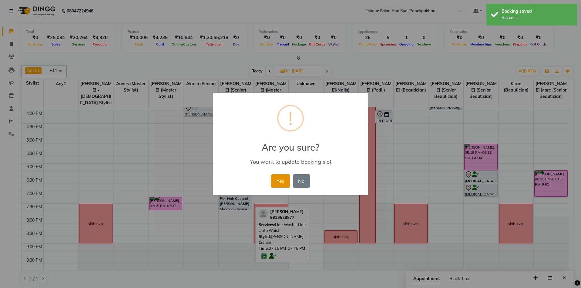
click at [279, 182] on button "Yes" at bounding box center [280, 180] width 18 height 13
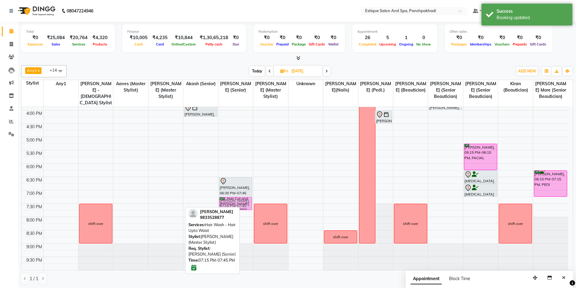
drag, startPoint x: 172, startPoint y: 203, endPoint x: 238, endPoint y: 203, distance: 66.1
click at [238, 203] on tr "shift over [PERSON_NAME], 11:30 AM-12:30 PM, Keratin - For Men [PERSON_NAME], 1…" at bounding box center [295, 97] width 547 height 347
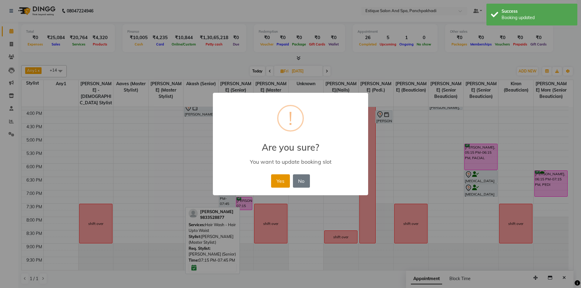
click at [284, 184] on button "Yes" at bounding box center [280, 180] width 18 height 13
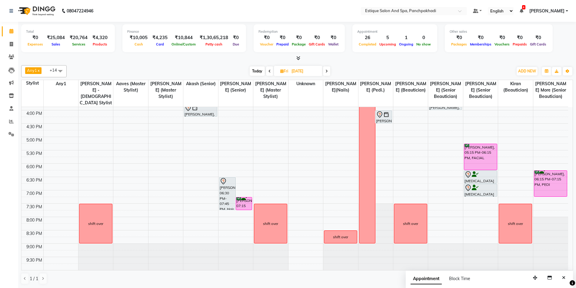
click at [259, 70] on span "Today" at bounding box center [257, 70] width 15 height 9
type input "[DATE]"
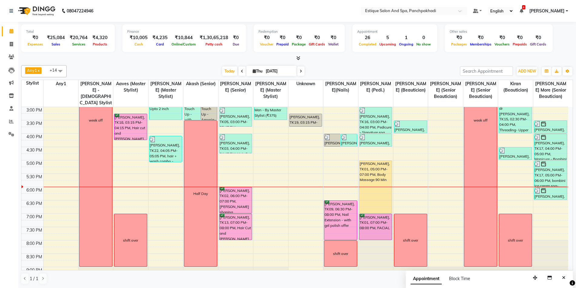
scroll to position [153, 0]
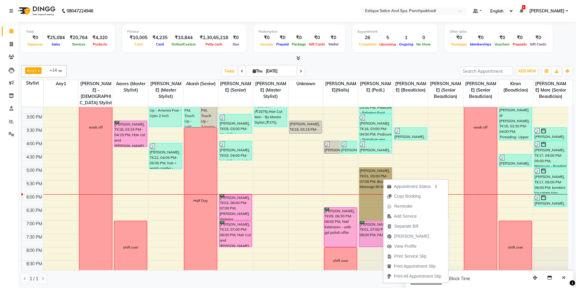
click at [371, 179] on link "[PERSON_NAME], TK01, 05:00 PM-07:00 PM, Body Massage 90 Min" at bounding box center [375, 193] width 33 height 53
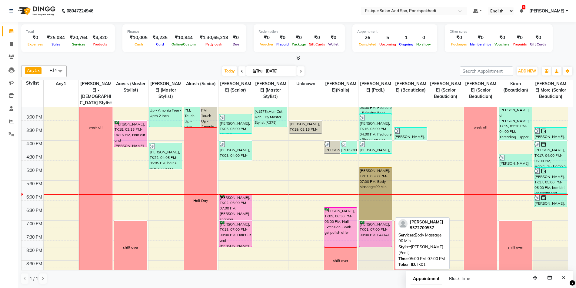
click at [371, 179] on link "[PERSON_NAME], TK01, 05:00 PM-07:00 PM, Body Massage 90 Min" at bounding box center [375, 193] width 33 height 53
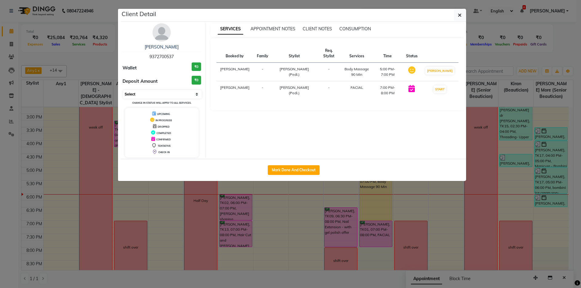
click at [149, 95] on select "Select IN SERVICE CONFIRMED TENTATIVE CHECK IN MARK DONE DROPPED UPCOMING" at bounding box center [162, 94] width 79 height 8
select select "6"
click at [123, 90] on select "Select IN SERVICE CONFIRMED TENTATIVE CHECK IN MARK DONE DROPPED UPCOMING" at bounding box center [162, 94] width 79 height 8
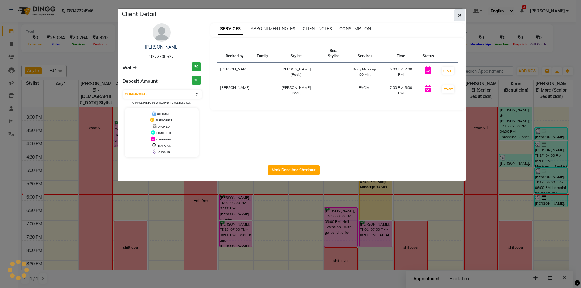
click at [461, 15] on icon "button" at bounding box center [460, 15] width 4 height 5
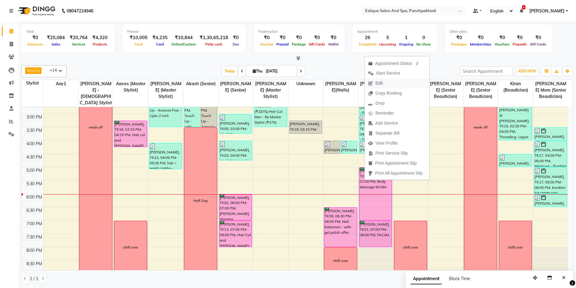
click at [379, 85] on span "Edit" at bounding box center [379, 83] width 7 height 6
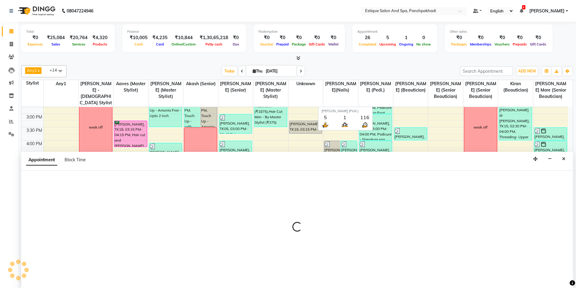
scroll to position [0, 0]
select select "confirm booking"
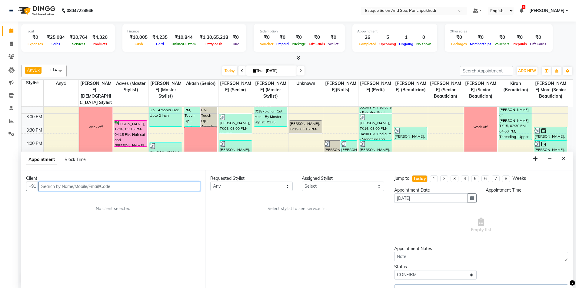
select select "15914"
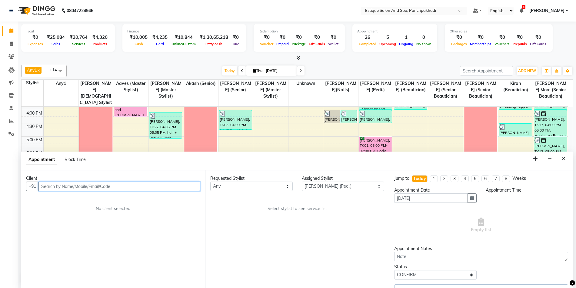
select select "1020"
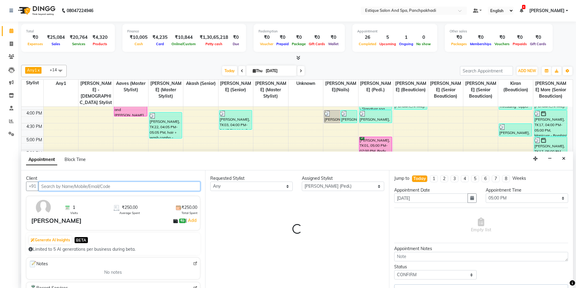
select select "1374"
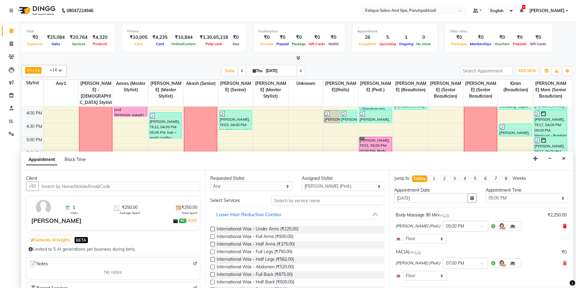
click at [563, 224] on icon at bounding box center [565, 226] width 4 height 4
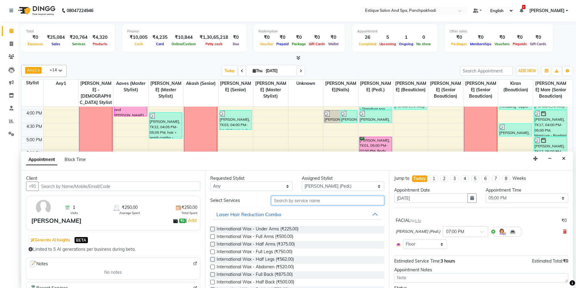
click at [300, 200] on input "text" at bounding box center [327, 200] width 113 height 9
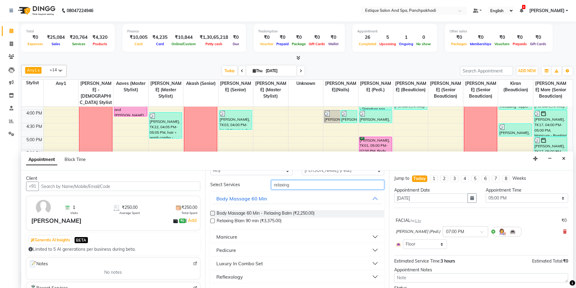
scroll to position [29, 0]
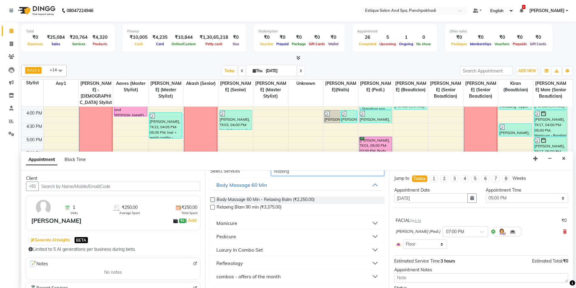
type input "relaxing"
click at [212, 199] on label at bounding box center [212, 199] width 5 height 5
click at [212, 199] on input "checkbox" at bounding box center [212, 200] width 4 height 4
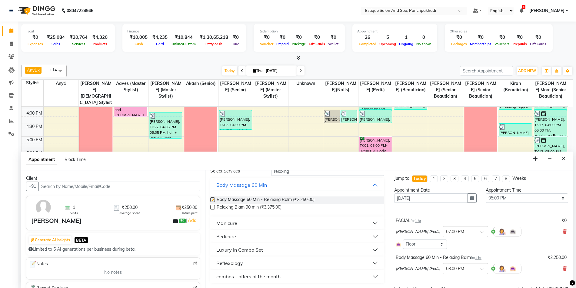
checkbox input "false"
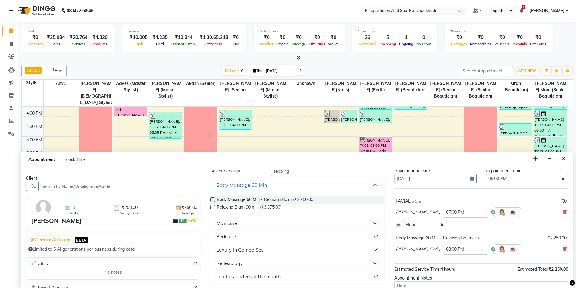
scroll to position [30, 0]
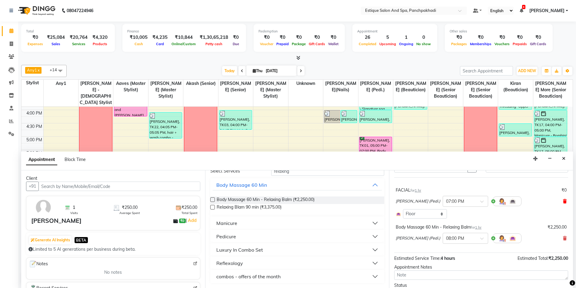
click at [563, 201] on icon at bounding box center [565, 201] width 4 height 4
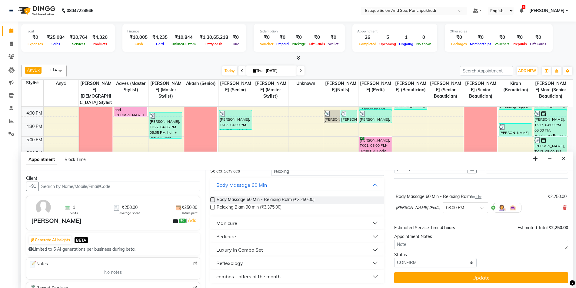
scroll to position [0, 0]
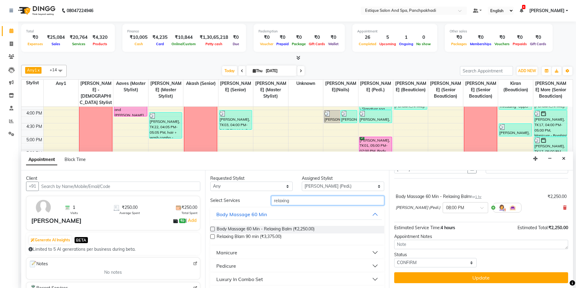
click at [297, 201] on input "relaxing" at bounding box center [327, 200] width 113 height 9
click at [285, 201] on input "lyco" at bounding box center [327, 200] width 113 height 9
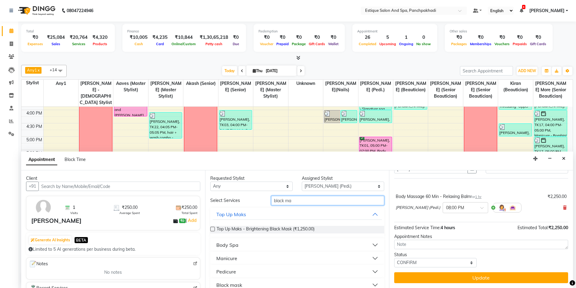
type input "black ma"
click at [234, 284] on div "Black mask" at bounding box center [229, 284] width 26 height 7
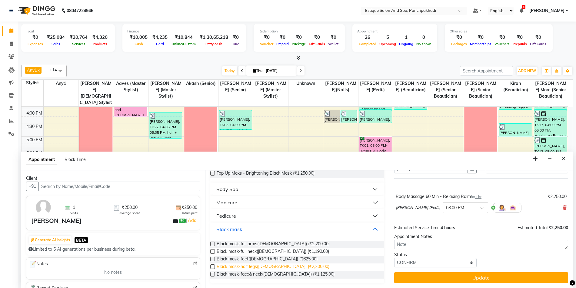
scroll to position [56, 0]
click at [210, 273] on label at bounding box center [212, 274] width 5 height 5
click at [210, 273] on input "checkbox" at bounding box center [212, 275] width 4 height 4
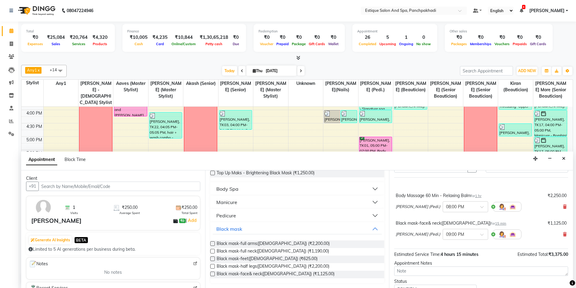
checkbox input "false"
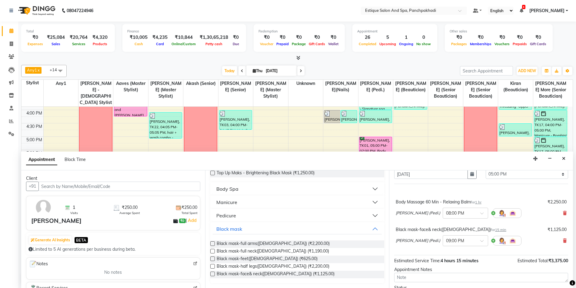
scroll to position [57, 0]
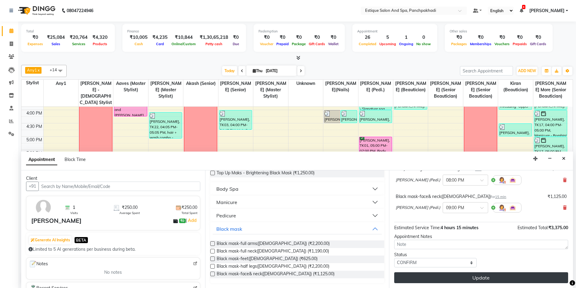
click at [442, 281] on button "Update" at bounding box center [481, 277] width 174 height 11
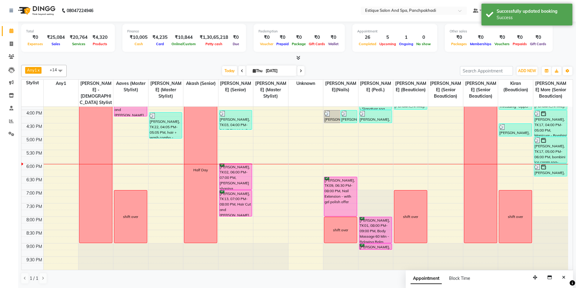
scroll to position [0, 0]
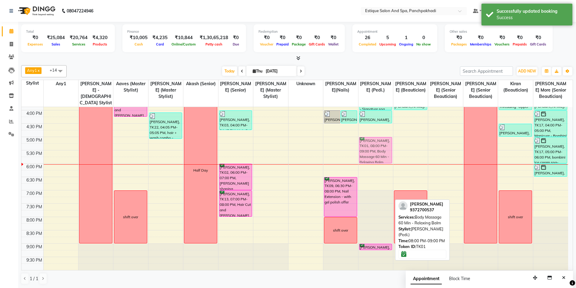
drag, startPoint x: 368, startPoint y: 229, endPoint x: 367, endPoint y: 152, distance: 77.0
click at [367, 152] on div "[PERSON_NAME], TK04, 11:15 AM-11:45 AM, Pedicure - classic(regular) [PERSON_NAM…" at bounding box center [376, 97] width 35 height 347
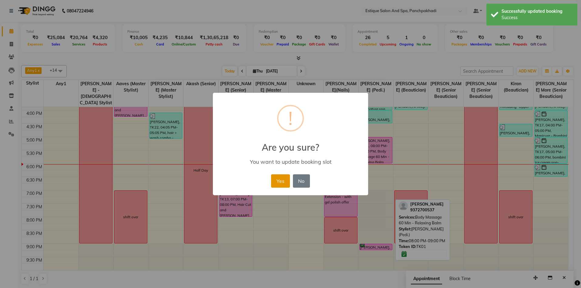
click at [281, 184] on button "Yes" at bounding box center [280, 180] width 18 height 13
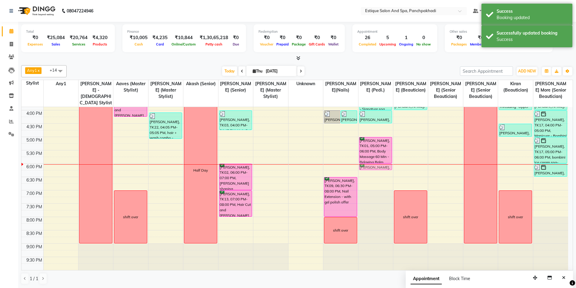
drag, startPoint x: 372, startPoint y: 246, endPoint x: 373, endPoint y: 166, distance: 79.7
click at [373, 166] on div "[PERSON_NAME], TK04, 11:15 AM-11:45 AM, Pedicure - classic(regular) [PERSON_NAM…" at bounding box center [376, 97] width 35 height 347
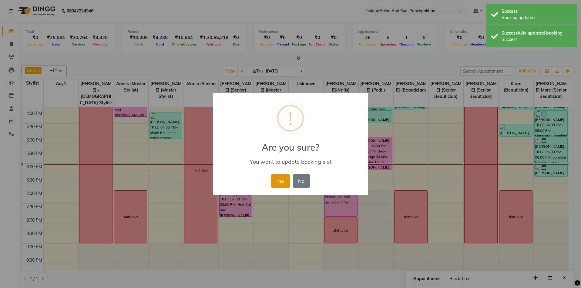
click at [276, 182] on button "Yes" at bounding box center [280, 180] width 18 height 13
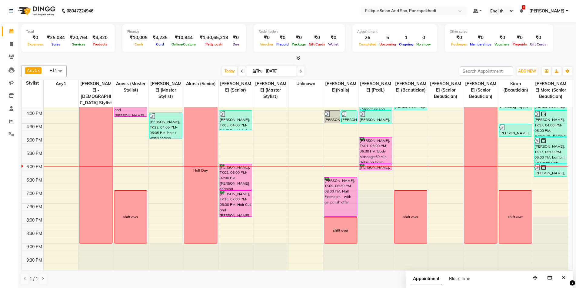
click at [173, 67] on div "[DATE] [DATE]" at bounding box center [264, 71] width 388 height 9
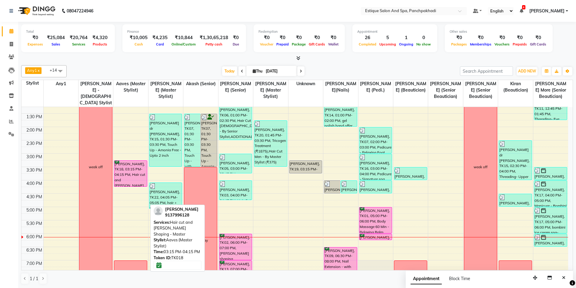
scroll to position [92, 0]
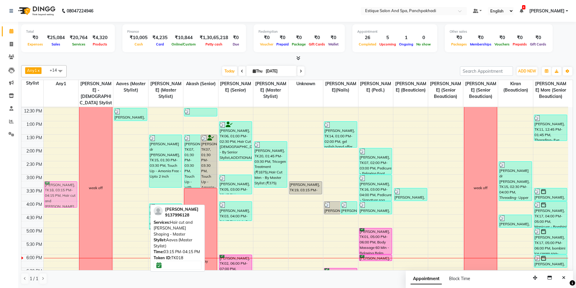
drag, startPoint x: 136, startPoint y: 192, endPoint x: 74, endPoint y: 192, distance: 61.9
click at [74, 192] on tr "[PERSON_NAME], TK18, 03:15 PM-04:15 PM, Hair cut and [PERSON_NAME] Shaping - Ma…" at bounding box center [295, 188] width 547 height 347
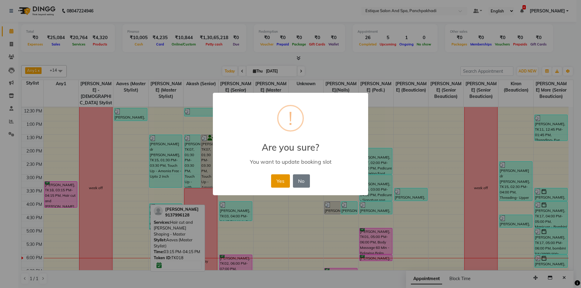
click at [284, 176] on button "Yes" at bounding box center [280, 180] width 18 height 13
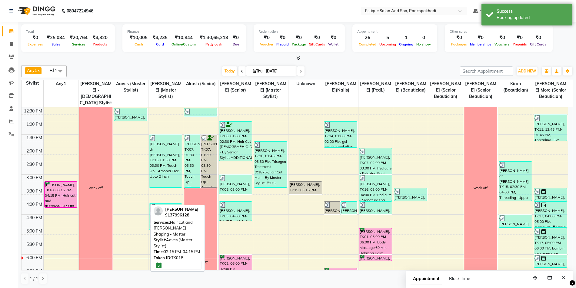
click at [302, 72] on span at bounding box center [300, 70] width 7 height 9
type input "[DATE]"
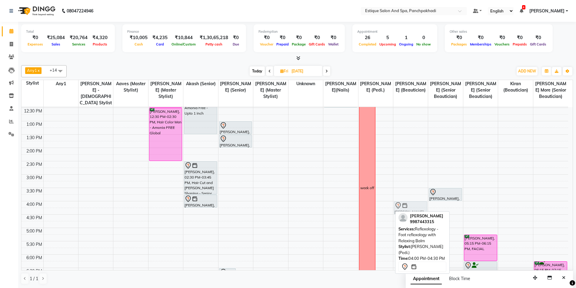
drag, startPoint x: 389, startPoint y: 206, endPoint x: 399, endPoint y: 206, distance: 10.0
click at [402, 206] on tr "shift over [PERSON_NAME], 11:30 AM-12:30 PM, Keratin - For Men [PERSON_NAME], 1…" at bounding box center [295, 188] width 547 height 347
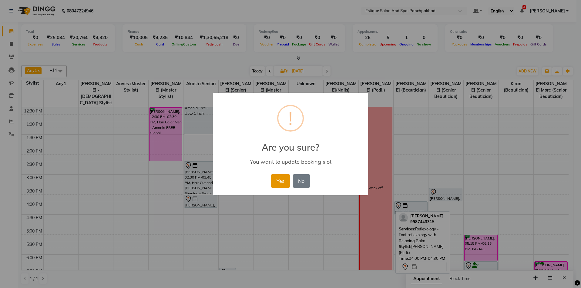
click at [278, 181] on button "Yes" at bounding box center [280, 180] width 18 height 13
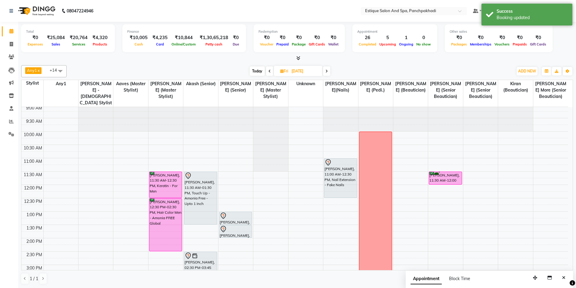
scroll to position [2, 0]
click at [191, 176] on icon at bounding box center [188, 176] width 5 height 6
click at [191, 178] on icon at bounding box center [188, 176] width 7 height 7
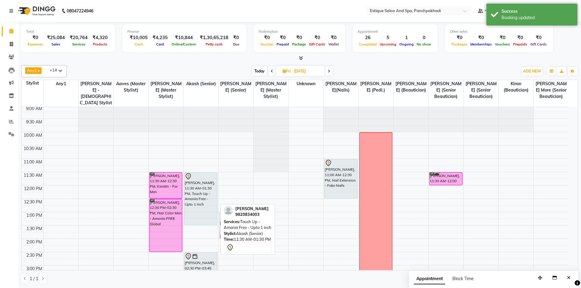
select select "7"
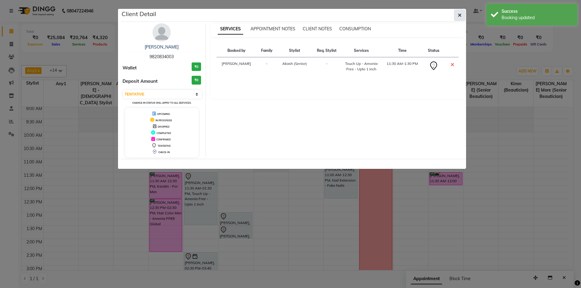
click at [461, 15] on icon "button" at bounding box center [460, 15] width 4 height 5
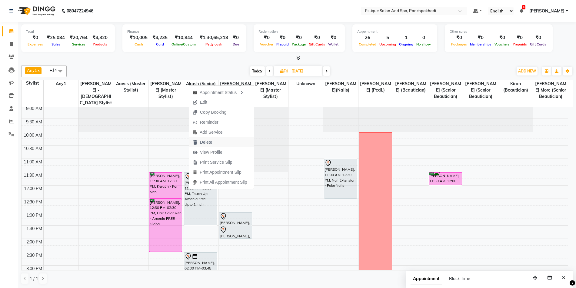
click at [207, 143] on span "Delete" at bounding box center [206, 142] width 12 height 6
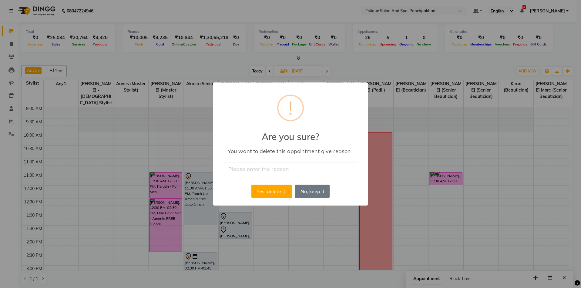
click at [237, 169] on input "text" at bounding box center [290, 169] width 133 height 14
type input "na"
click at [269, 194] on button "Yes, delete it!" at bounding box center [271, 191] width 41 height 13
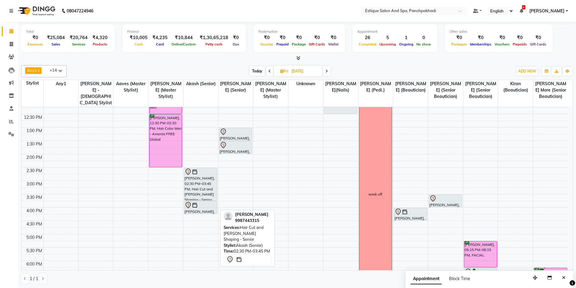
scroll to position [123, 0]
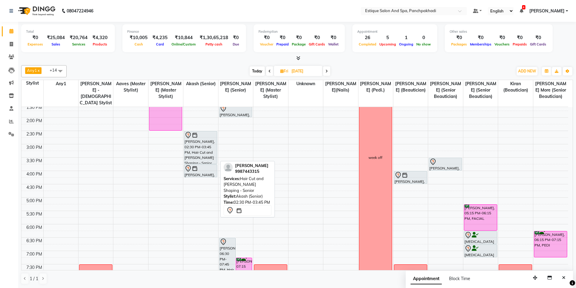
click at [201, 136] on div at bounding box center [201, 135] width 32 height 7
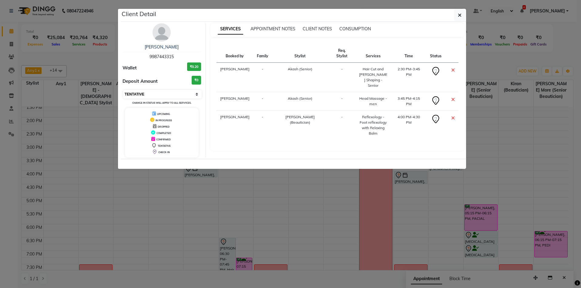
click at [154, 94] on select "Select CONFIRMED TENTATIVE" at bounding box center [162, 94] width 79 height 8
select select "6"
click at [123, 90] on select "Select CONFIRMED TENTATIVE" at bounding box center [162, 94] width 79 height 8
click at [460, 15] on icon "button" at bounding box center [460, 15] width 4 height 5
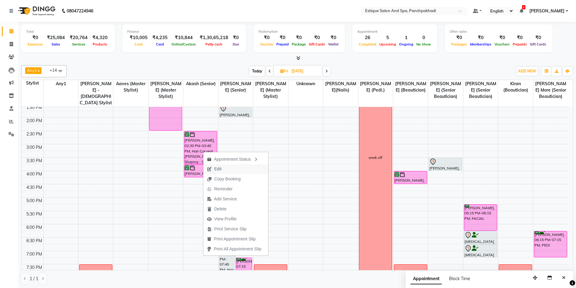
click at [216, 171] on span "Edit" at bounding box center [217, 169] width 7 height 6
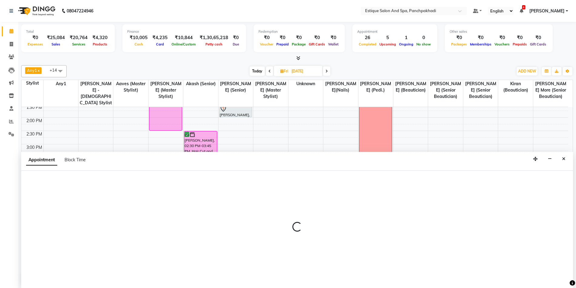
scroll to position [0, 0]
select select "tentative"
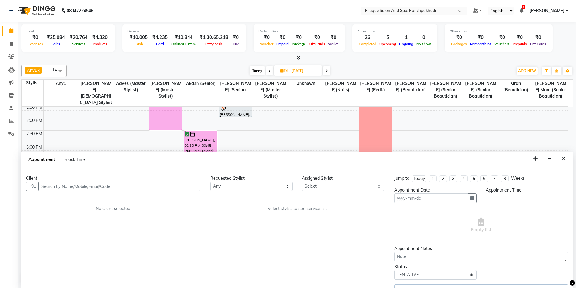
type input "[DATE]"
select select "78185"
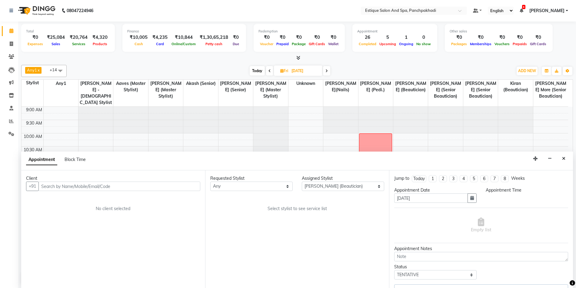
select select "confirm booking"
select select "870"
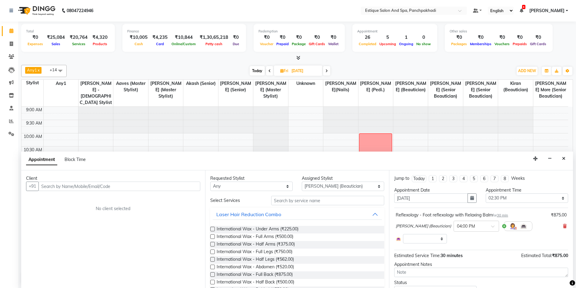
scroll to position [183, 0]
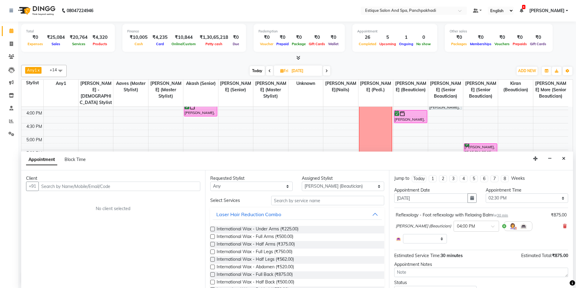
select select "1374"
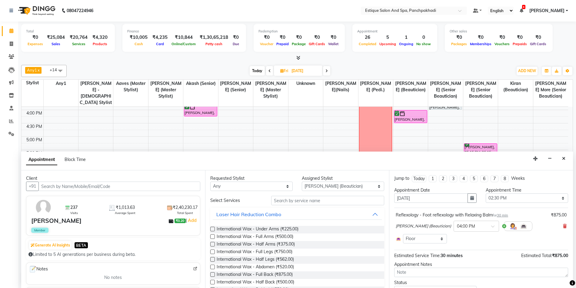
select select "1374"
click at [563, 226] on icon at bounding box center [565, 226] width 4 height 4
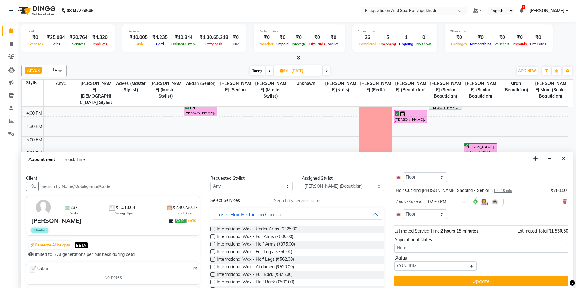
scroll to position [70, 0]
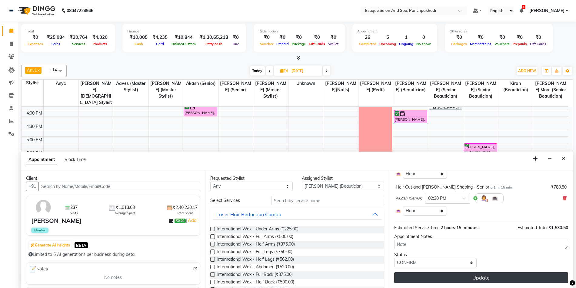
click at [424, 280] on button "Update" at bounding box center [481, 277] width 174 height 11
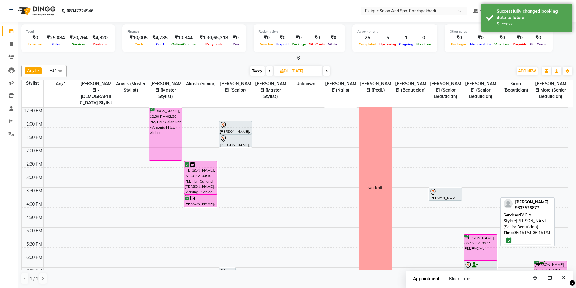
scroll to position [92, 0]
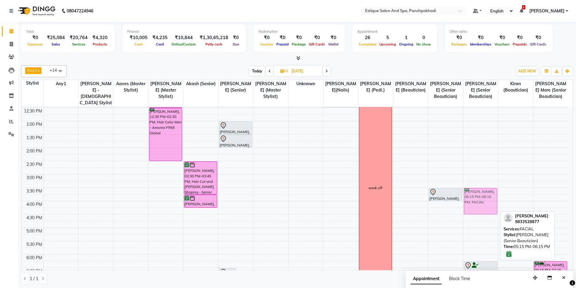
drag, startPoint x: 476, startPoint y: 247, endPoint x: 472, endPoint y: 198, distance: 49.6
click at [472, 198] on div "[PERSON_NAME], 05:15 PM-06:15 PM, FACIAL [MEDICAL_DATA] more, 06:15 PM-06:45 PM…" at bounding box center [481, 188] width 35 height 347
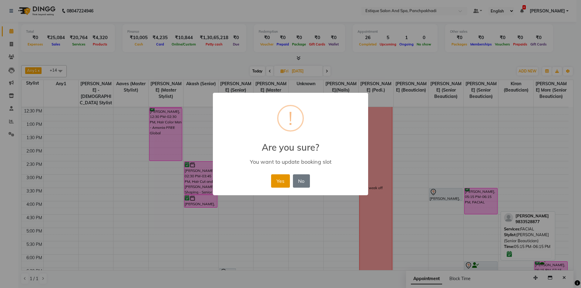
click at [277, 178] on button "Yes" at bounding box center [280, 180] width 18 height 13
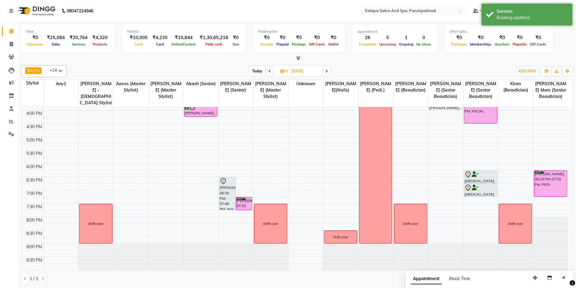
scroll to position [123, 0]
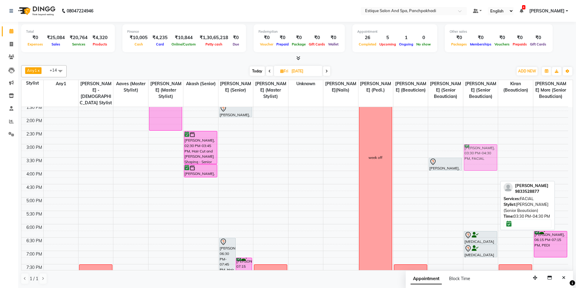
drag, startPoint x: 481, startPoint y: 163, endPoint x: 482, endPoint y: 150, distance: 12.8
click at [482, 150] on div "[PERSON_NAME], 03:30 PM-04:30 PM, FACIAL [MEDICAL_DATA] more, 06:15 PM-06:45 PM…" at bounding box center [481, 157] width 35 height 347
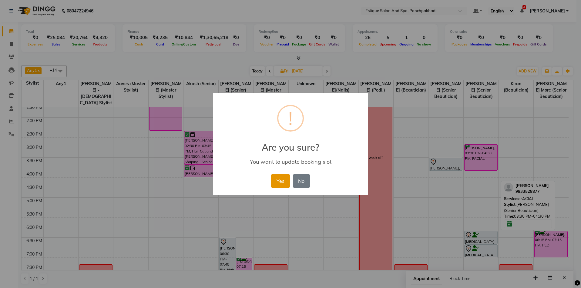
click at [275, 180] on button "Yes" at bounding box center [280, 180] width 18 height 13
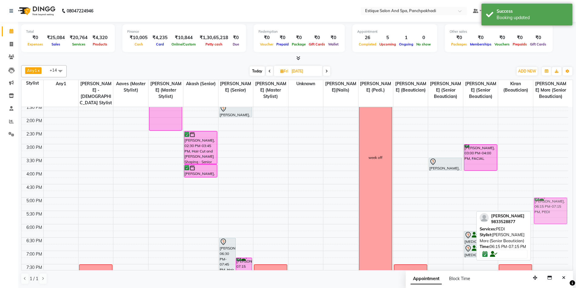
drag, startPoint x: 548, startPoint y: 238, endPoint x: 549, endPoint y: 205, distance: 33.7
click at [549, 205] on div "[PERSON_NAME], 06:15 PM-07:15 PM, [PERSON_NAME], 06:15 PM-07:15 PM, PEDI" at bounding box center [551, 157] width 35 height 347
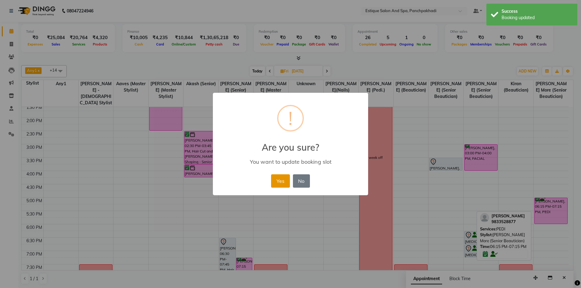
click at [276, 181] on button "Yes" at bounding box center [280, 180] width 18 height 13
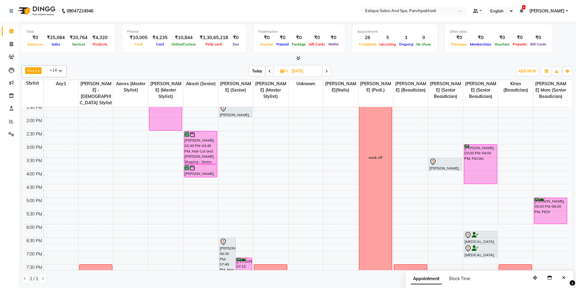
drag, startPoint x: 478, startPoint y: 170, endPoint x: 479, endPoint y: 183, distance: 12.3
click at [479, 183] on div "[PERSON_NAME], 03:00 PM-04:00 PM, FACIAL [MEDICAL_DATA] more, 06:15 PM-06:45 PM…" at bounding box center [481, 157] width 35 height 347
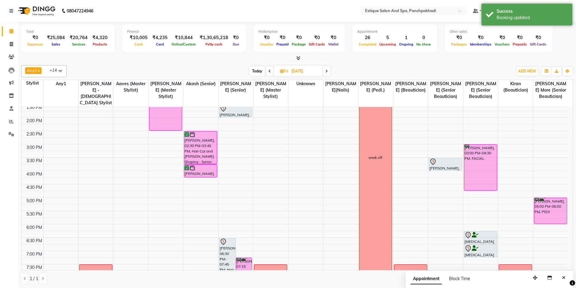
drag, startPoint x: 479, startPoint y: 183, endPoint x: 479, endPoint y: 189, distance: 5.2
click at [479, 189] on div "[PERSON_NAME], 03:00 PM-04:30 PM, FACIAL [MEDICAL_DATA] more, 06:15 PM-06:45 PM…" at bounding box center [481, 157] width 35 height 347
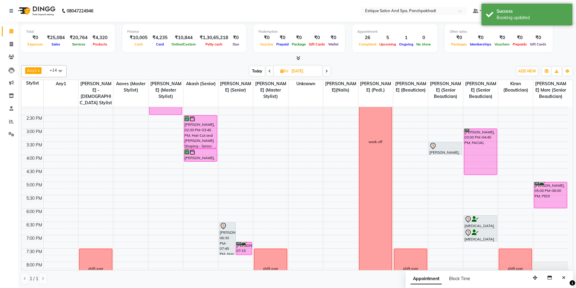
scroll to position [153, 0]
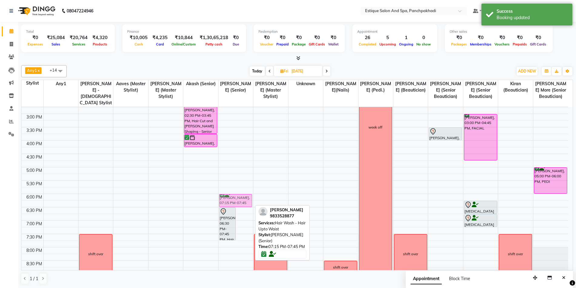
drag, startPoint x: 247, startPoint y: 233, endPoint x: 247, endPoint y: 196, distance: 36.7
click at [247, 196] on div "[PERSON_NAME], 06:30 PM-07:45 PM, Hair Cut and [PERSON_NAME] Shaping - Senior […" at bounding box center [236, 127] width 35 height 347
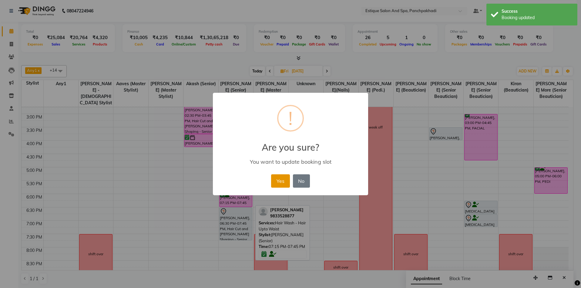
click at [283, 180] on button "Yes" at bounding box center [280, 180] width 18 height 13
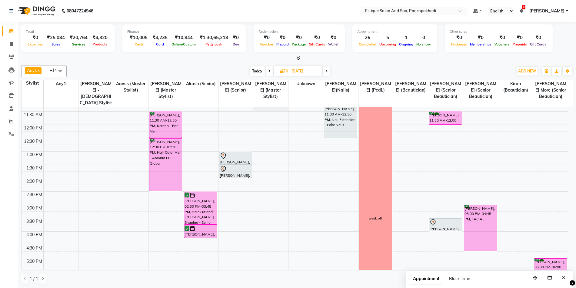
scroll to position [92, 0]
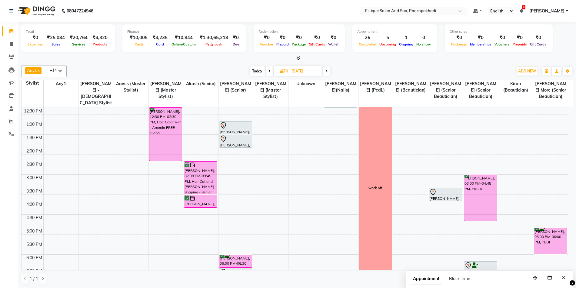
click at [223, 204] on div "9:00 AM 9:30 AM 10:00 AM 10:30 AM 11:00 AM 11:30 AM 12:00 PM 12:30 PM 1:00 PM 1…" at bounding box center [295, 188] width 547 height 347
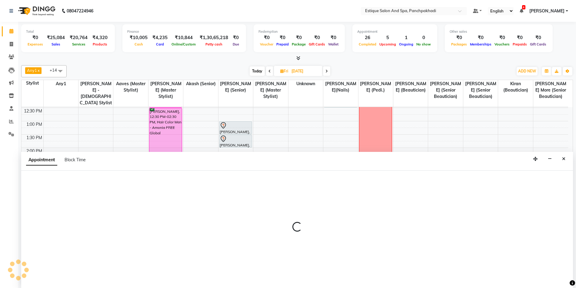
scroll to position [0, 0]
select select "15909"
select select "tentative"
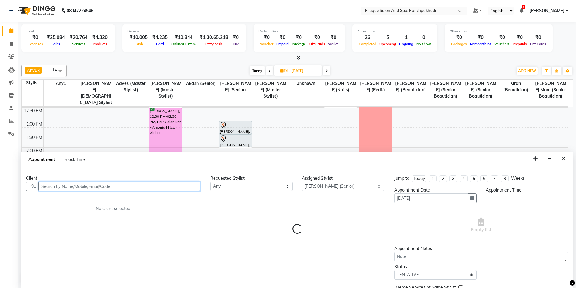
select select "960"
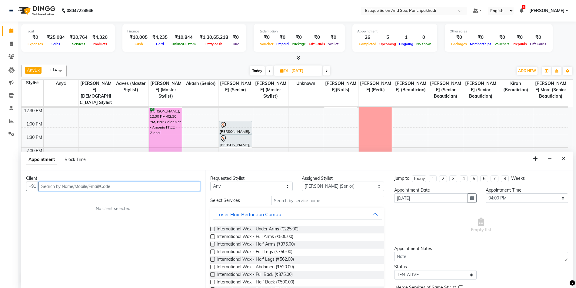
click at [77, 188] on input "text" at bounding box center [120, 186] width 162 height 9
type input "c"
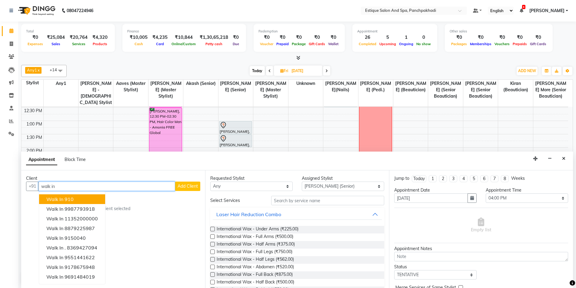
click at [71, 201] on ngb-highlight "910" at bounding box center [69, 199] width 9 height 6
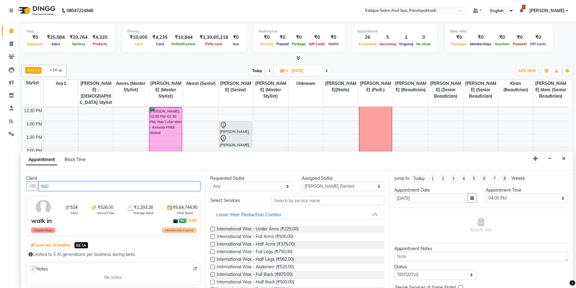
type input "910"
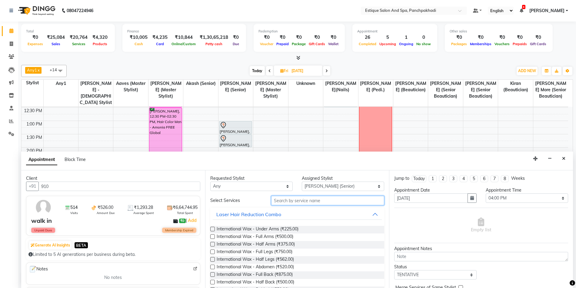
click at [316, 202] on input "text" at bounding box center [327, 200] width 113 height 9
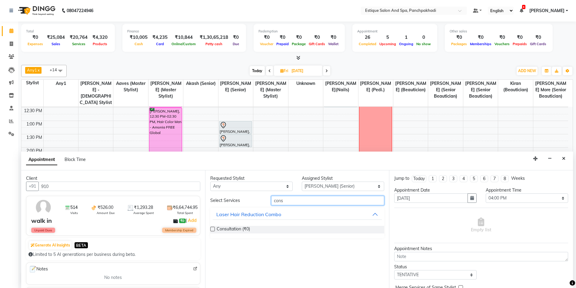
type input "cons"
click at [213, 226] on div "Consultation (₹0)" at bounding box center [297, 230] width 174 height 8
click at [213, 228] on label at bounding box center [212, 229] width 5 height 5
click at [213, 228] on input "checkbox" at bounding box center [212, 230] width 4 height 4
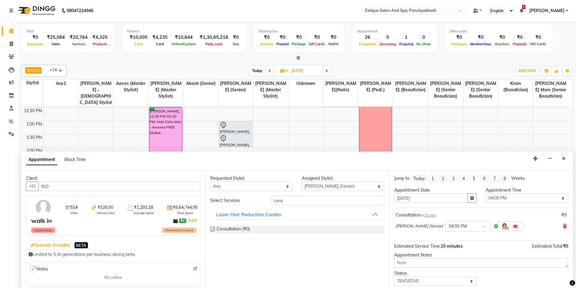
checkbox input "false"
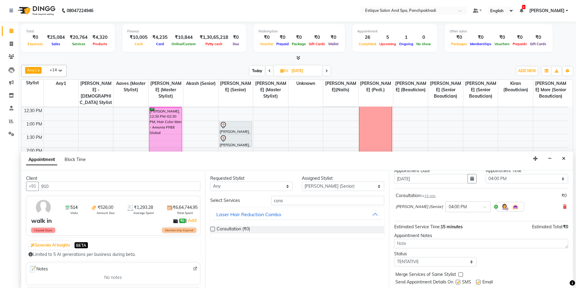
scroll to position [30, 0]
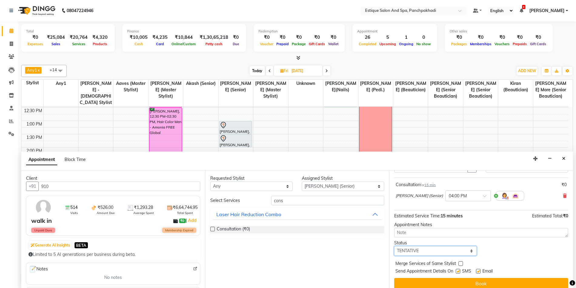
click at [416, 251] on select "Select TENTATIVE CONFIRM UPCOMING" at bounding box center [435, 250] width 82 height 9
select select "confirm booking"
click at [394, 246] on select "Select TENTATIVE CONFIRM UPCOMING" at bounding box center [435, 250] width 82 height 9
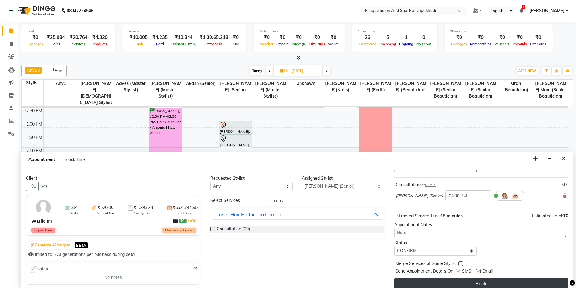
click at [413, 283] on button "Book" at bounding box center [481, 283] width 174 height 11
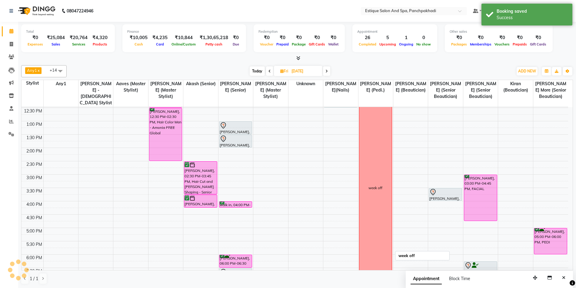
scroll to position [123, 0]
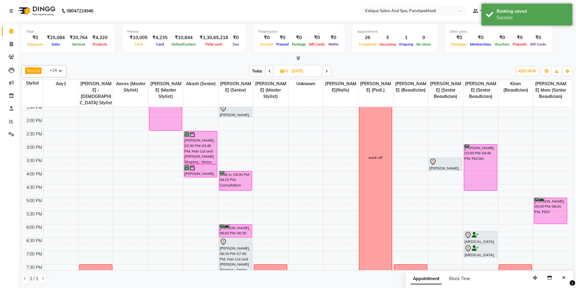
drag, startPoint x: 235, startPoint y: 177, endPoint x: 237, endPoint y: 186, distance: 9.6
click at [237, 186] on div "[PERSON_NAME], 01:00 PM-01:30 PM, [GEOGRAPHIC_DATA] Cacao+ Morocon+ Nashi+nanop…" at bounding box center [236, 157] width 35 height 347
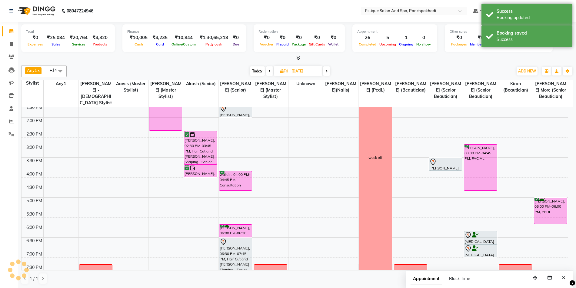
click at [258, 71] on span "Today" at bounding box center [257, 70] width 15 height 9
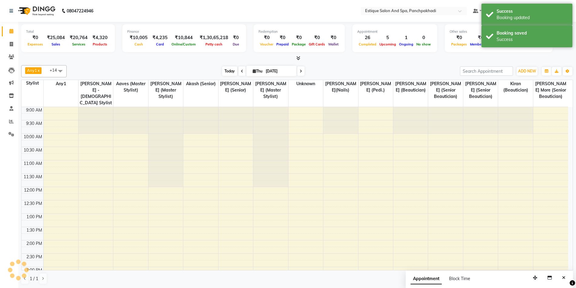
scroll to position [183, 0]
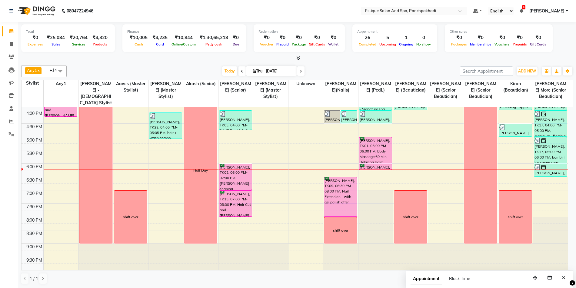
drag, startPoint x: 139, startPoint y: 69, endPoint x: 128, endPoint y: 95, distance: 28.1
click at [139, 69] on div "[DATE] [DATE]" at bounding box center [264, 71] width 388 height 9
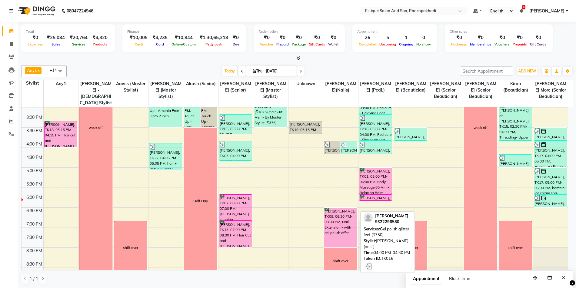
scroll to position [153, 0]
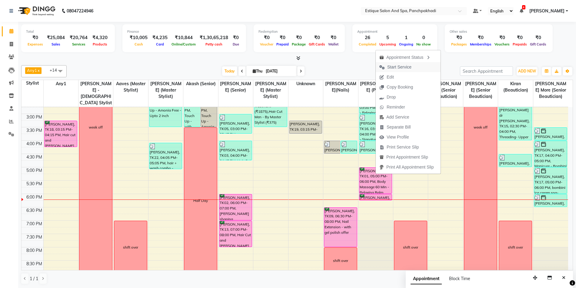
click at [399, 67] on span "Start Service" at bounding box center [400, 67] width 24 height 6
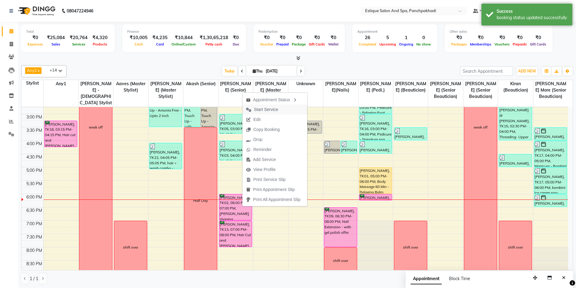
click at [270, 106] on span "Start Service" at bounding box center [262, 110] width 39 height 10
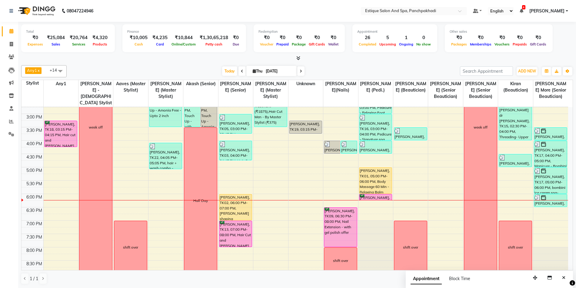
click at [300, 71] on icon at bounding box center [301, 71] width 2 height 4
type input "[DATE]"
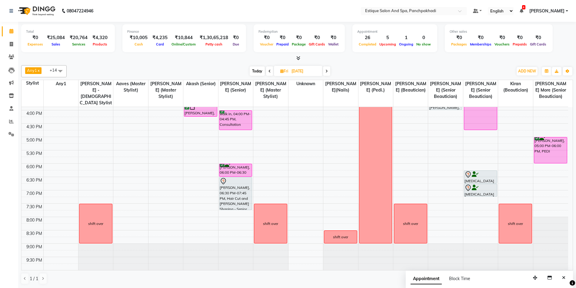
click at [378, 63] on div "Any1 x [PERSON_NAME] x Aaves x [PERSON_NAME] (Senior) x [PERSON_NAME] (Senior) …" at bounding box center [297, 175] width 552 height 224
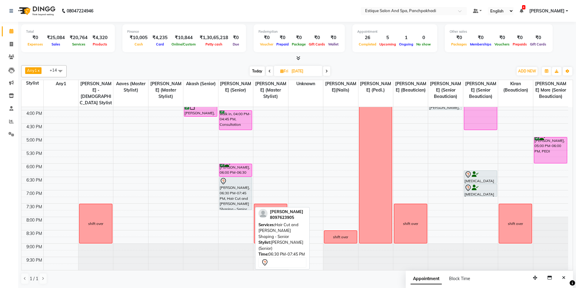
click at [227, 185] on div "[PERSON_NAME], 06:30 PM-07:45 PM, Hair Cut and [PERSON_NAME] Shaping - Senior" at bounding box center [236, 193] width 33 height 32
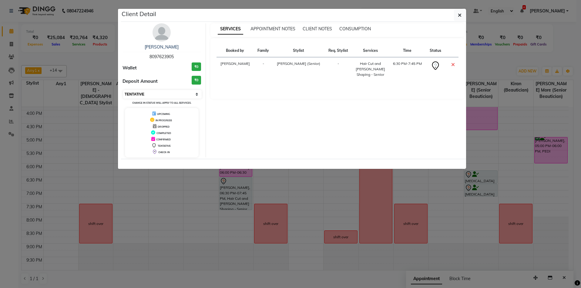
click at [151, 92] on select "Select CONFIRMED TENTATIVE" at bounding box center [162, 94] width 79 height 8
select select "6"
click at [123, 90] on select "Select CONFIRMED TENTATIVE" at bounding box center [162, 94] width 79 height 8
click at [459, 16] on icon "button" at bounding box center [460, 15] width 4 height 5
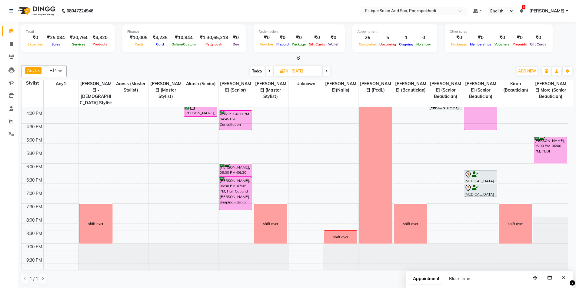
click at [346, 64] on div "Any1 x [PERSON_NAME] x Aaves x [PERSON_NAME] (Senior) x [PERSON_NAME] (Senior) …" at bounding box center [297, 175] width 552 height 224
click at [564, 277] on icon "Close" at bounding box center [563, 278] width 3 height 4
click at [431, 63] on div "Any1 x [PERSON_NAME] x Aaves x [PERSON_NAME] (Senior) x [PERSON_NAME] (Senior) …" at bounding box center [297, 175] width 552 height 224
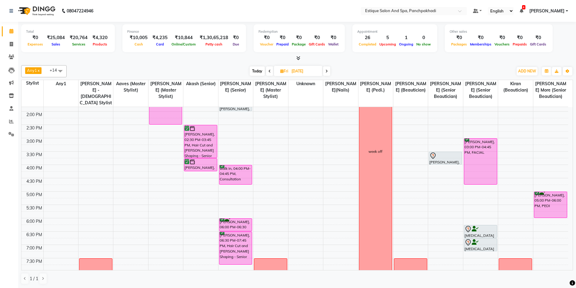
scroll to position [123, 0]
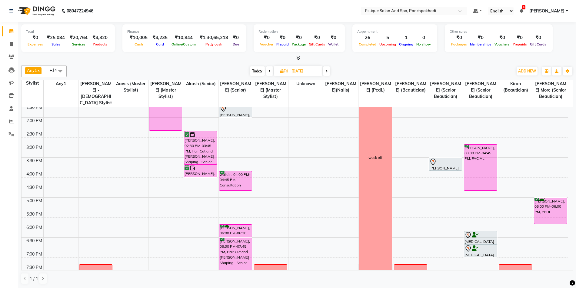
click at [372, 67] on div "[DATE] [DATE]" at bounding box center [290, 71] width 441 height 9
click at [256, 72] on span "Today" at bounding box center [257, 70] width 15 height 9
type input "[DATE]"
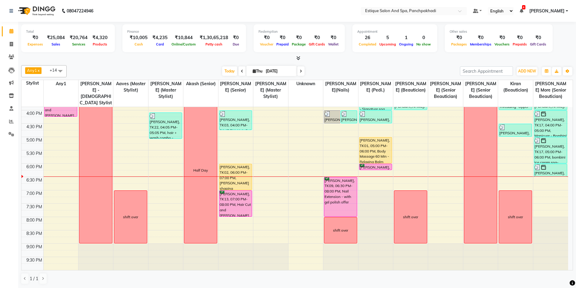
click at [173, 193] on div "9:00 AM 9:30 AM 10:00 AM 10:30 AM 11:00 AM 11:30 AM 12:00 PM 12:30 PM 1:00 PM 1…" at bounding box center [295, 97] width 547 height 347
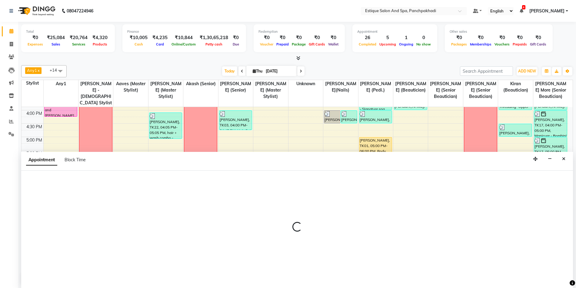
scroll to position [0, 0]
select select "57922"
select select "1140"
select select "tentative"
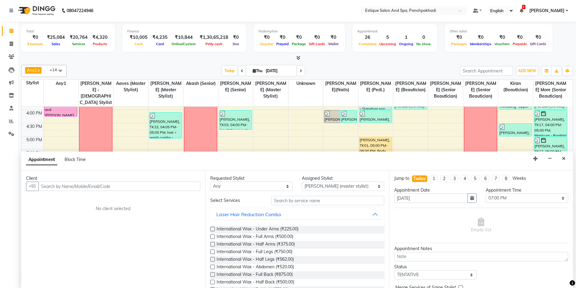
click at [74, 186] on input "text" at bounding box center [120, 186] width 162 height 9
type input "9819315331"
click at [188, 186] on span "Add Client" at bounding box center [188, 185] width 20 height 5
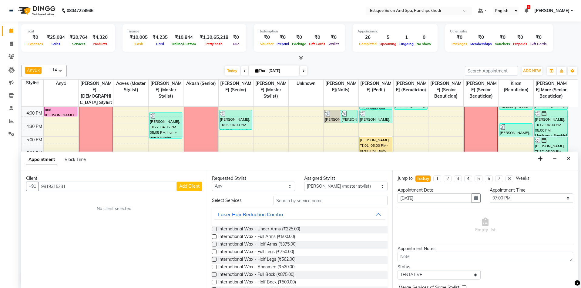
select select "22"
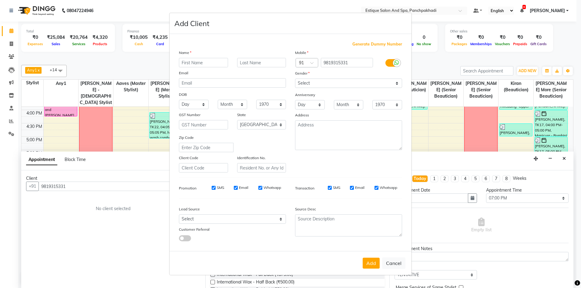
click at [209, 64] on input "text" at bounding box center [203, 62] width 49 height 9
type input "[PERSON_NAME]"
click at [249, 62] on input "text" at bounding box center [261, 62] width 49 height 9
type input "nair"
click at [183, 62] on input "[PERSON_NAME]" at bounding box center [203, 62] width 49 height 9
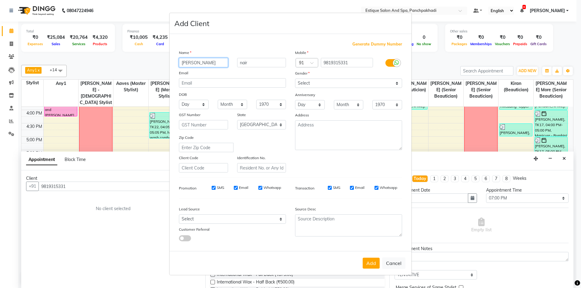
type input "[PERSON_NAME]"
click at [242, 63] on input "nair" at bounding box center [261, 62] width 49 height 9
type input "Nair"
click at [330, 82] on select "Select [DEMOGRAPHIC_DATA] [DEMOGRAPHIC_DATA] Other Prefer Not To Say" at bounding box center [348, 83] width 107 height 9
select select "[DEMOGRAPHIC_DATA]"
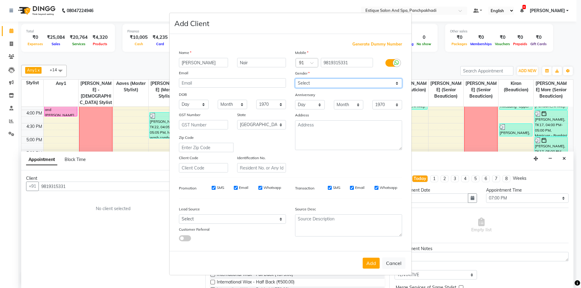
click at [295, 79] on select "Select [DEMOGRAPHIC_DATA] [DEMOGRAPHIC_DATA] Other Prefer Not To Say" at bounding box center [348, 83] width 107 height 9
click at [369, 262] on button "Add" at bounding box center [371, 263] width 17 height 11
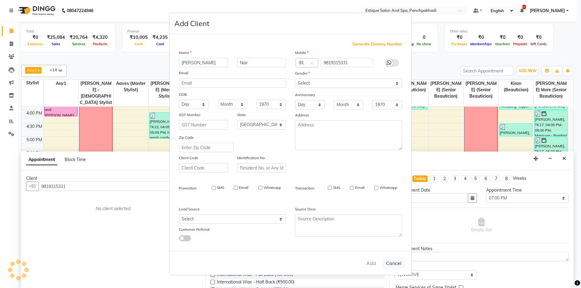
select select
select select "null"
select select
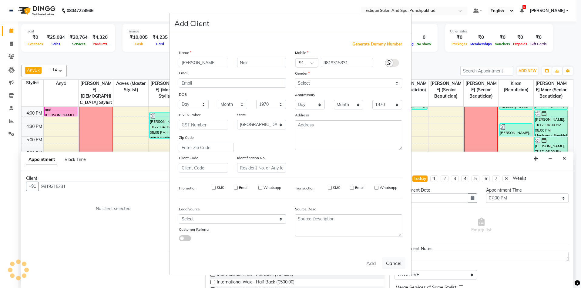
select select
checkbox input "false"
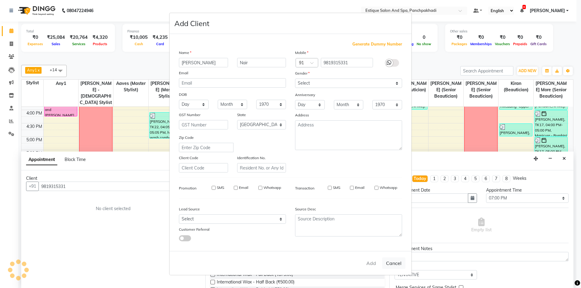
checkbox input "false"
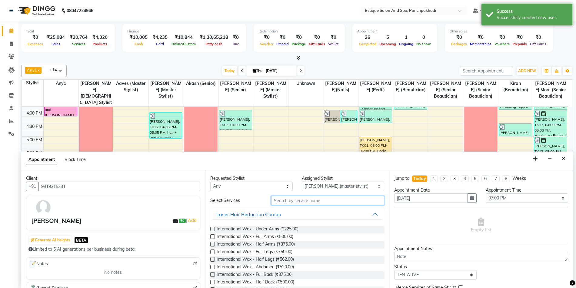
click at [297, 203] on input "text" at bounding box center [327, 200] width 113 height 9
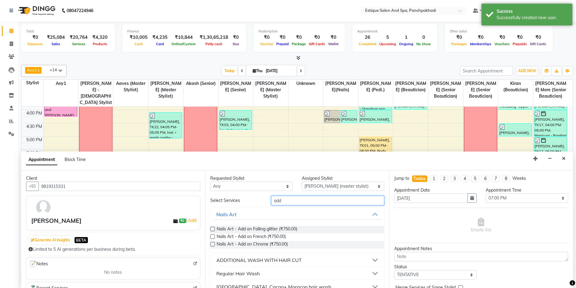
type input "add"
click at [259, 260] on div "ADDITIONAL WASH WITH HAIR CUT" at bounding box center [259, 260] width 86 height 7
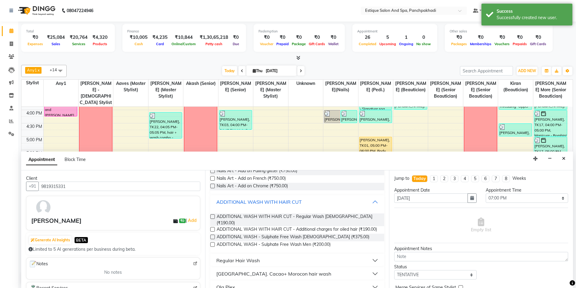
scroll to position [61, 0]
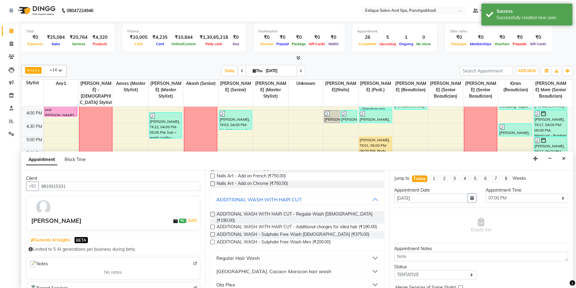
click at [213, 214] on label at bounding box center [212, 214] width 5 height 5
click at [213, 214] on input "checkbox" at bounding box center [212, 215] width 4 height 4
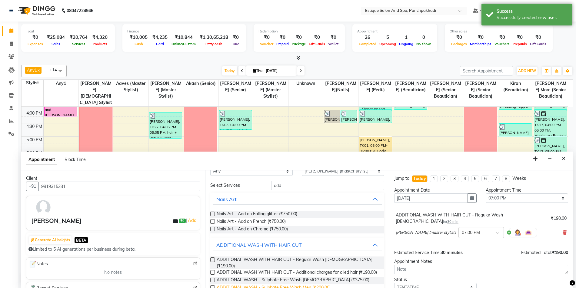
scroll to position [0, 0]
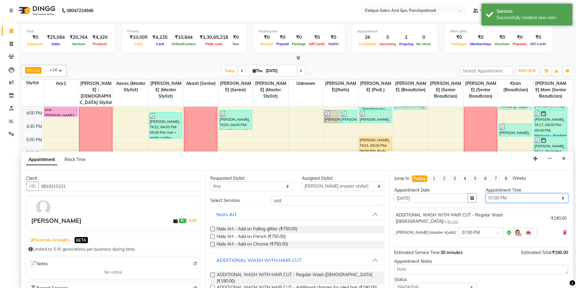
click at [512, 198] on select "Select 10:00 AM 10:15 AM 10:30 AM 10:45 AM 11:00 AM 11:15 AM 11:30 AM 11:45 AM …" at bounding box center [527, 197] width 82 height 9
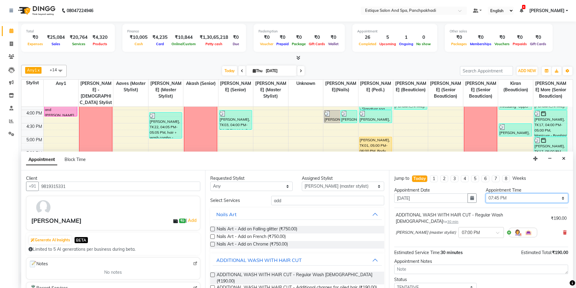
click at [486, 193] on select "Select 10:00 AM 10:15 AM 10:30 AM 10:45 AM 11:00 AM 11:15 AM 11:30 AM 11:45 AM …" at bounding box center [527, 197] width 82 height 9
click at [284, 200] on input "add" at bounding box center [327, 200] width 113 height 9
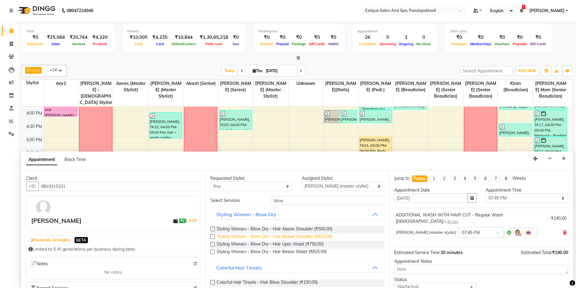
click at [277, 235] on span "Styling Women - Blow Dry - Hair Below Shoulder (₹625.00)" at bounding box center [275, 237] width 116 height 8
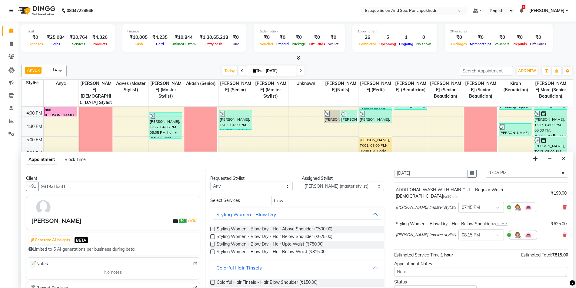
scroll to position [64, 0]
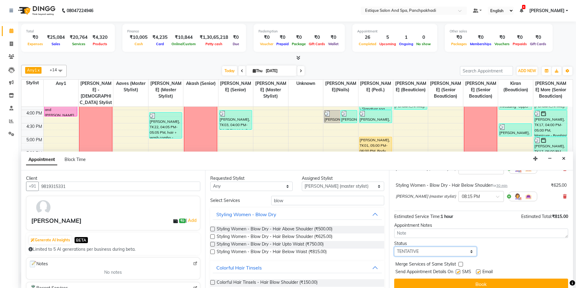
click at [429, 247] on select "Select TENTATIVE CONFIRM CHECK-IN UPCOMING" at bounding box center [435, 251] width 82 height 9
click at [394, 247] on select "Select TENTATIVE CONFIRM CHECK-IN UPCOMING" at bounding box center [435, 251] width 82 height 9
click at [433, 279] on button "Book" at bounding box center [481, 284] width 174 height 11
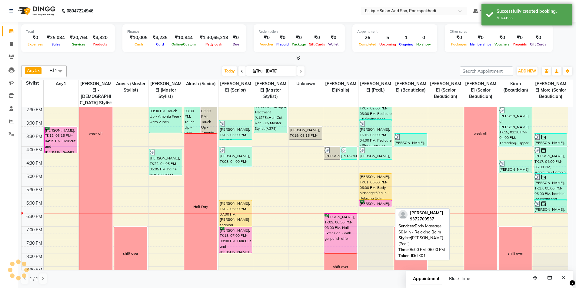
scroll to position [183, 0]
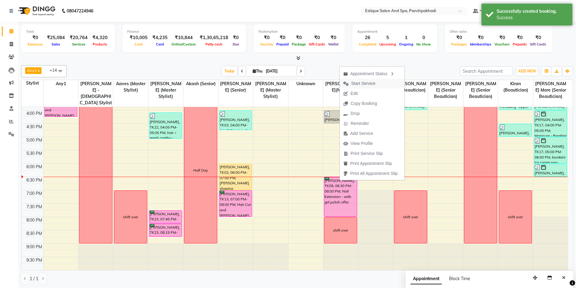
click at [366, 84] on span "Start Service" at bounding box center [363, 83] width 24 height 6
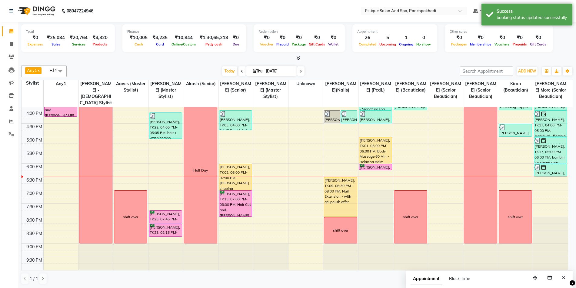
click at [301, 72] on icon at bounding box center [301, 71] width 2 height 4
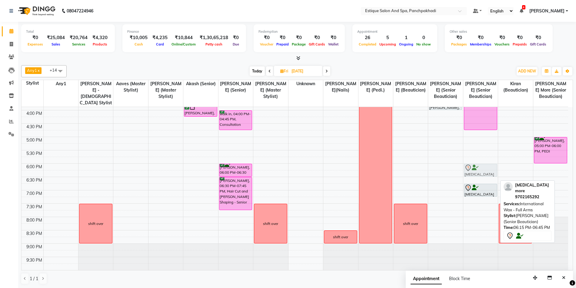
drag, startPoint x: 477, startPoint y: 175, endPoint x: 478, endPoint y: 169, distance: 5.8
click at [478, 169] on div "[PERSON_NAME], 03:00 PM-04:45 PM, FACIAL [MEDICAL_DATA] more, 06:15 PM-06:45 PM…" at bounding box center [481, 97] width 35 height 347
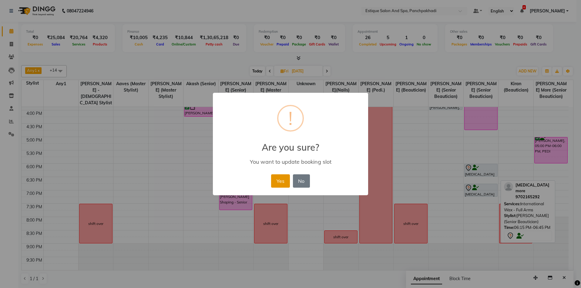
click at [278, 178] on button "Yes" at bounding box center [280, 180] width 18 height 13
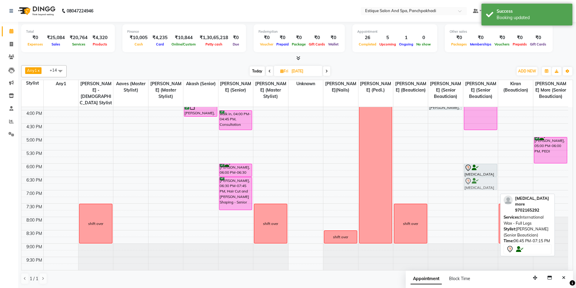
drag, startPoint x: 475, startPoint y: 189, endPoint x: 476, endPoint y: 183, distance: 6.4
click at [476, 183] on div "[PERSON_NAME], 03:00 PM-04:45 PM, FACIAL [MEDICAL_DATA] more, 06:00 PM-06:30 PM…" at bounding box center [481, 97] width 35 height 347
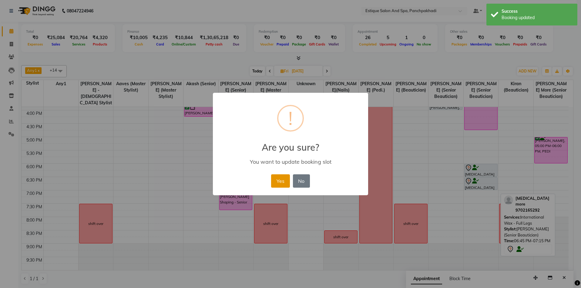
click at [280, 180] on button "Yes" at bounding box center [280, 180] width 18 height 13
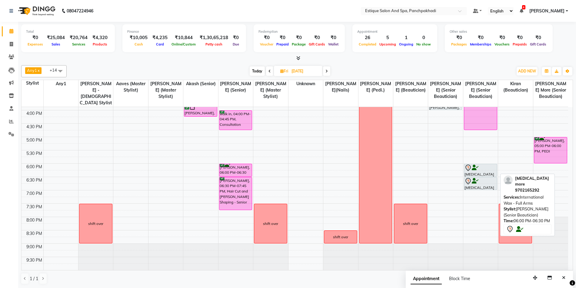
click at [474, 168] on icon at bounding box center [475, 168] width 7 height 0
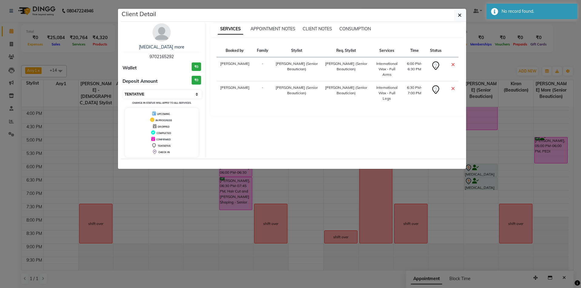
click at [152, 96] on select "Select CONFIRMED TENTATIVE" at bounding box center [162, 94] width 79 height 8
click at [123, 90] on select "Select CONFIRMED TENTATIVE" at bounding box center [162, 94] width 79 height 8
click at [456, 13] on button "button" at bounding box center [460, 15] width 12 height 12
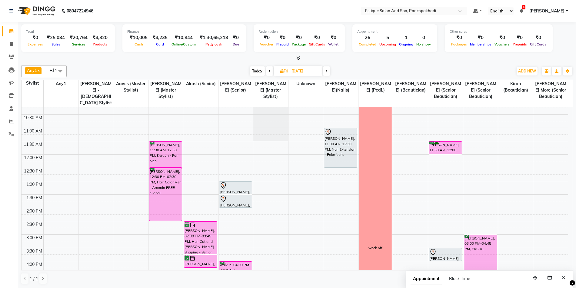
scroll to position [32, 0]
click at [250, 69] on span "Today" at bounding box center [257, 70] width 15 height 9
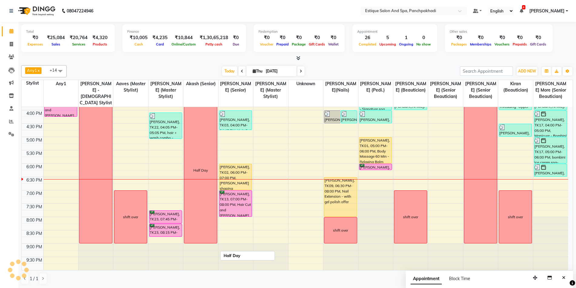
click at [190, 190] on div "Half Day" at bounding box center [200, 170] width 33 height 146
click at [308, 216] on div "9:00 AM 9:30 AM 10:00 AM 10:30 AM 11:00 AM 11:30 AM 12:00 PM 12:30 PM 1:00 PM 1…" at bounding box center [295, 97] width 547 height 347
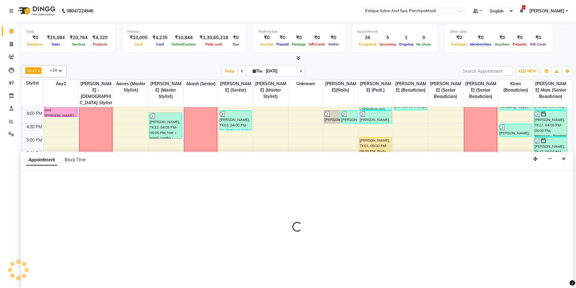
scroll to position [0, 0]
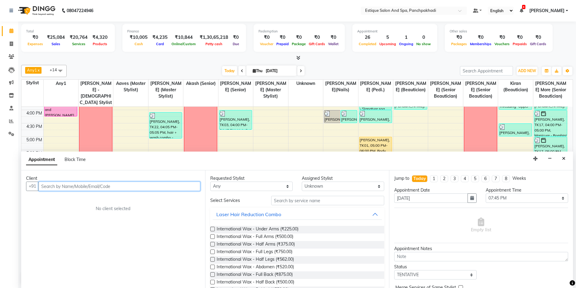
click at [69, 186] on input "text" at bounding box center [120, 186] width 162 height 9
click at [193, 188] on span "Add Client" at bounding box center [188, 185] width 20 height 5
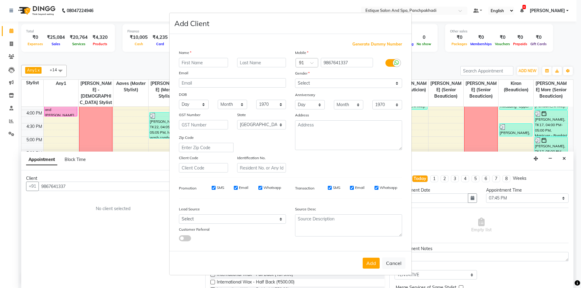
click at [193, 61] on input "text" at bounding box center [203, 62] width 49 height 9
click at [246, 60] on input "text" at bounding box center [261, 62] width 49 height 9
click at [323, 82] on select "Select [DEMOGRAPHIC_DATA] [DEMOGRAPHIC_DATA] Other Prefer Not To Say" at bounding box center [348, 83] width 107 height 9
click at [295, 79] on select "Select [DEMOGRAPHIC_DATA] [DEMOGRAPHIC_DATA] Other Prefer Not To Say" at bounding box center [348, 83] width 107 height 9
click at [373, 261] on button "Add" at bounding box center [371, 263] width 17 height 11
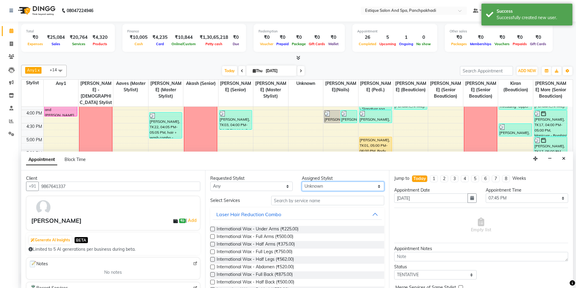
click at [334, 186] on select "Select [PERSON_NAME] (master stylist) [PERSON_NAME] (Senior) [PERSON_NAME]( Sen…" at bounding box center [343, 186] width 82 height 9
click at [302, 182] on select "Select [PERSON_NAME] (master stylist) [PERSON_NAME] (Senior) [PERSON_NAME]( Sen…" at bounding box center [343, 186] width 82 height 9
click at [279, 237] on span "International Wax - Full Arms (₹500.00)" at bounding box center [255, 237] width 77 height 8
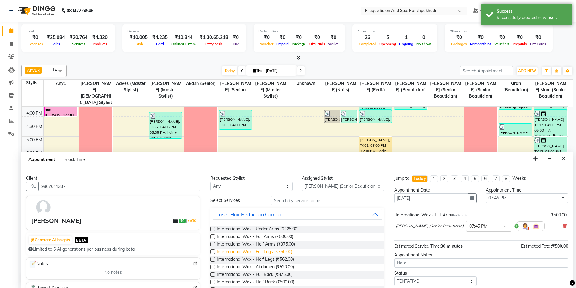
click at [270, 252] on span "International Wax - Full Legs (₹750.00)" at bounding box center [255, 253] width 76 height 8
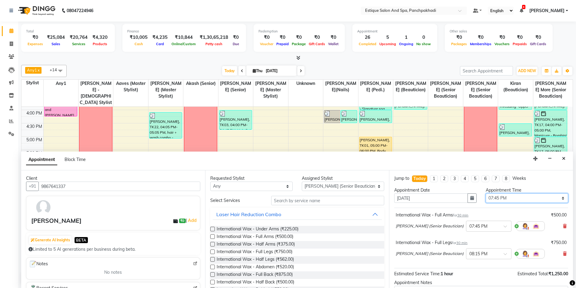
click at [510, 195] on select "Select 10:00 AM 10:15 AM 10:30 AM 10:45 AM 11:00 AM 11:15 AM 11:30 AM 11:45 AM …" at bounding box center [527, 197] width 82 height 9
click at [271, 227] on span "International Wax - Under Arms (₹225.00)" at bounding box center [258, 230] width 82 height 8
click at [517, 194] on select "Select 10:00 AM 10:15 AM 10:30 AM 10:45 AM 11:00 AM 11:15 AM 11:30 AM 11:45 AM …" at bounding box center [527, 197] width 82 height 9
click at [486, 193] on select "Select 10:00 AM 10:15 AM 10:30 AM 10:45 AM 11:00 AM 11:15 AM 11:30 AM 11:45 AM …" at bounding box center [527, 197] width 82 height 9
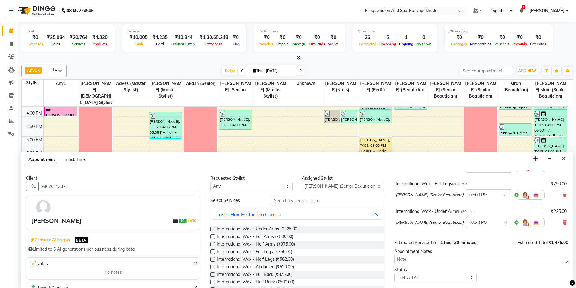
scroll to position [91, 0]
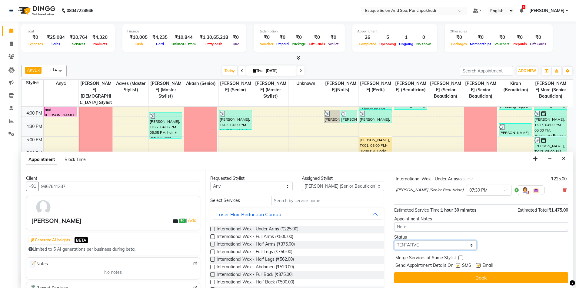
click at [425, 246] on select "Select TENTATIVE CONFIRM CHECK-IN UPCOMING" at bounding box center [435, 244] width 82 height 9
click at [394, 240] on select "Select TENTATIVE CONFIRM CHECK-IN UPCOMING" at bounding box center [435, 244] width 82 height 9
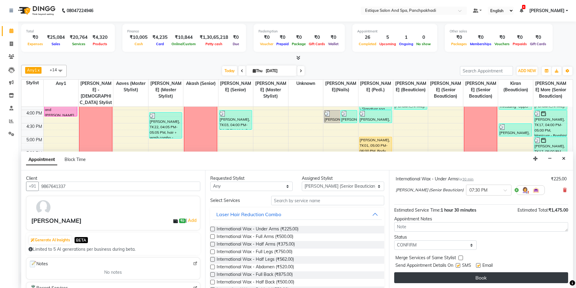
click at [432, 278] on button "Book" at bounding box center [481, 277] width 174 height 11
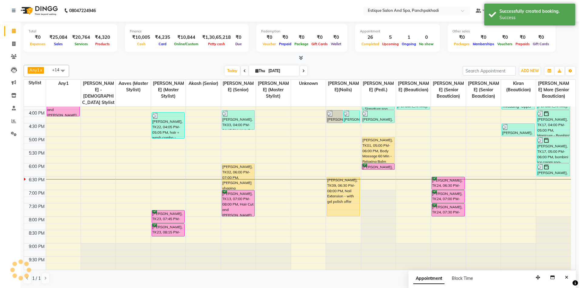
scroll to position [0, 0]
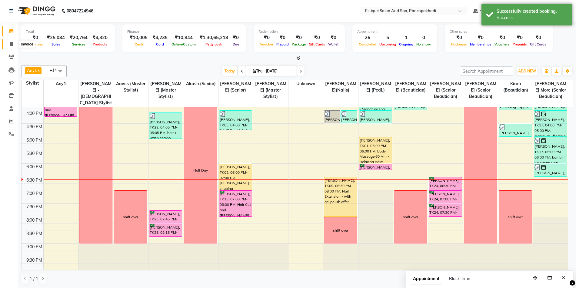
click at [12, 45] on icon at bounding box center [11, 44] width 3 height 5
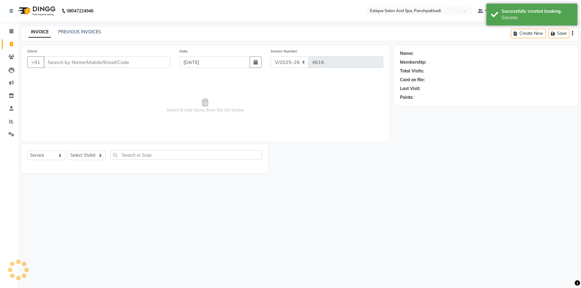
click at [82, 63] on input "Client" at bounding box center [107, 62] width 127 height 12
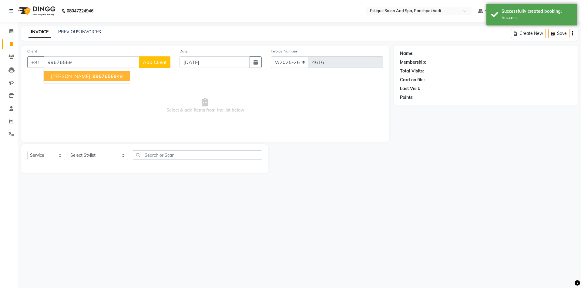
click at [72, 75] on span "[PERSON_NAME]" at bounding box center [70, 76] width 39 height 6
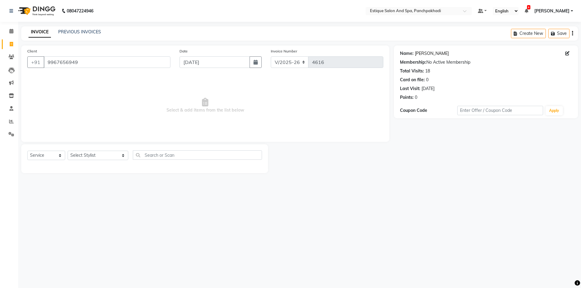
click at [428, 53] on link "[PERSON_NAME]" at bounding box center [432, 53] width 34 height 6
